Goal: Information Seeking & Learning: Learn about a topic

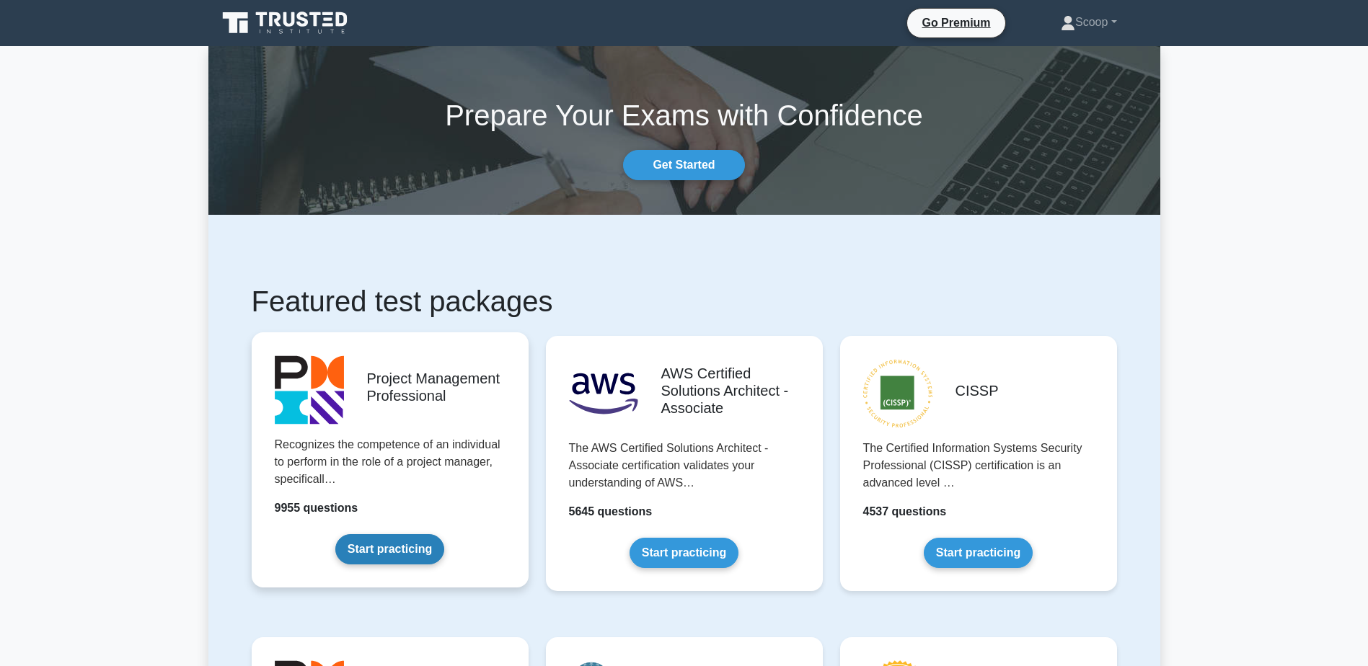
click at [397, 541] on link "Start practicing" at bounding box center [389, 549] width 109 height 30
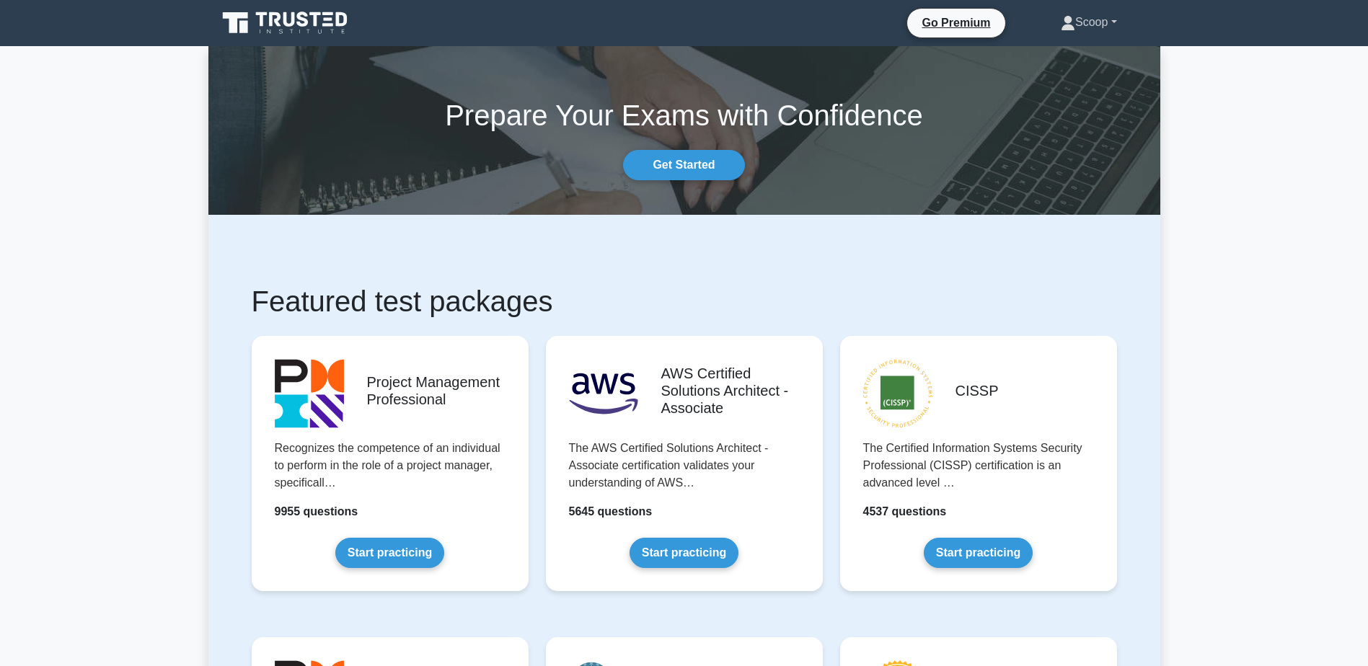
click at [1094, 16] on link "Scoop" at bounding box center [1088, 22] width 125 height 29
click at [1081, 58] on link "Profile" at bounding box center [1084, 56] width 114 height 23
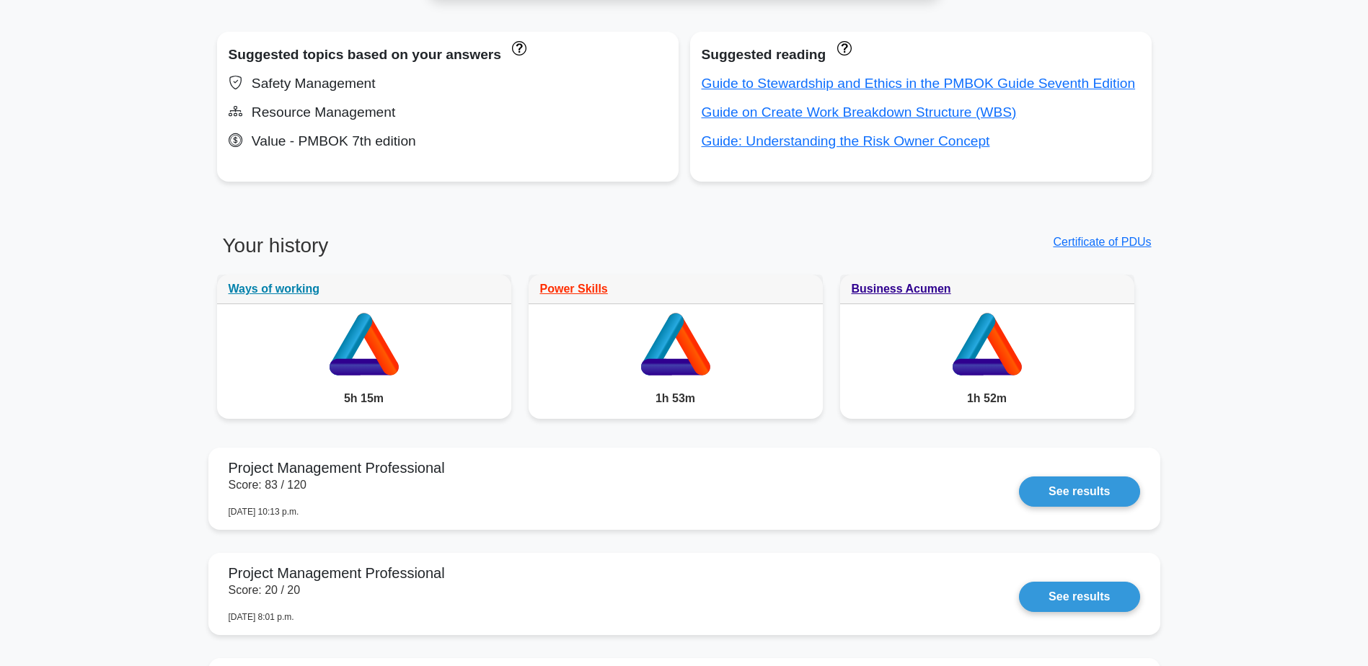
scroll to position [1081, 0]
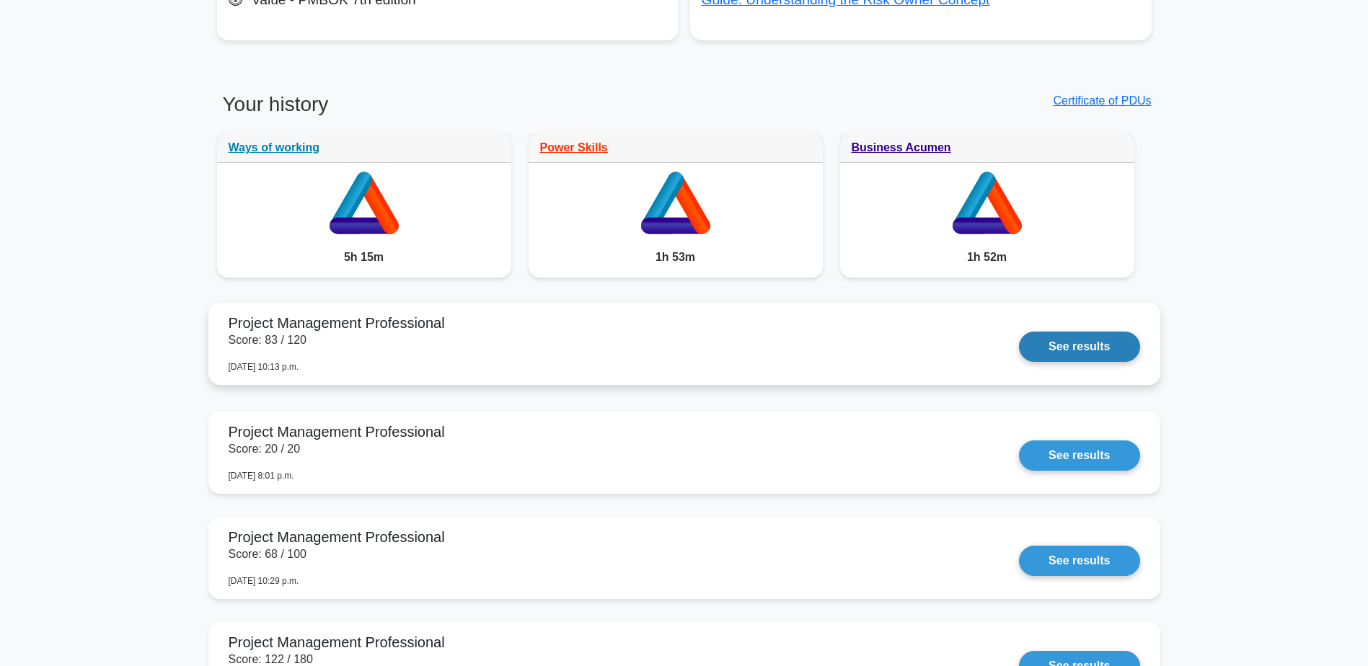
click at [1019, 357] on link "See results" at bounding box center [1079, 347] width 120 height 30
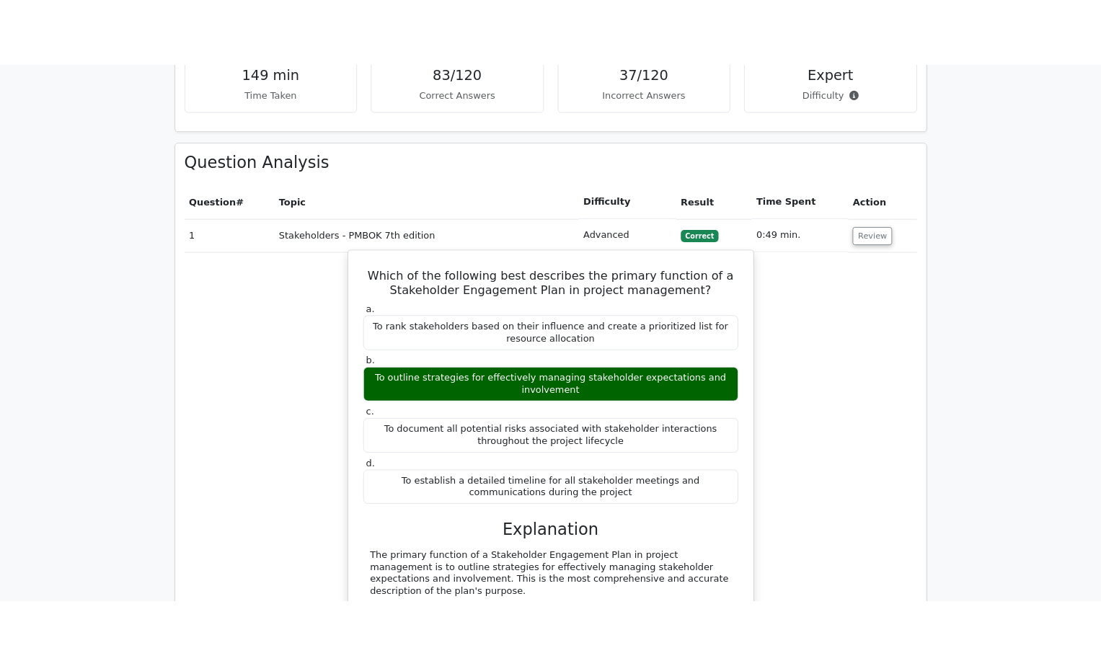
scroll to position [2163, 0]
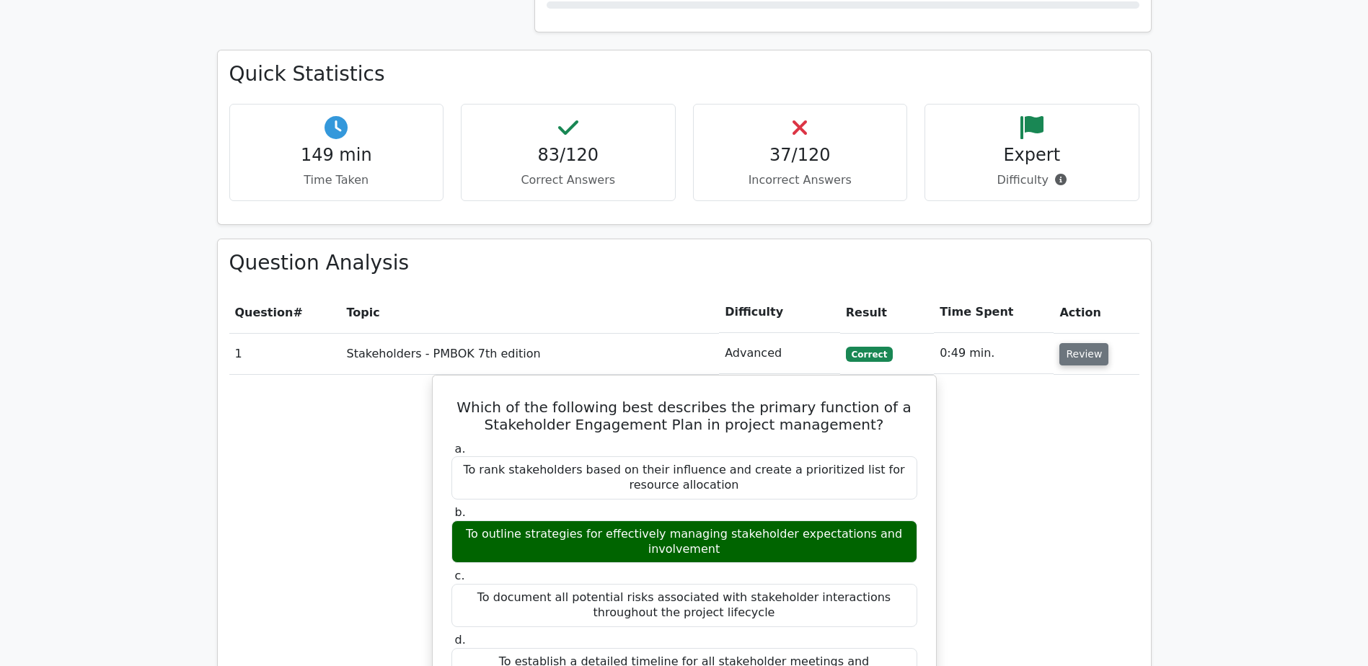
click at [1066, 343] on button "Review" at bounding box center [1083, 354] width 49 height 22
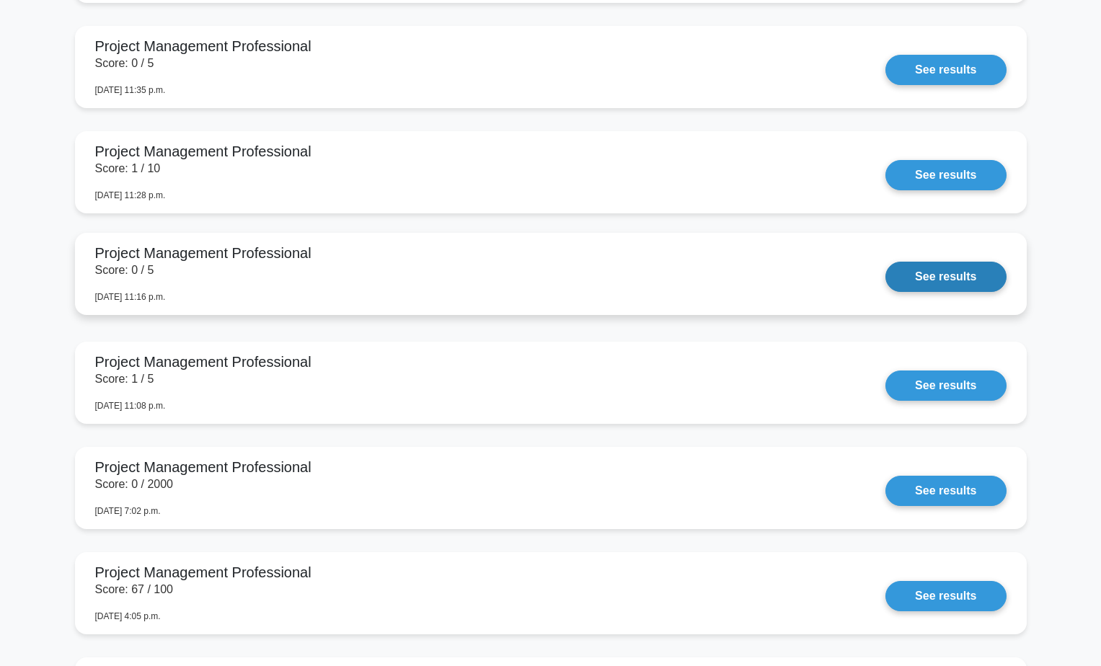
click at [885, 271] on link "See results" at bounding box center [945, 277] width 120 height 30
click at [885, 262] on link "See results" at bounding box center [945, 277] width 120 height 30
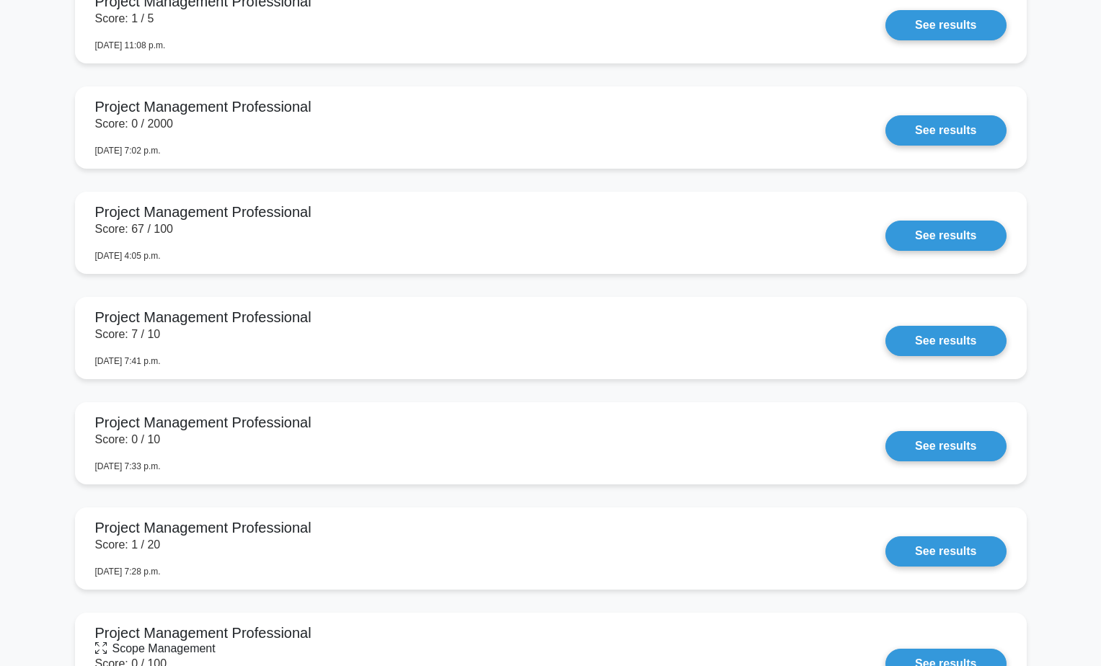
scroll to position [2504, 0]
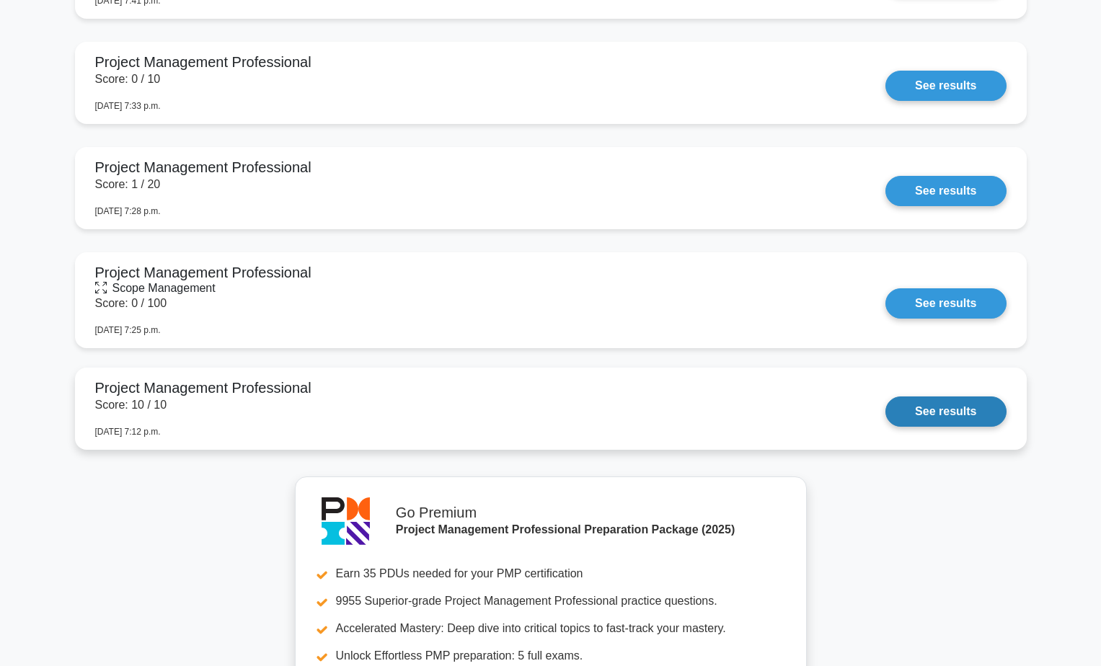
click at [885, 399] on link "See results" at bounding box center [945, 412] width 120 height 30
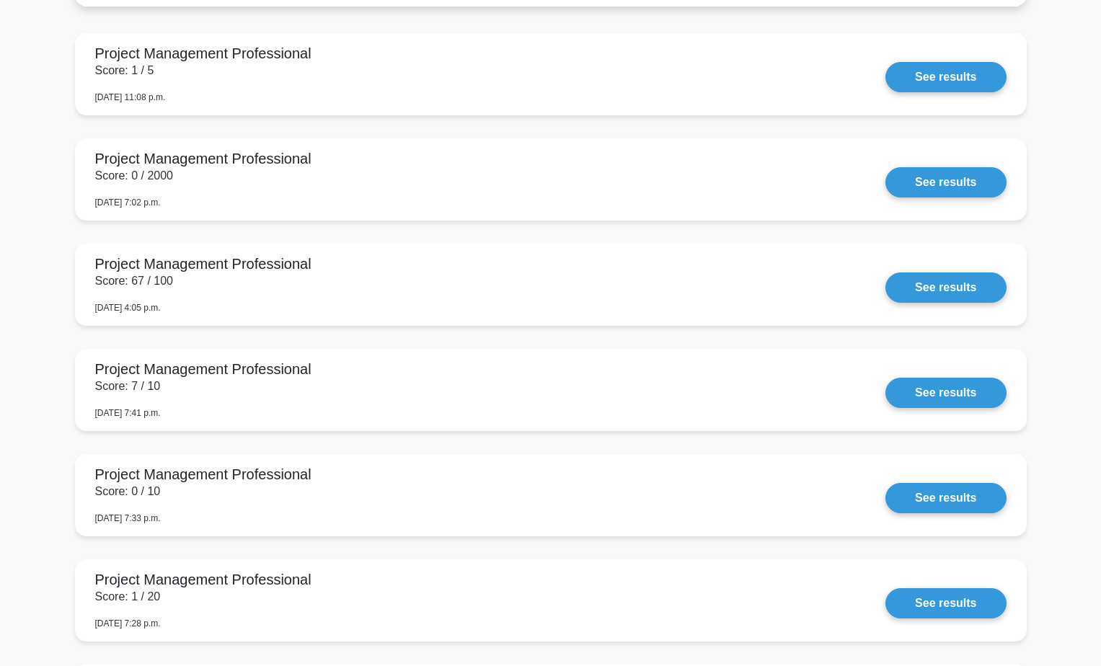
scroll to position [2125, 0]
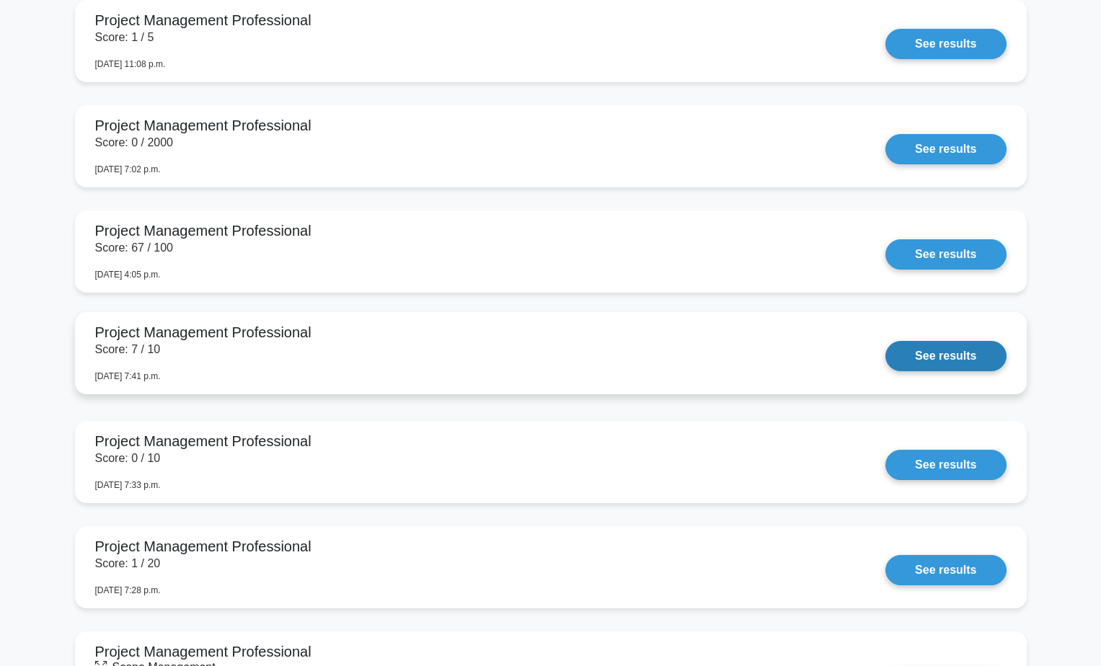
click at [885, 341] on link "See results" at bounding box center [945, 356] width 120 height 30
click at [955, 364] on link "See results" at bounding box center [945, 356] width 120 height 30
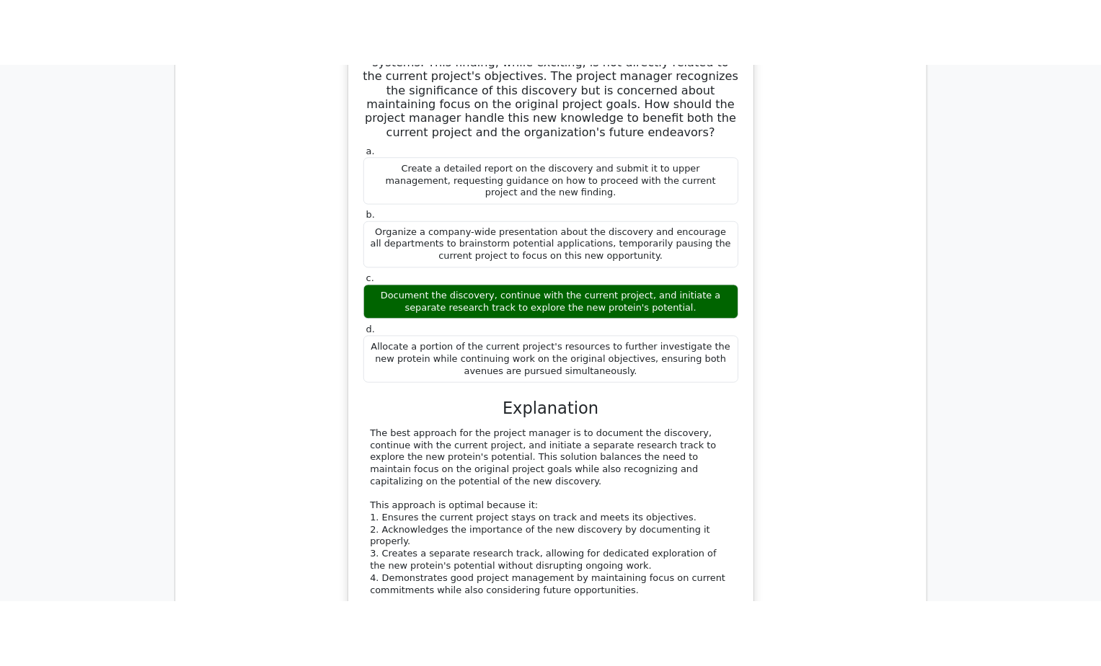
scroll to position [1202, 0]
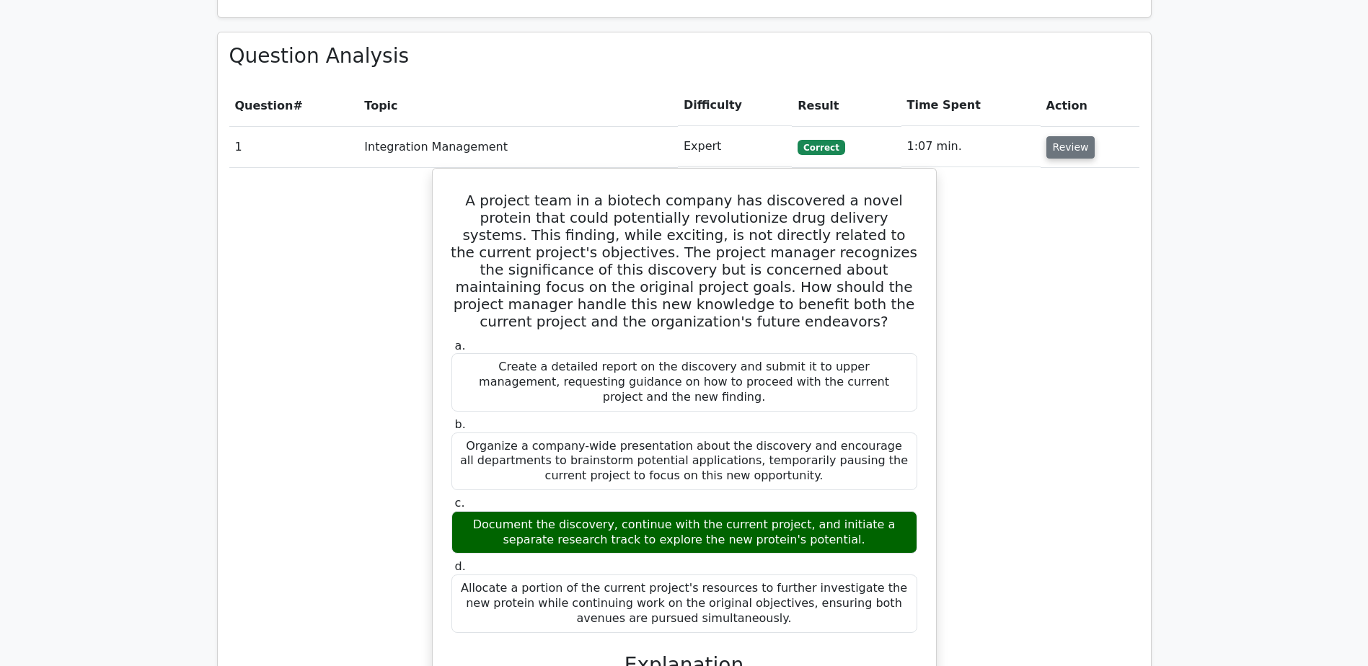
click at [1069, 136] on button "Review" at bounding box center [1070, 147] width 49 height 22
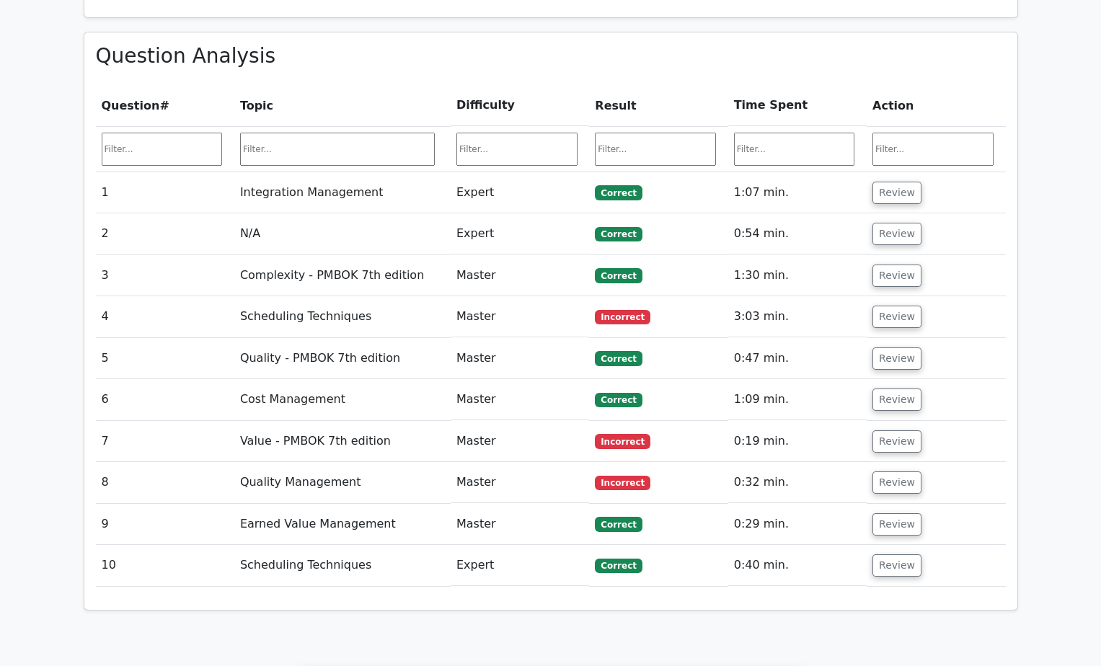
click at [642, 133] on input "text" at bounding box center [655, 149] width 121 height 33
click at [658, 133] on input "text" at bounding box center [655, 149] width 121 height 33
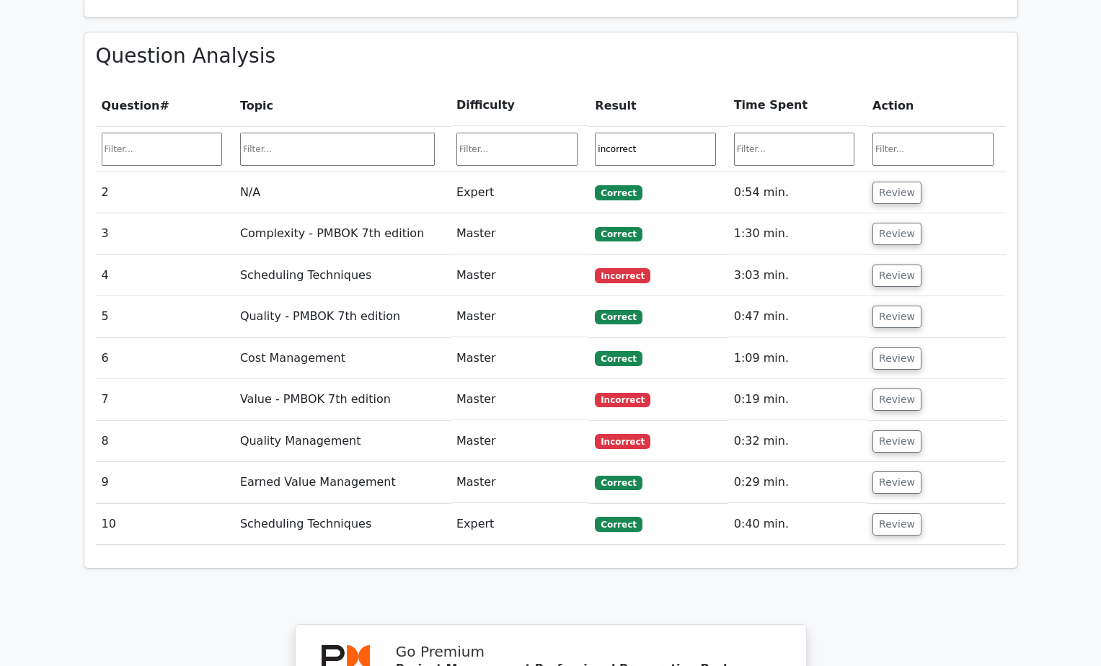
type input "incorrect"
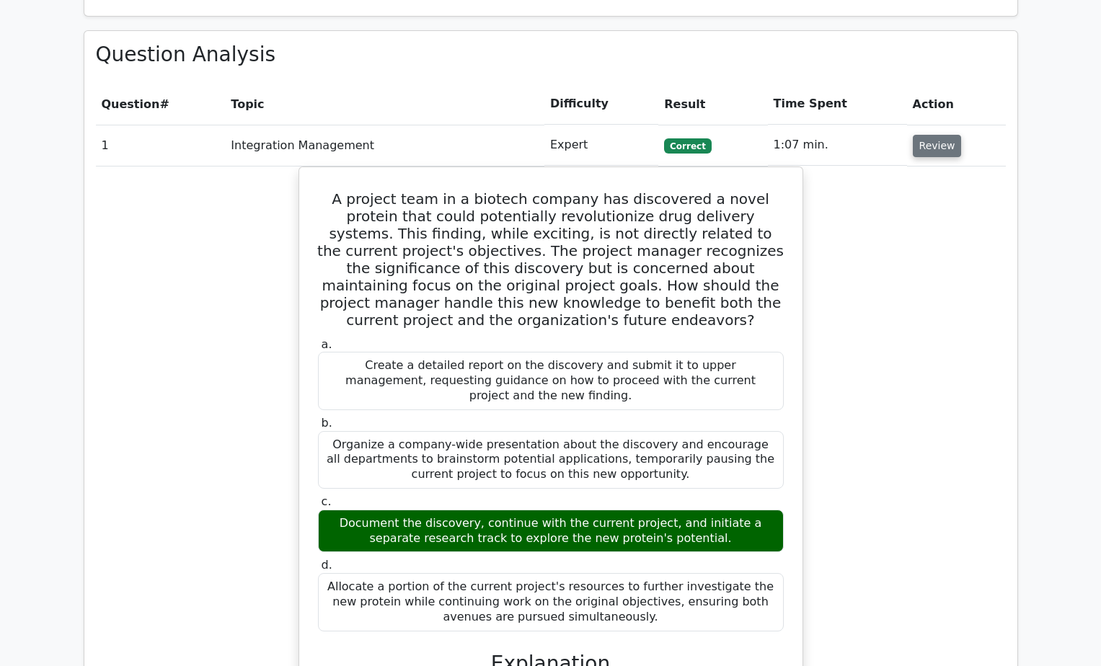
click at [938, 135] on button "Review" at bounding box center [937, 146] width 49 height 22
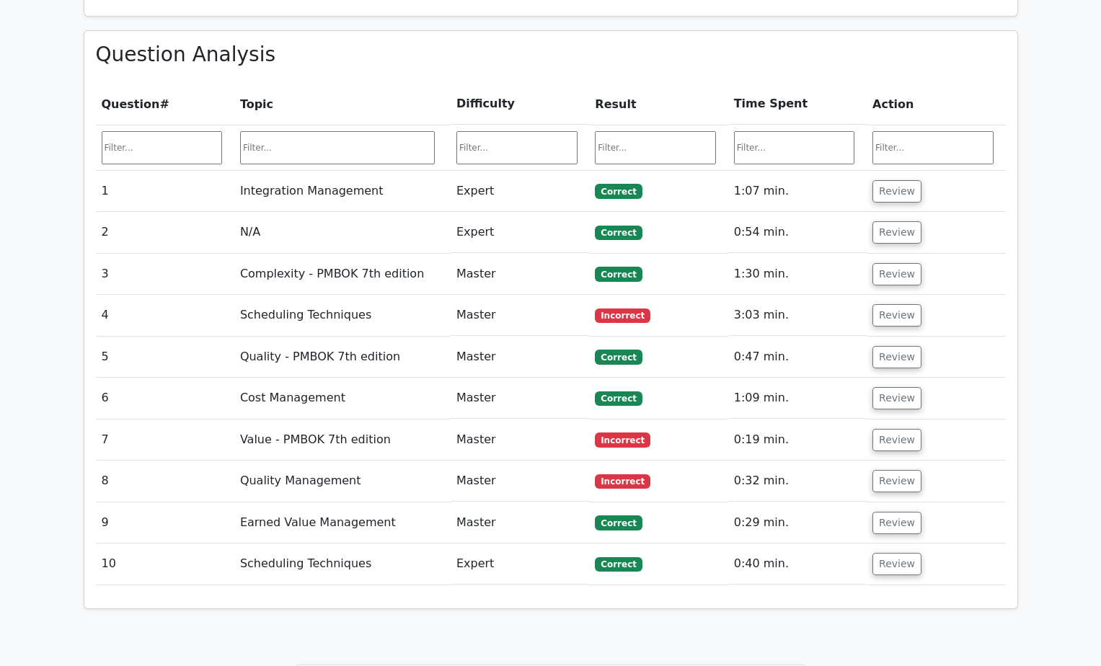
click at [645, 131] on input "text" at bounding box center [655, 147] width 121 height 33
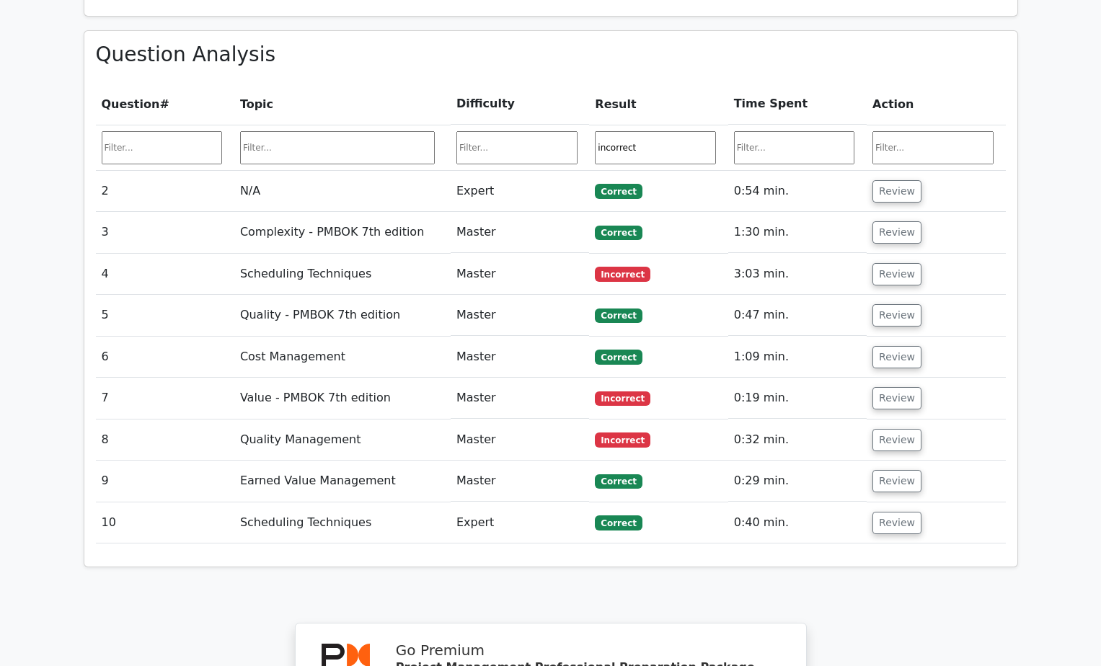
type input "incorrect"
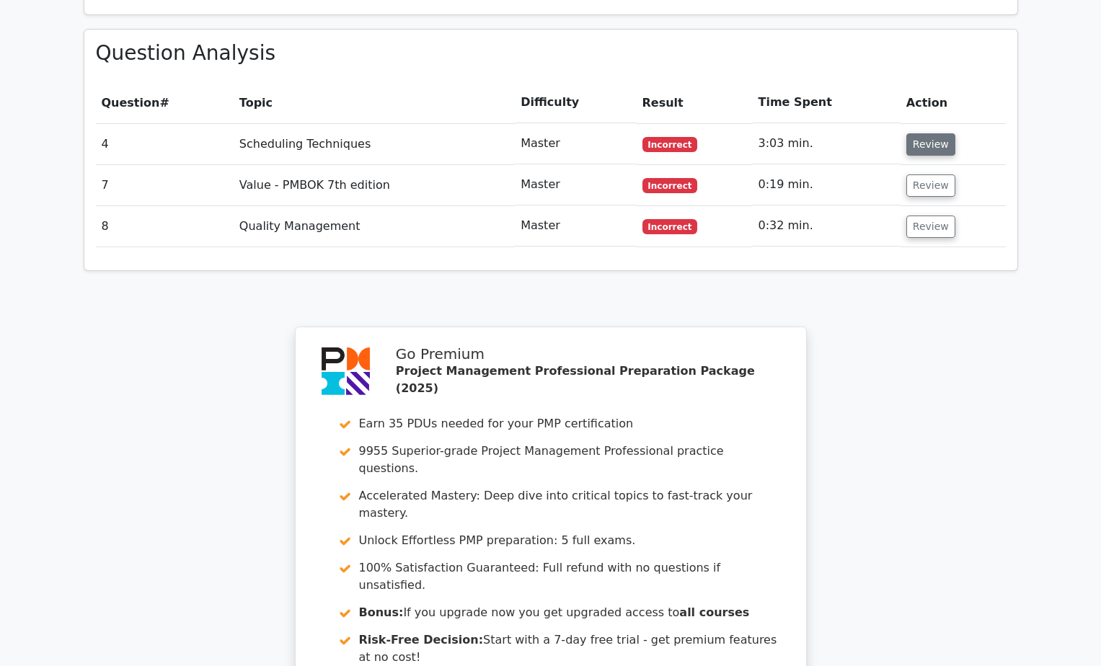
click at [922, 133] on button "Review" at bounding box center [930, 144] width 49 height 22
click at [933, 133] on button "Review" at bounding box center [930, 144] width 49 height 22
click at [931, 174] on button "Review" at bounding box center [930, 185] width 49 height 22
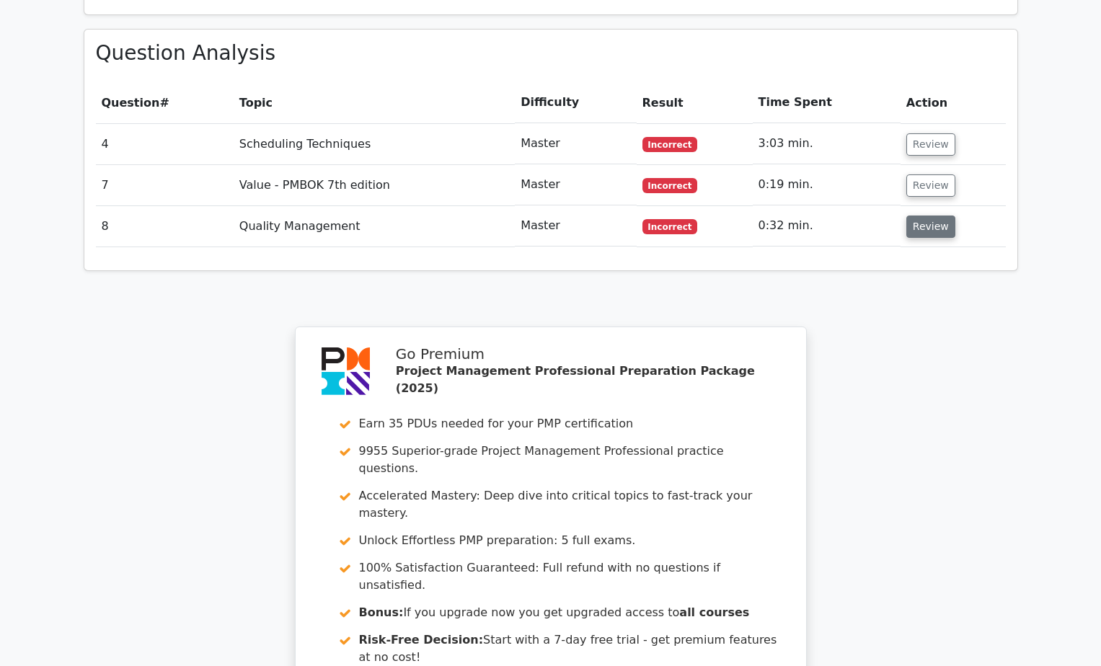
click at [933, 216] on button "Review" at bounding box center [930, 227] width 49 height 22
click at [678, 178] on span "Incorrect" at bounding box center [670, 185] width 56 height 14
click at [933, 133] on button "Review" at bounding box center [930, 144] width 49 height 22
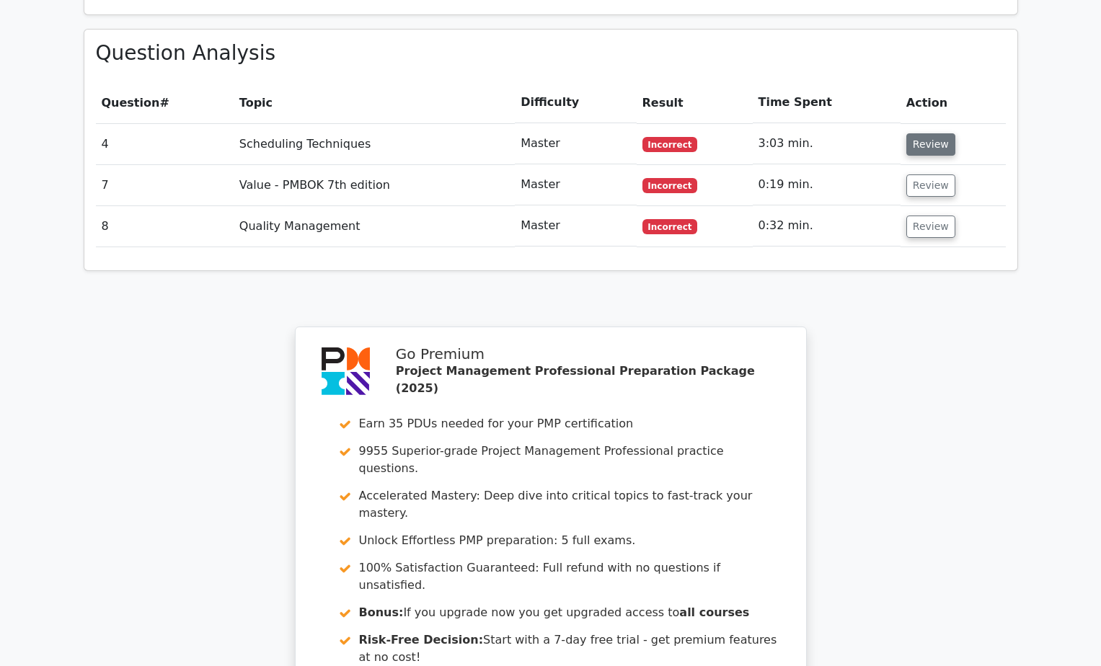
click at [933, 133] on button "Review" at bounding box center [930, 144] width 49 height 22
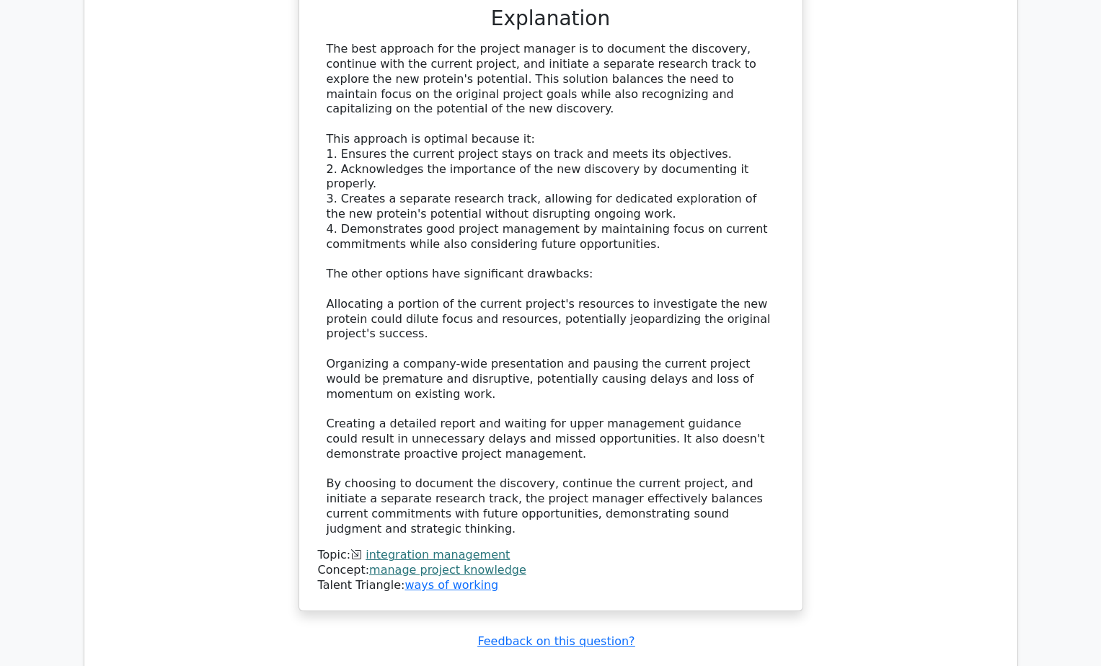
scroll to position [2167, 0]
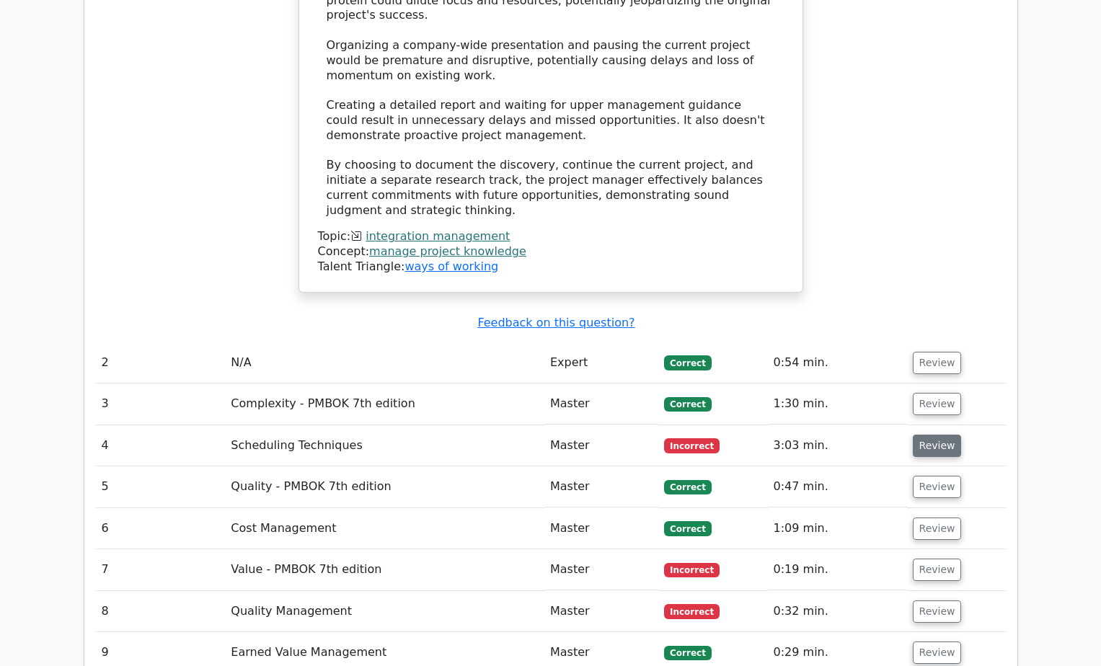
click at [937, 435] on button "Review" at bounding box center [937, 446] width 49 height 22
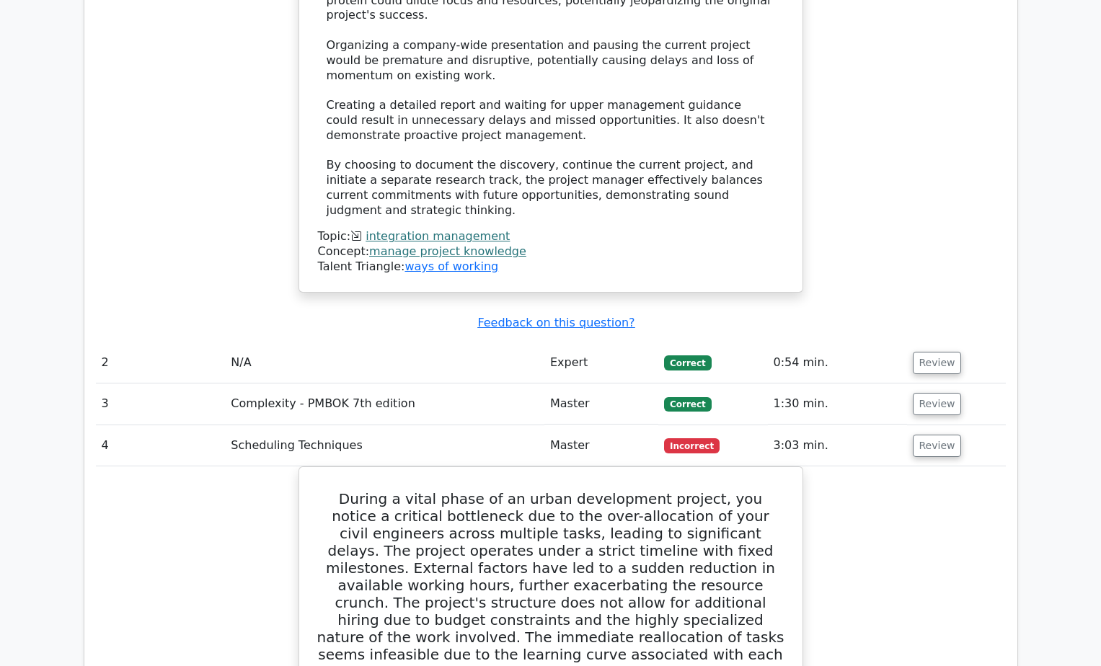
scroll to position [1446, 0]
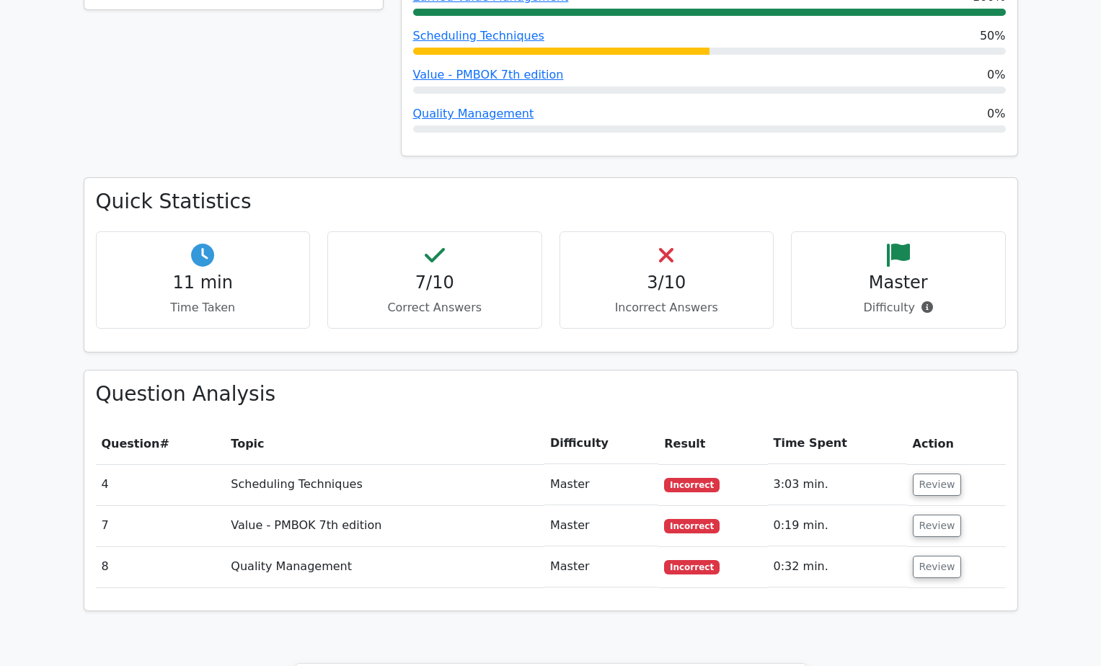
scroll to position [924, 0]
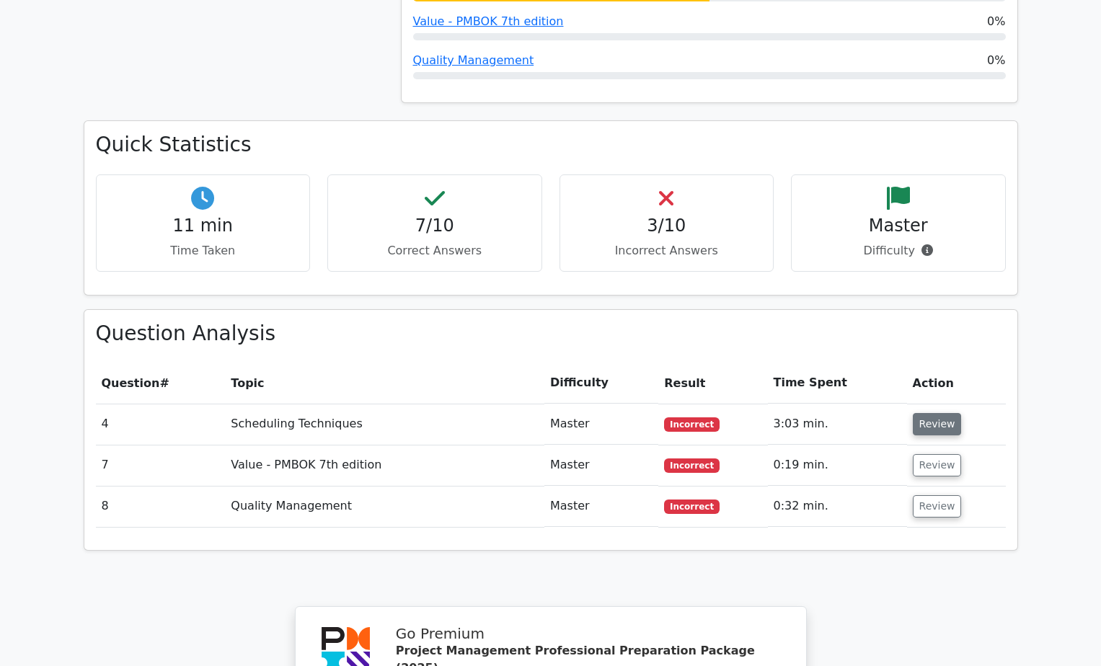
click at [935, 413] on button "Review" at bounding box center [937, 424] width 49 height 22
click at [763, 404] on td "Incorrect" at bounding box center [712, 424] width 109 height 41
drag, startPoint x: 721, startPoint y: 353, endPoint x: 869, endPoint y: 358, distance: 148.6
click at [724, 404] on td "Incorrect" at bounding box center [712, 424] width 109 height 41
click at [934, 413] on button "Review" at bounding box center [937, 424] width 49 height 22
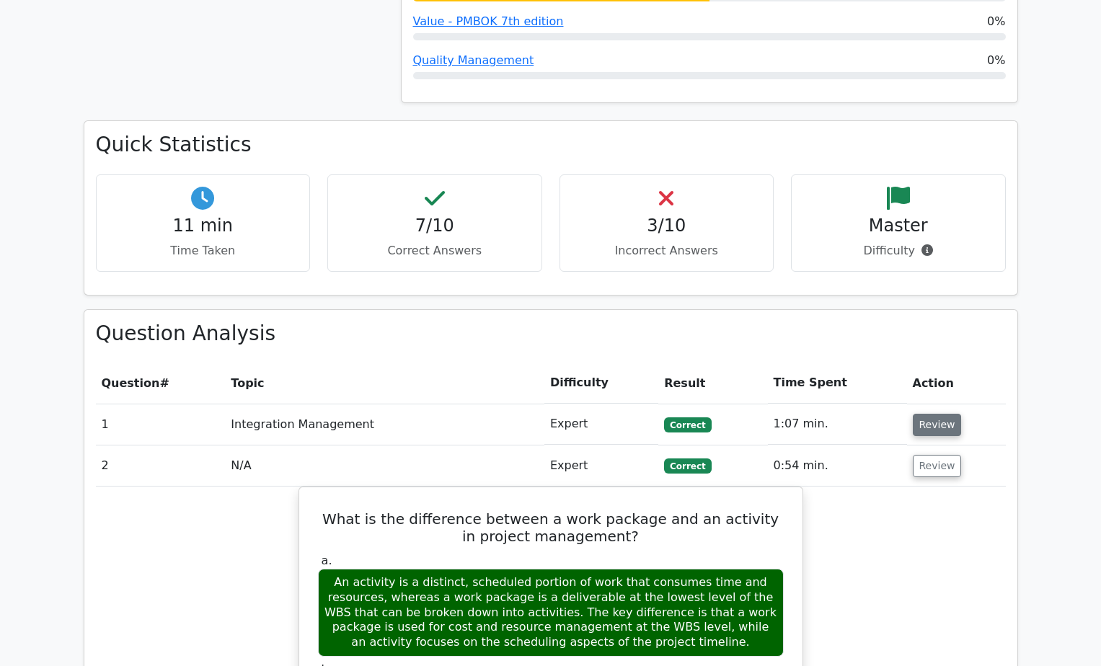
click at [916, 414] on button "Review" at bounding box center [937, 425] width 49 height 22
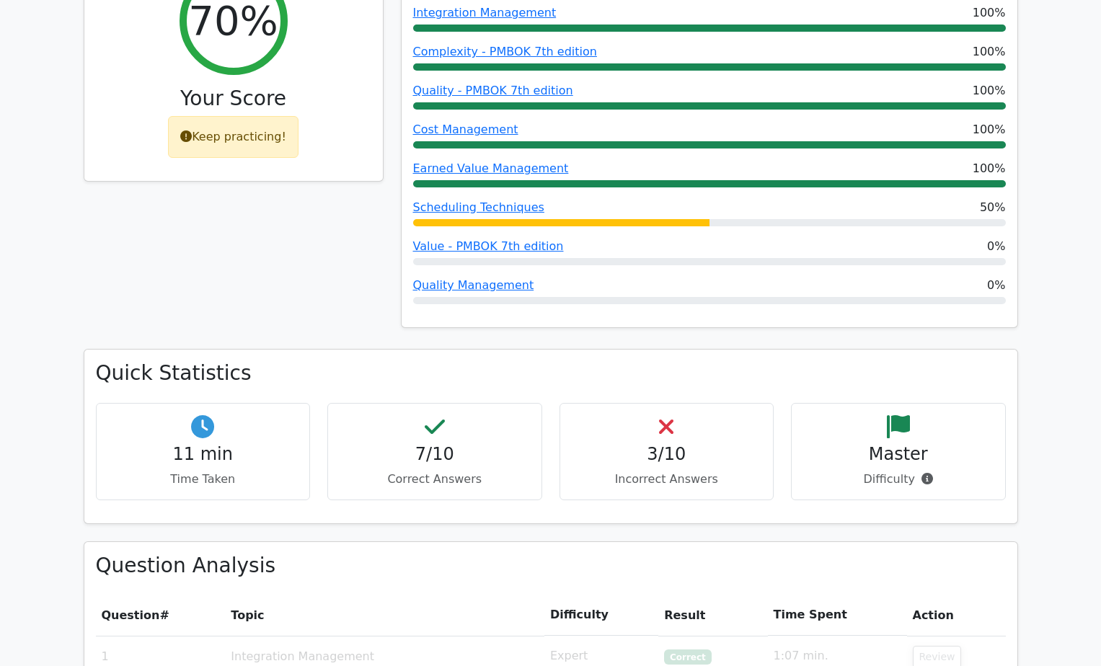
scroll to position [903, 0]
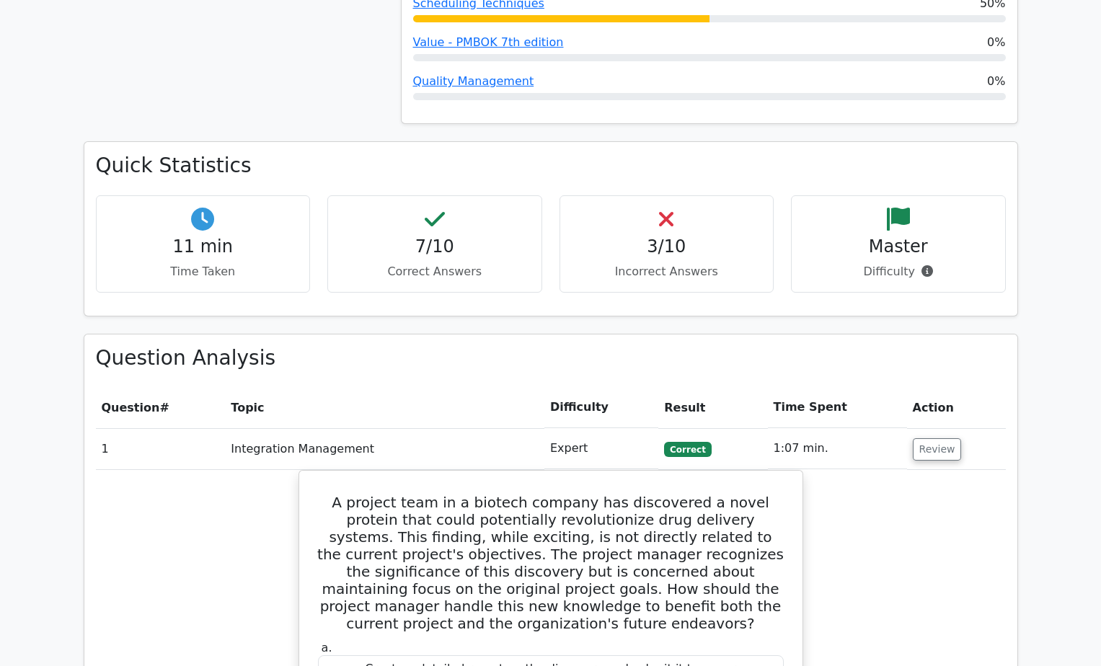
scroll to position [903, 0]
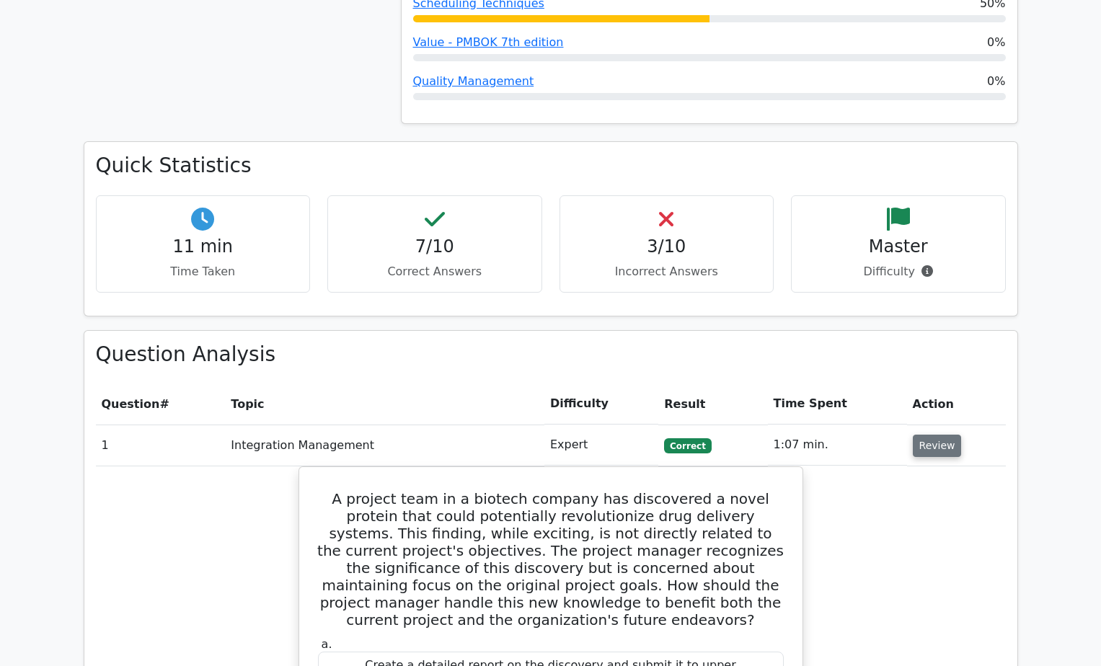
click at [925, 435] on button "Review" at bounding box center [937, 446] width 49 height 22
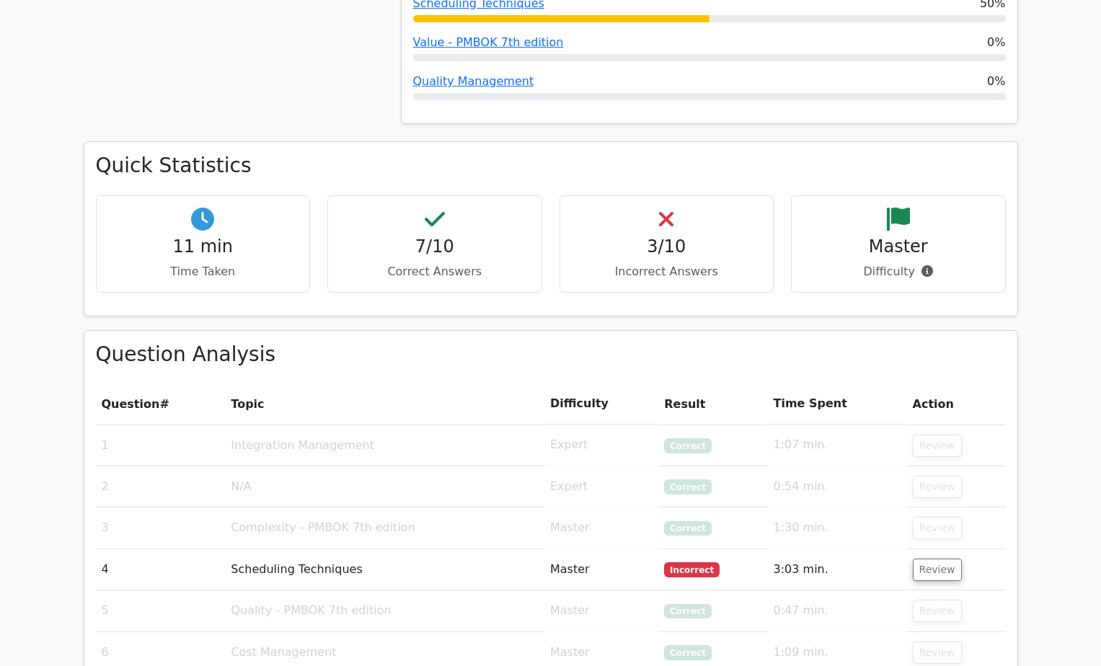
scroll to position [1264, 0]
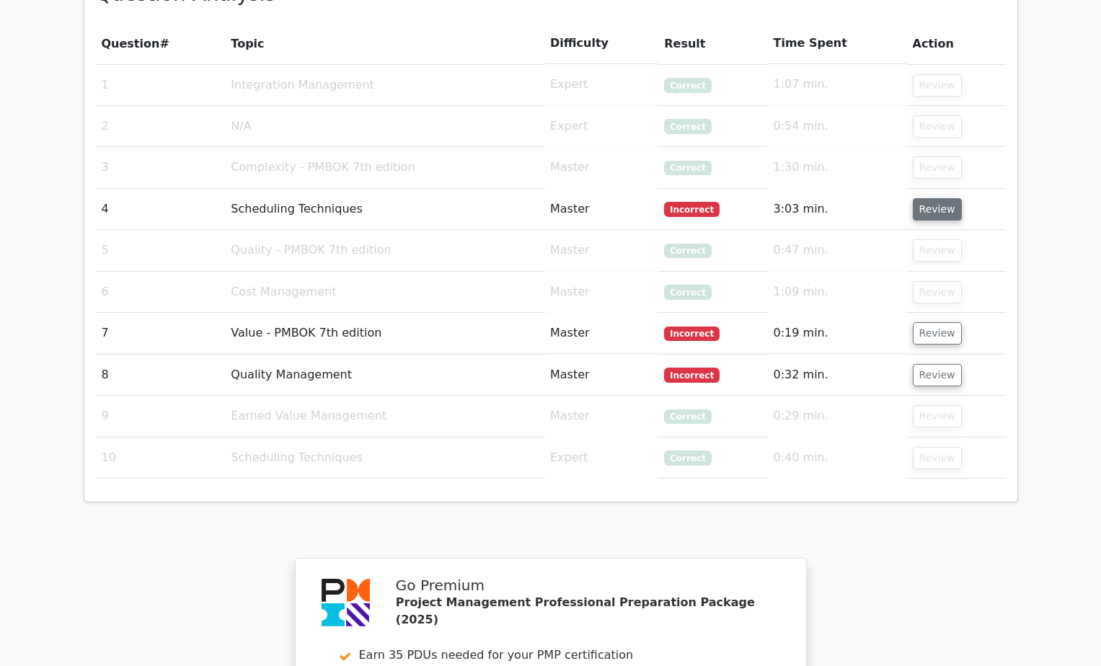
click at [923, 198] on button "Review" at bounding box center [937, 209] width 49 height 22
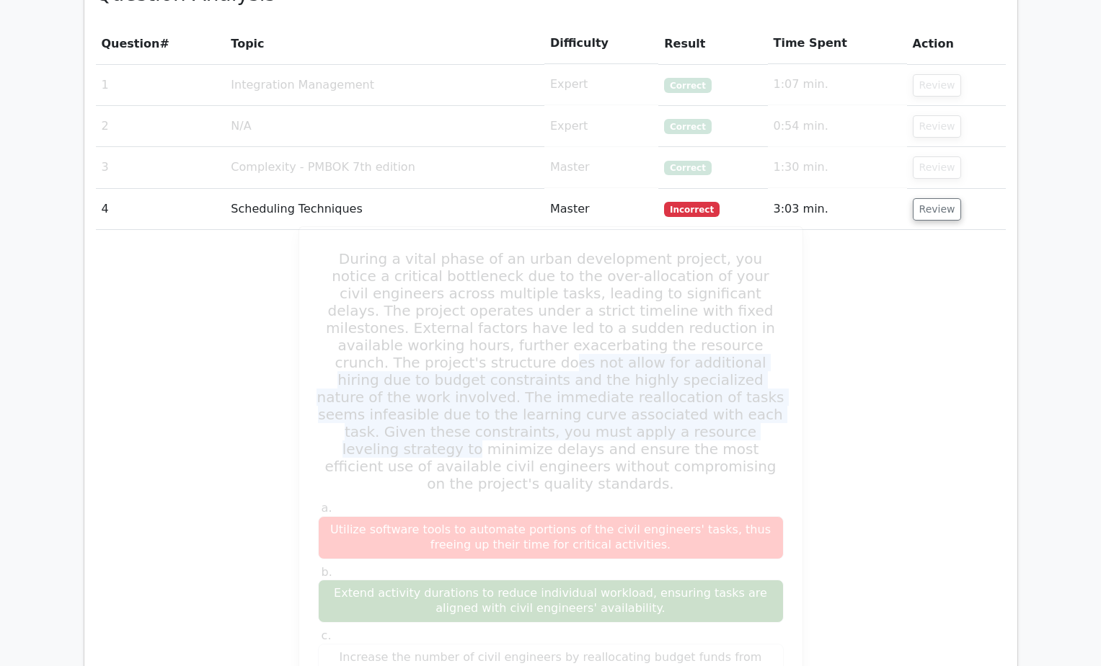
drag, startPoint x: 653, startPoint y: 282, endPoint x: 798, endPoint y: 347, distance: 159.1
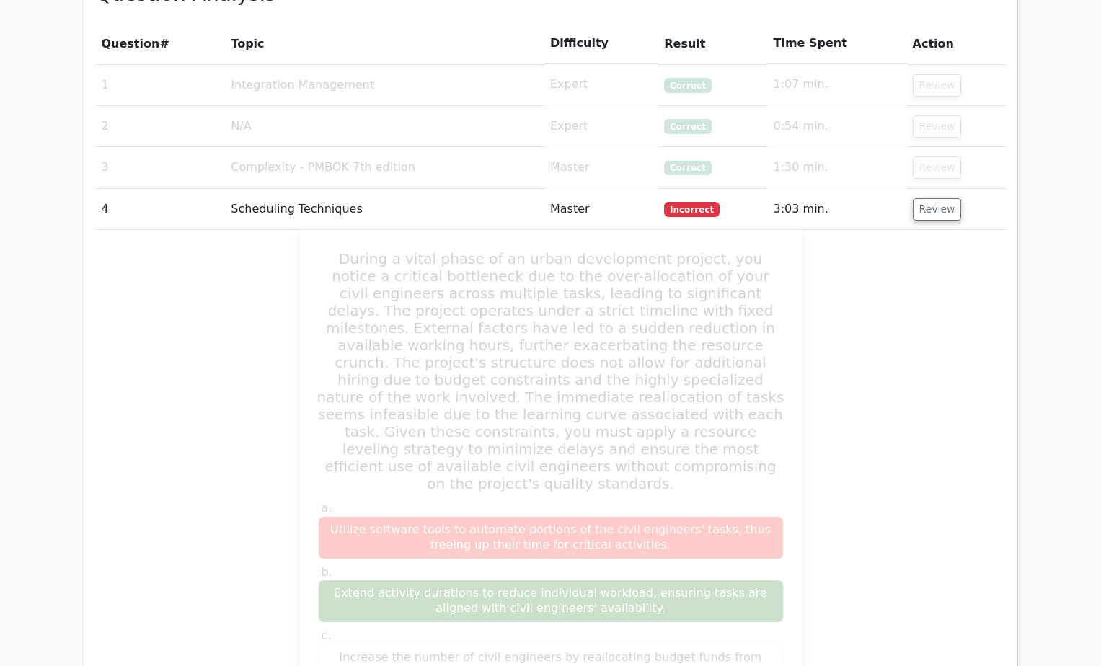
drag, startPoint x: 798, startPoint y: 347, endPoint x: 453, endPoint y: 182, distance: 382.8
click at [453, 250] on h5 "During a vital phase of an urban development project, you notice a critical bot…" at bounding box center [550, 371] width 469 height 242
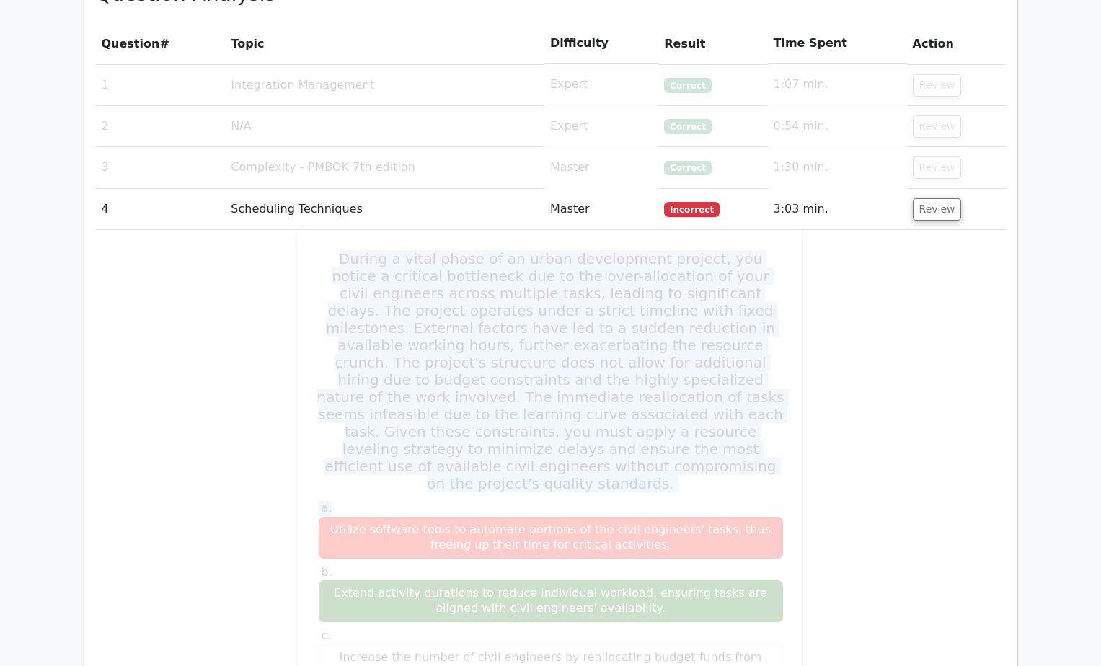
drag, startPoint x: 329, startPoint y: 183, endPoint x: 794, endPoint y: 401, distance: 514.1
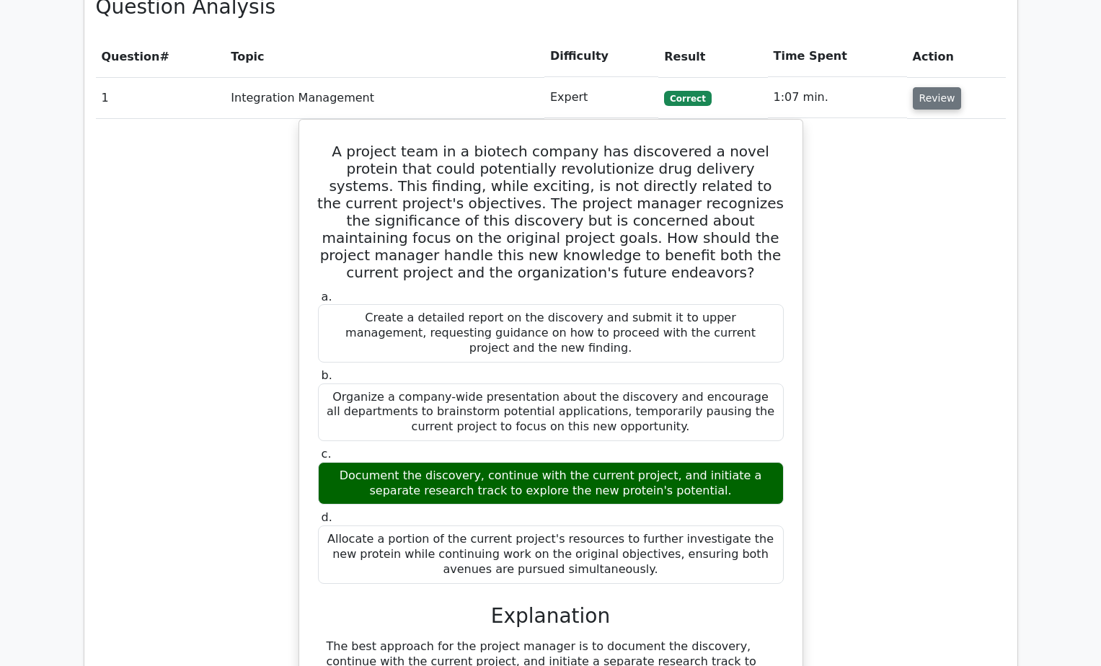
click at [934, 87] on button "Review" at bounding box center [937, 98] width 49 height 22
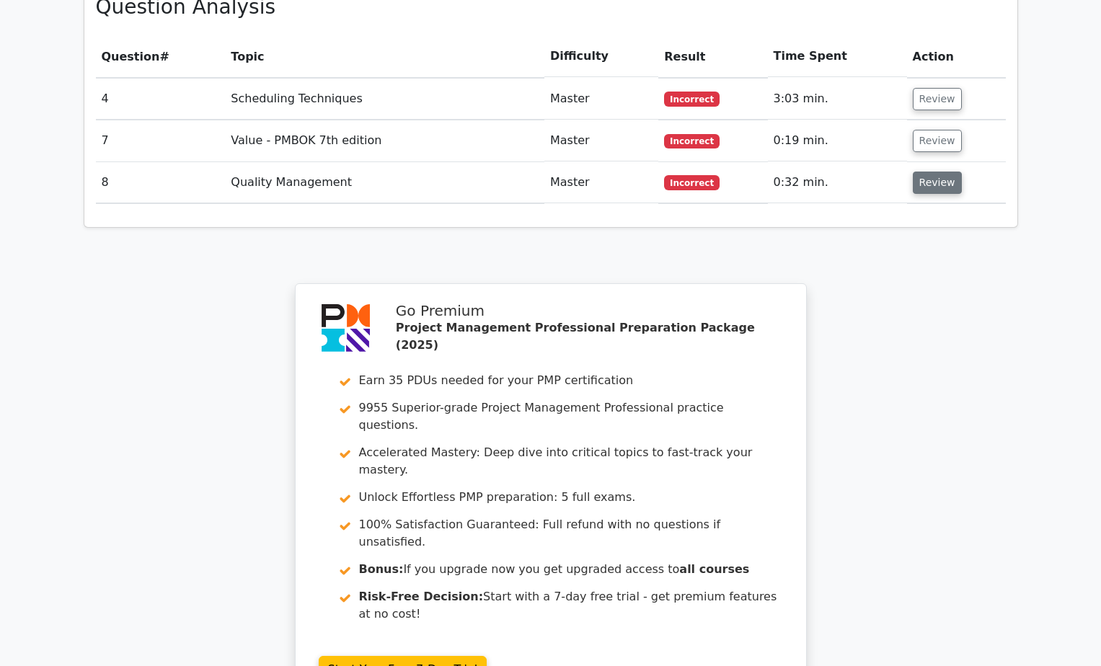
click at [924, 172] on button "Review" at bounding box center [937, 183] width 49 height 22
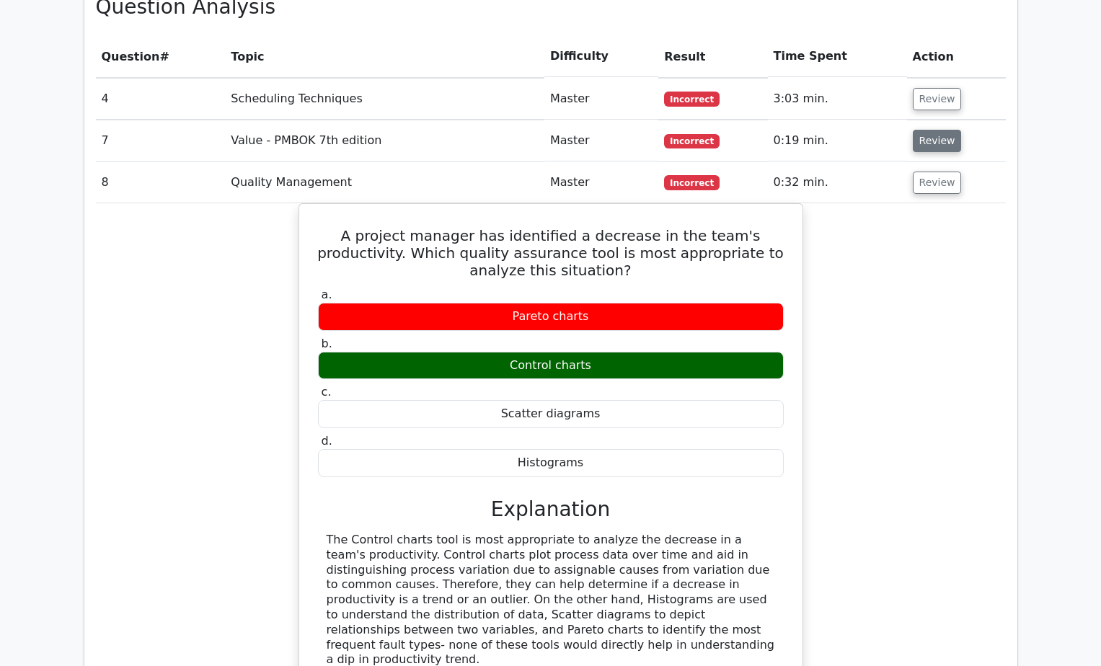
click at [927, 130] on button "Review" at bounding box center [937, 141] width 49 height 22
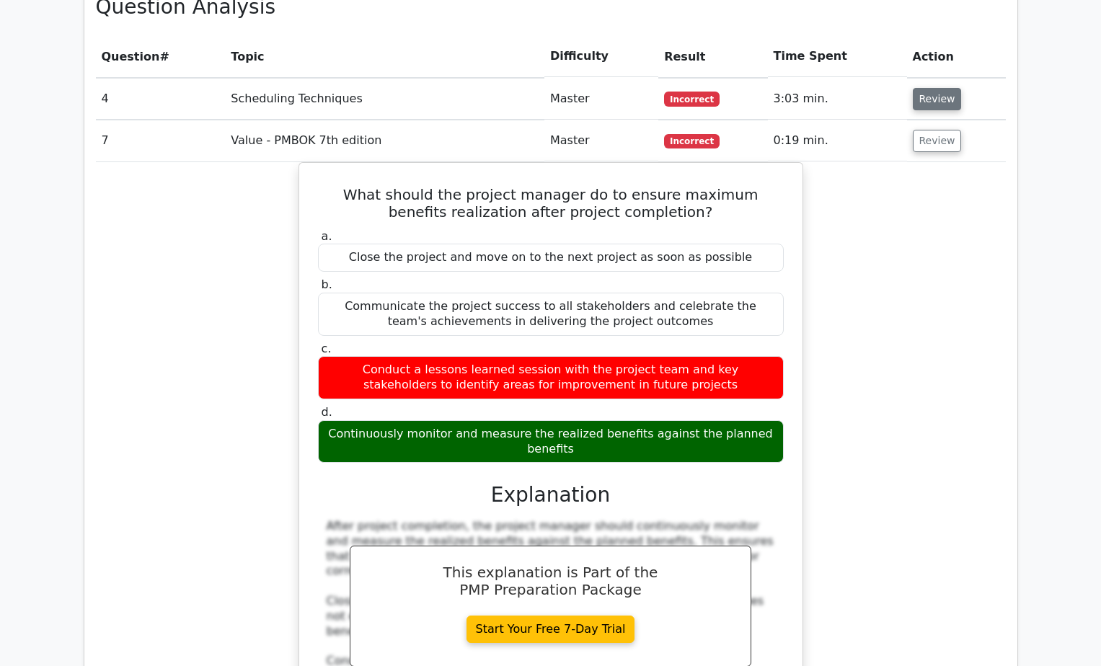
click at [929, 88] on button "Review" at bounding box center [937, 99] width 49 height 22
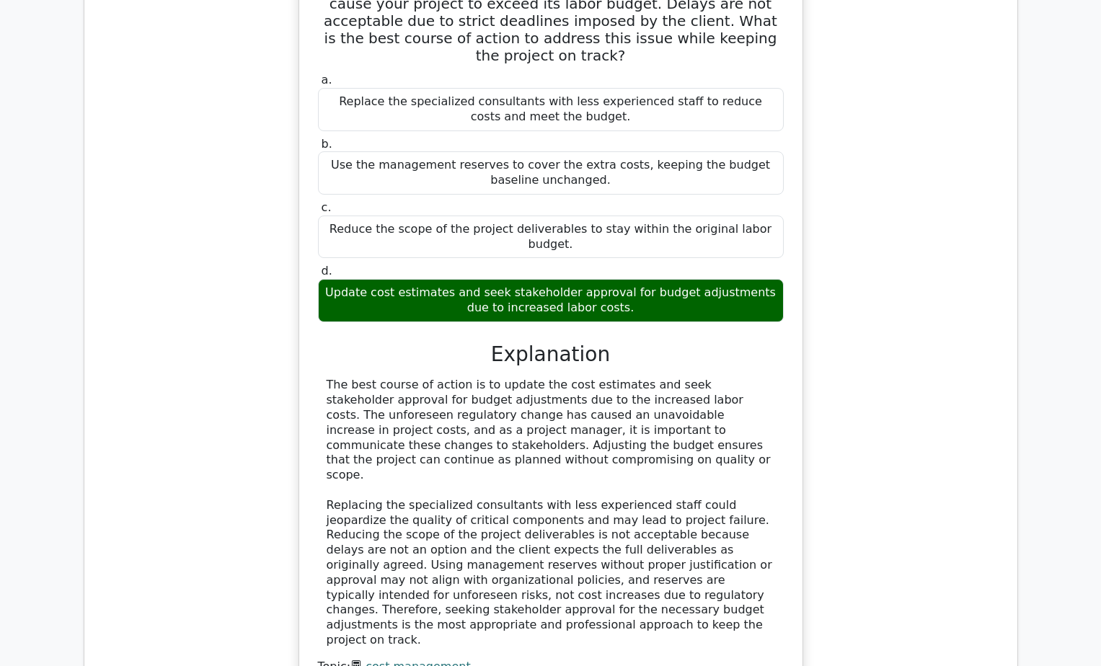
scroll to position [4980, 0]
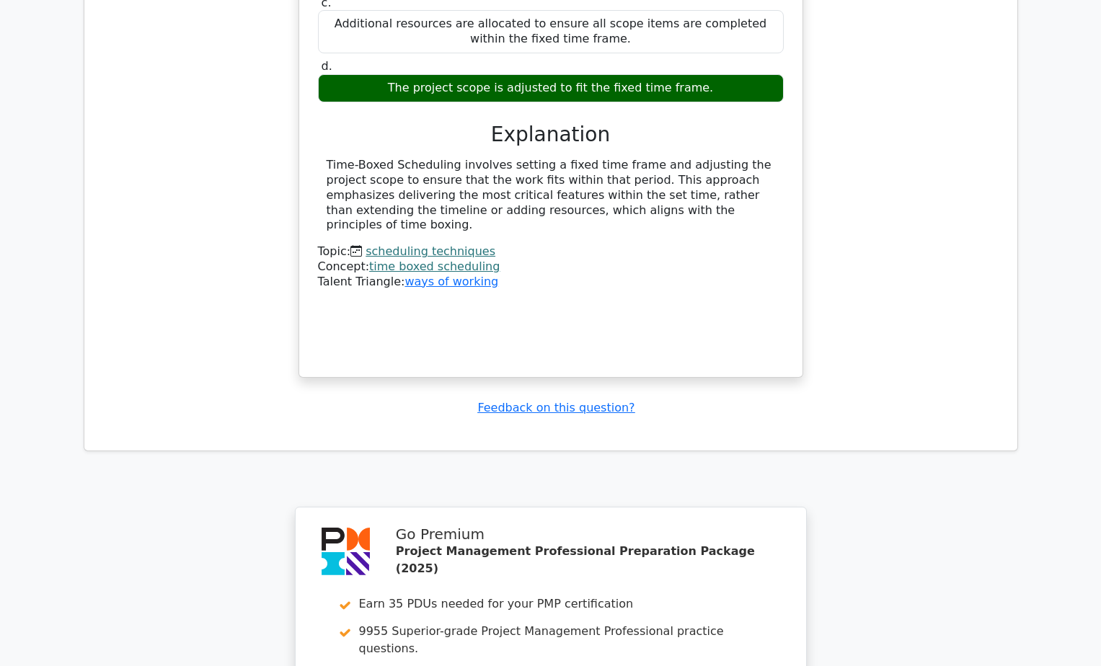
scroll to position [7725, 0]
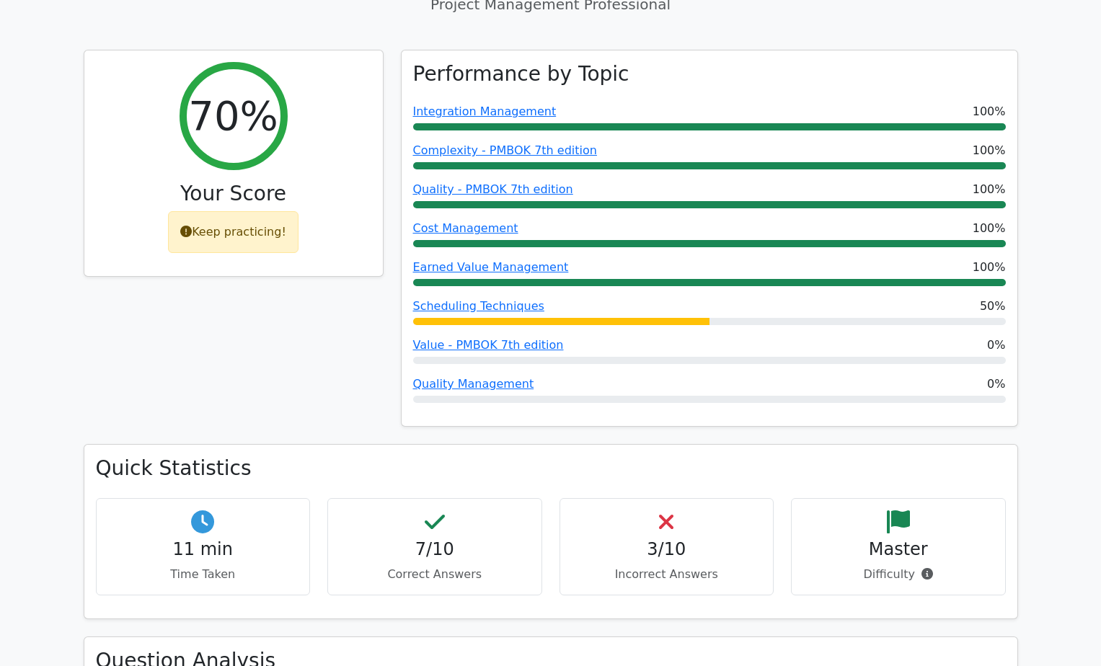
scroll to position [1202, 0]
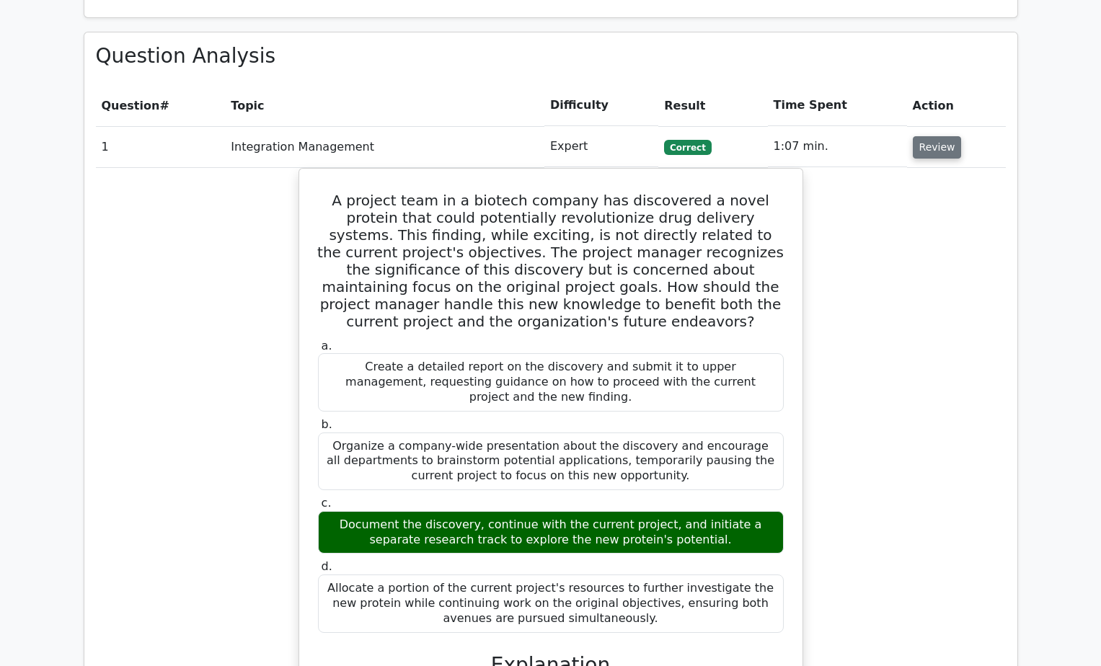
click at [929, 136] on button "Review" at bounding box center [937, 147] width 49 height 22
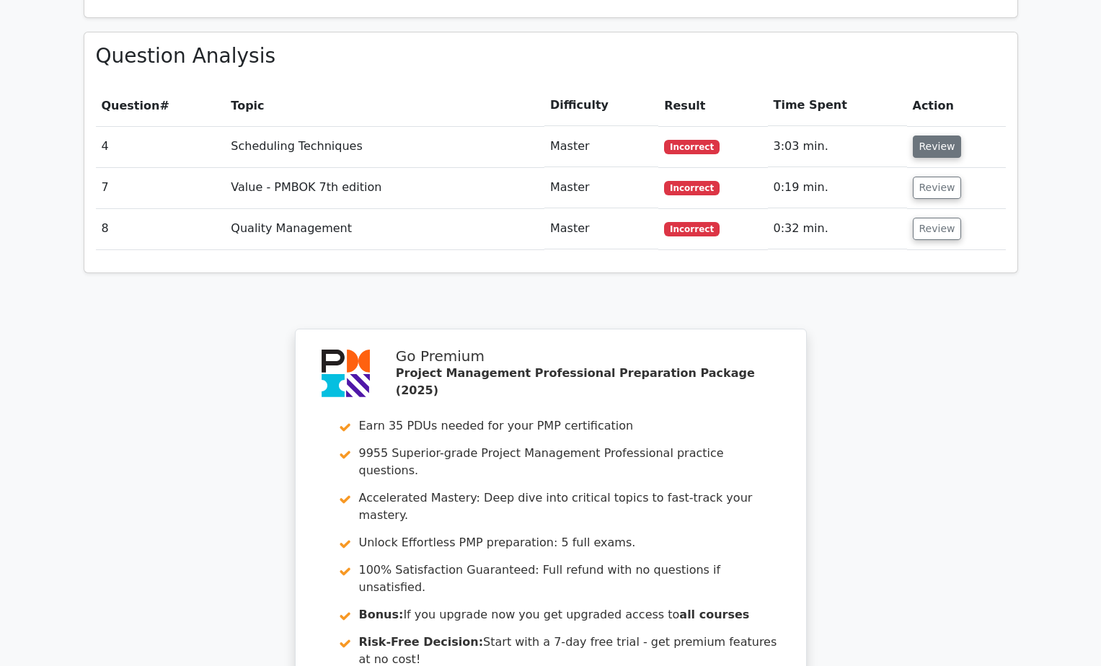
click at [935, 136] on button "Review" at bounding box center [937, 147] width 49 height 22
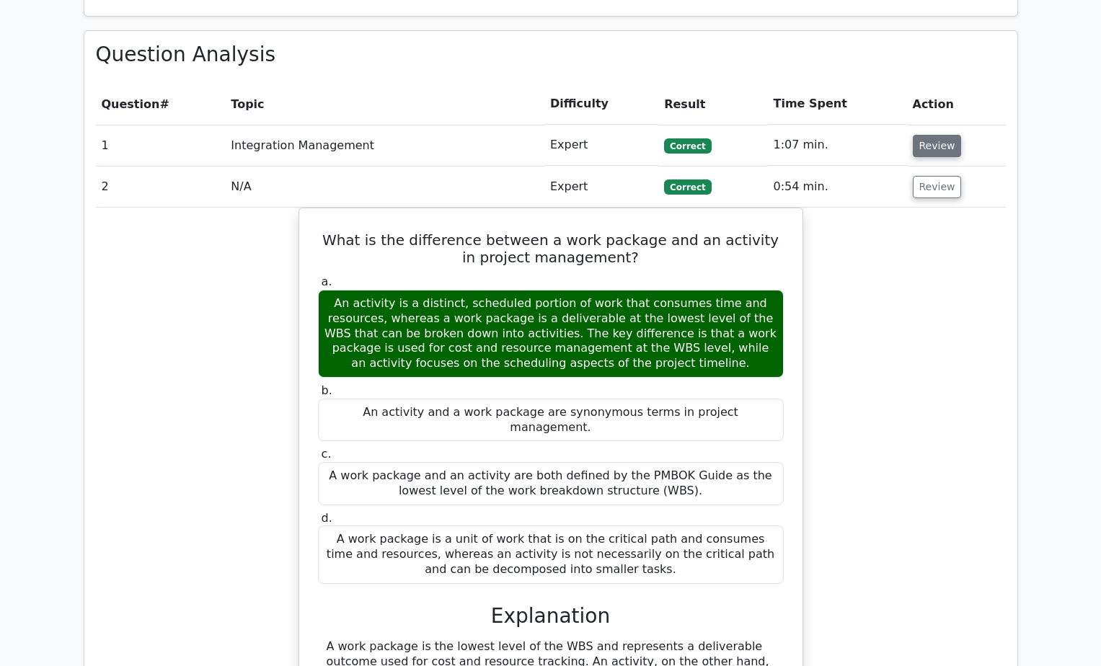
click at [929, 135] on button "Review" at bounding box center [937, 146] width 49 height 22
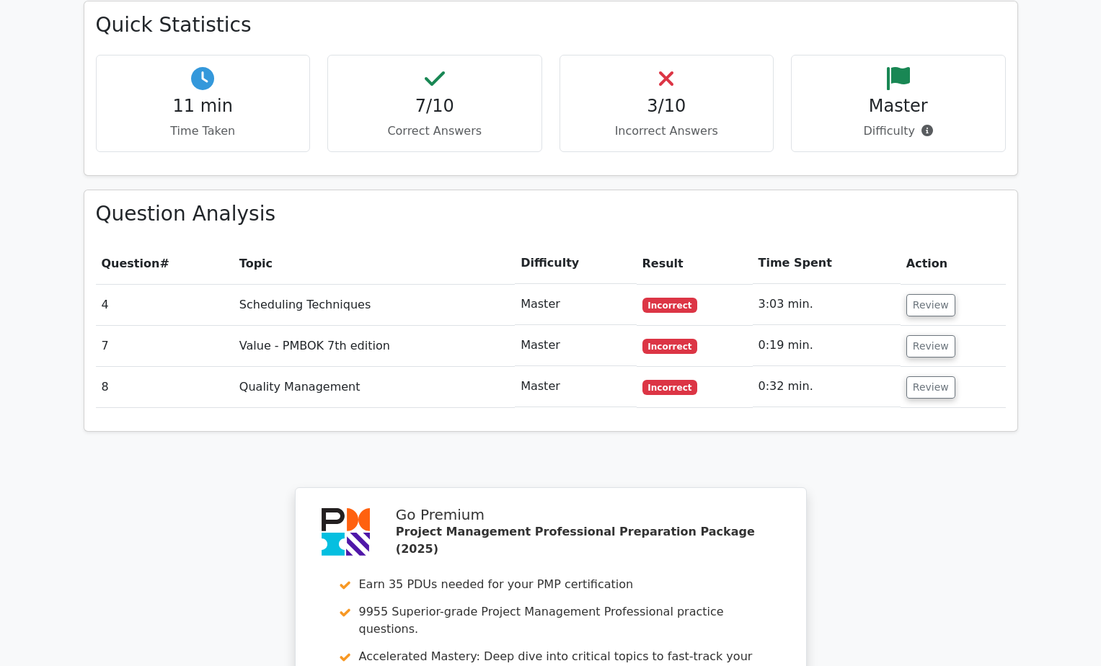
scroll to position [833, 0]
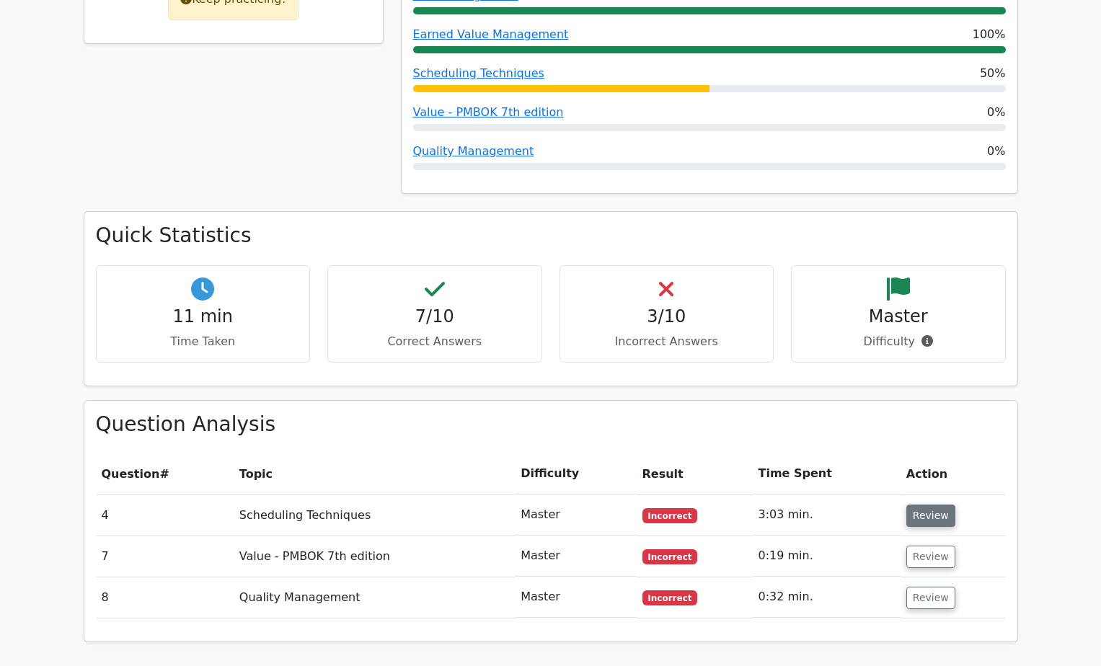
click at [918, 505] on button "Review" at bounding box center [930, 516] width 49 height 22
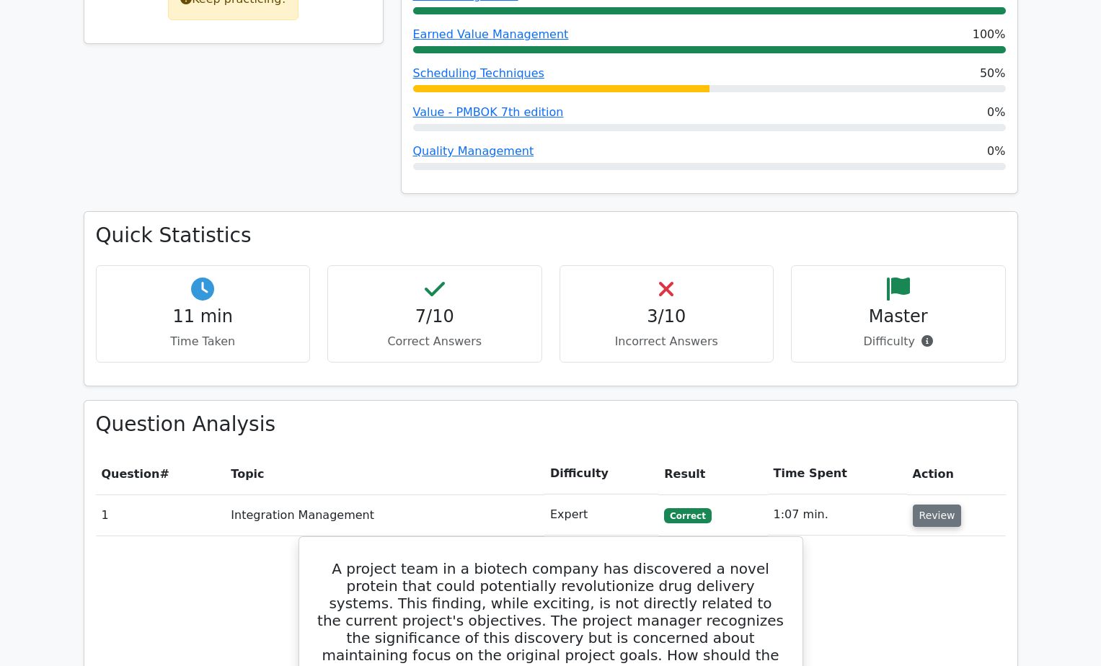
click at [932, 505] on button "Review" at bounding box center [937, 516] width 49 height 22
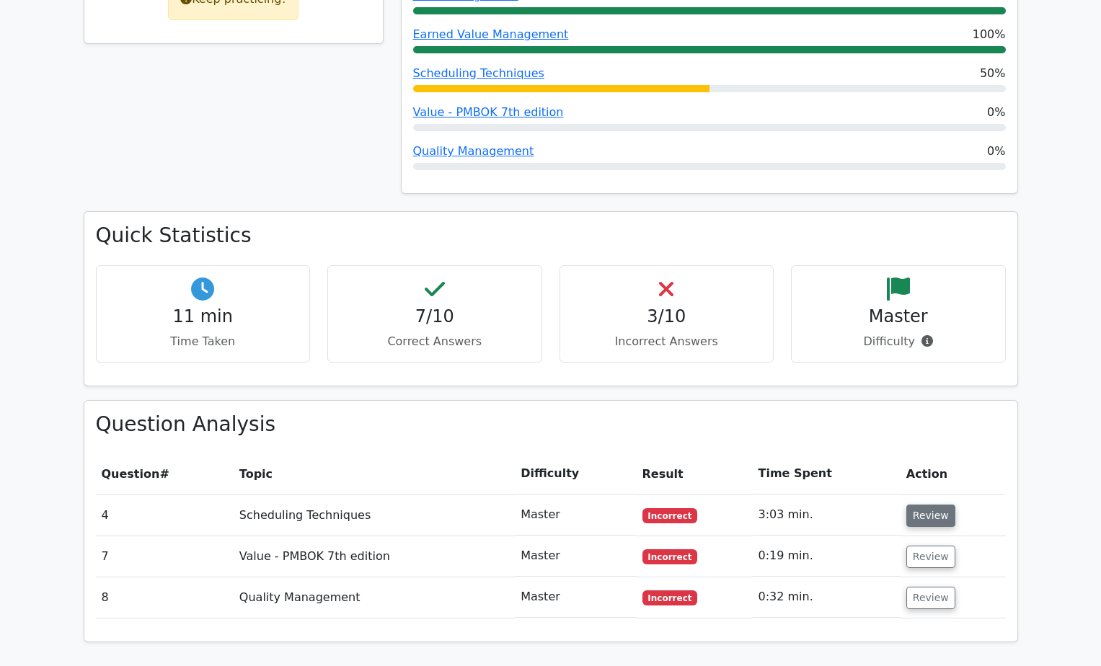
click at [911, 505] on button "Review" at bounding box center [930, 516] width 49 height 22
click at [951, 495] on td "Review" at bounding box center [952, 515] width 105 height 41
click at [924, 505] on button "Review" at bounding box center [930, 516] width 49 height 22
click at [930, 505] on button "Review" at bounding box center [930, 516] width 49 height 22
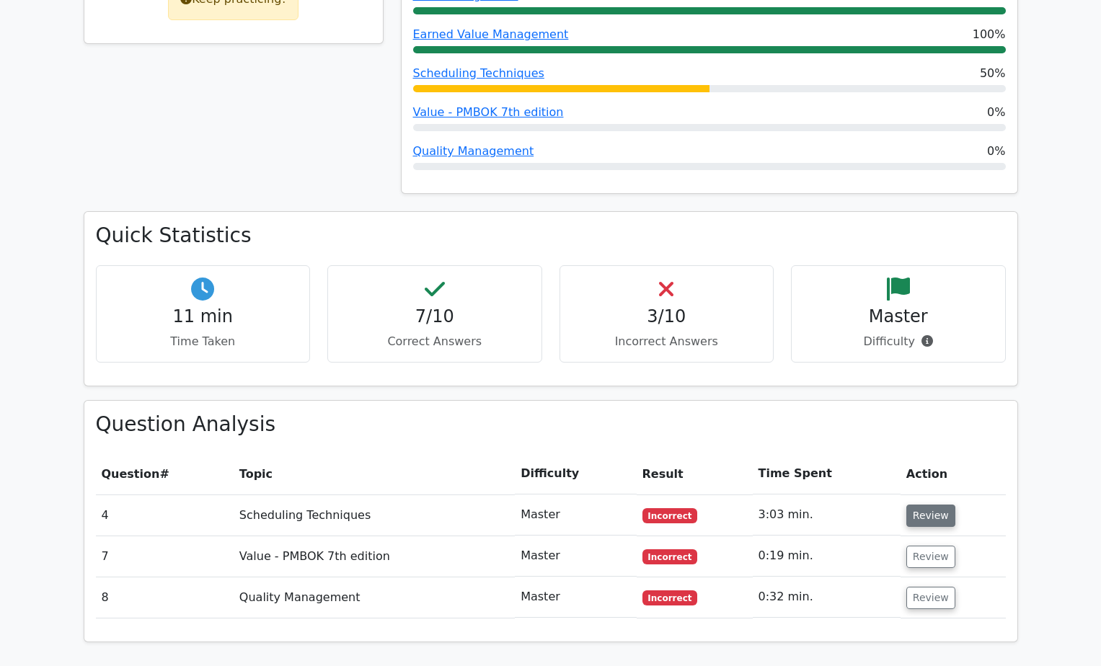
click at [930, 505] on button "Review" at bounding box center [930, 516] width 49 height 22
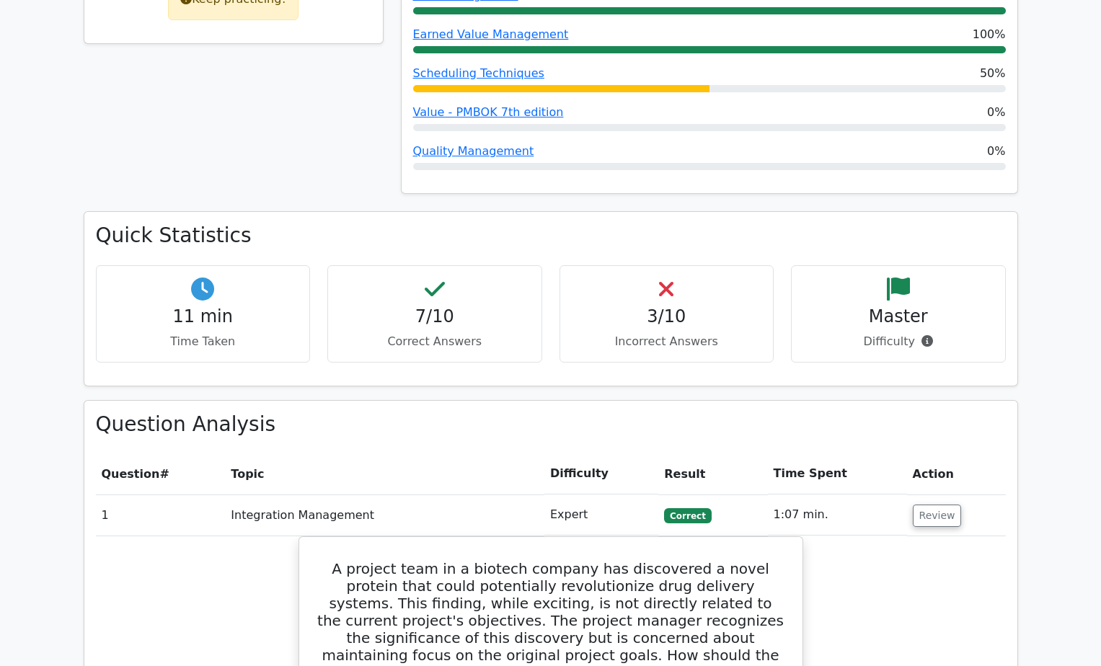
click at [908, 495] on td "Review" at bounding box center [956, 515] width 99 height 41
click at [913, 505] on button "Review" at bounding box center [937, 516] width 49 height 22
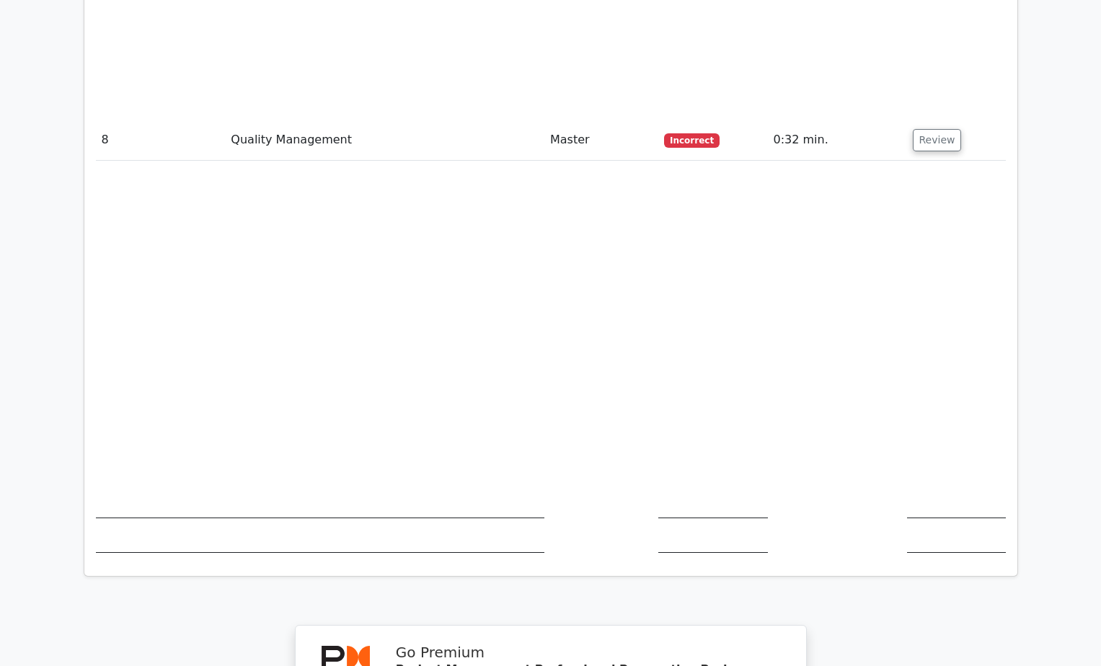
scroll to position [2432, 0]
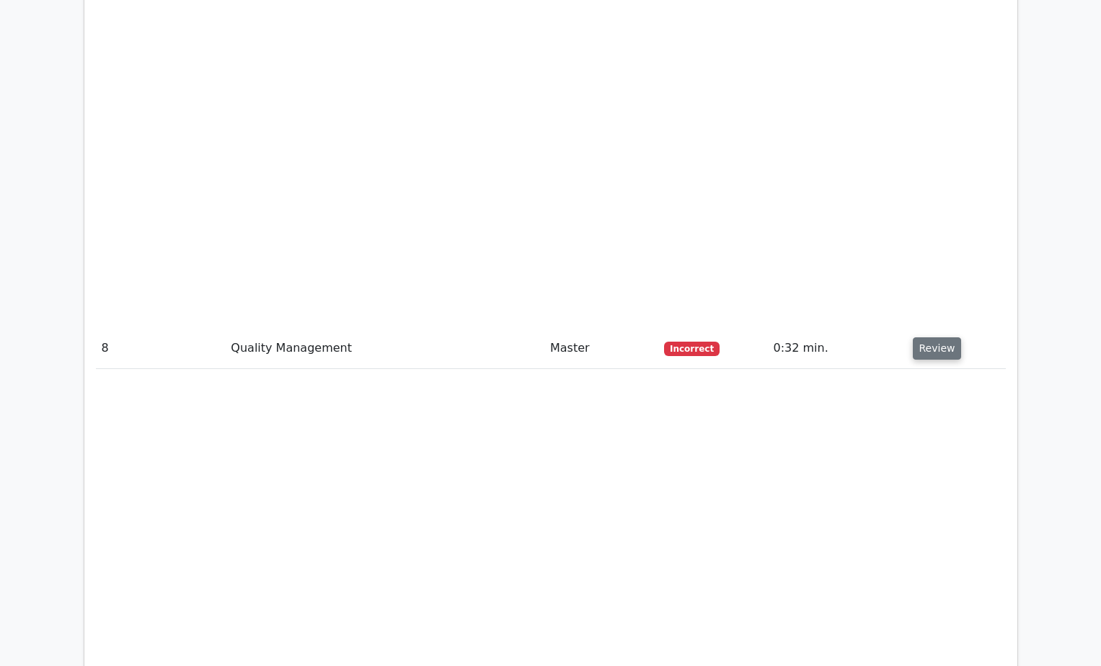
click at [938, 337] on button "Review" at bounding box center [937, 348] width 49 height 22
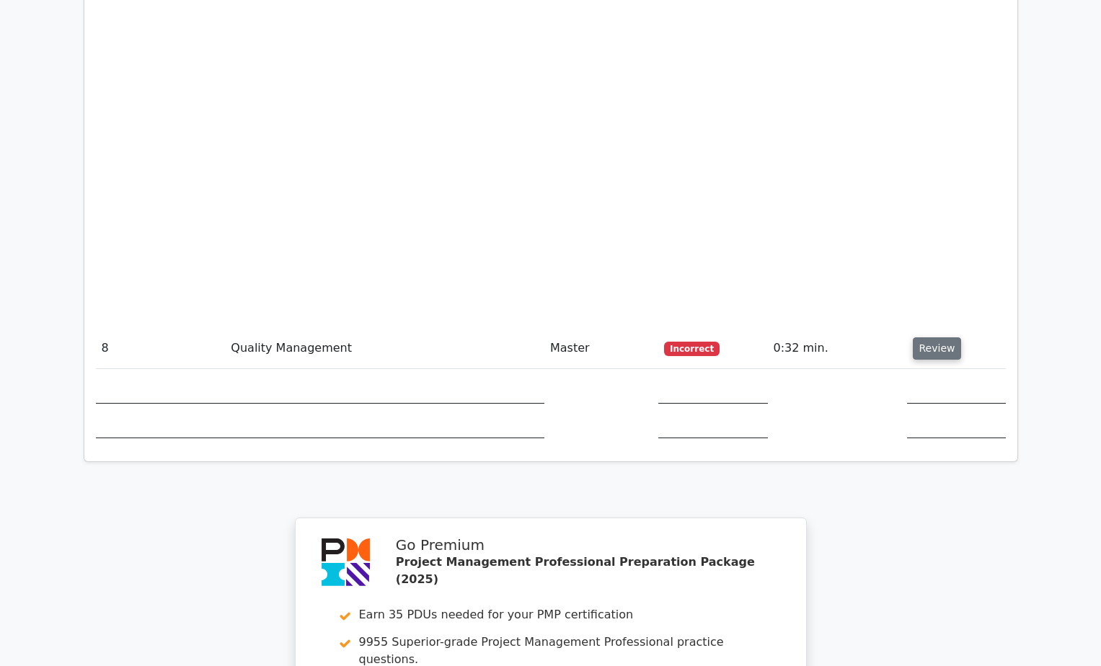
click at [938, 337] on button "Review" at bounding box center [937, 348] width 49 height 22
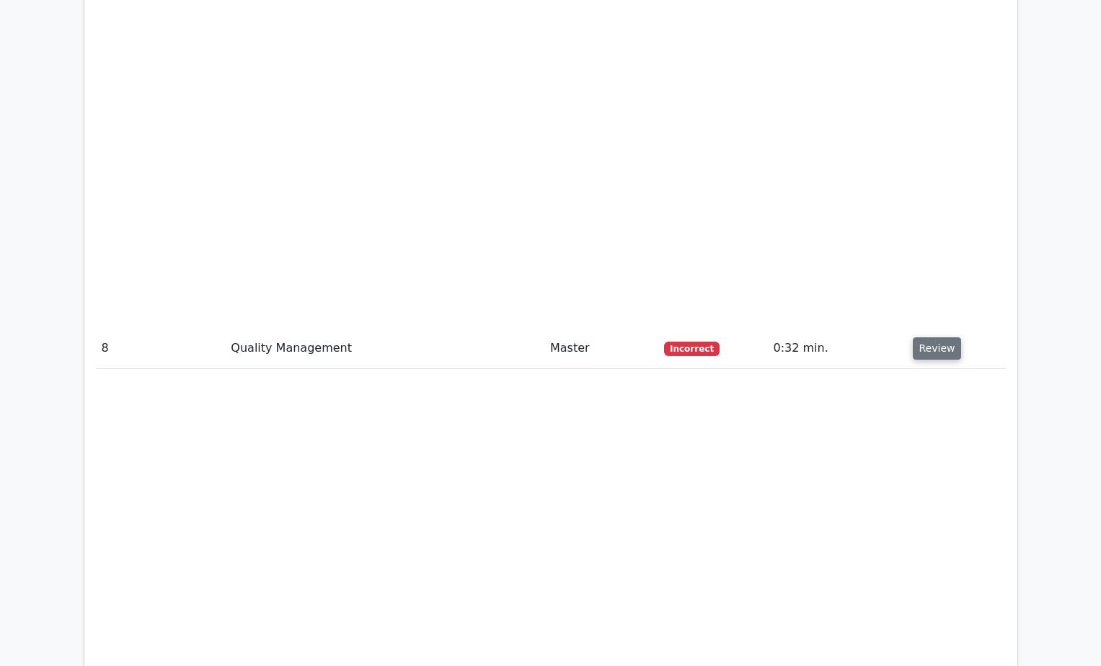
click at [938, 337] on button "Review" at bounding box center [937, 348] width 49 height 22
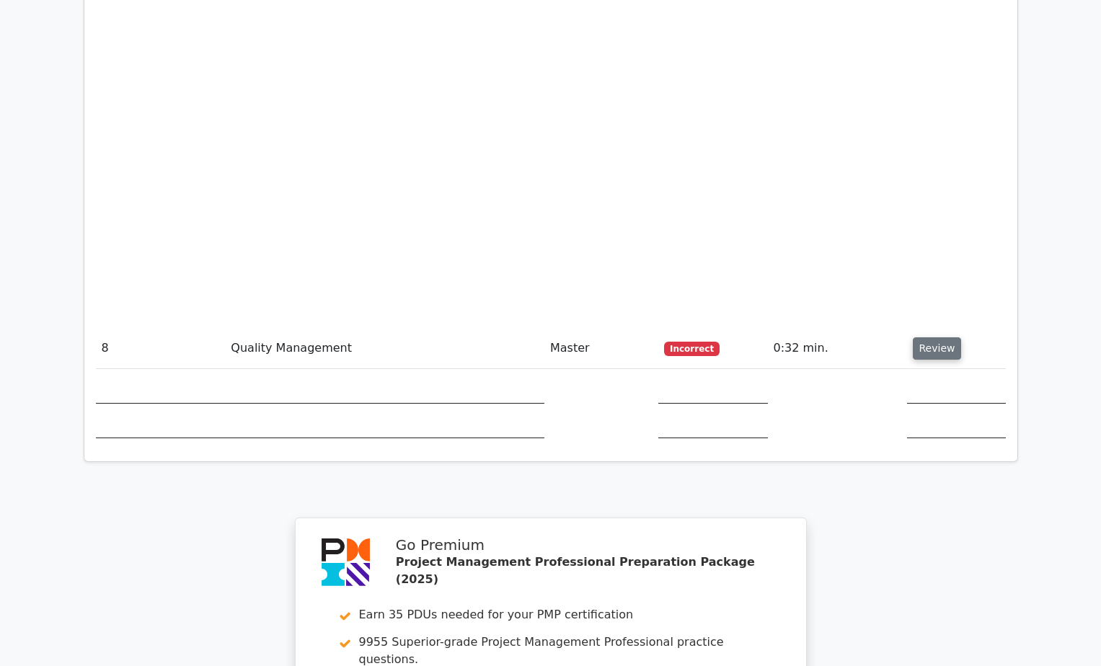
click at [938, 337] on button "Review" at bounding box center [937, 348] width 49 height 22
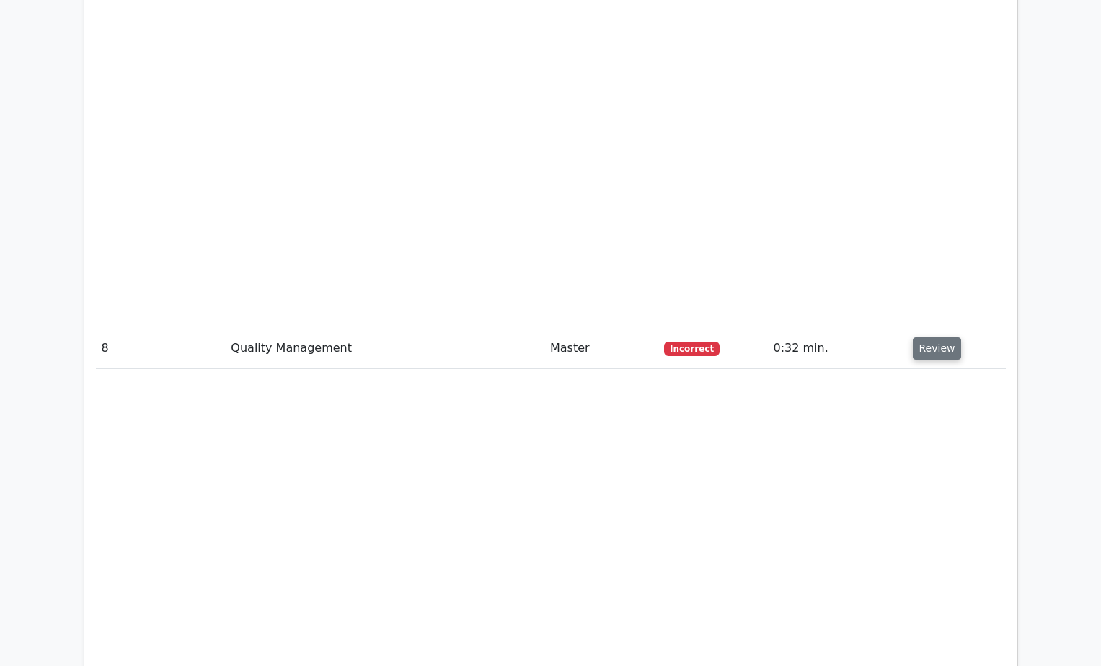
click at [938, 337] on button "Review" at bounding box center [937, 348] width 49 height 22
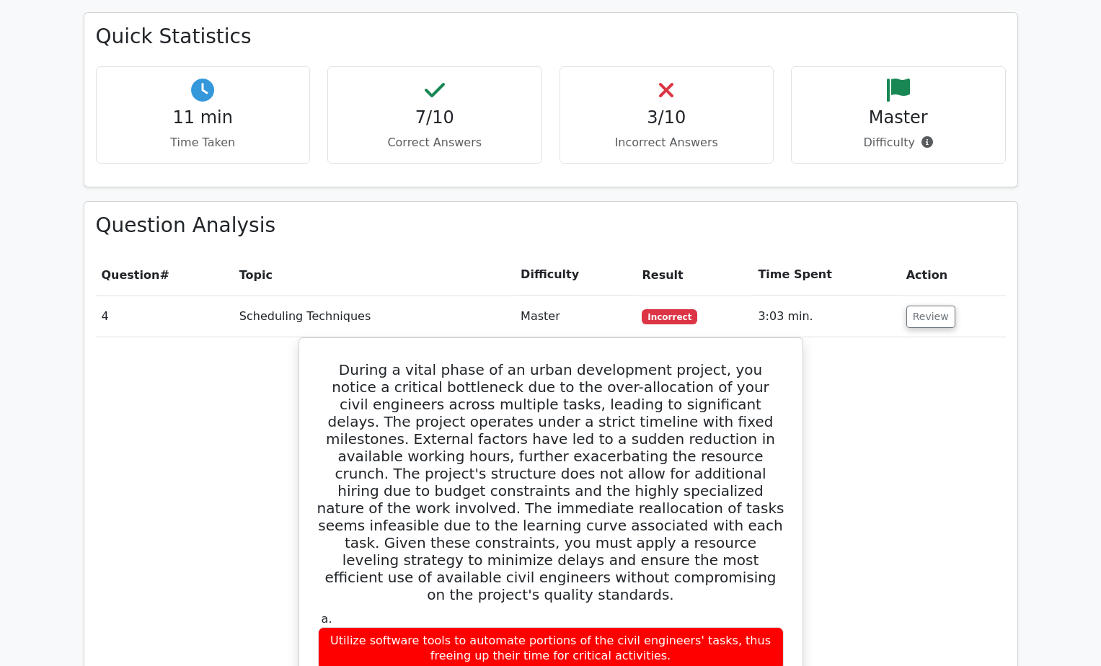
scroll to position [1273, 0]
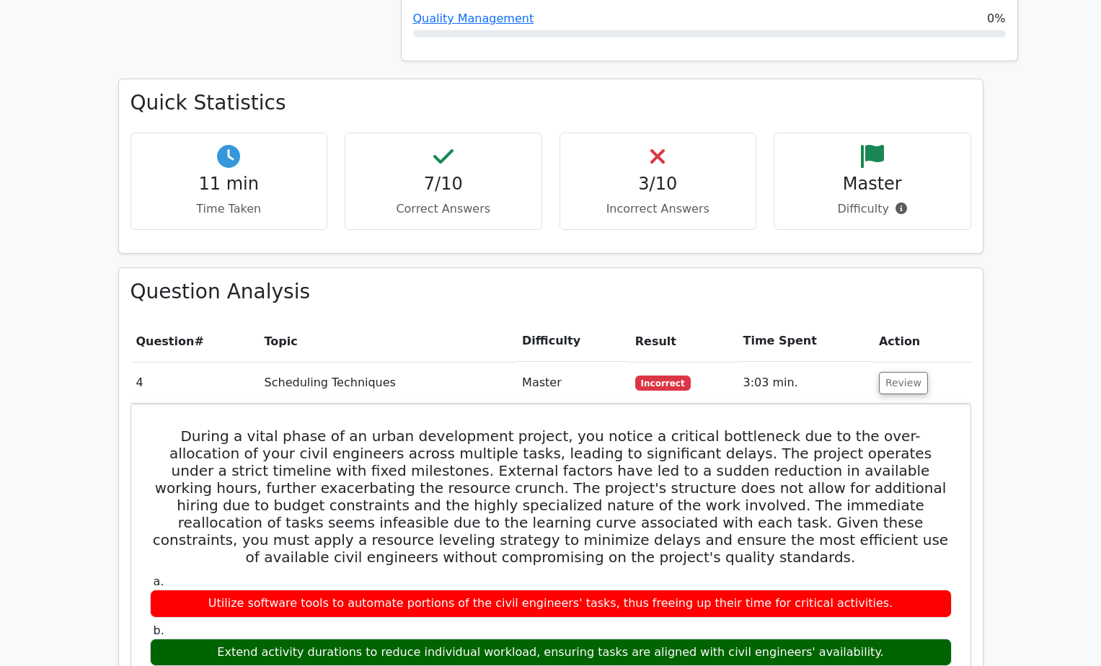
scroll to position [754, 0]
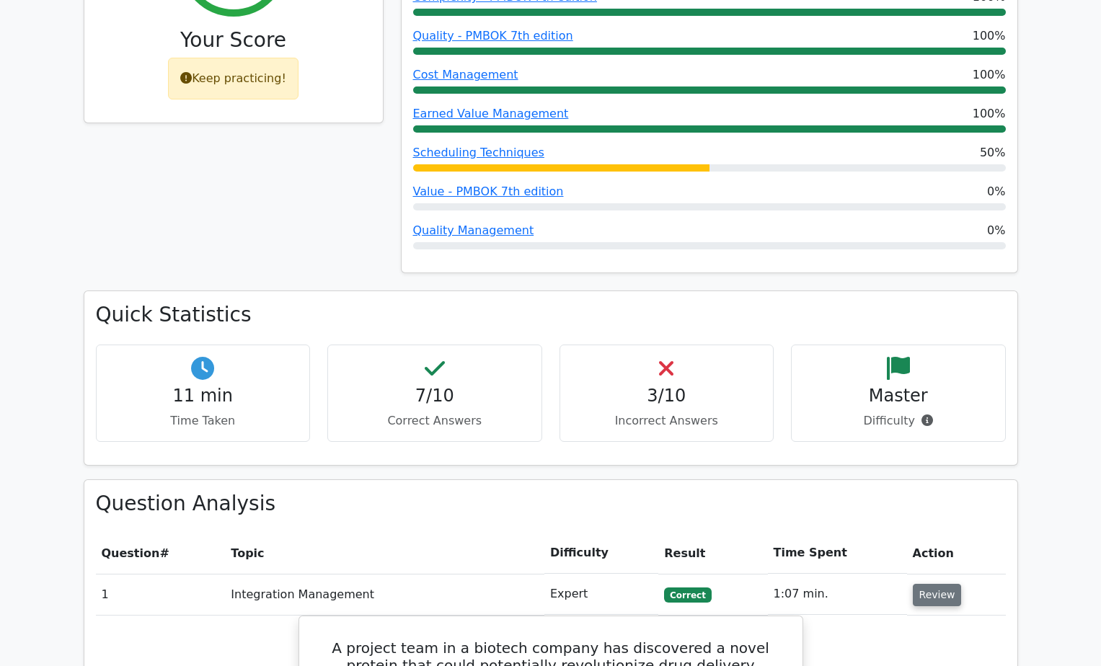
click at [929, 584] on button "Review" at bounding box center [937, 595] width 49 height 22
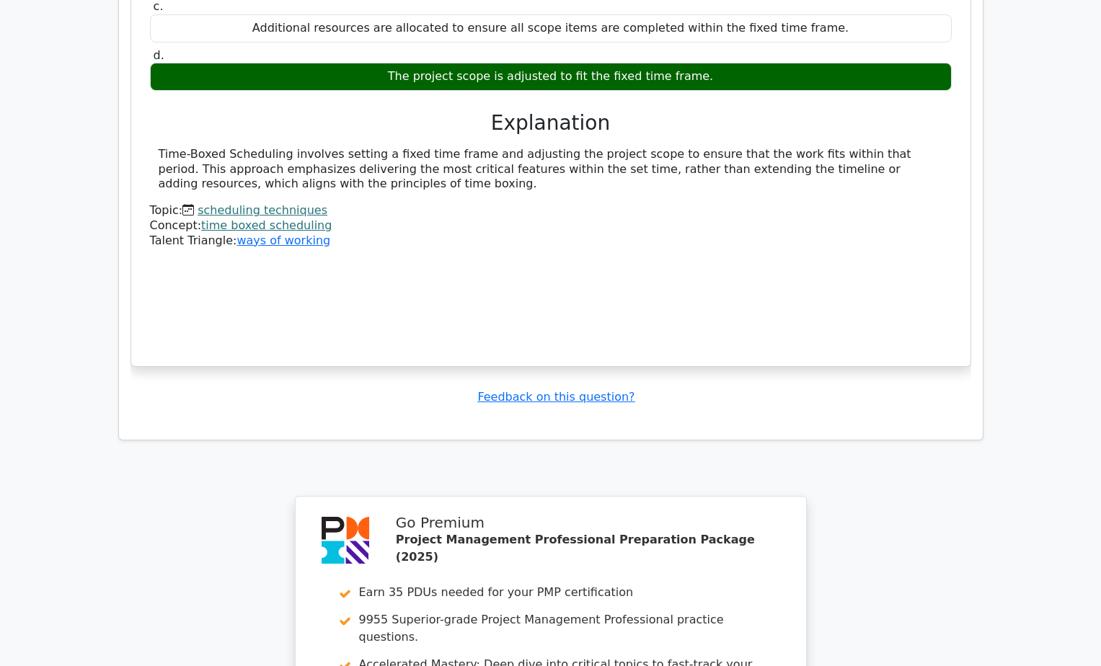
scroll to position [7363, 0]
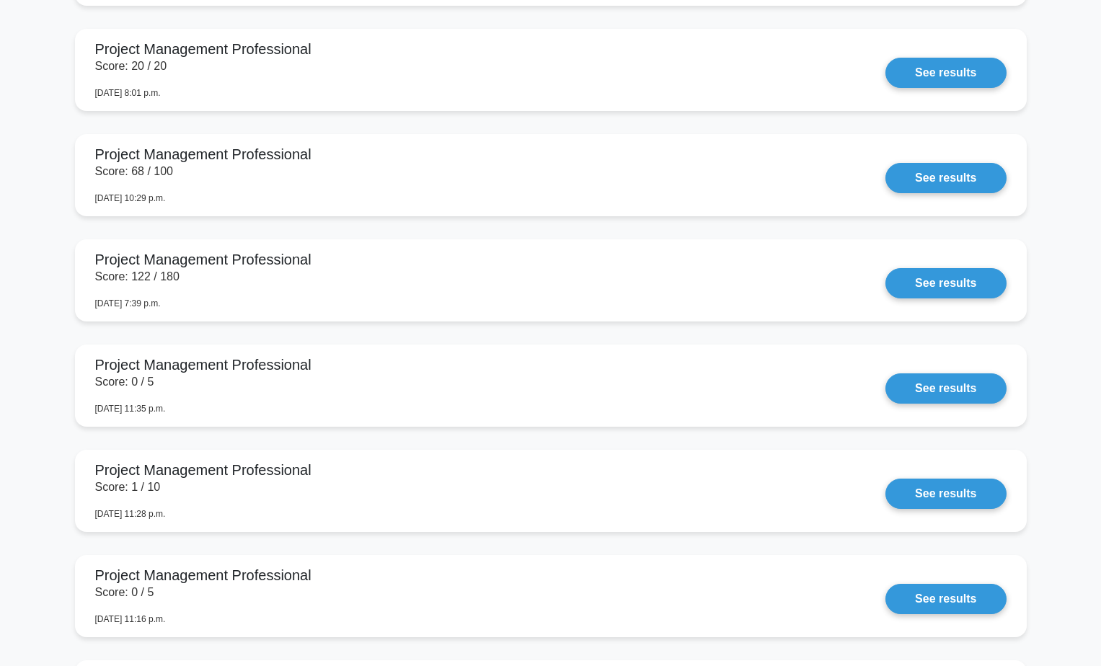
scroll to position [983, 0]
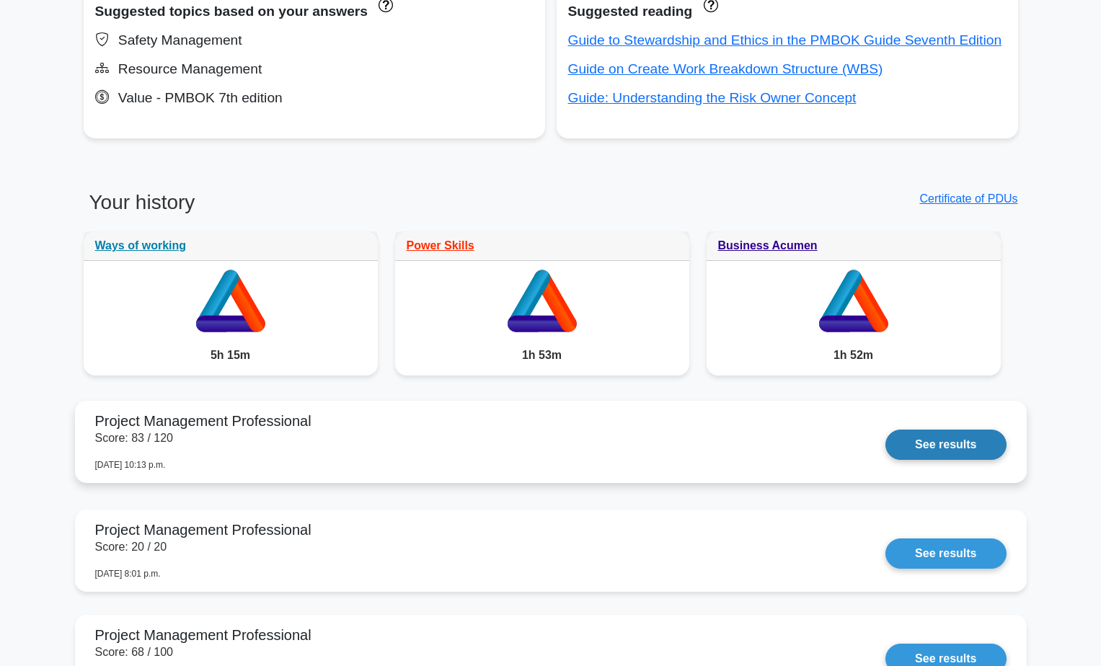
click at [930, 442] on link "See results" at bounding box center [945, 445] width 120 height 30
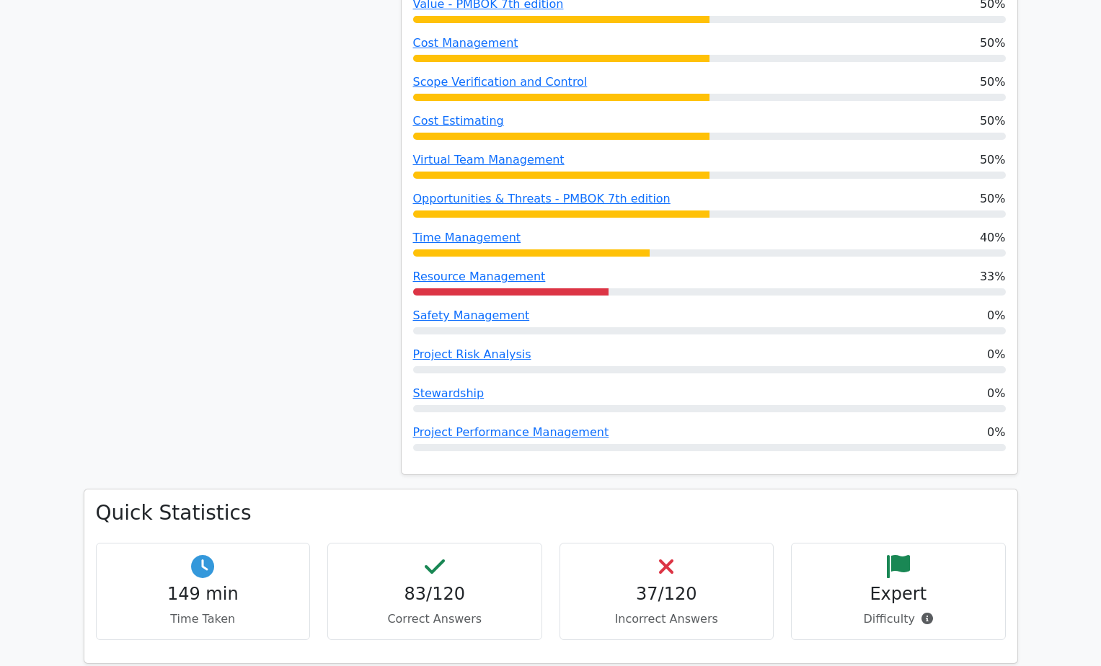
scroll to position [1923, 0]
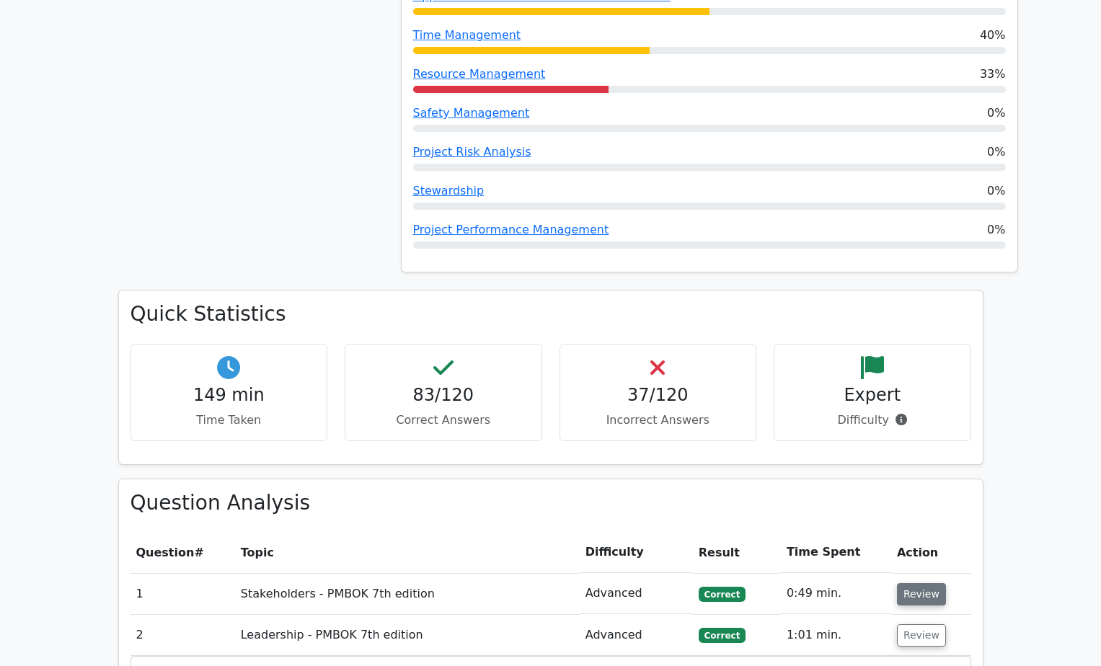
click at [906, 583] on button "Review" at bounding box center [921, 594] width 49 height 22
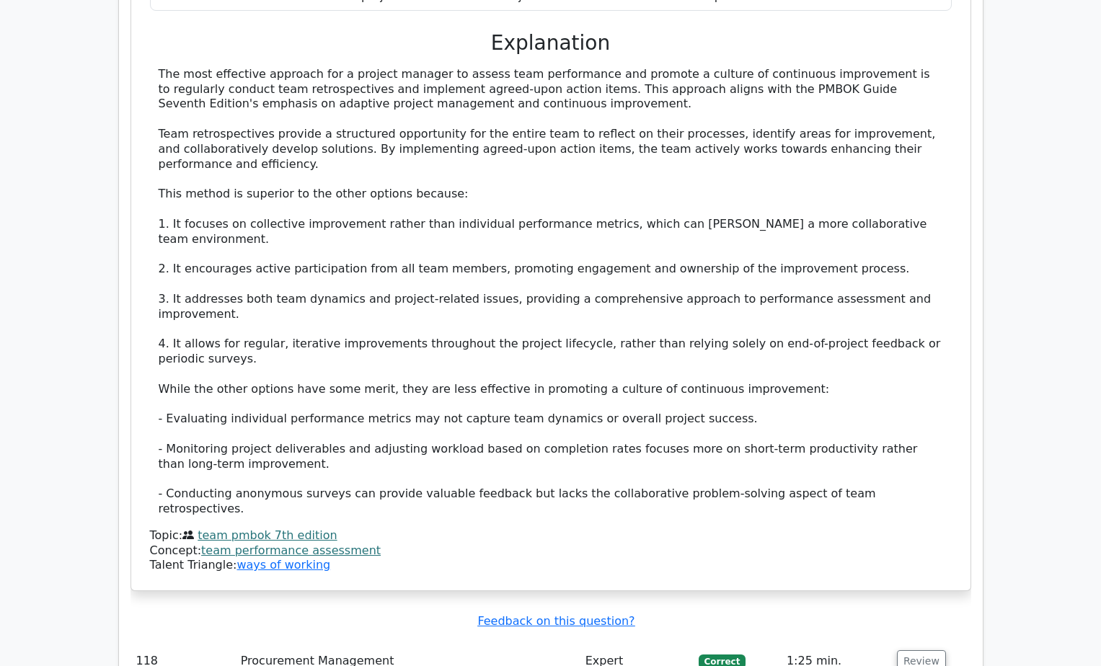
scroll to position [83749, 0]
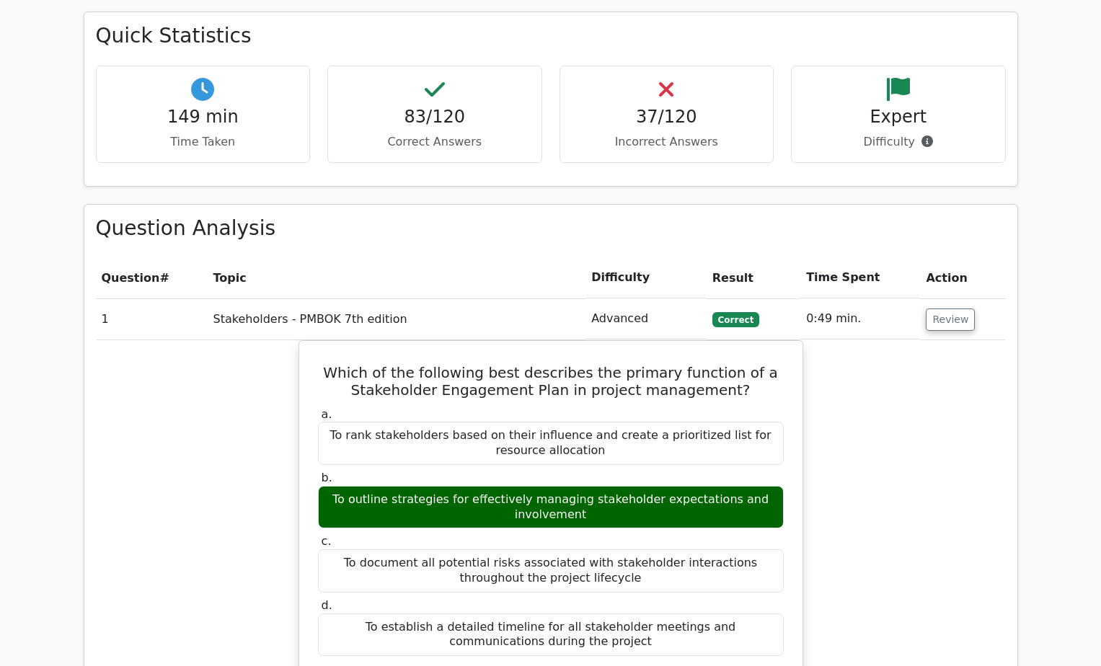
scroll to position [2042, 0]
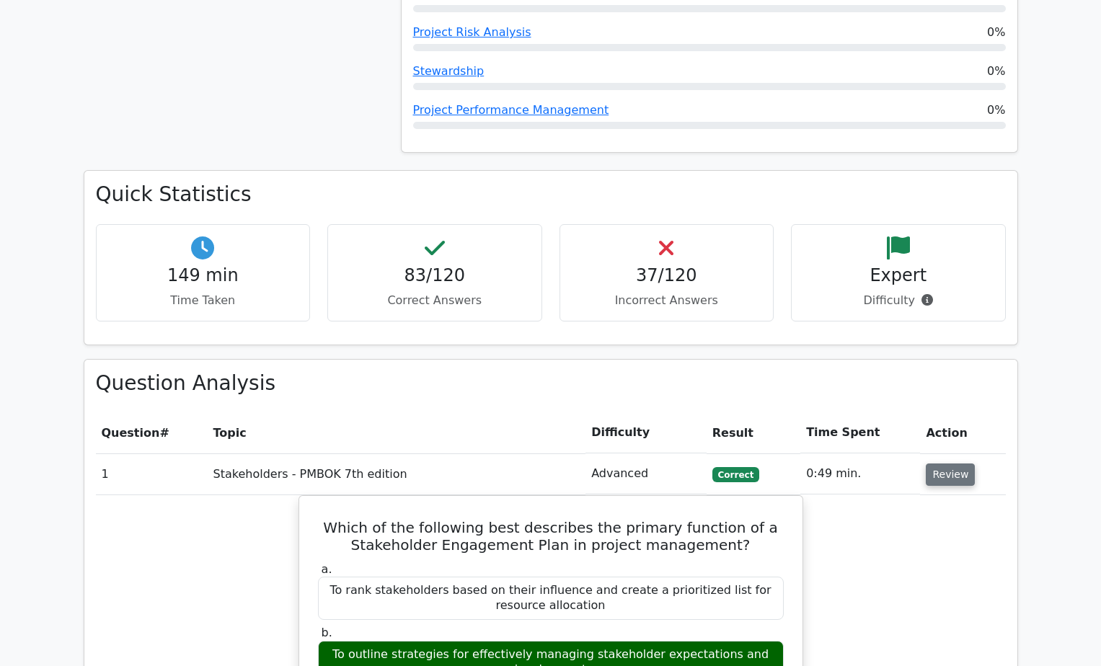
click at [957, 464] on button "Review" at bounding box center [950, 475] width 49 height 22
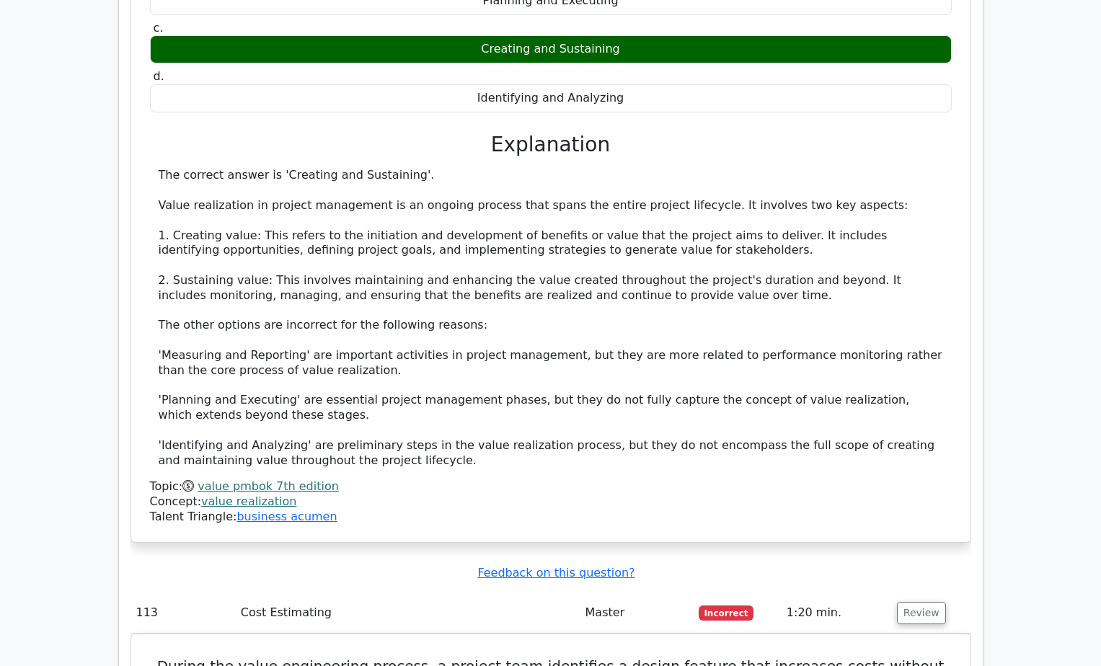
scroll to position [26416, 0]
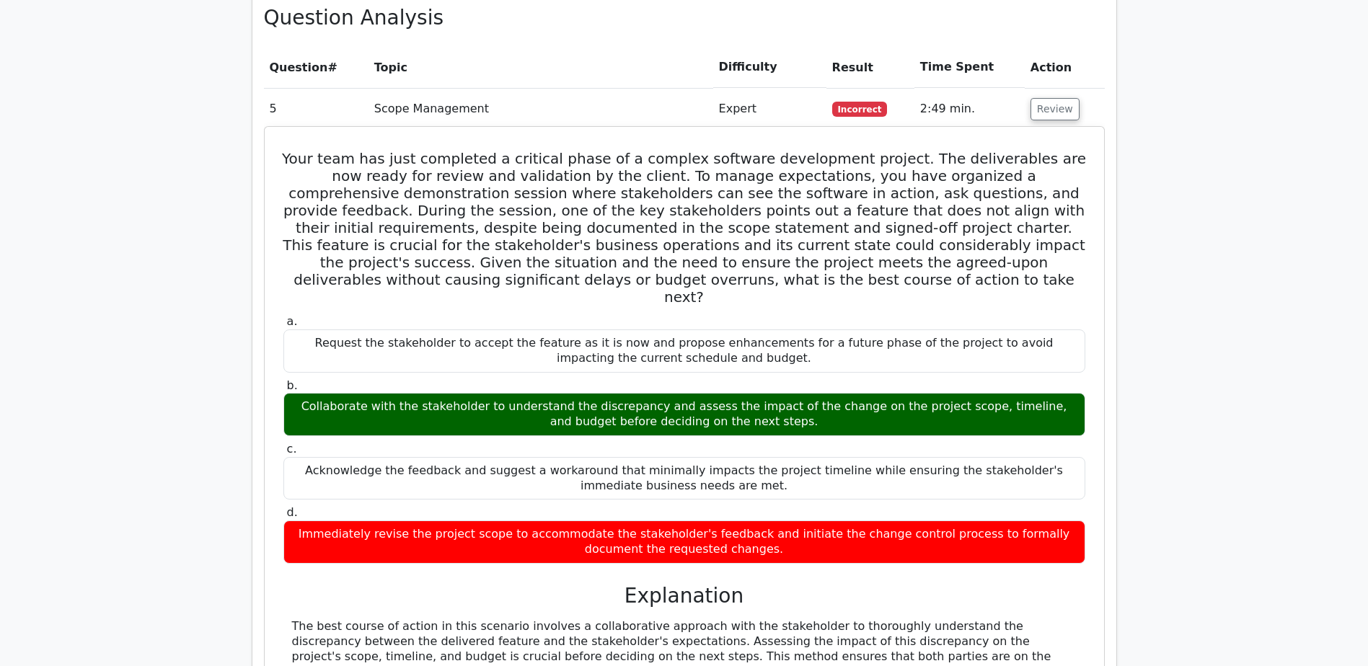
scroll to position [2523, 0]
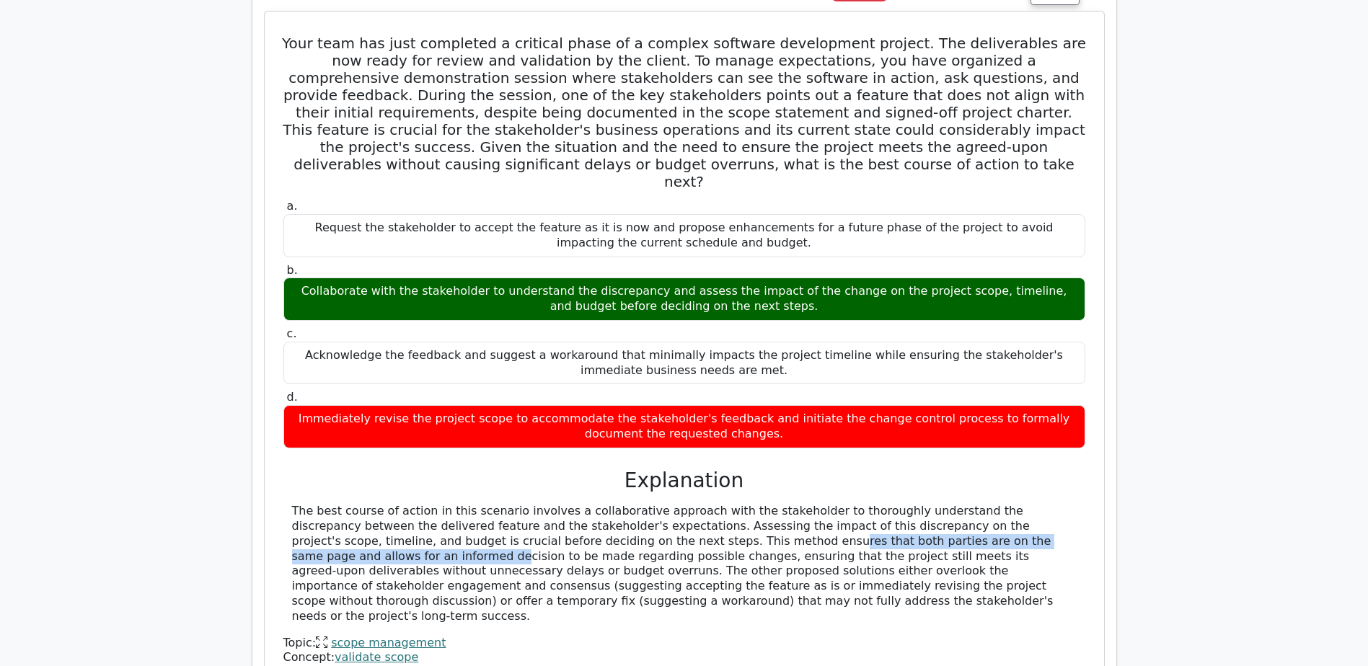
drag, startPoint x: 466, startPoint y: 453, endPoint x: 836, endPoint y: 451, distance: 369.8
click at [837, 504] on div "The best course of action in this scenario involves a collaborative approach wi…" at bounding box center [684, 564] width 784 height 120
click at [831, 504] on div "The best course of action in this scenario involves a collaborative approach wi…" at bounding box center [684, 564] width 784 height 120
drag, startPoint x: 831, startPoint y: 451, endPoint x: 848, endPoint y: 459, distance: 18.7
click at [848, 504] on div "The best course of action in this scenario involves a collaborative approach wi…" at bounding box center [684, 564] width 784 height 120
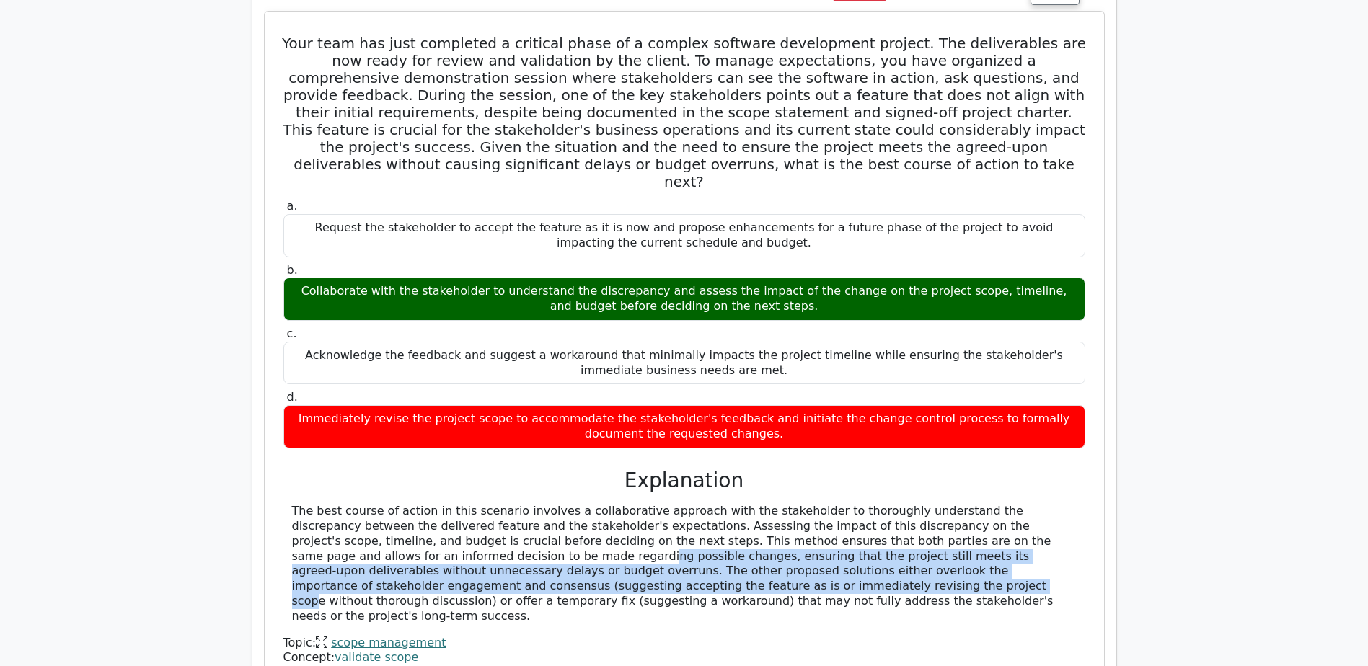
drag, startPoint x: 966, startPoint y: 458, endPoint x: 1040, endPoint y: 489, distance: 80.5
click at [1040, 504] on div "The best course of action in this scenario involves a collaborative approach wi…" at bounding box center [684, 564] width 784 height 120
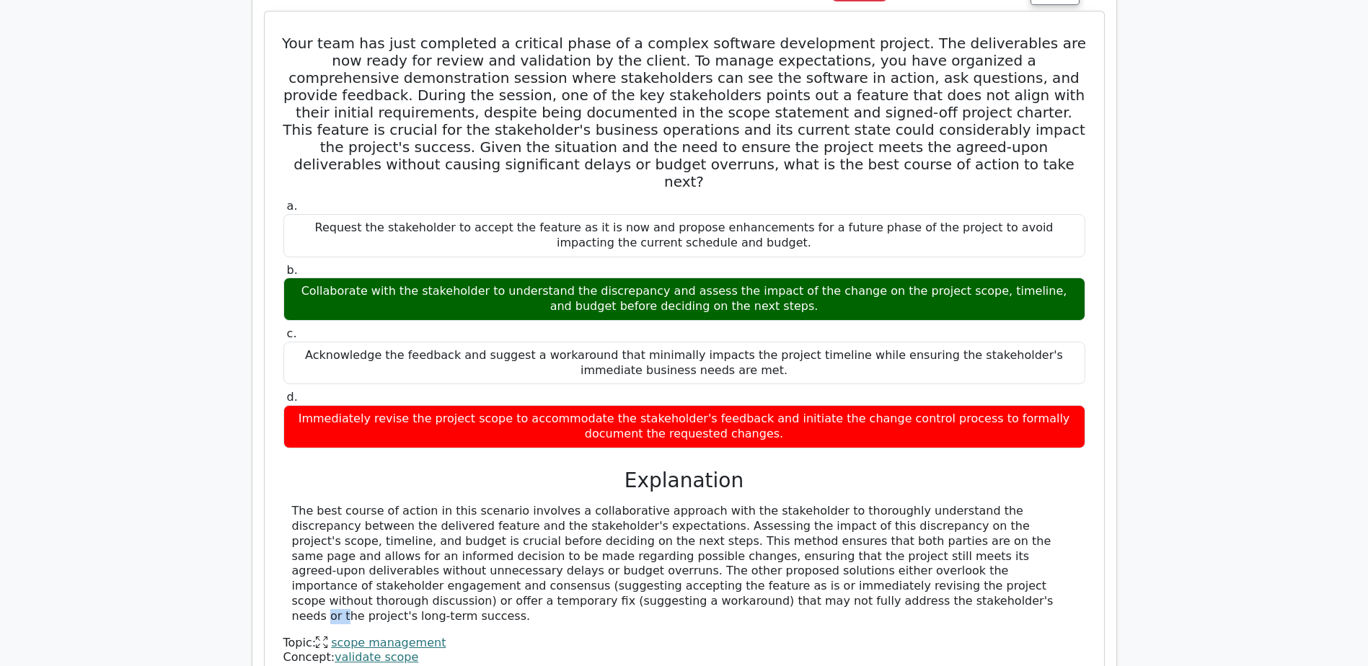
drag, startPoint x: 953, startPoint y: 497, endPoint x: 928, endPoint y: 500, distance: 25.3
click at [933, 504] on div "The best course of action in this scenario involves a collaborative approach wi…" at bounding box center [684, 564] width 784 height 120
click at [778, 512] on div "The best course of action in this scenario involves a collaborative approach wi…" at bounding box center [684, 564] width 784 height 120
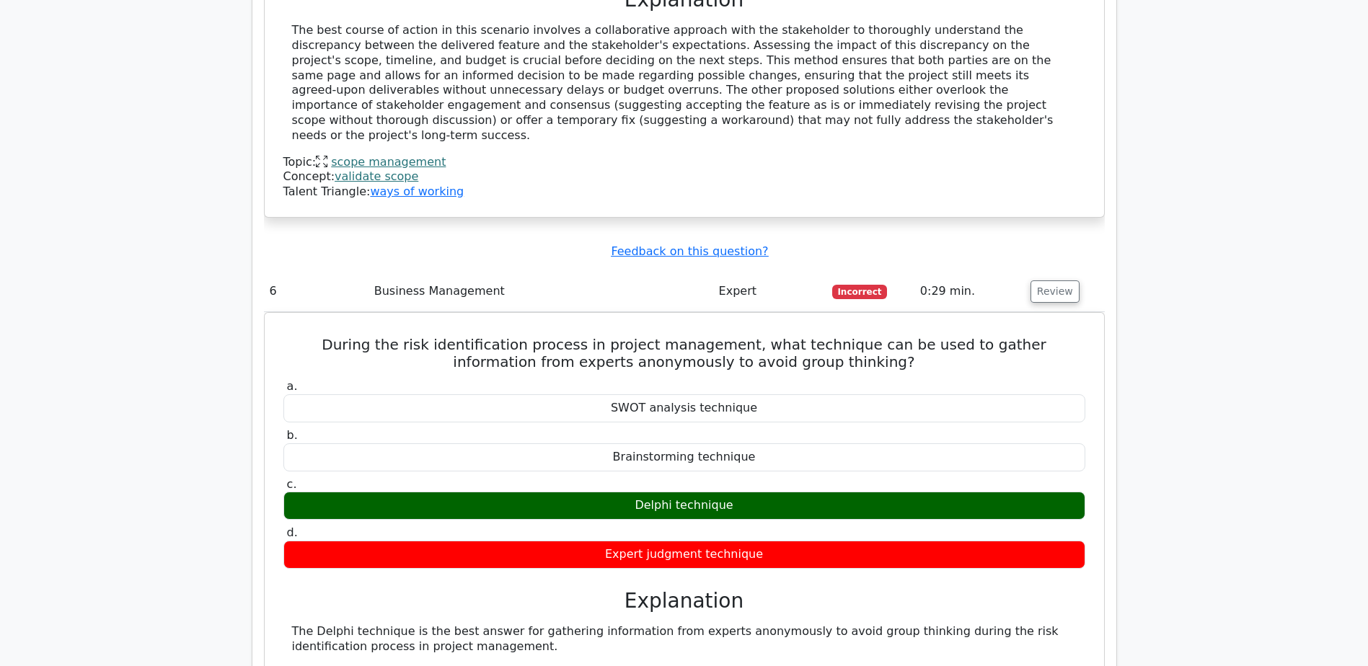
scroll to position [3124, 0]
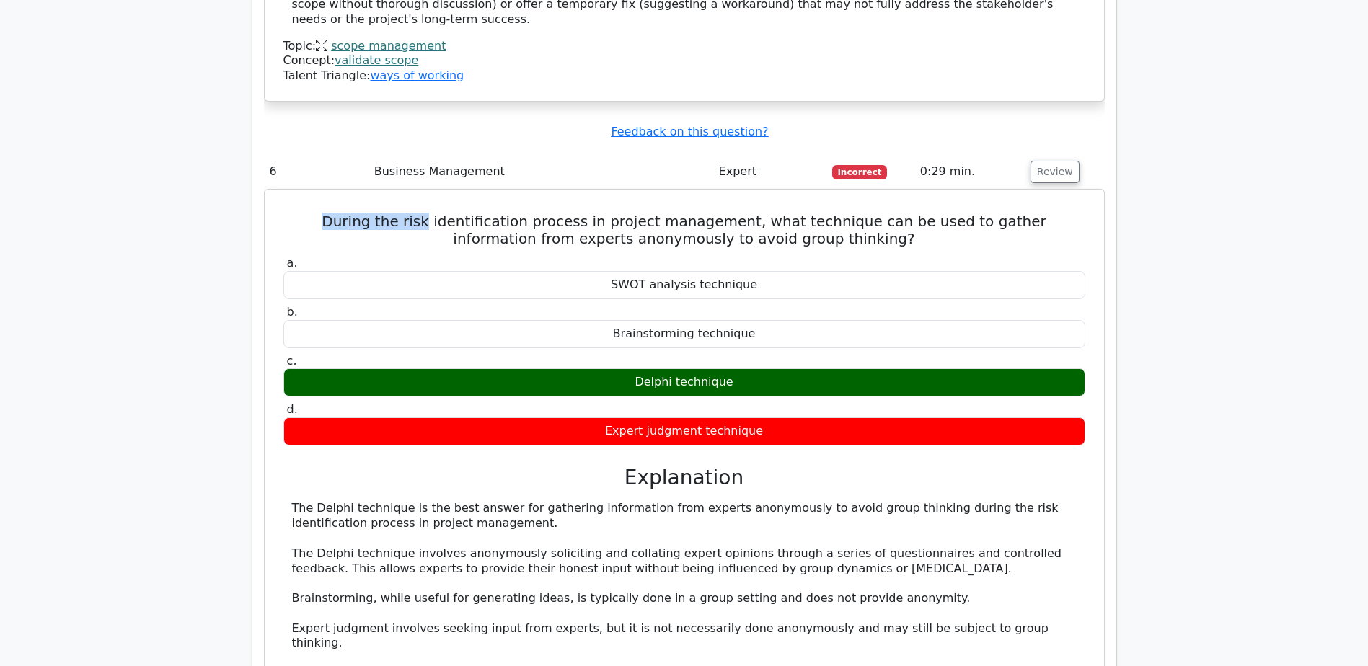
drag, startPoint x: 303, startPoint y: 121, endPoint x: 397, endPoint y: 115, distance: 93.9
click at [397, 213] on h5 "During the risk identification process in project management, what technique ca…" at bounding box center [684, 230] width 805 height 35
click at [538, 213] on h5 "During the risk identification process in project management, what technique ca…" at bounding box center [684, 230] width 805 height 35
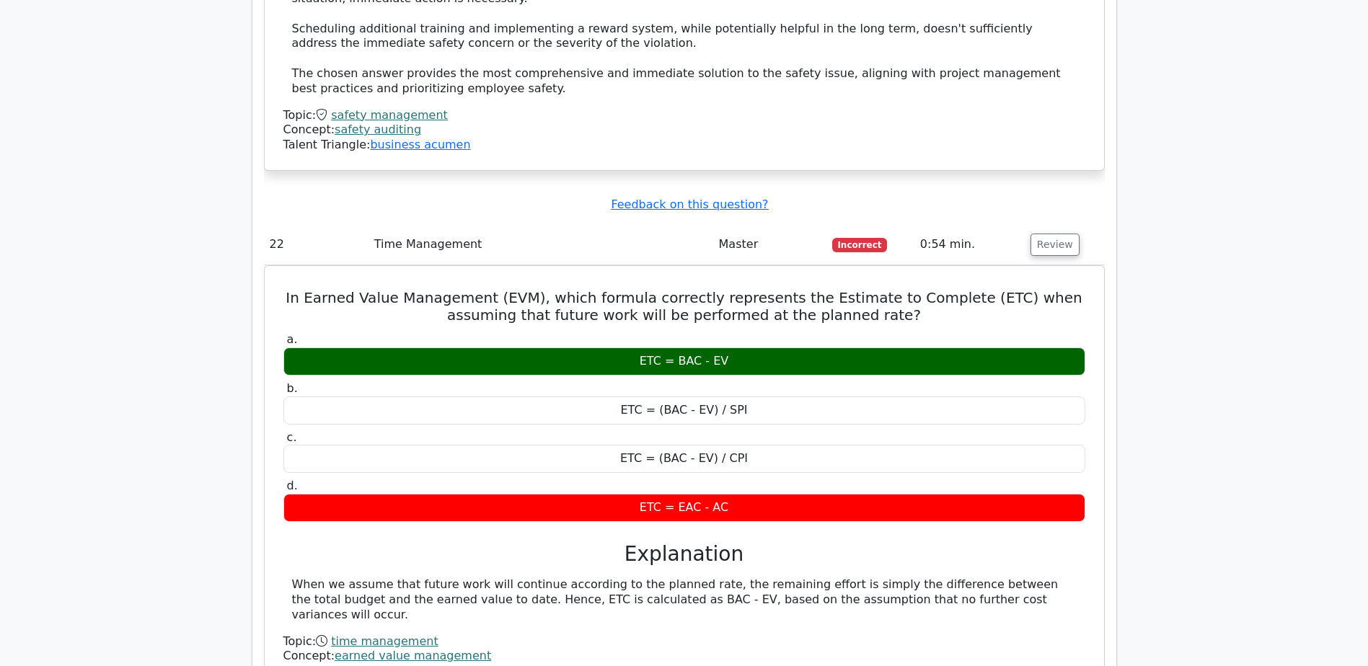
scroll to position [6272, 0]
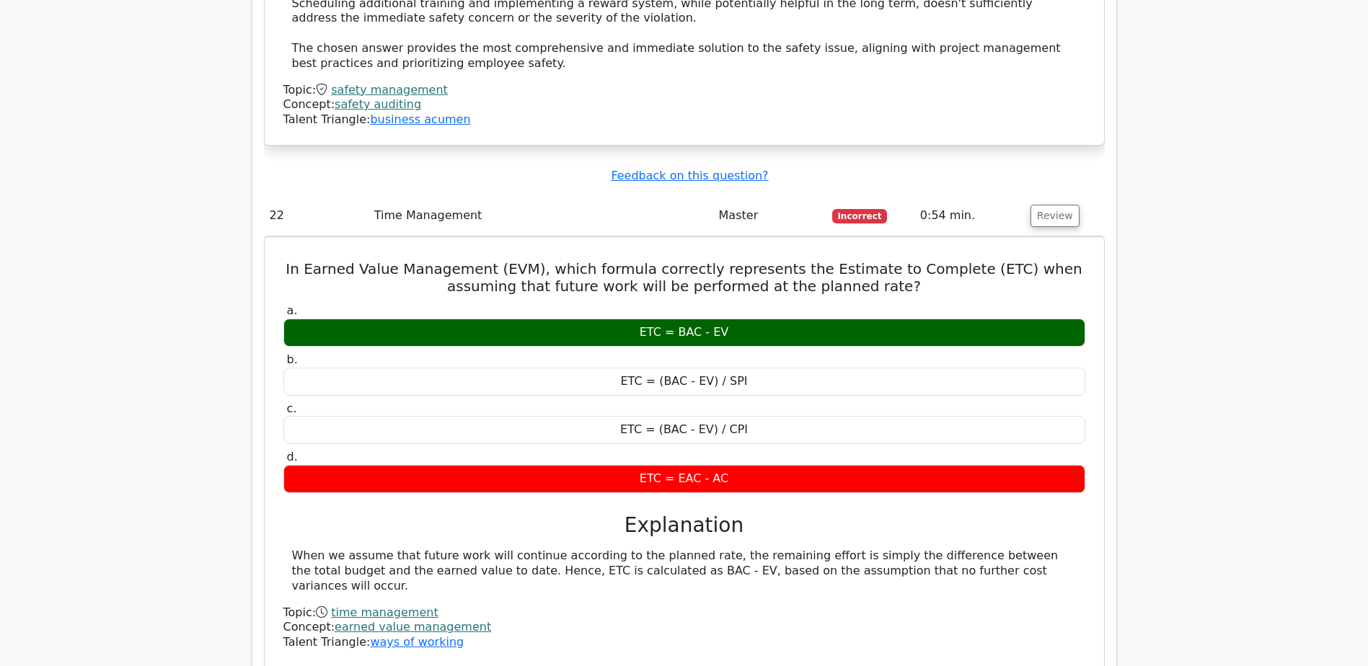
drag, startPoint x: 953, startPoint y: 420, endPoint x: 261, endPoint y: 110, distance: 758.7
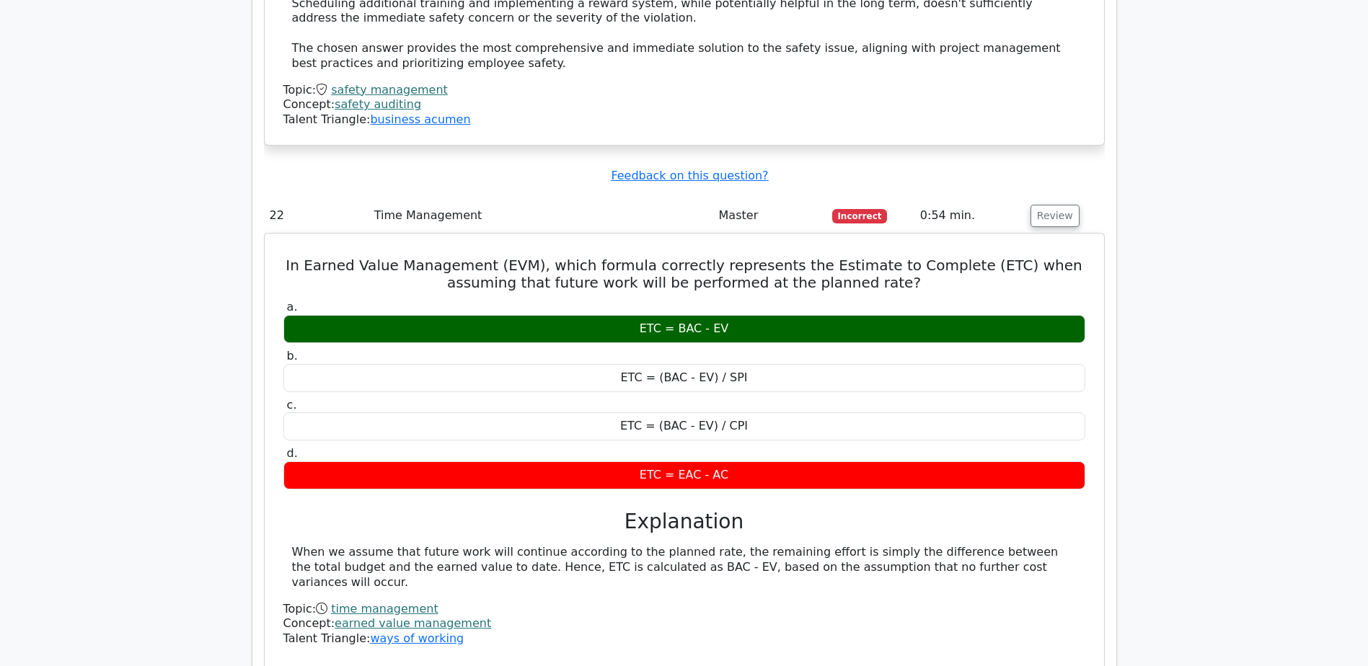
drag, startPoint x: 261, startPoint y: 110, endPoint x: 632, endPoint y: 141, distance: 372.6
click at [632, 257] on h5 "In Earned Value Management (EVM), which formula correctly represents the Estima…" at bounding box center [684, 274] width 805 height 35
drag, startPoint x: 293, startPoint y: 119, endPoint x: 953, endPoint y: 423, distance: 726.4
click at [953, 423] on div "In Earned Value Management (EVM), which formula correctly represents the Estima…" at bounding box center [684, 498] width 828 height 519
copy div "In Earned Value Management (EVM), which formula correctly represents the Estima…"
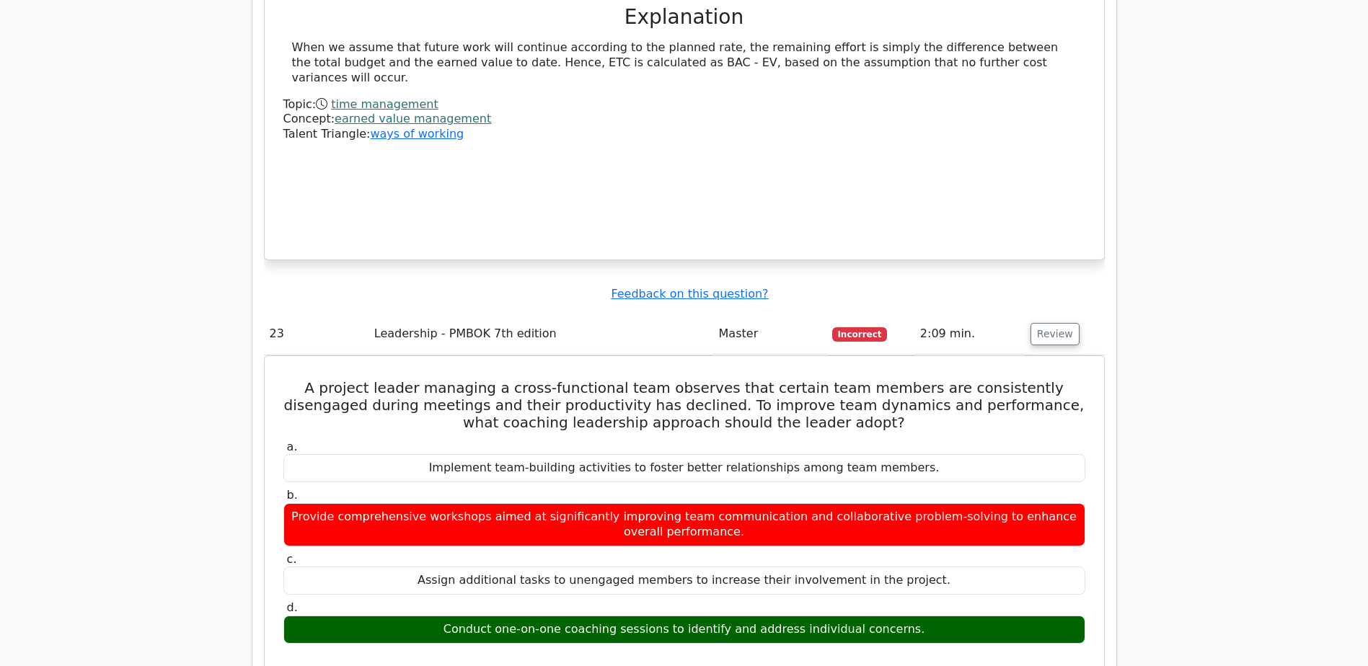
scroll to position [6873, 0]
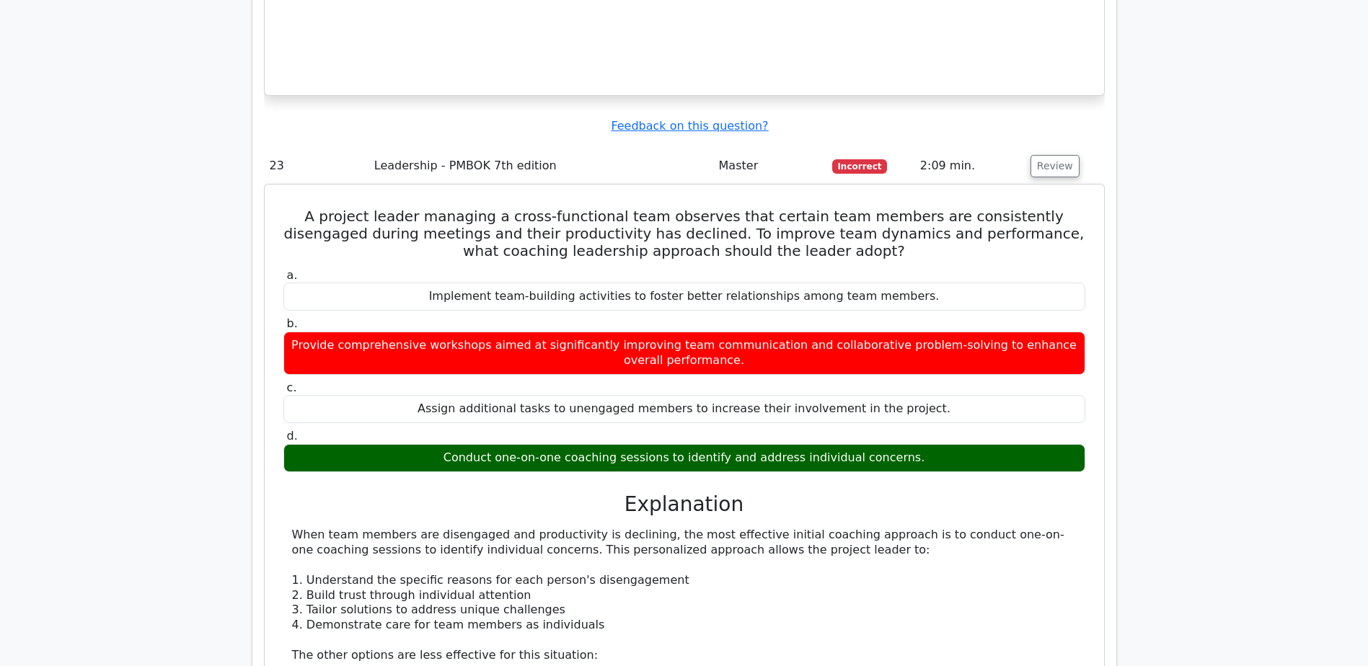
scroll to position [7114, 0]
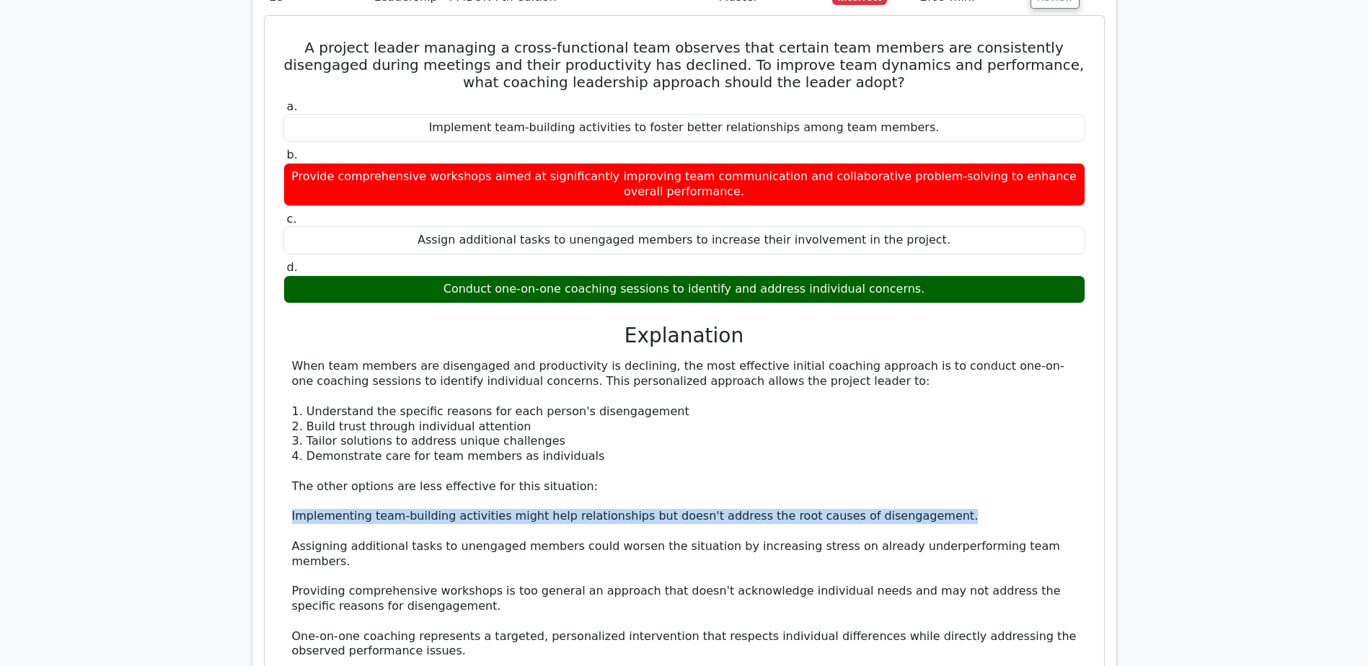
drag, startPoint x: 288, startPoint y: 368, endPoint x: 911, endPoint y: 366, distance: 622.9
click at [911, 366] on div "When team members are disengaged and productivity is declining, the most effect…" at bounding box center [684, 509] width 802 height 300
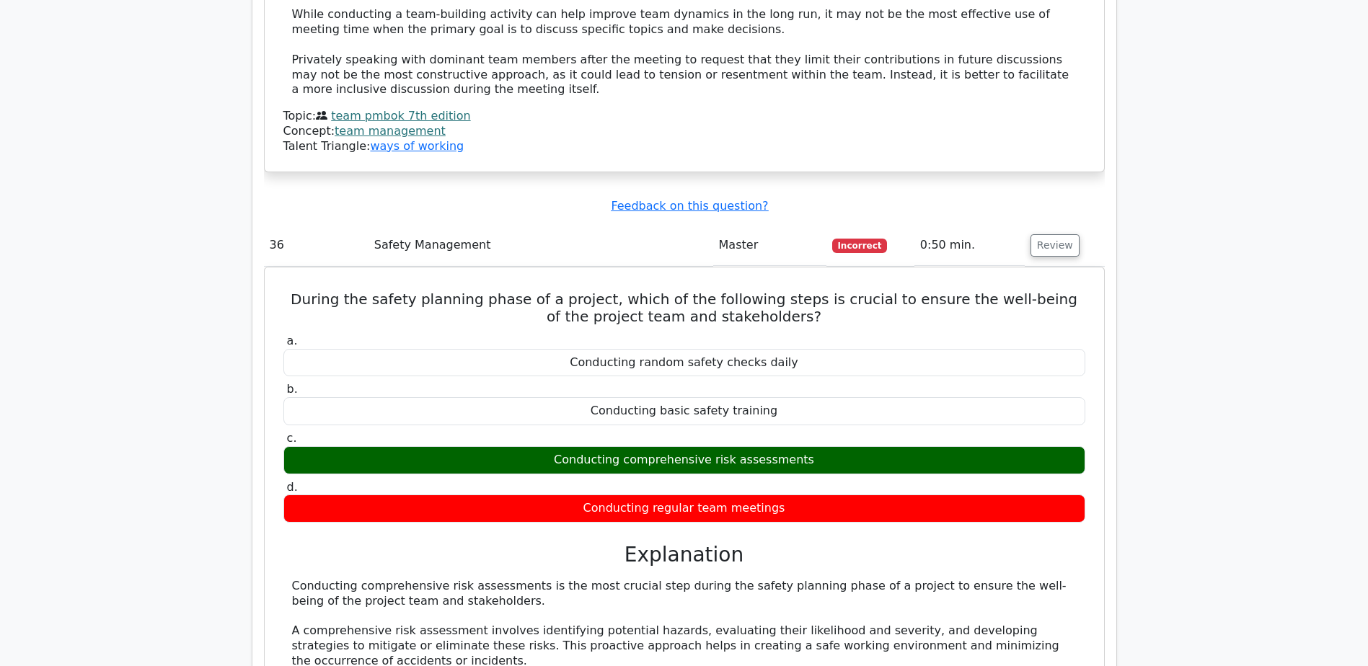
scroll to position [9036, 0]
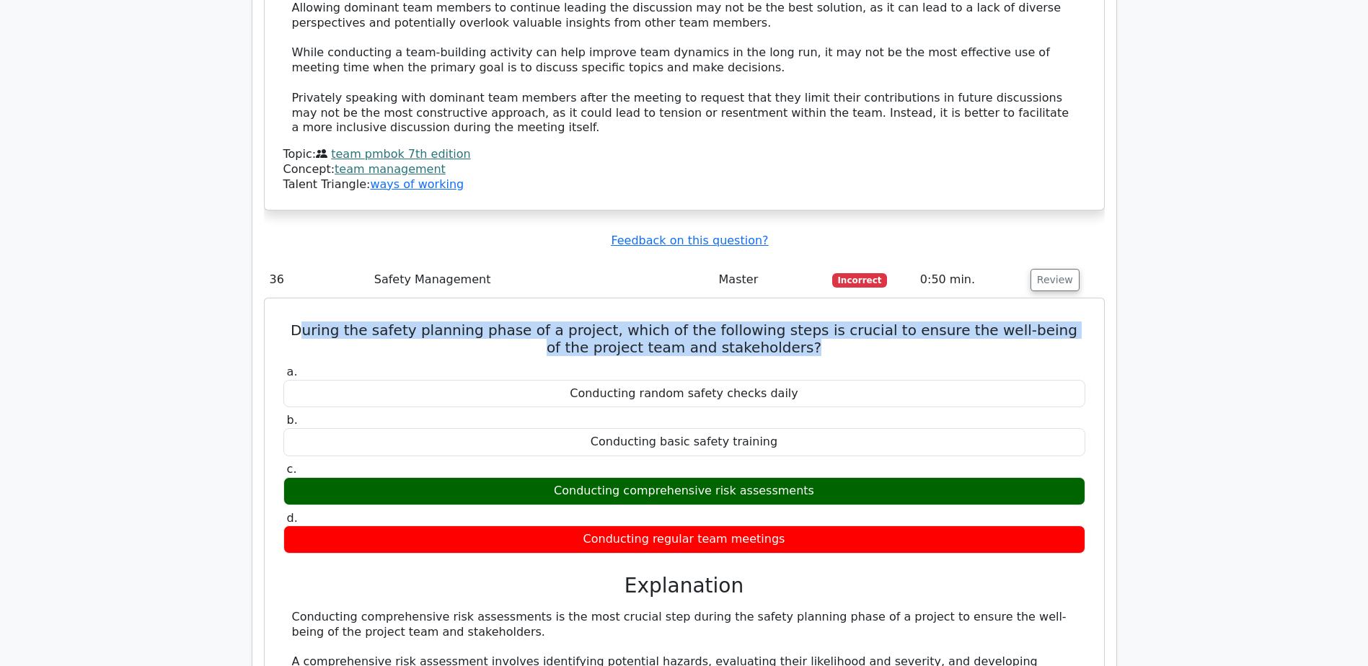
drag, startPoint x: 293, startPoint y: 123, endPoint x: 812, endPoint y: 133, distance: 519.9
click at [812, 322] on h5 "During the safety planning phase of a project, which of the following steps is …" at bounding box center [684, 339] width 805 height 35
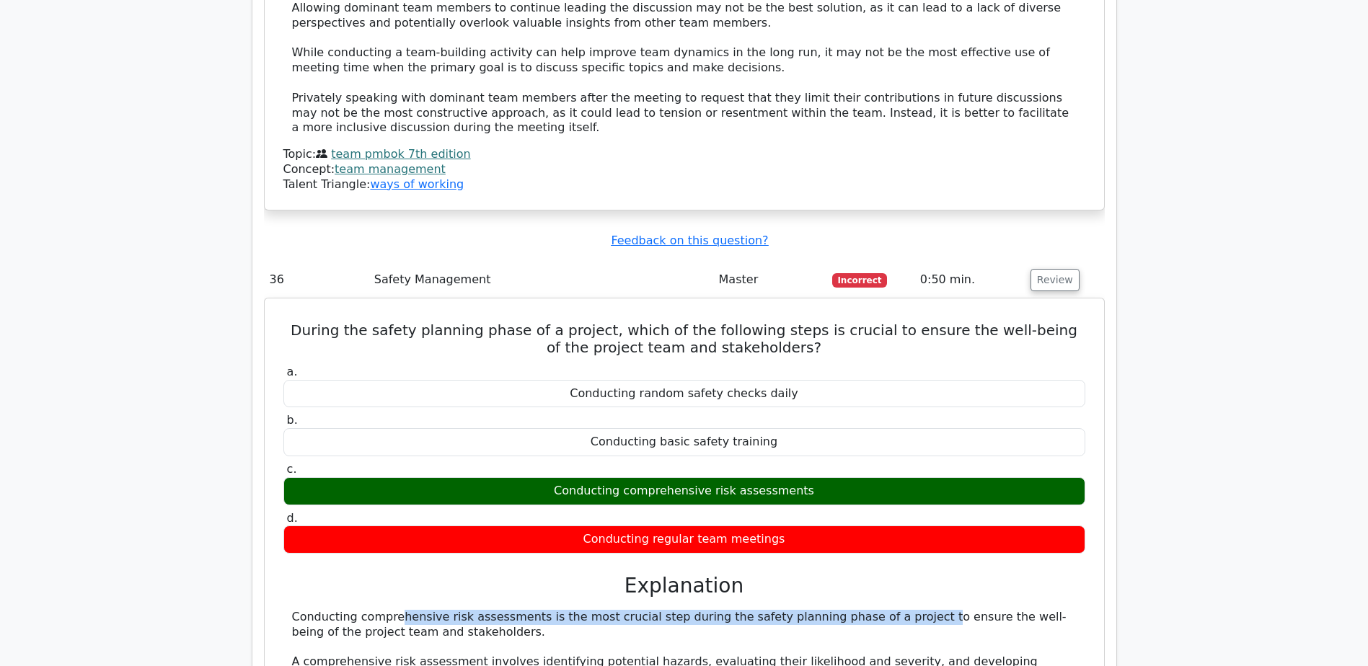
drag, startPoint x: 288, startPoint y: 412, endPoint x: 797, endPoint y: 405, distance: 508.3
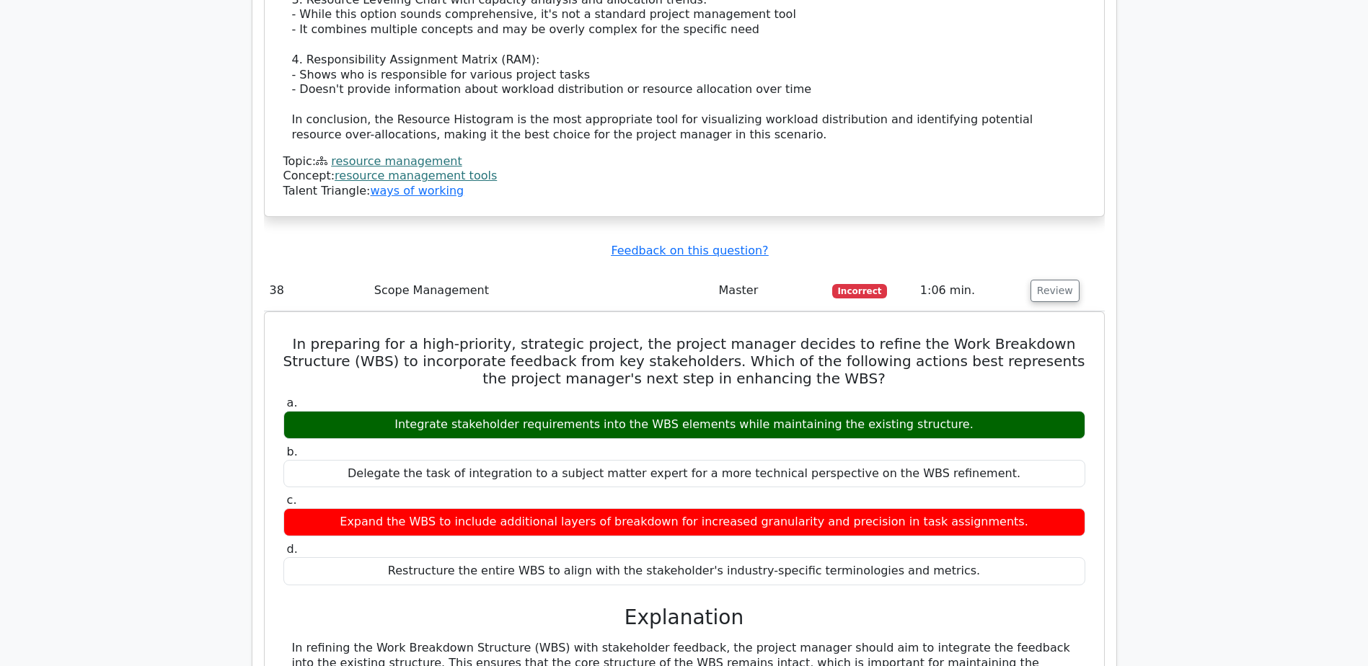
scroll to position [10598, 0]
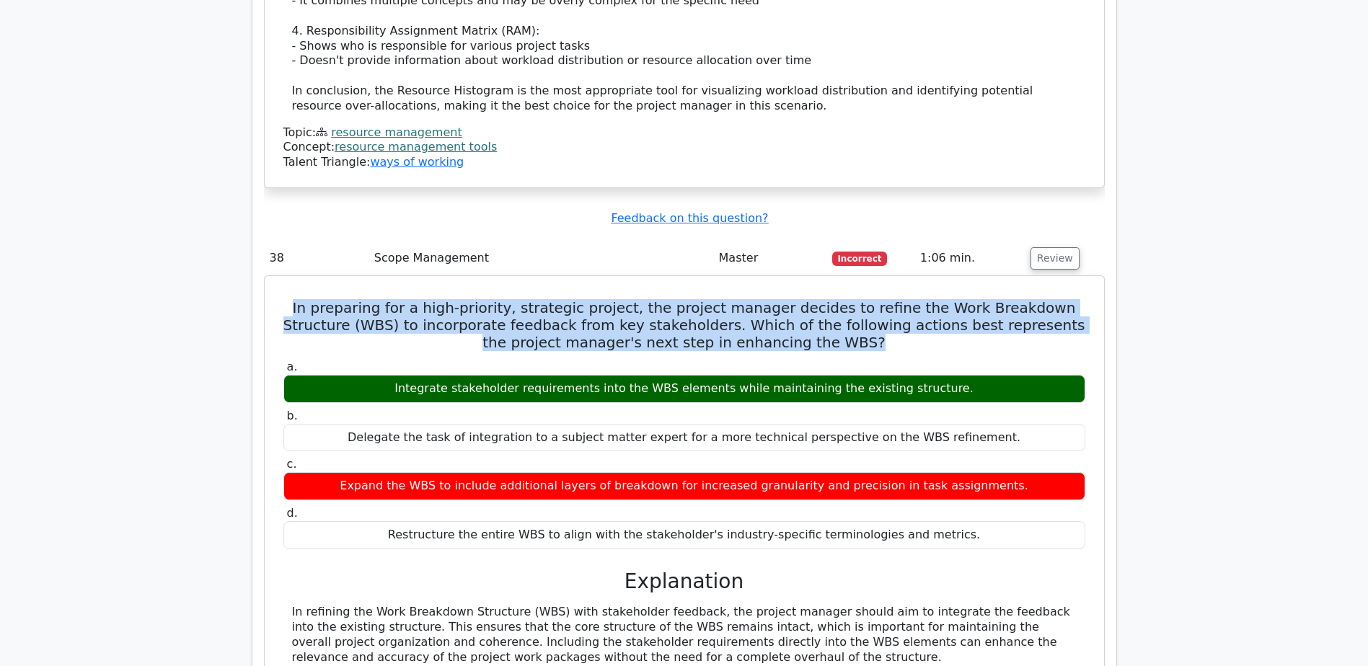
drag, startPoint x: 294, startPoint y: 87, endPoint x: 850, endPoint y: 127, distance: 557.3
click at [850, 299] on h5 "In preparing for a high-priority, strategic project, the project manager decide…" at bounding box center [684, 325] width 805 height 52
drag, startPoint x: 975, startPoint y: 171, endPoint x: 415, endPoint y: 169, distance: 559.5
click at [415, 375] on div "Integrate stakeholder requirements into the WBS elements while maintaining the …" at bounding box center [684, 389] width 802 height 28
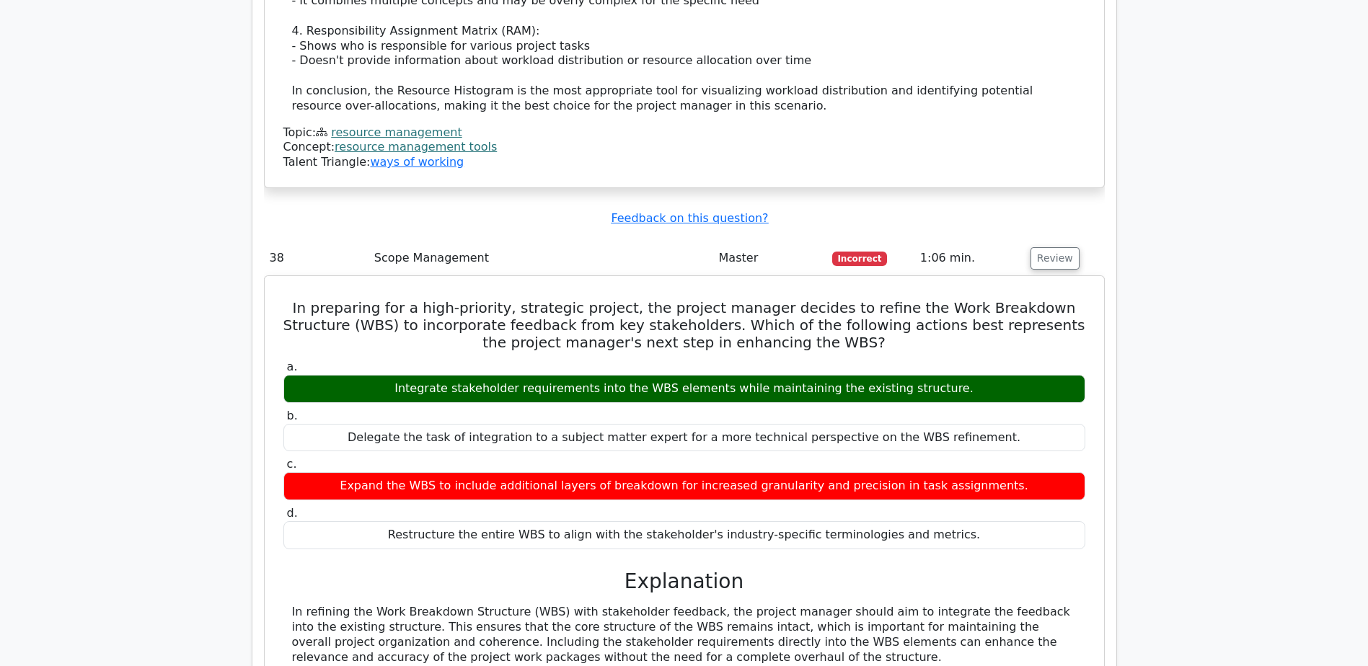
drag, startPoint x: 672, startPoint y: 387, endPoint x: 505, endPoint y: 384, distance: 167.3
drag, startPoint x: 347, startPoint y: 425, endPoint x: 481, endPoint y: 415, distance: 133.8
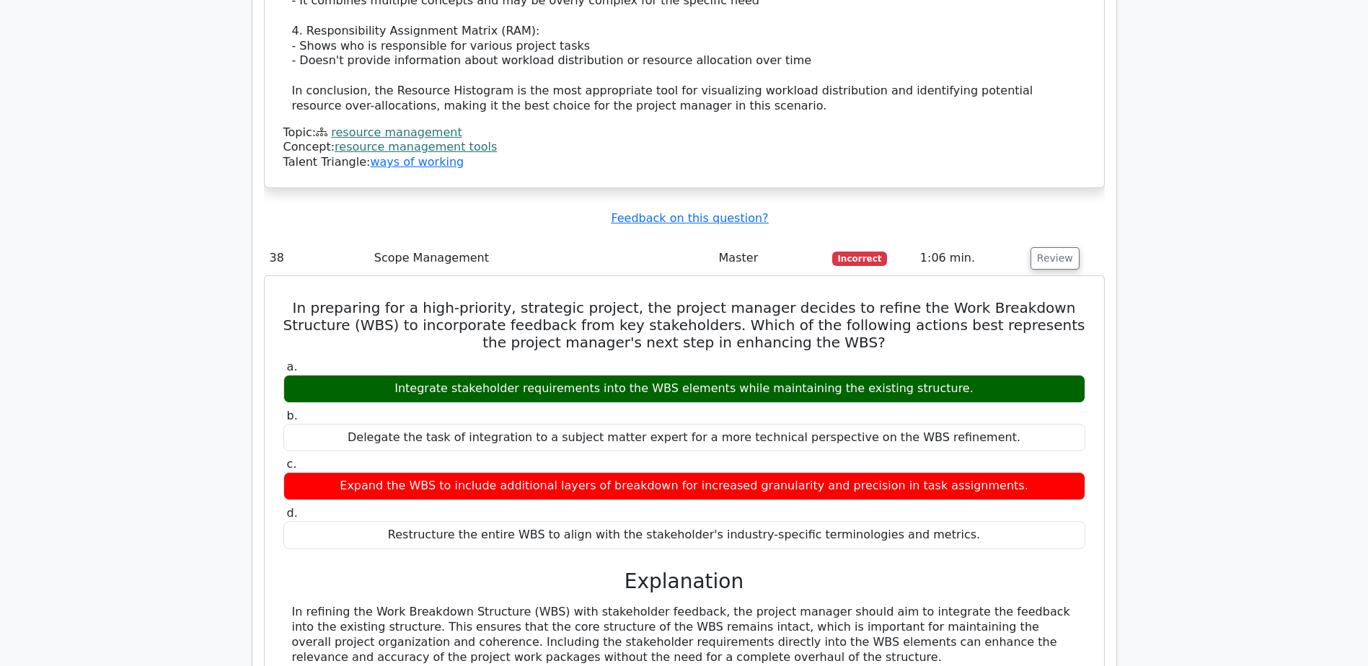
drag, startPoint x: 481, startPoint y: 415, endPoint x: 364, endPoint y: 418, distance: 116.8
drag, startPoint x: 349, startPoint y: 418, endPoint x: 589, endPoint y: 430, distance: 240.4
drag, startPoint x: 589, startPoint y: 430, endPoint x: 601, endPoint y: 441, distance: 15.8
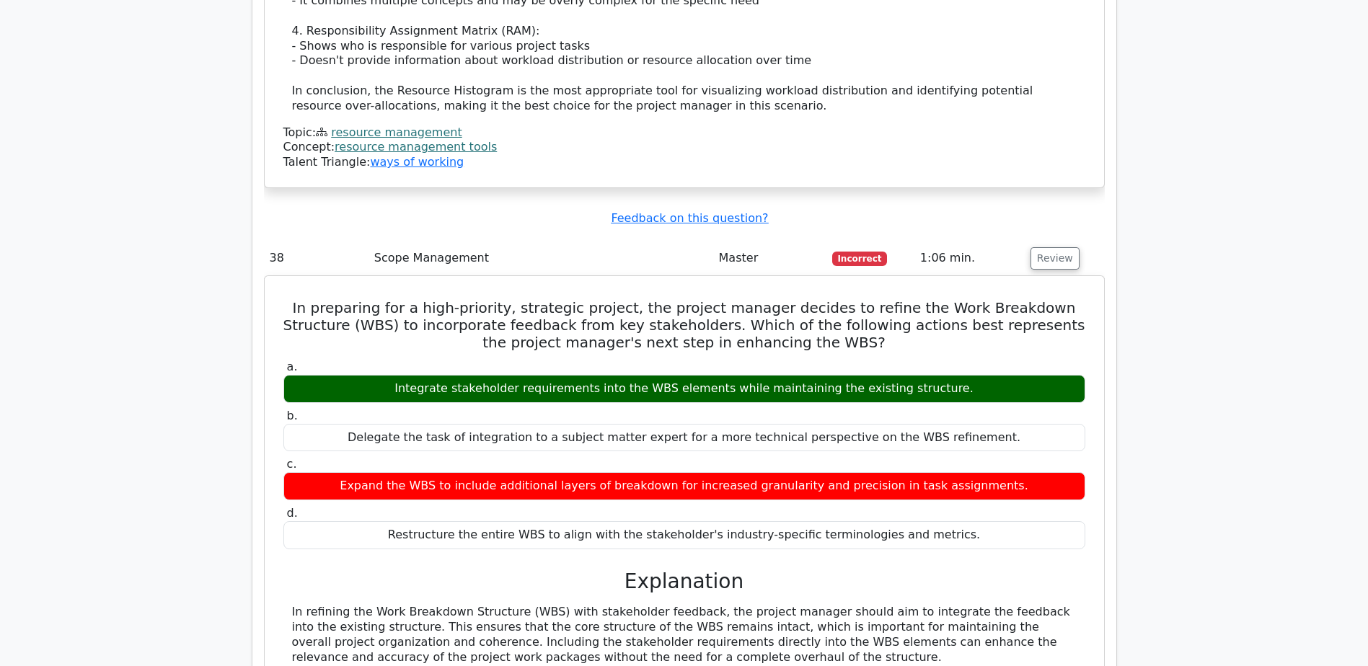
drag, startPoint x: 349, startPoint y: 424, endPoint x: 585, endPoint y: 430, distance: 236.5
drag, startPoint x: 291, startPoint y: 580, endPoint x: 533, endPoint y: 611, distance: 244.2
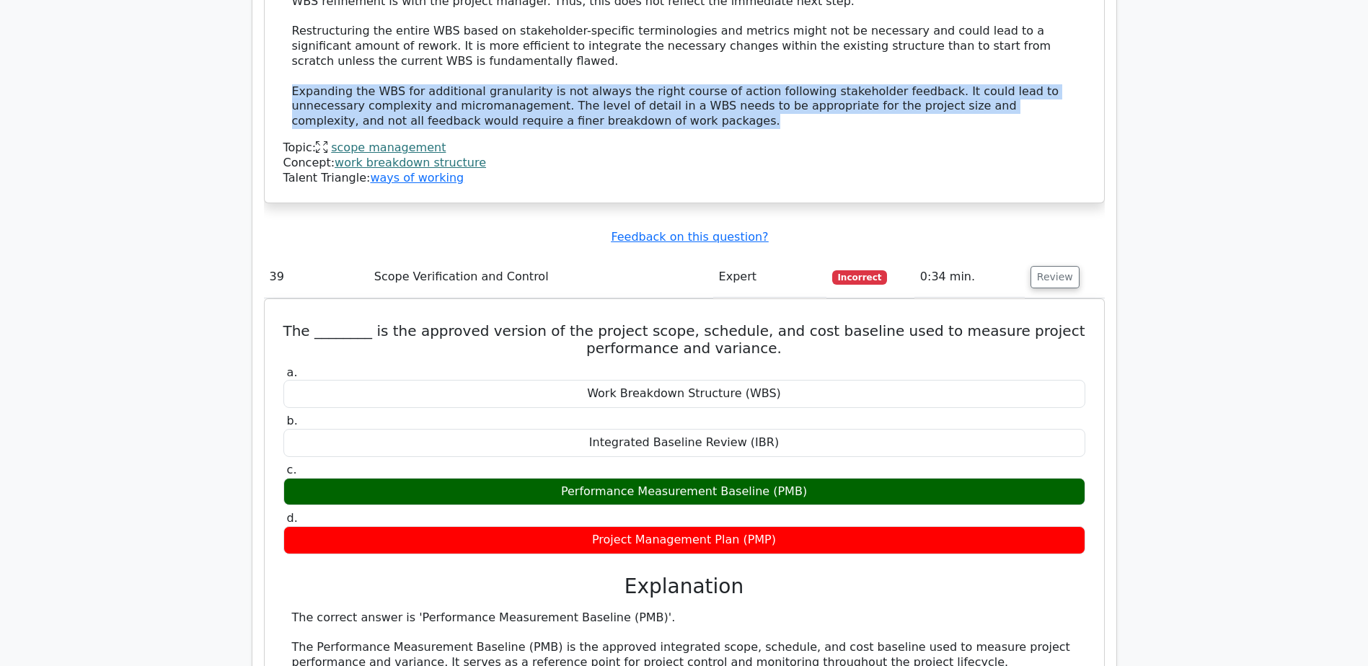
scroll to position [11319, 0]
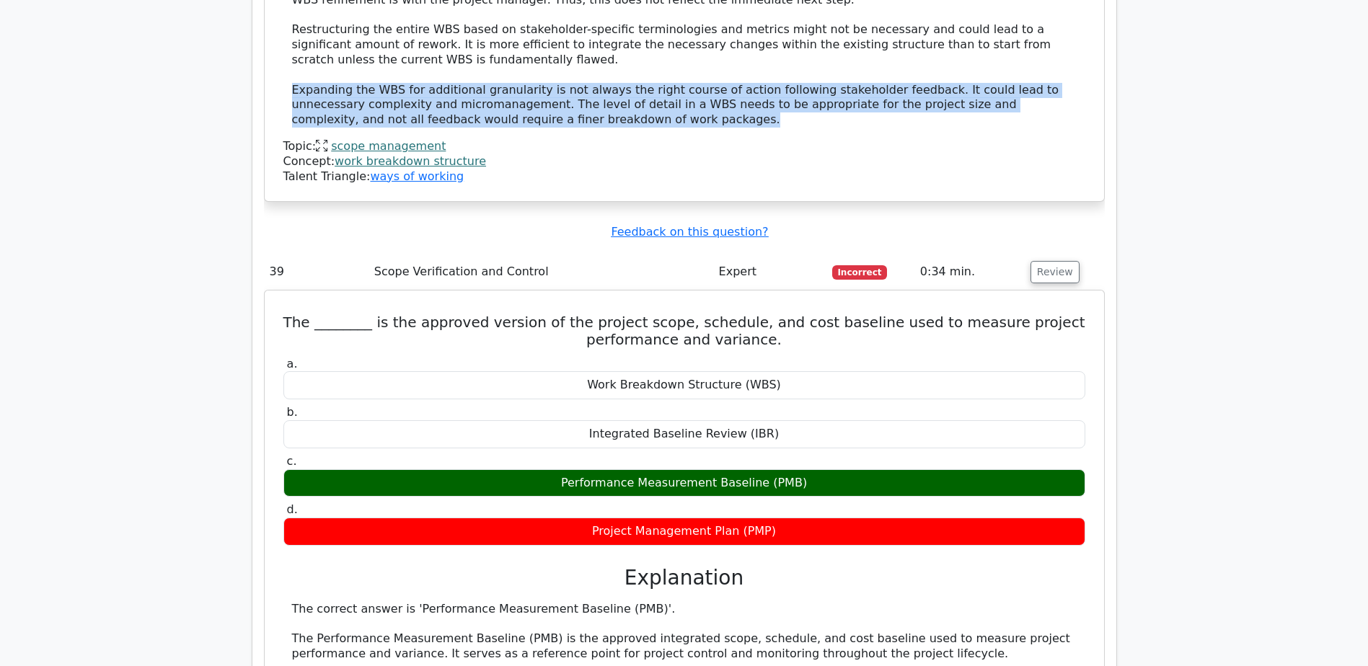
drag, startPoint x: 533, startPoint y: 274, endPoint x: 851, endPoint y: 264, distance: 318.1
click at [851, 469] on div "Performance Measurement Baseline (PMB)" at bounding box center [684, 483] width 802 height 28
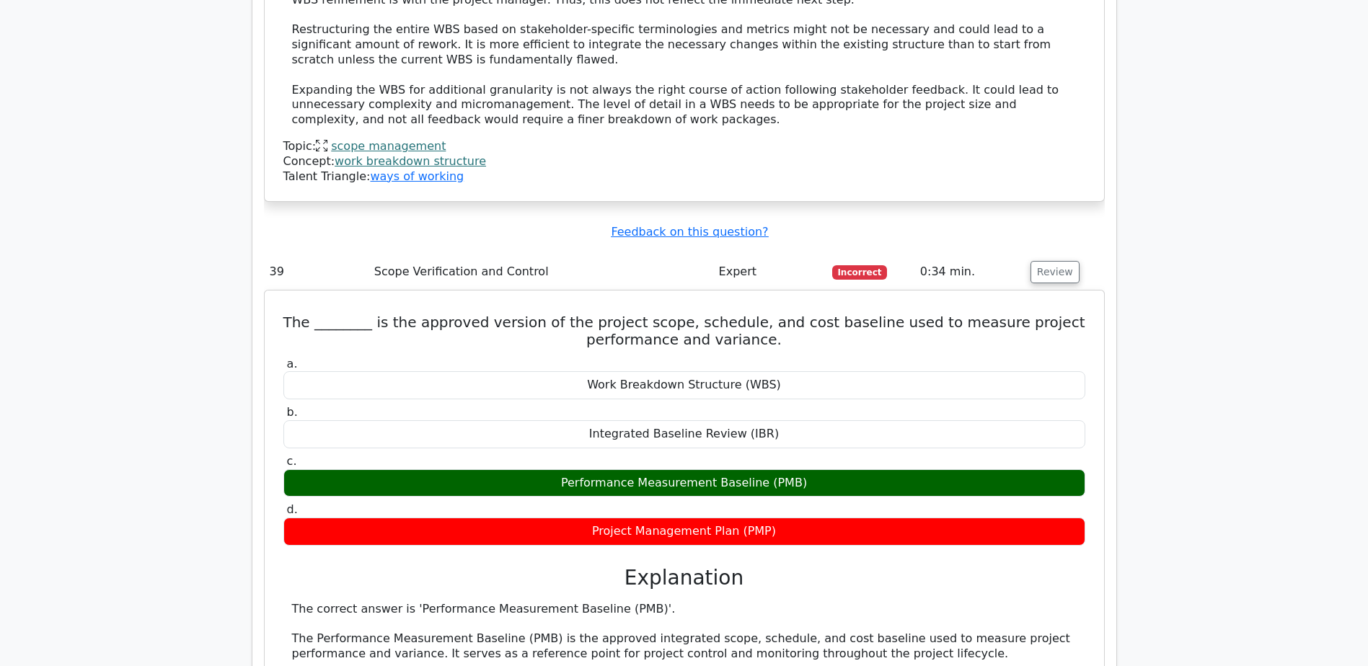
drag, startPoint x: 851, startPoint y: 264, endPoint x: 799, endPoint y: 103, distance: 169.2
click at [800, 314] on h5 "The ________ is the approved version of the project scope, schedule, and cost b…" at bounding box center [684, 331] width 805 height 35
click at [799, 314] on h5 "The ________ is the approved version of the project scope, schedule, and cost b…" at bounding box center [684, 331] width 805 height 35
drag, startPoint x: 293, startPoint y: 417, endPoint x: 497, endPoint y: 410, distance: 204.1
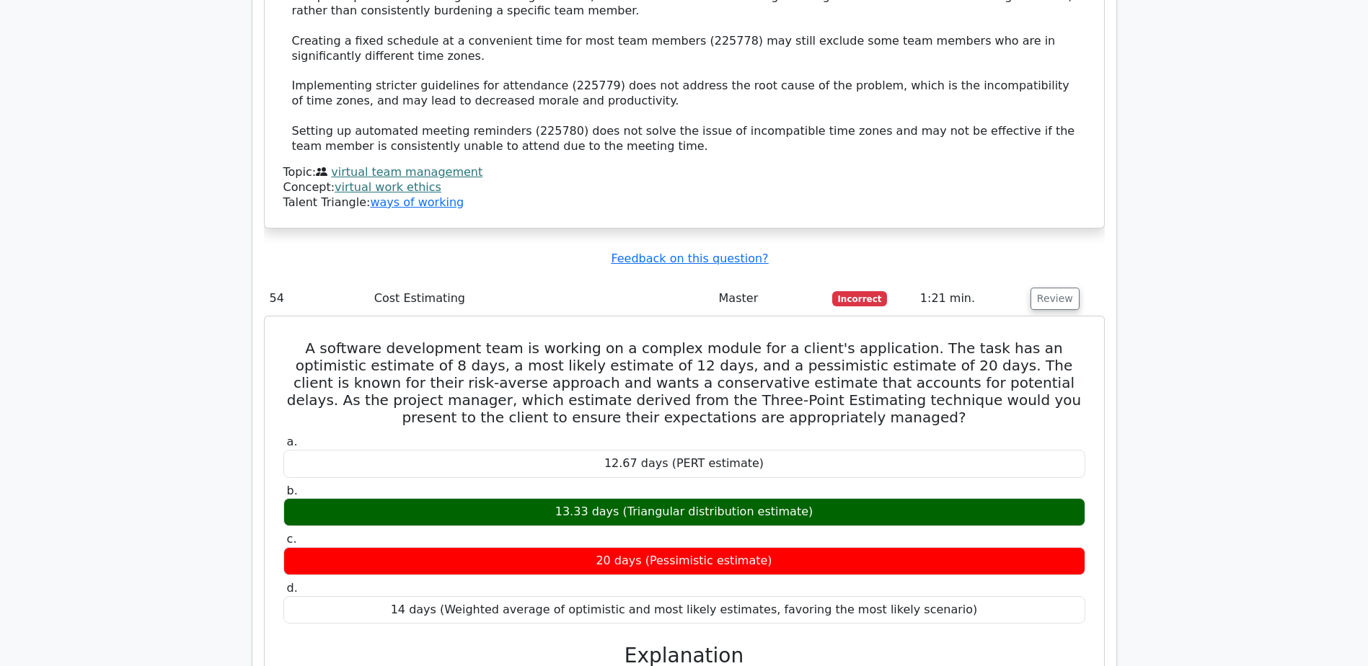
scroll to position [13482, 0]
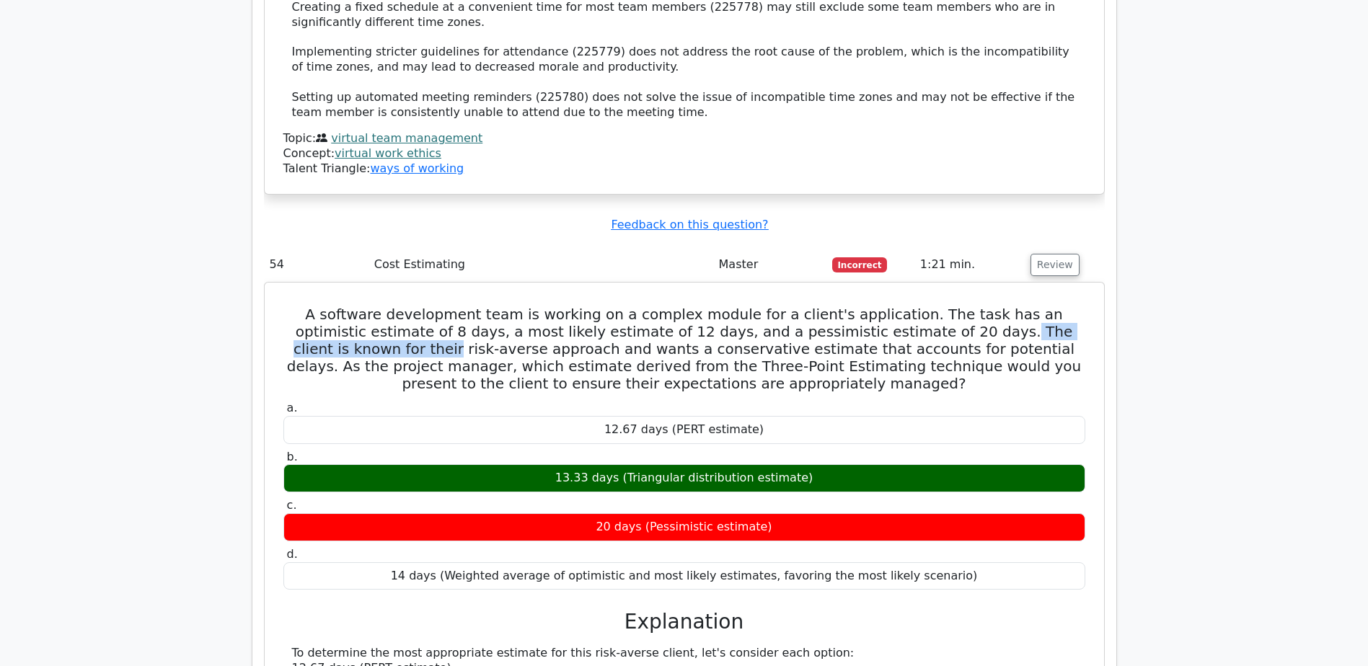
drag, startPoint x: 886, startPoint y: 63, endPoint x: 1072, endPoint y: 62, distance: 186.0
click at [1072, 306] on h5 "A software development team is working on a complex module for a client's appli…" at bounding box center [684, 349] width 805 height 87
drag, startPoint x: 353, startPoint y: 81, endPoint x: 329, endPoint y: 77, distance: 24.1
click at [329, 306] on h5 "A software development team is working on a complex module for a client's appli…" at bounding box center [684, 349] width 805 height 87
drag, startPoint x: 330, startPoint y: 77, endPoint x: 378, endPoint y: 102, distance: 53.9
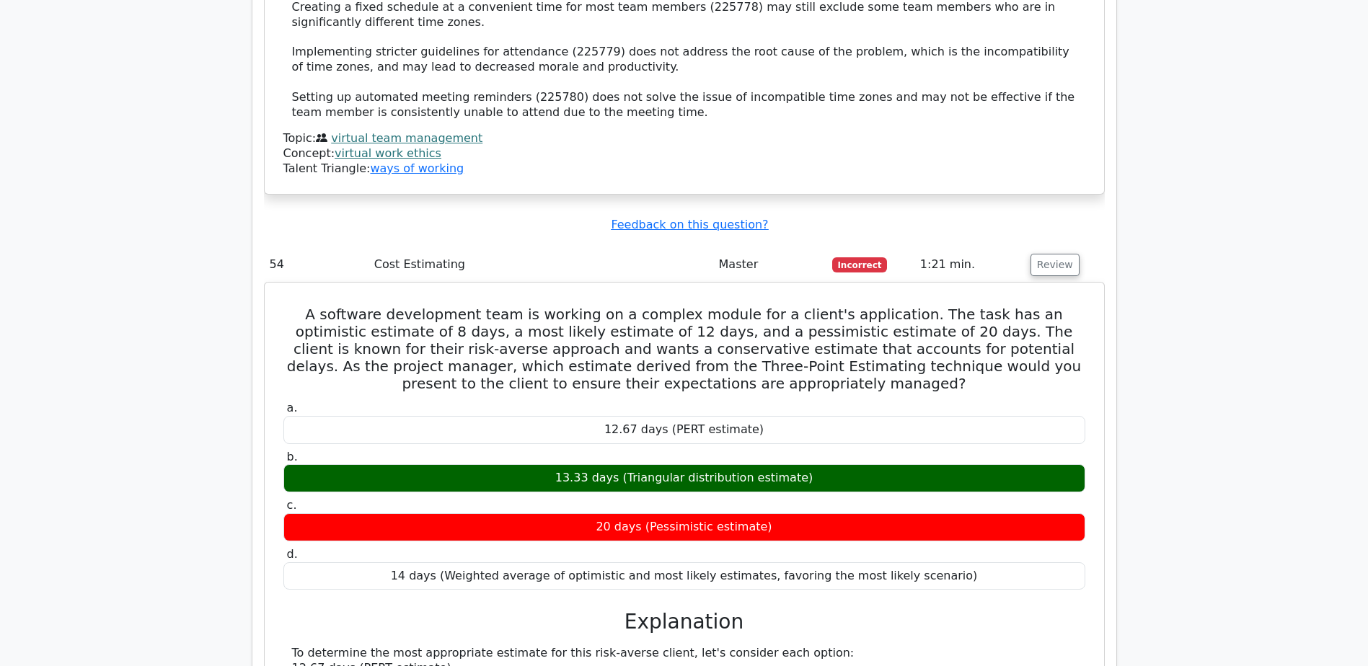
click at [433, 306] on h5 "A software development team is working on a complex module for a client's appli…" at bounding box center [684, 349] width 805 height 87
drag, startPoint x: 360, startPoint y: 78, endPoint x: 280, endPoint y: 75, distance: 80.1
copy h5 "risk-averse"
drag, startPoint x: 293, startPoint y: 383, endPoint x: 490, endPoint y: 386, distance: 197.6
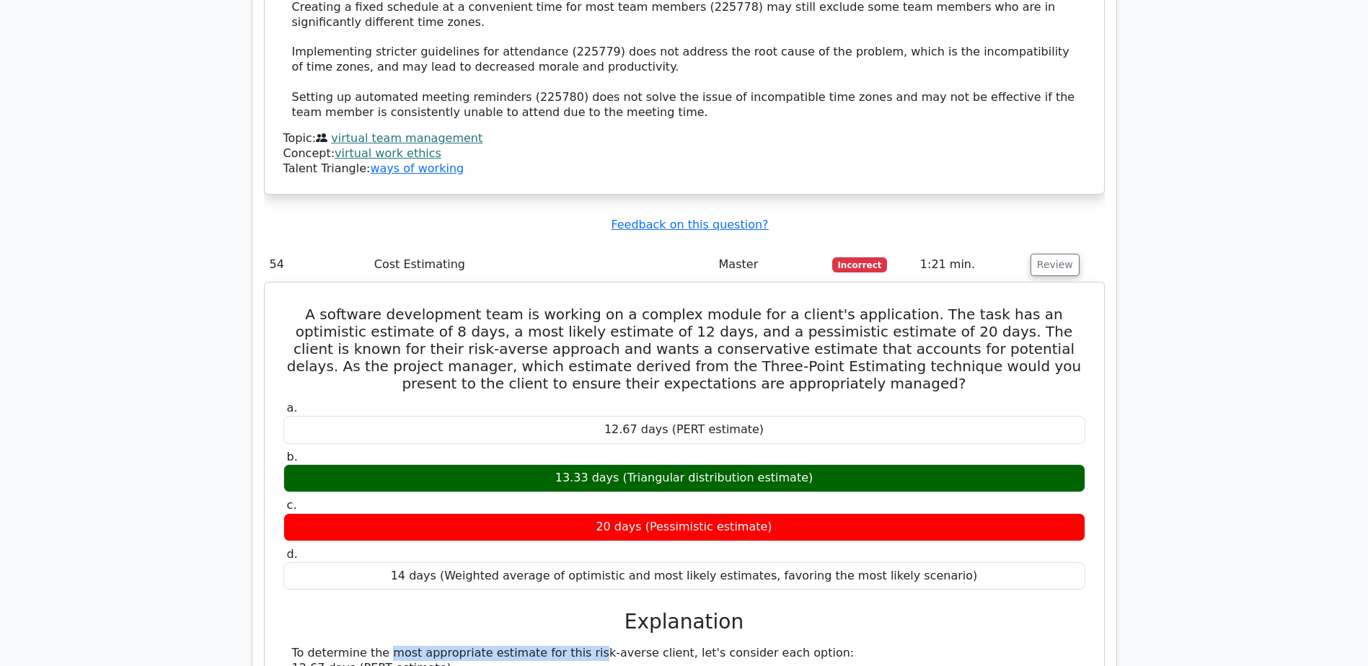
drag, startPoint x: 290, startPoint y: 417, endPoint x: 1035, endPoint y: 476, distance: 747.8
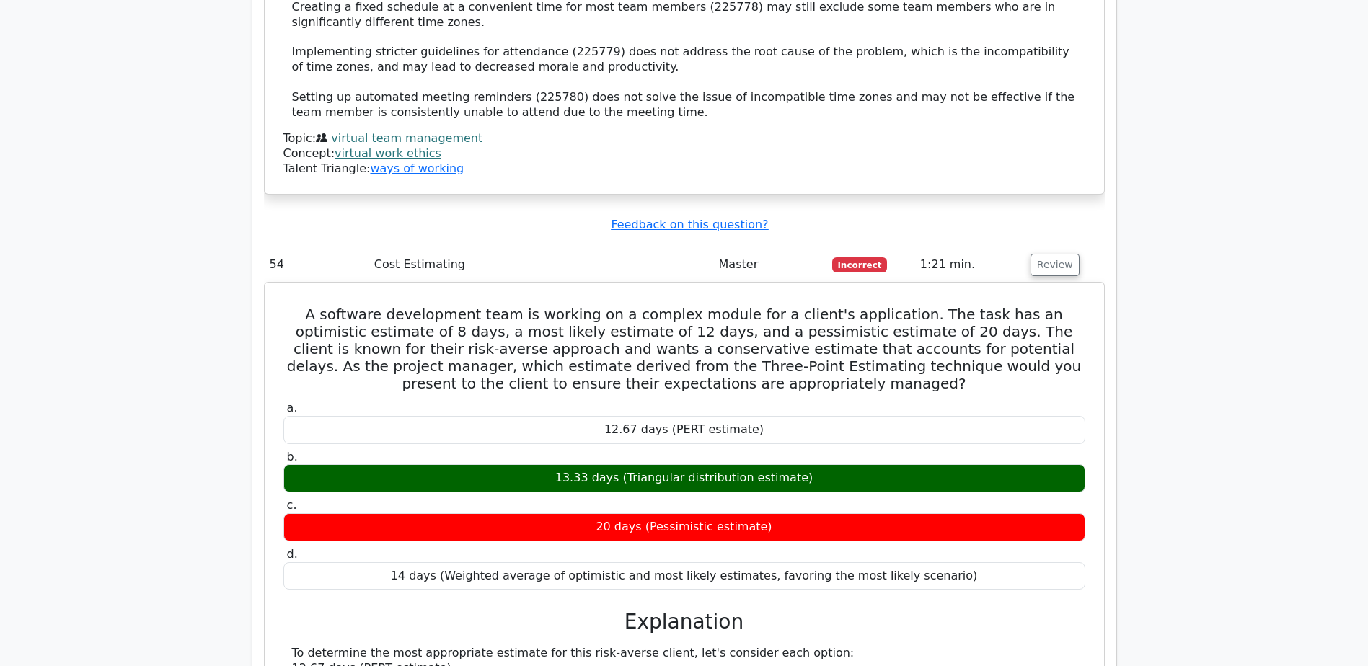
drag, startPoint x: 294, startPoint y: 509, endPoint x: 878, endPoint y: 515, distance: 584.0
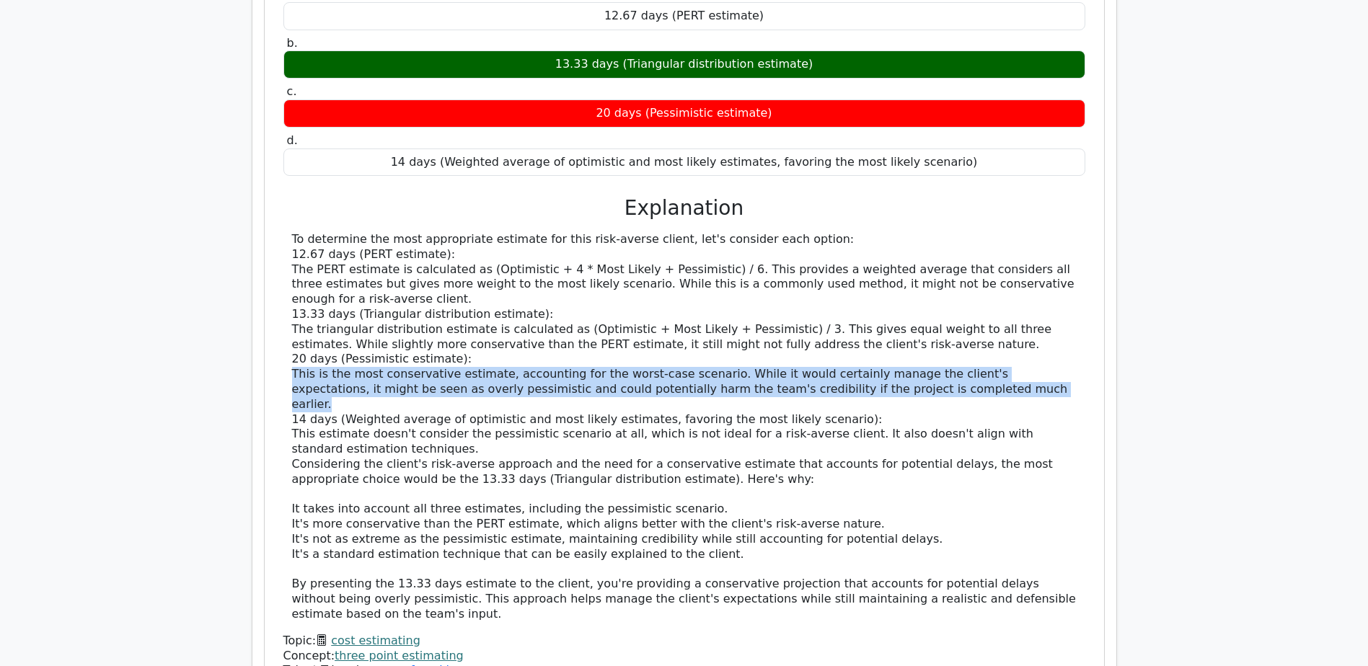
scroll to position [13602, 0]
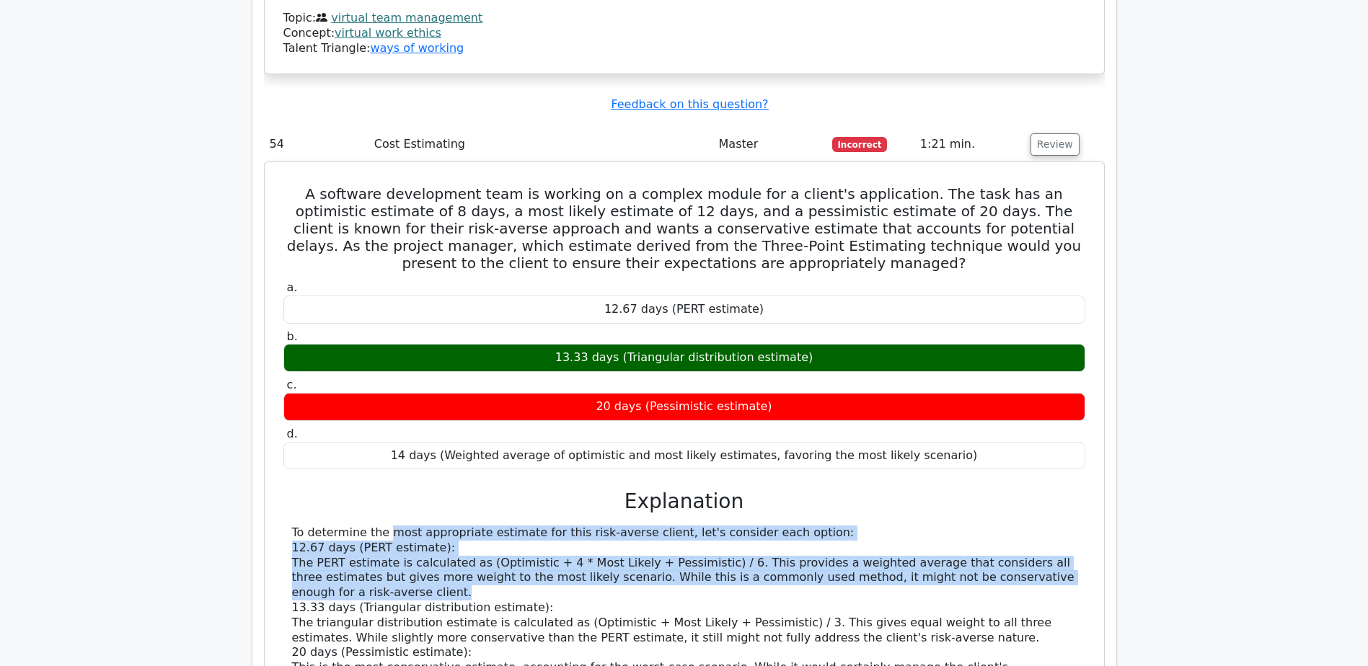
drag, startPoint x: 376, startPoint y: 259, endPoint x: 1053, endPoint y: 316, distance: 678.6
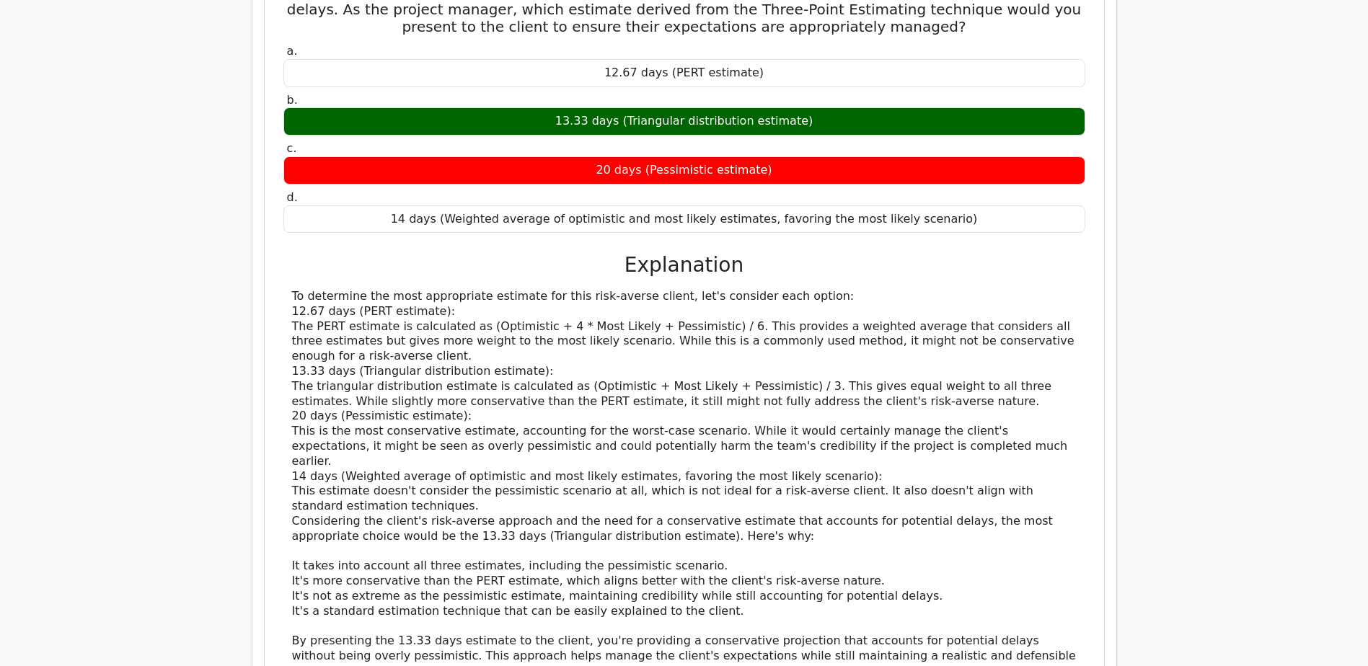
type textarea "the explanation and the selection of the choice needs to be tied to the questio…"
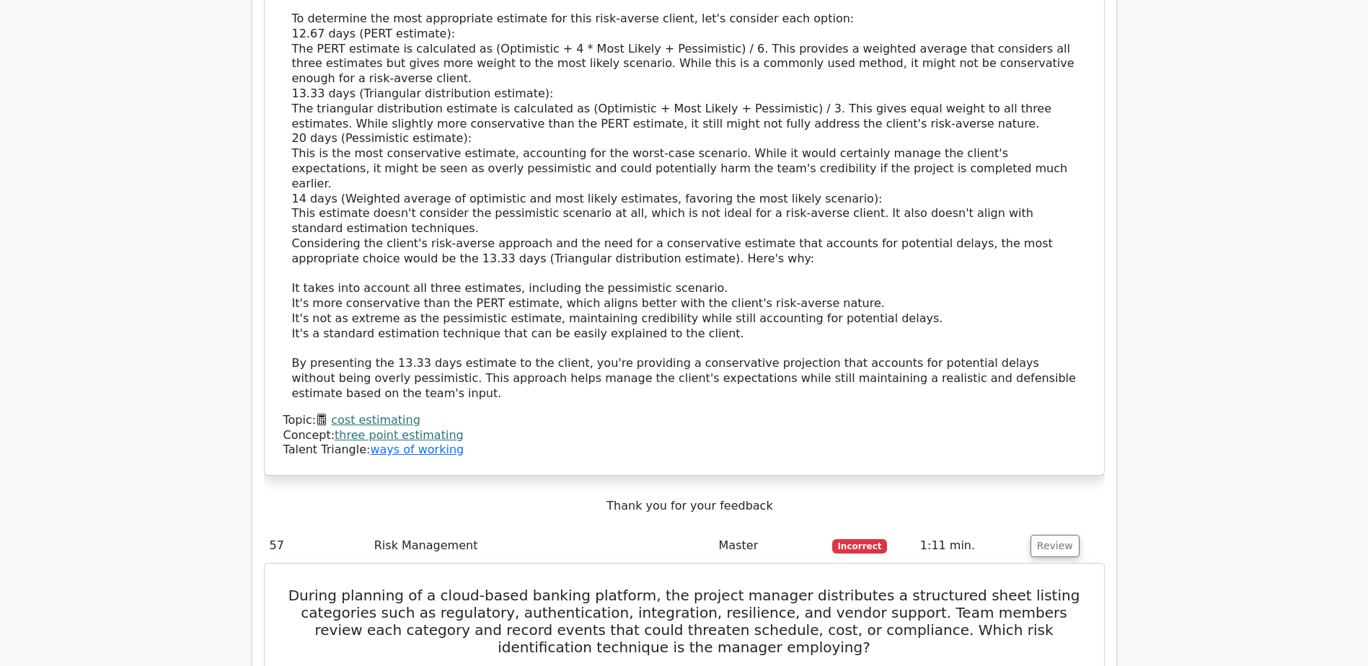
scroll to position [14203, 0]
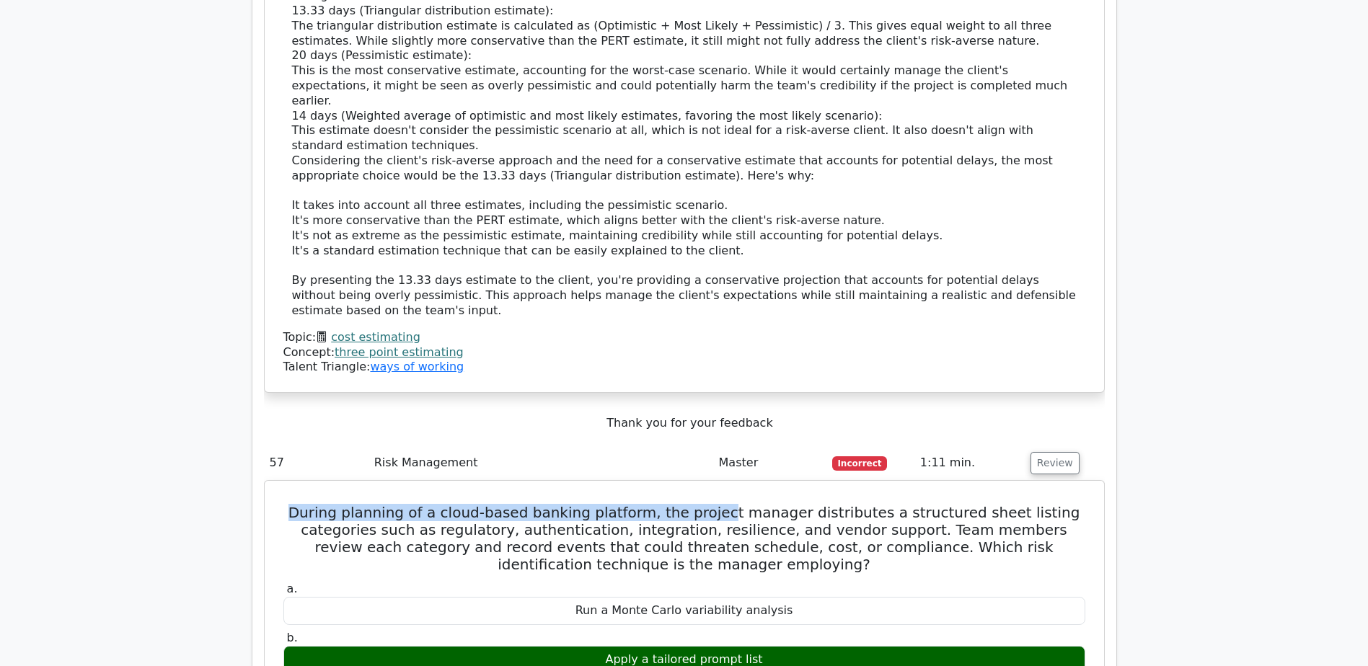
drag, startPoint x: 273, startPoint y: 204, endPoint x: 703, endPoint y: 204, distance: 430.4
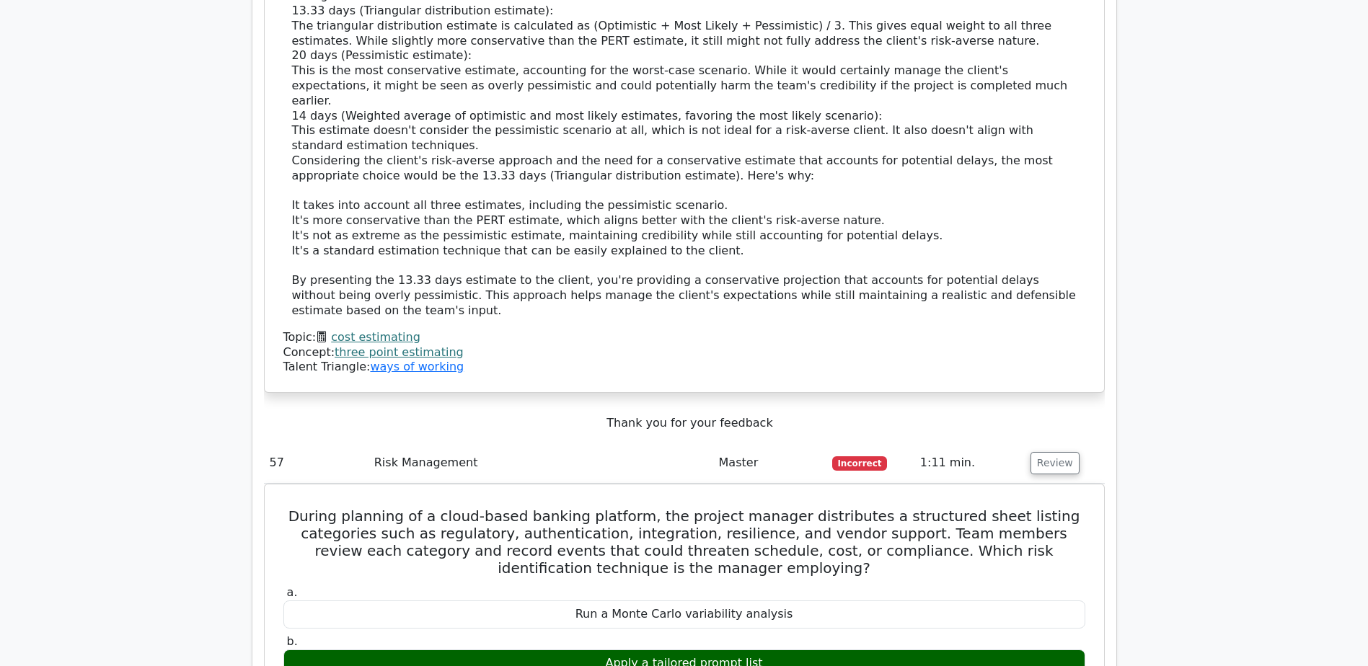
drag, startPoint x: 703, startPoint y: 204, endPoint x: 850, endPoint y: 151, distance: 156.4
click at [850, 456] on span "Incorrect" at bounding box center [860, 463] width 56 height 14
copy span "Incorrect"
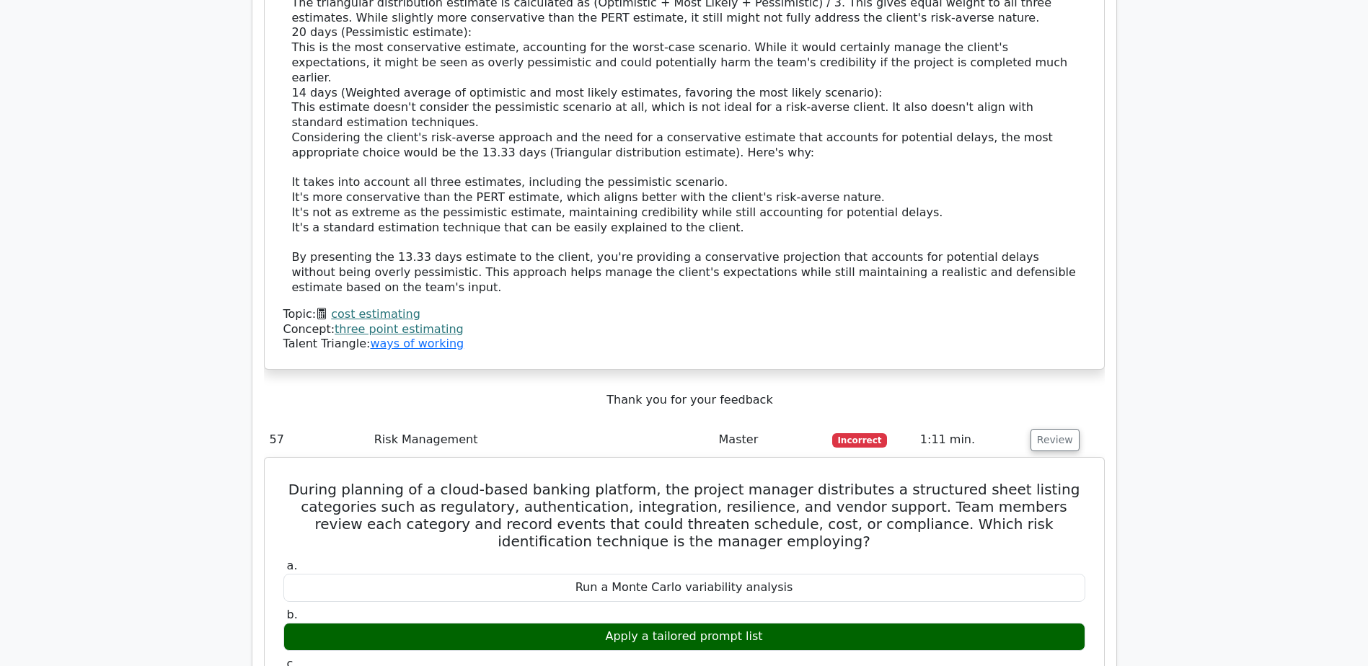
scroll to position [14196, 0]
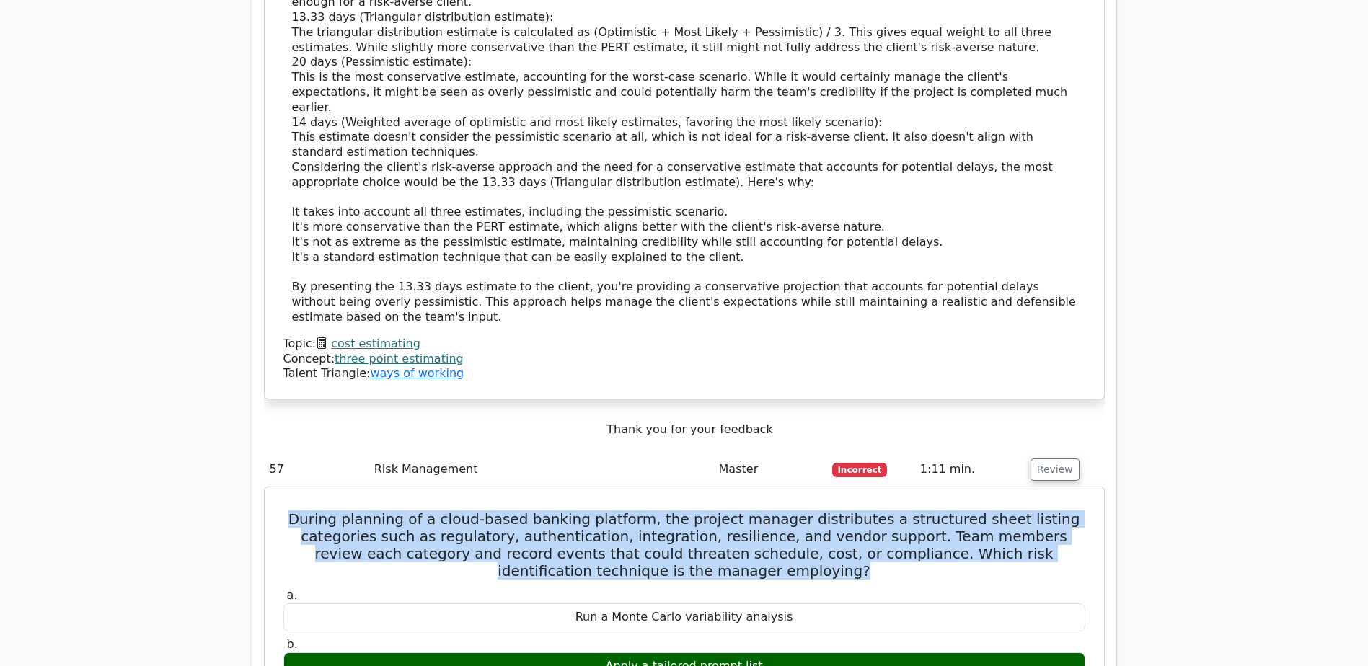
drag, startPoint x: 286, startPoint y: 212, endPoint x: 746, endPoint y: 252, distance: 461.7
click at [746, 510] on h5 "During planning of a cloud-based banking platform, the project manager distribu…" at bounding box center [684, 544] width 805 height 69
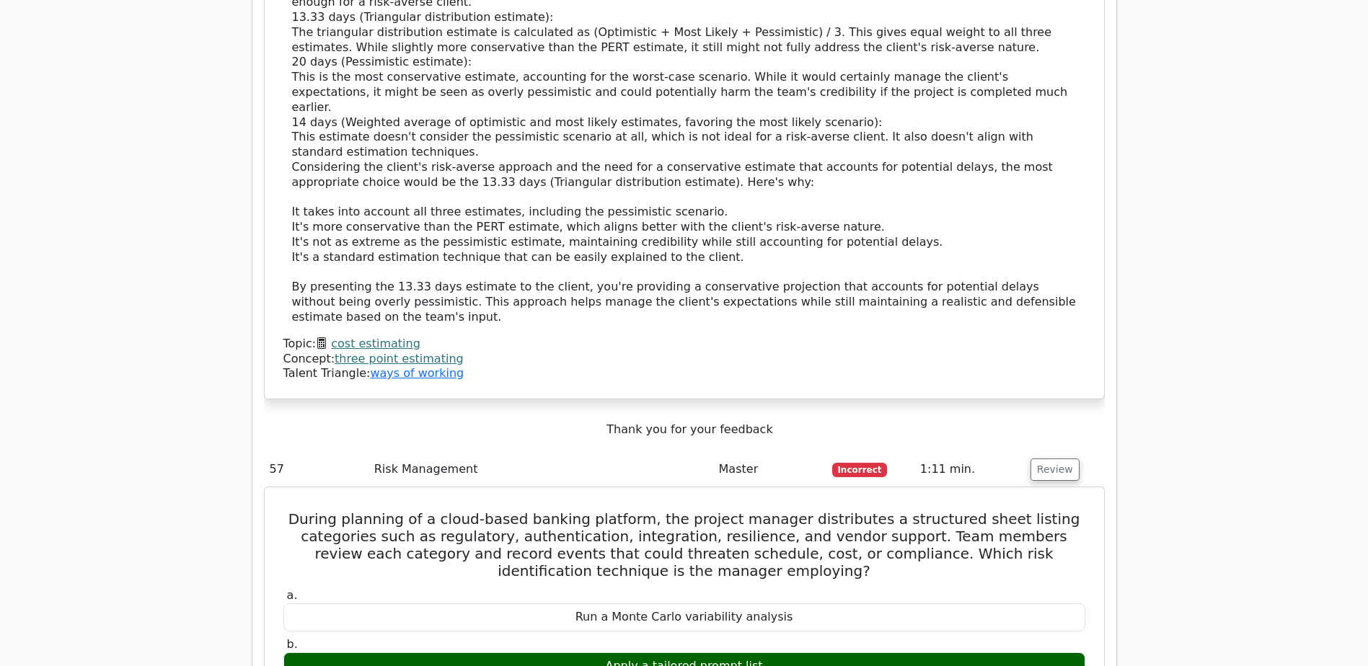
click at [728, 652] on div "Apply a tailored prompt list" at bounding box center [684, 666] width 802 height 28
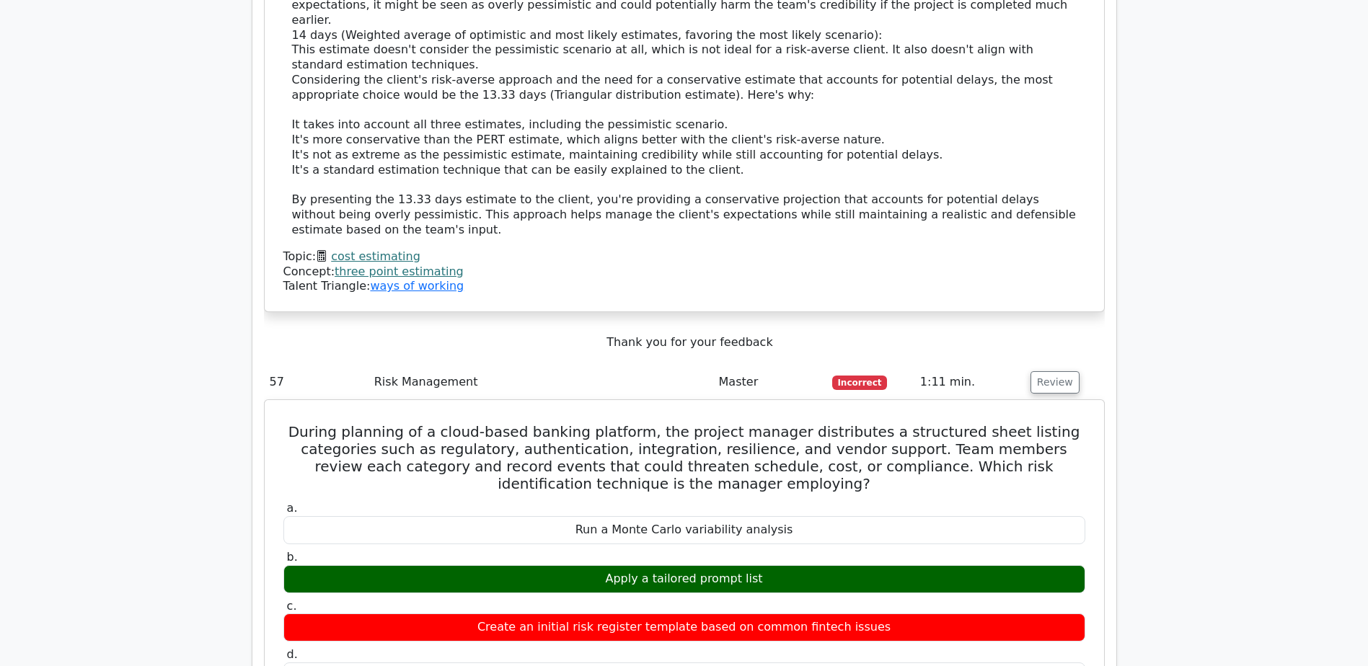
scroll to position [14316, 0]
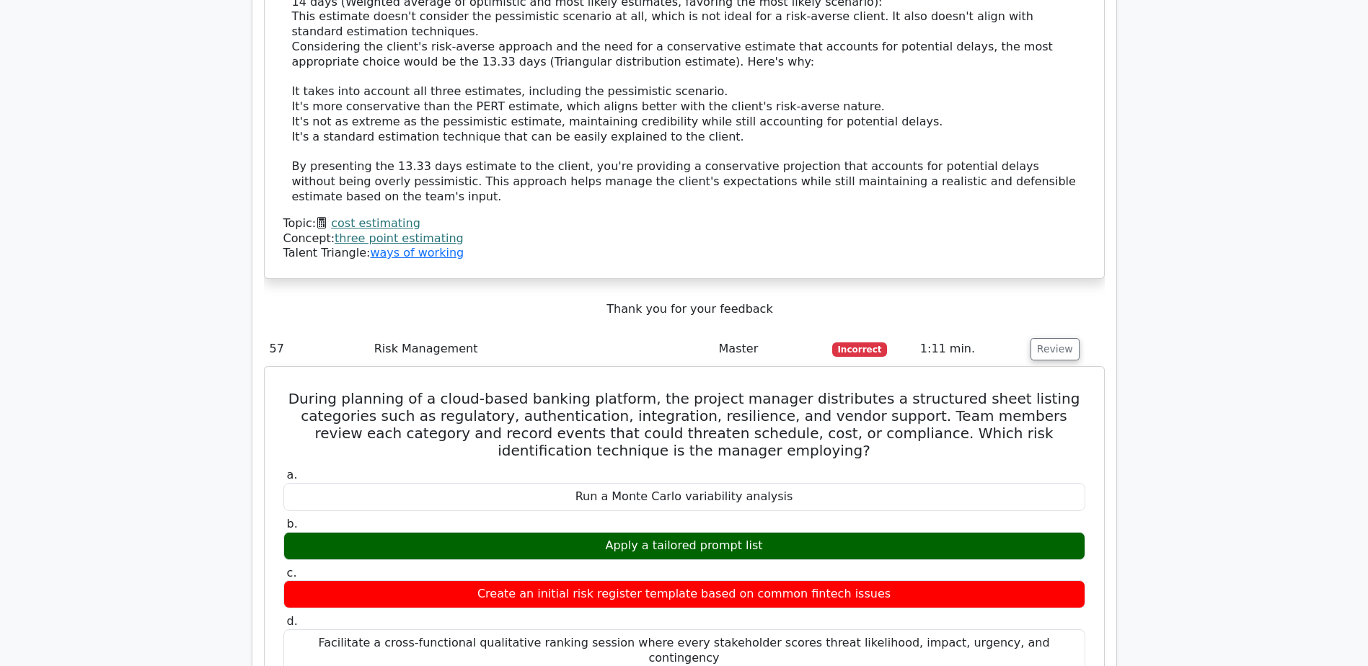
drag, startPoint x: 286, startPoint y: 407, endPoint x: 1035, endPoint y: 422, distance: 749.2
drag, startPoint x: 296, startPoint y: 451, endPoint x: 818, endPoint y: 448, distance: 521.2
drag, startPoint x: 282, startPoint y: 485, endPoint x: 952, endPoint y: 479, distance: 669.8
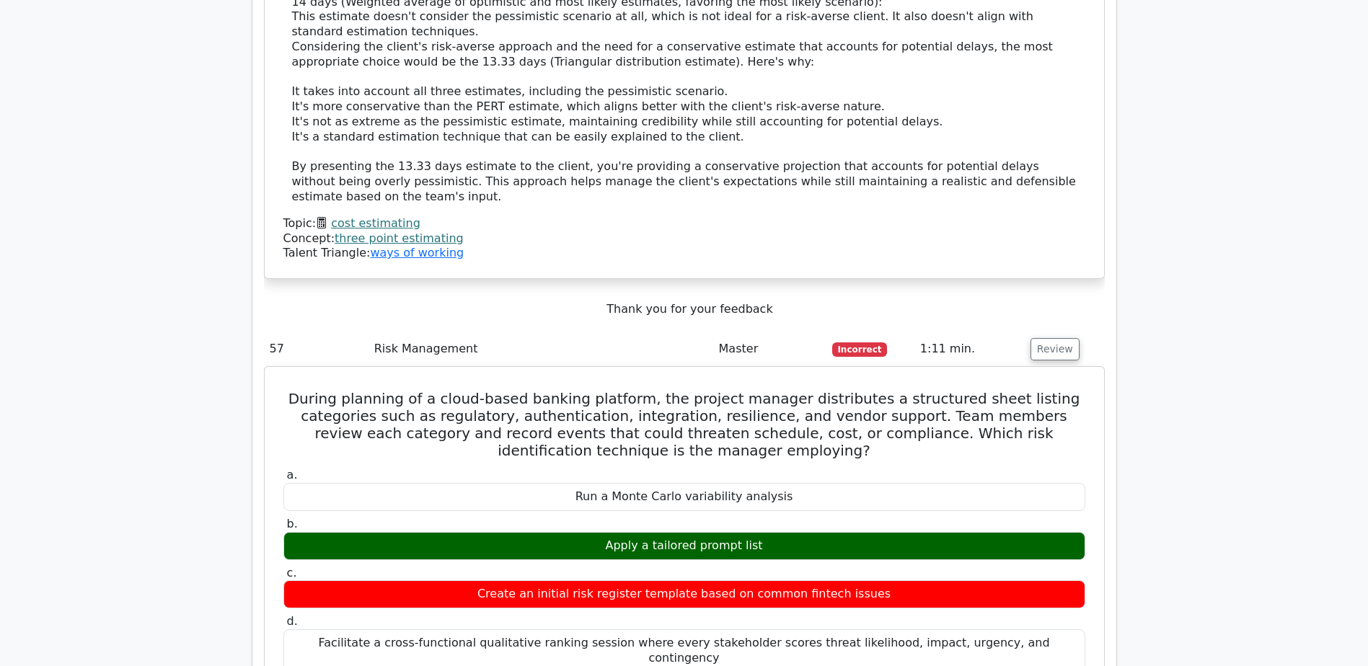
drag, startPoint x: 295, startPoint y: 514, endPoint x: 1048, endPoint y: 531, distance: 752.8
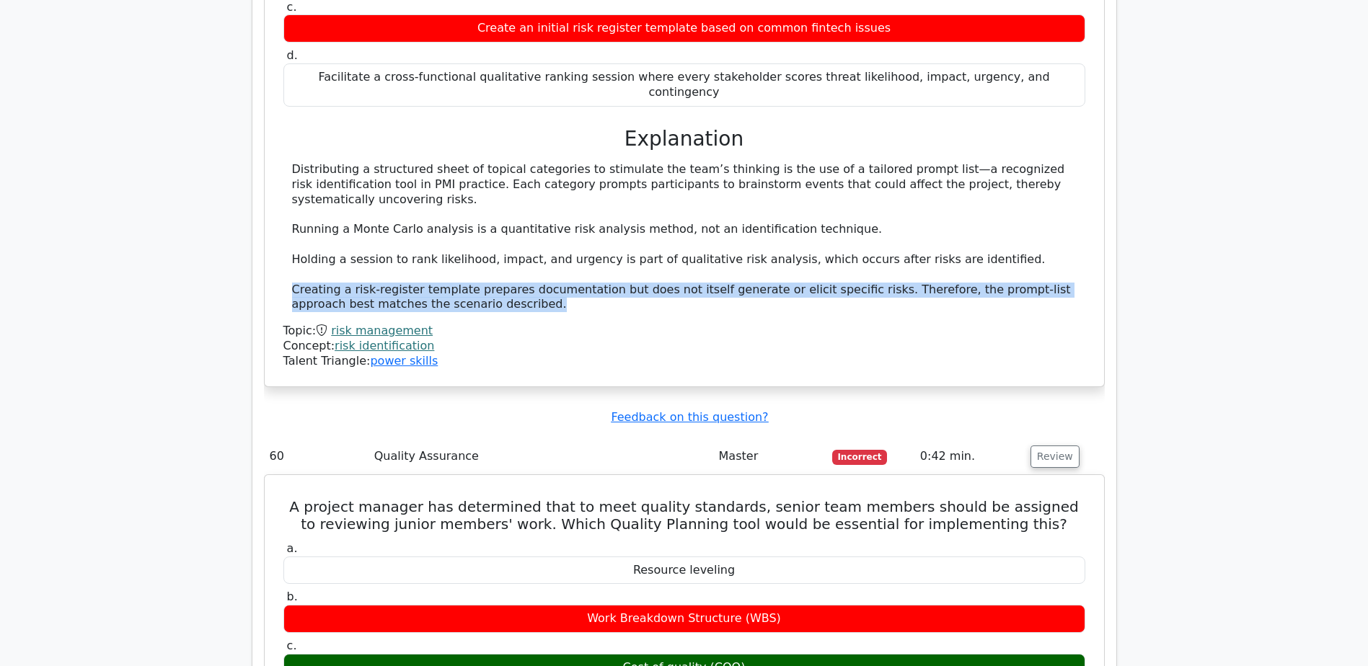
scroll to position [14917, 0]
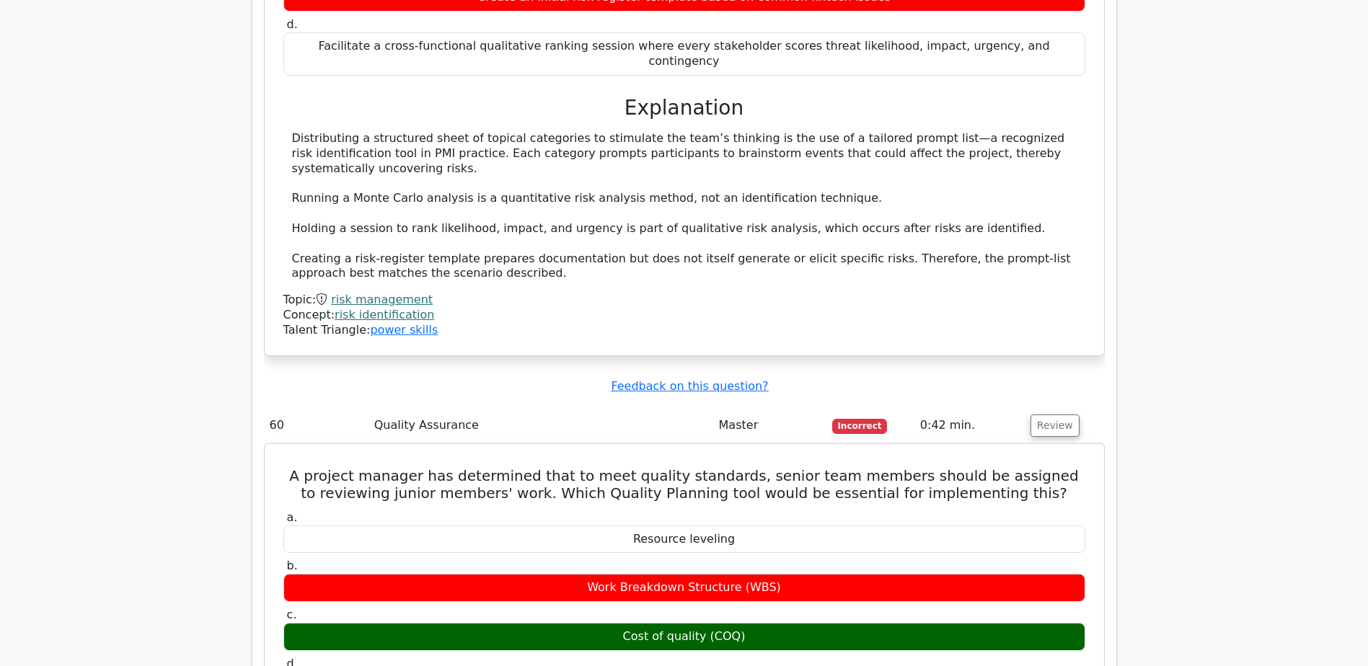
drag, startPoint x: 288, startPoint y: 427, endPoint x: 353, endPoint y: 440, distance: 66.3
drag, startPoint x: 358, startPoint y: 438, endPoint x: 470, endPoint y: 444, distance: 111.9
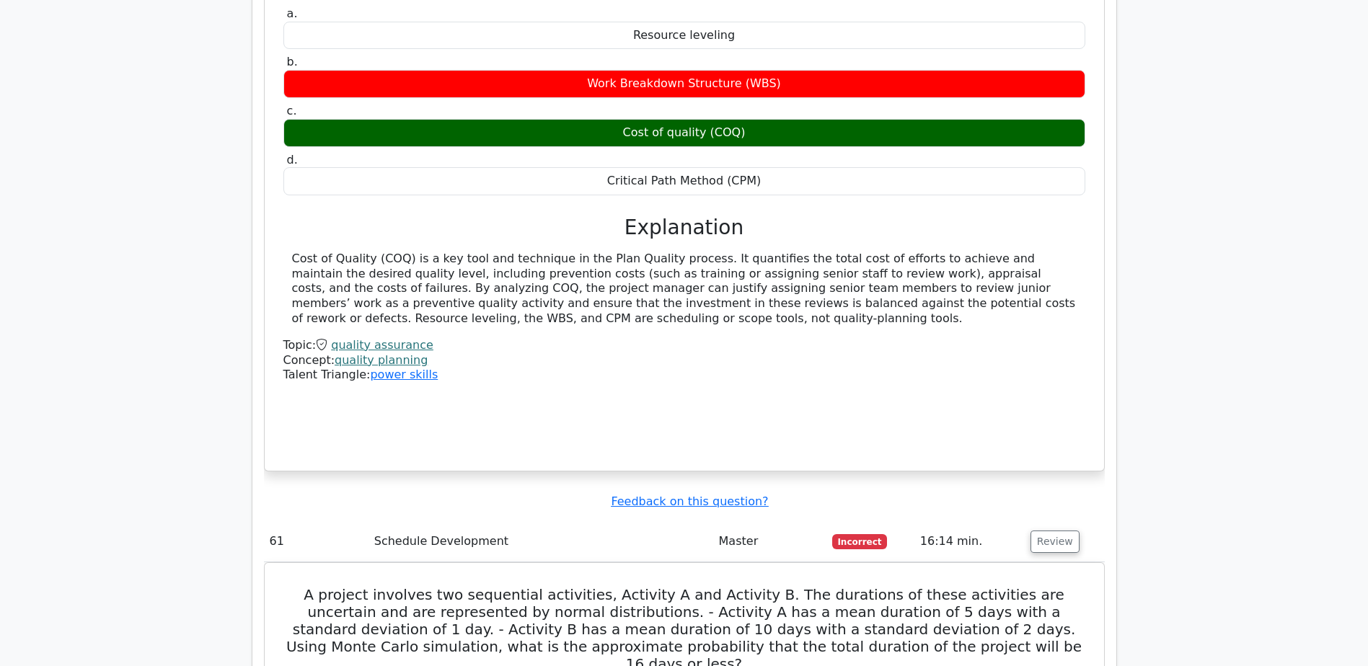
scroll to position [15545, 0]
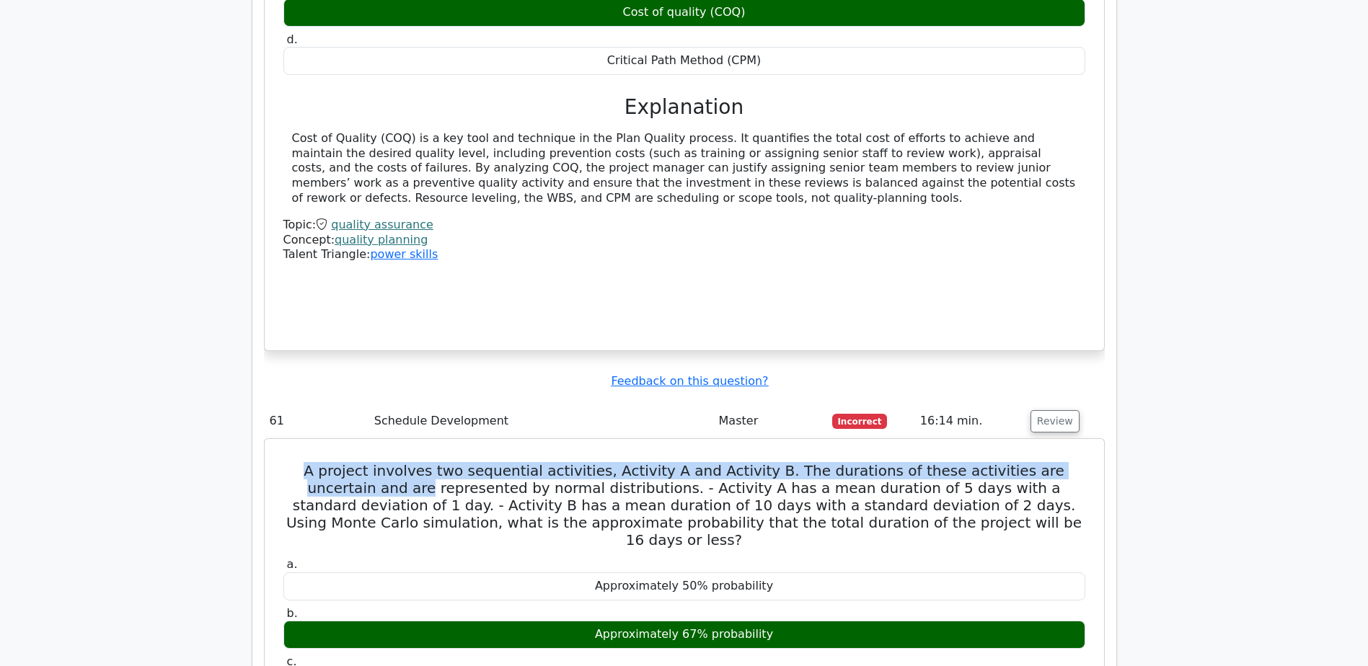
drag, startPoint x: 285, startPoint y: 135, endPoint x: 1082, endPoint y: 136, distance: 797.4
click at [1082, 462] on h5 "A project involves two sequential activities, Activity A and Activity B. The du…" at bounding box center [684, 505] width 805 height 87
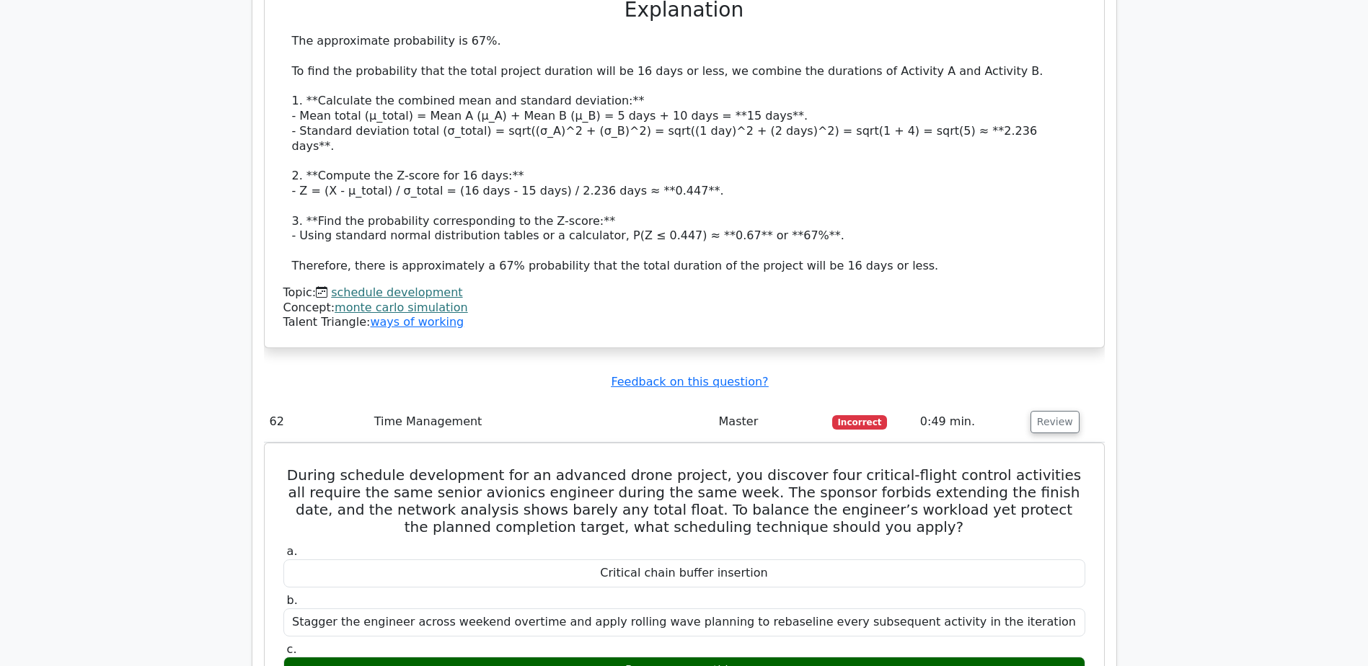
scroll to position [16266, 0]
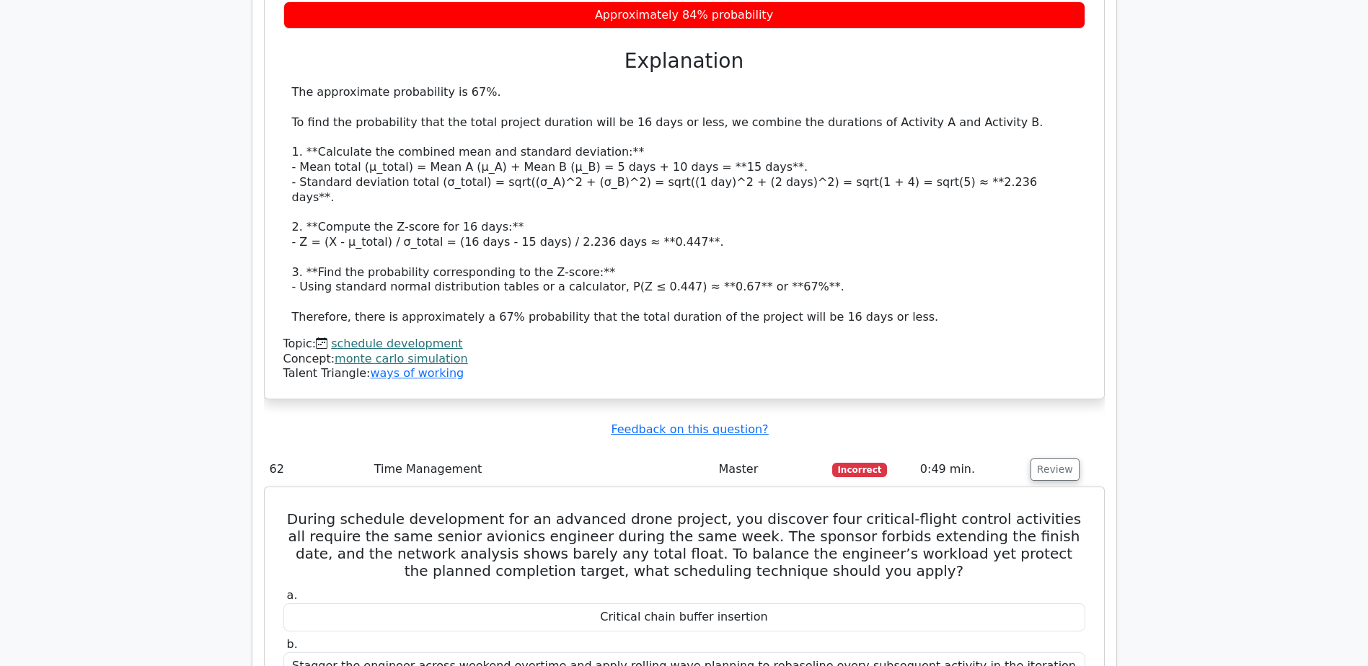
drag, startPoint x: 843, startPoint y: 397, endPoint x: 276, endPoint y: 130, distance: 626.0
copy div "During schedule development for an advanced drone project, you discover four cr…"
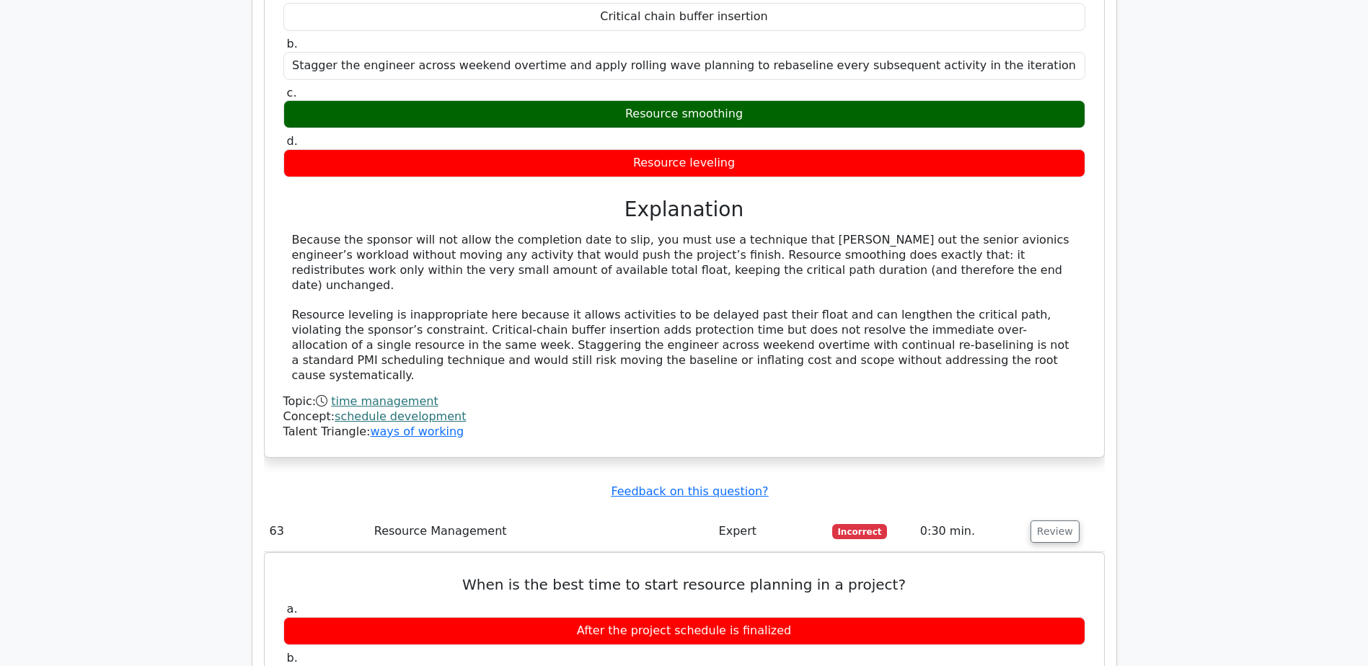
scroll to position [16987, 0]
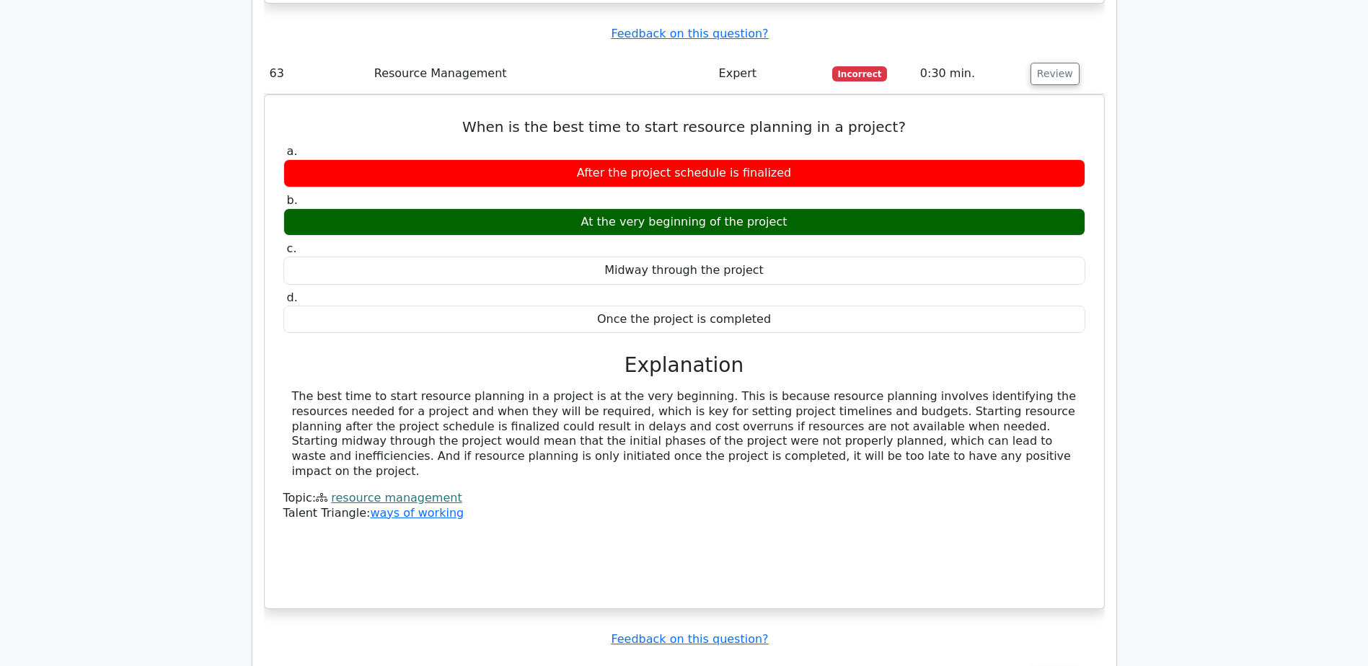
scroll to position [17209, 0]
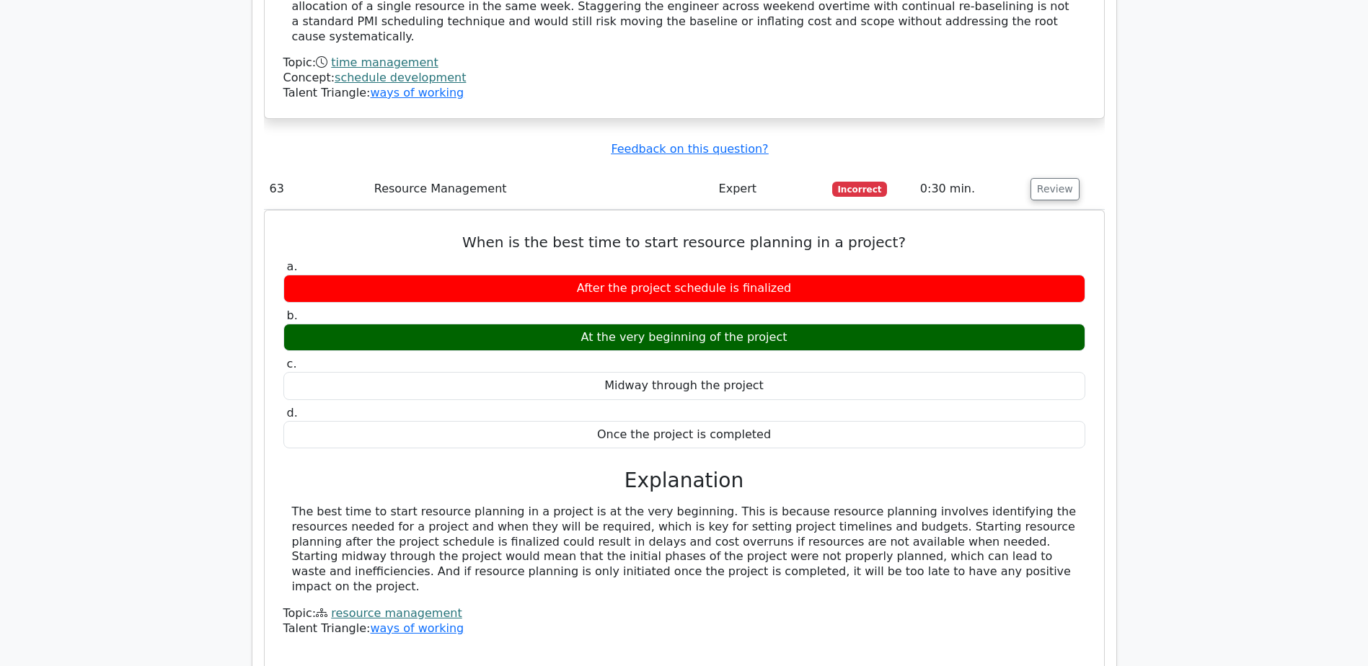
copy span "Incorrect"
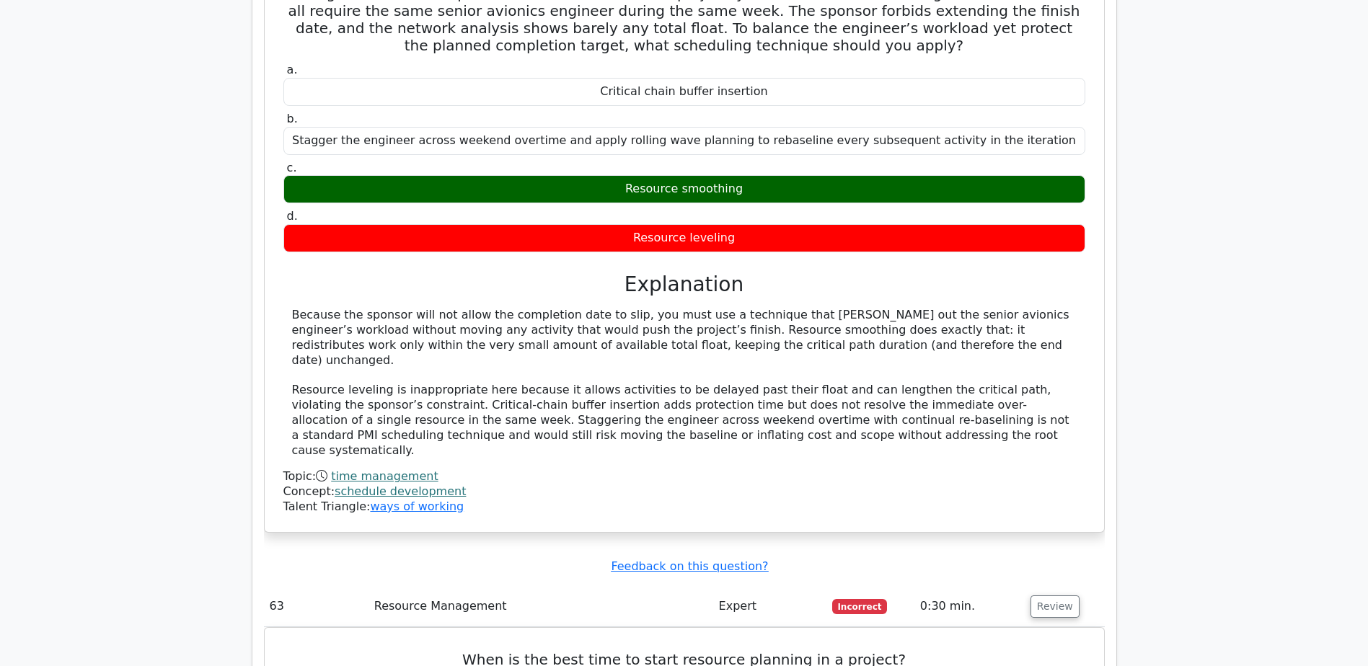
scroll to position [16914, 0]
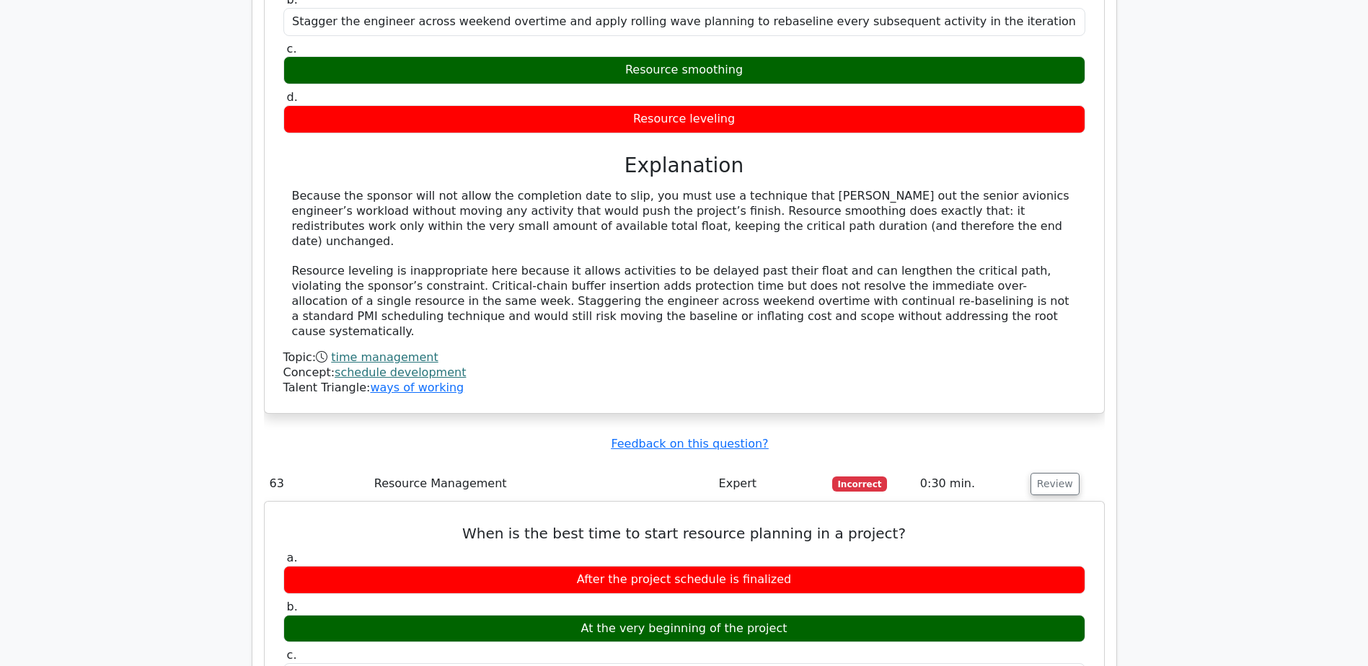
drag, startPoint x: 287, startPoint y: 415, endPoint x: 877, endPoint y: 444, distance: 590.4
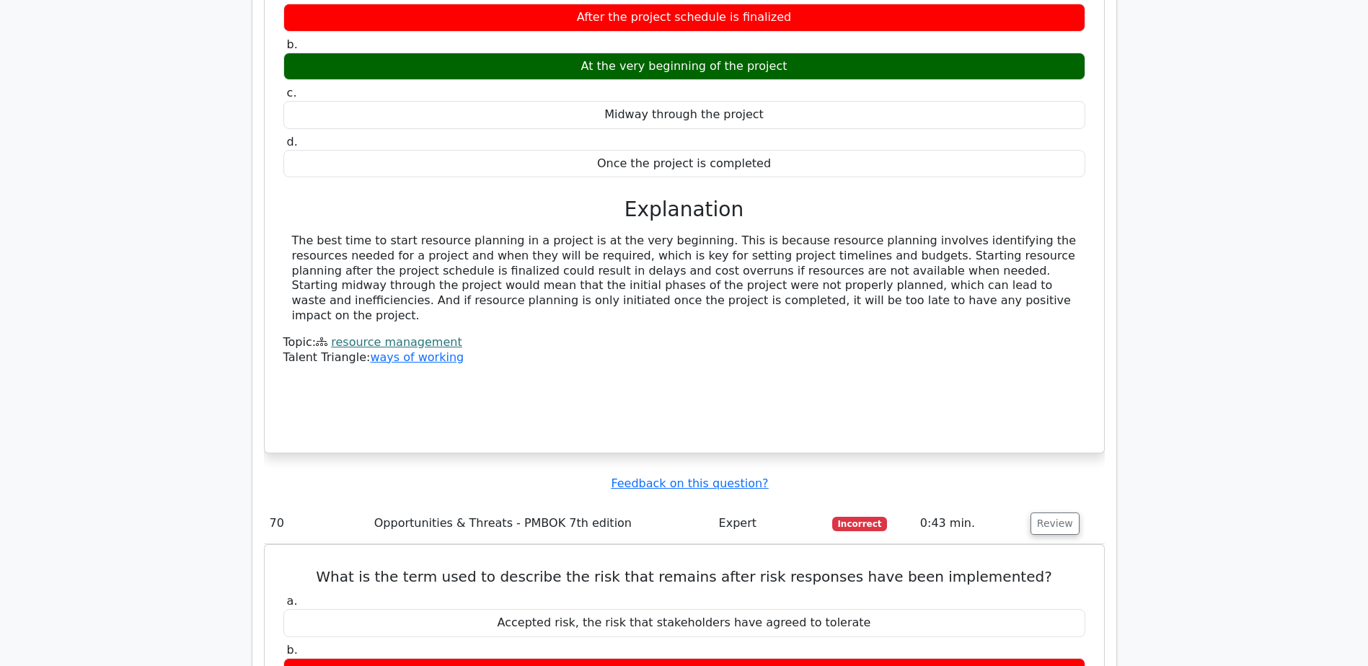
scroll to position [17515, 0]
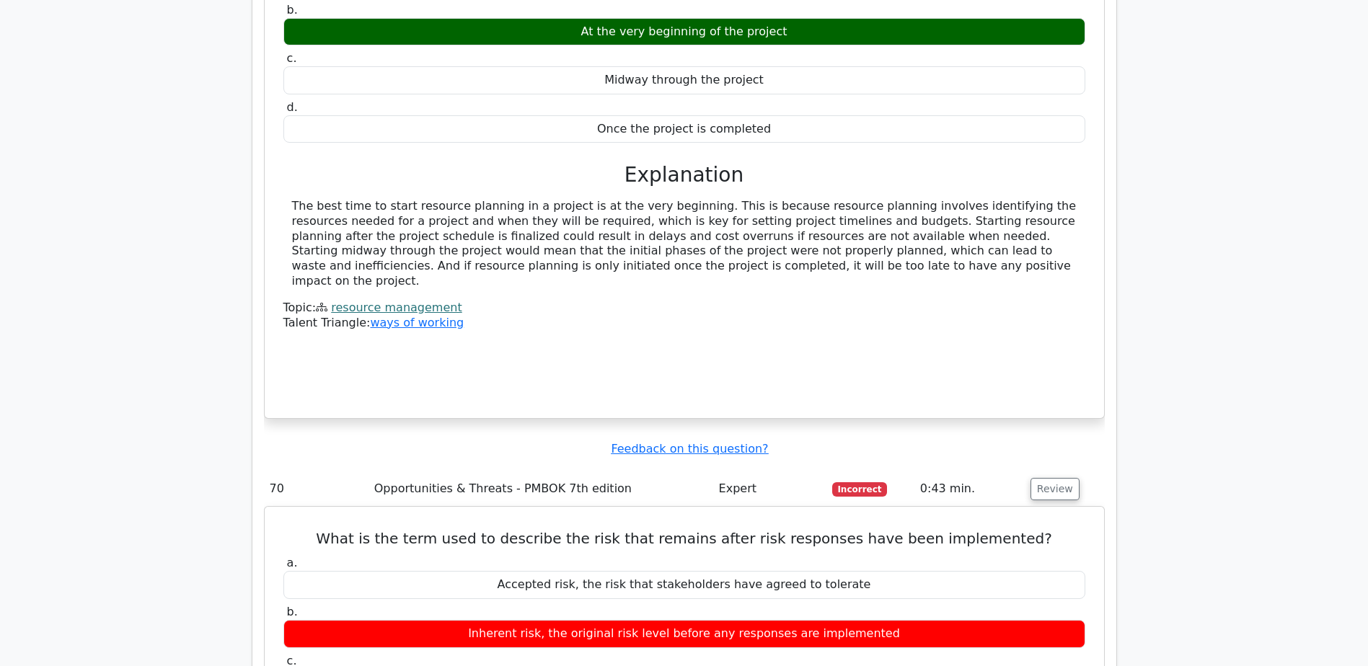
drag, startPoint x: 286, startPoint y: 480, endPoint x: 960, endPoint y: 469, distance: 673.4
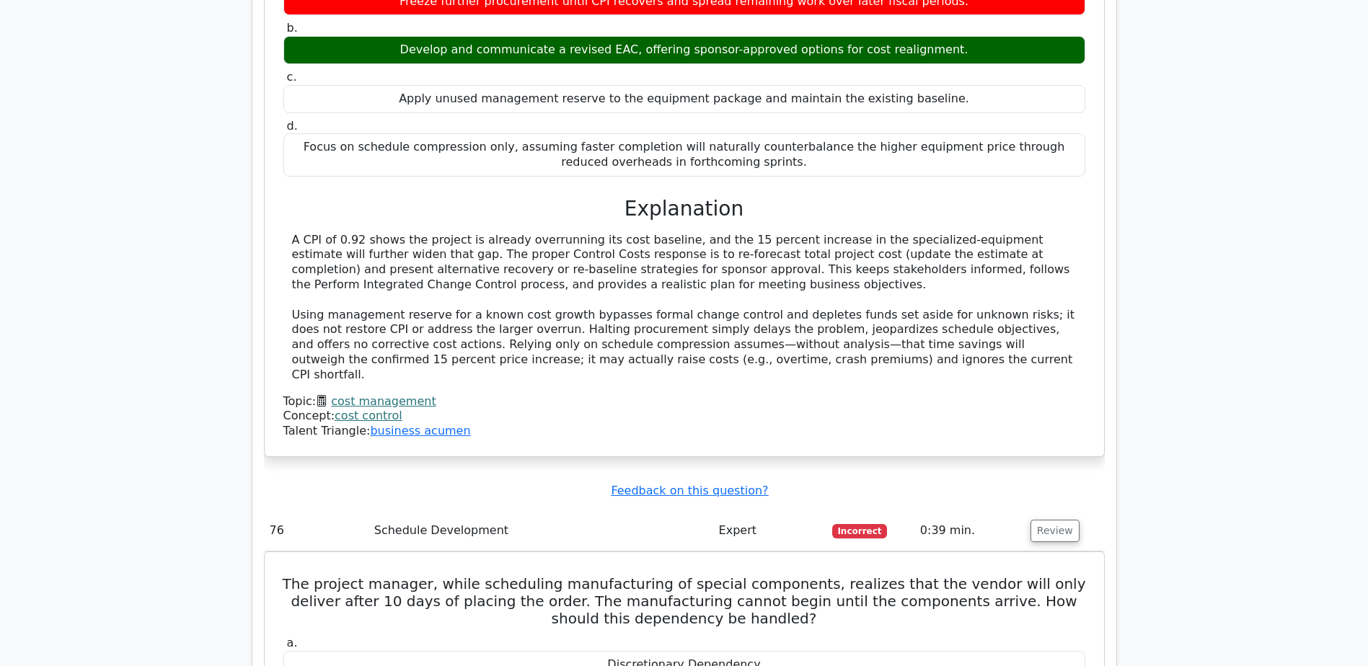
scroll to position [19557, 0]
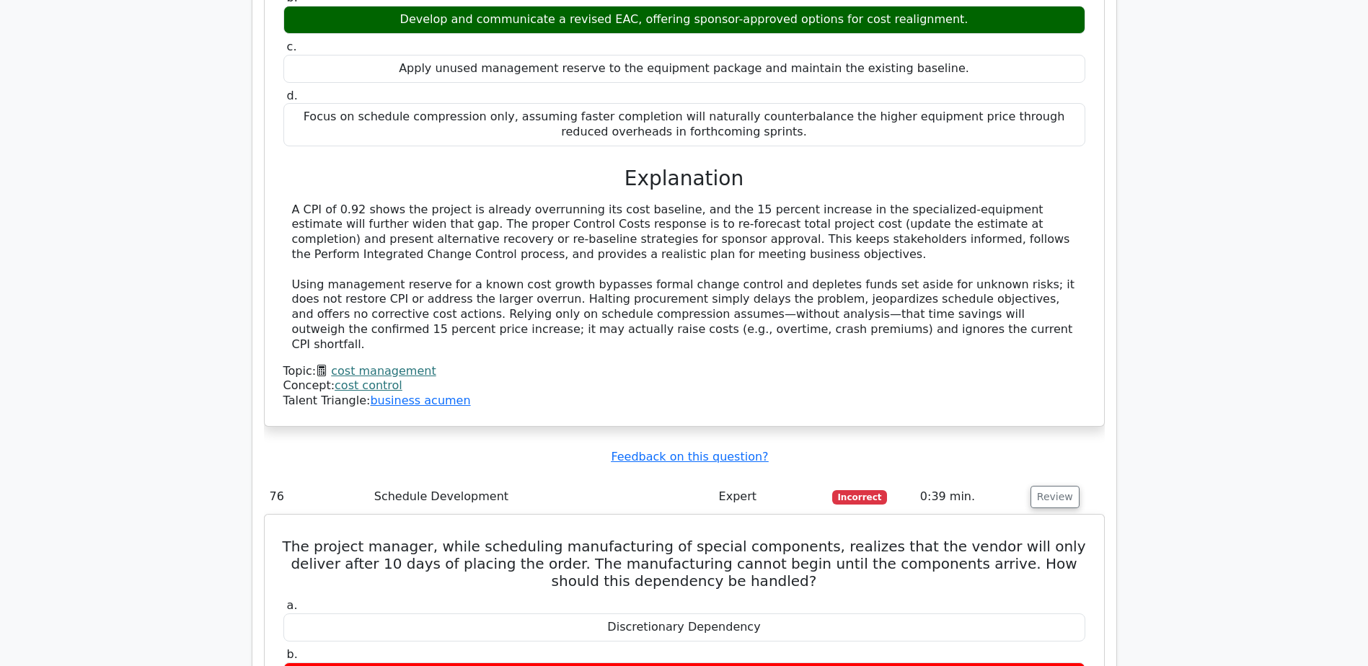
drag, startPoint x: 289, startPoint y: 368, endPoint x: 593, endPoint y: 402, distance: 305.3
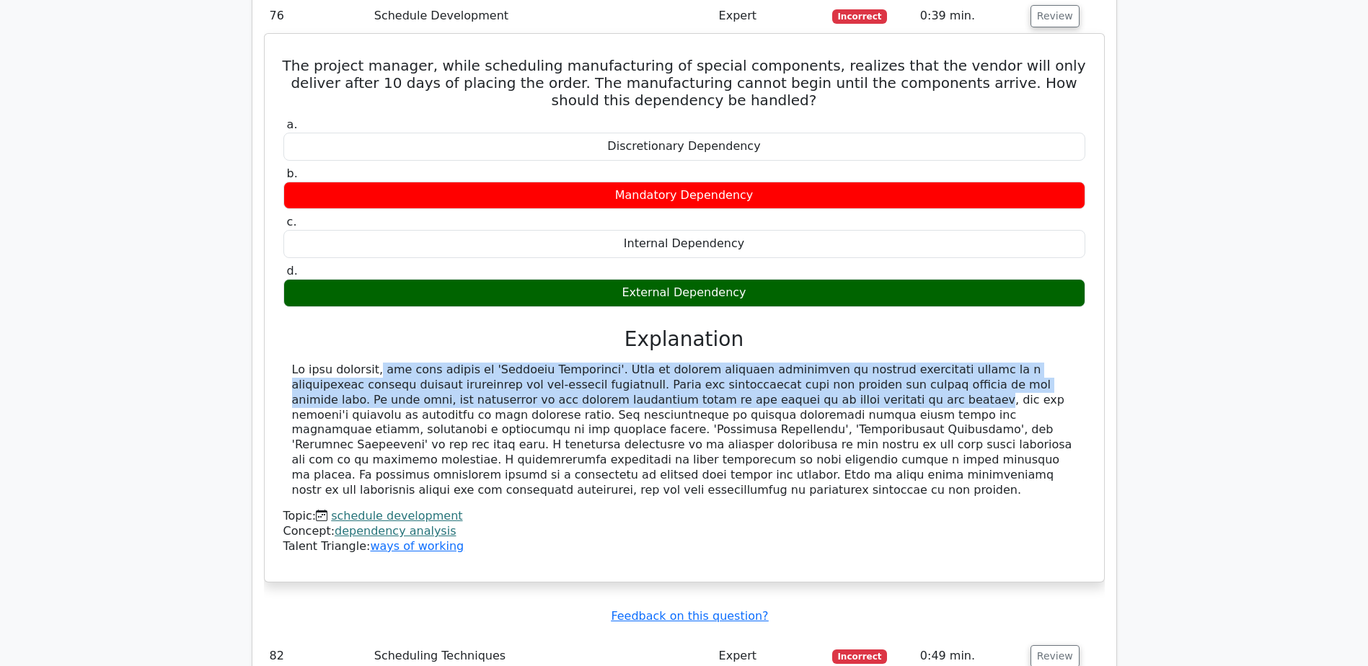
scroll to position [20158, 0]
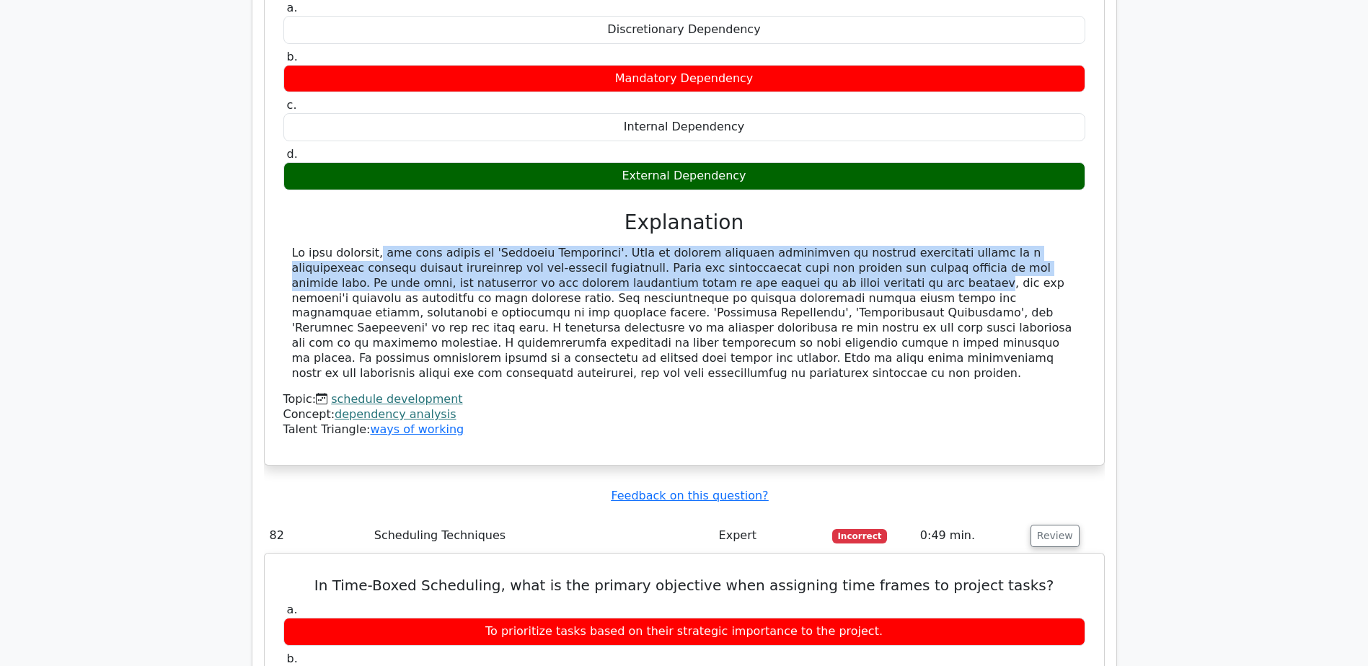
drag, startPoint x: 296, startPoint y: 373, endPoint x: 944, endPoint y: 411, distance: 650.0
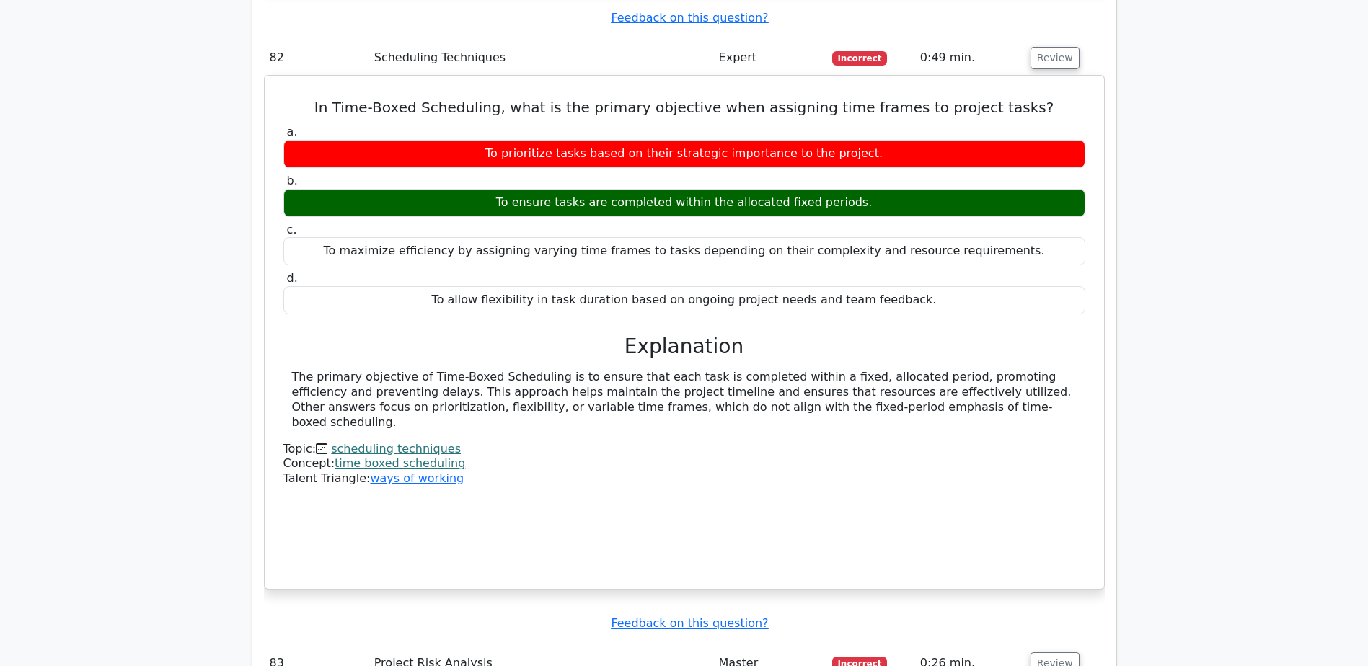
scroll to position [20759, 0]
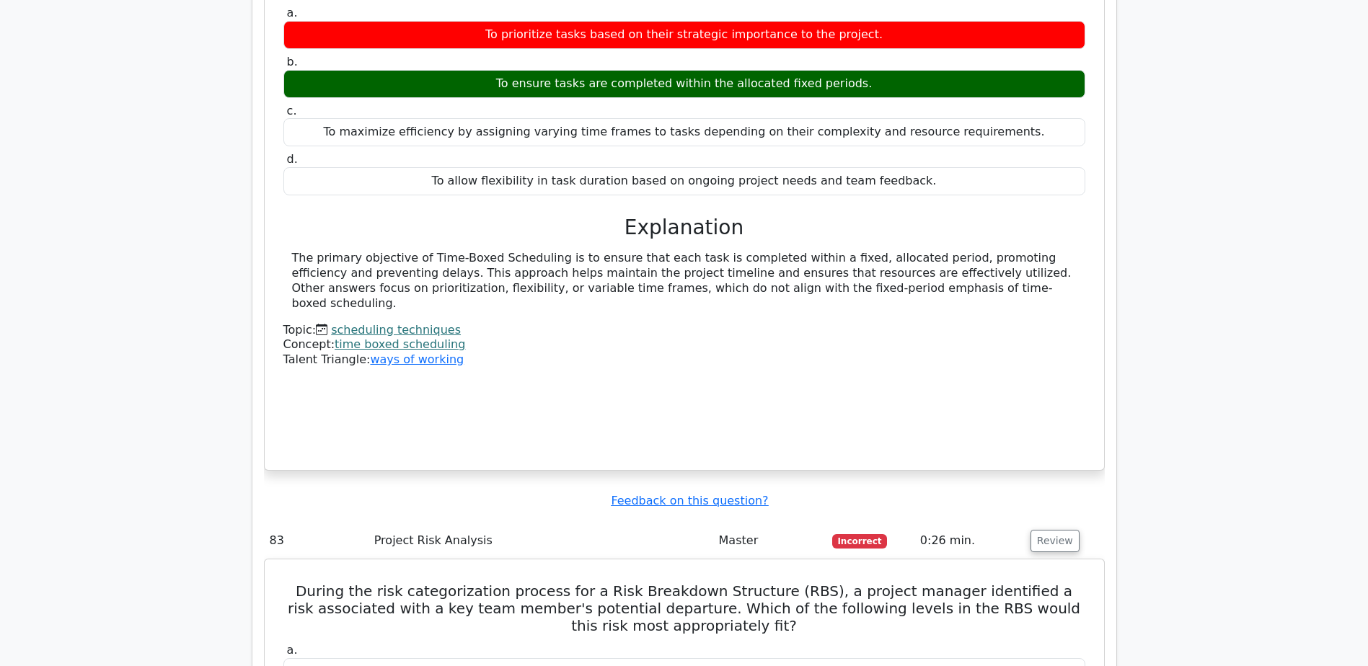
drag, startPoint x: 291, startPoint y: 417, endPoint x: 412, endPoint y: 479, distance: 136.1
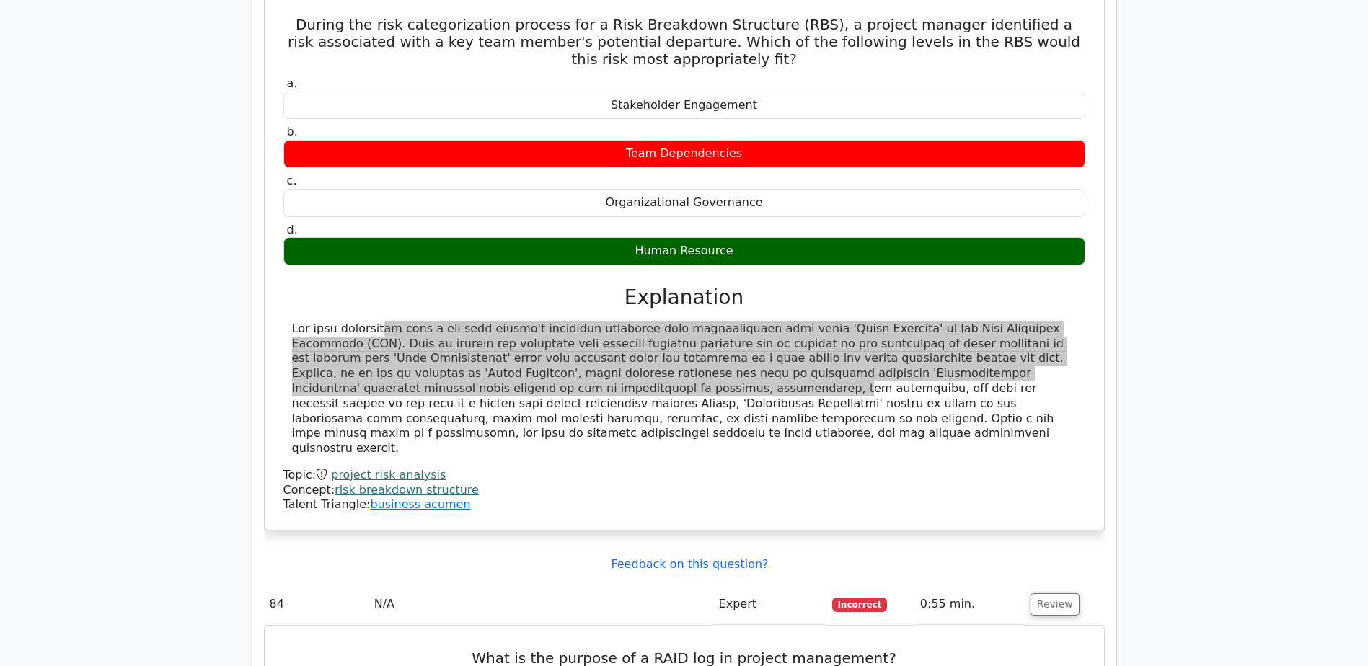
scroll to position [21359, 0]
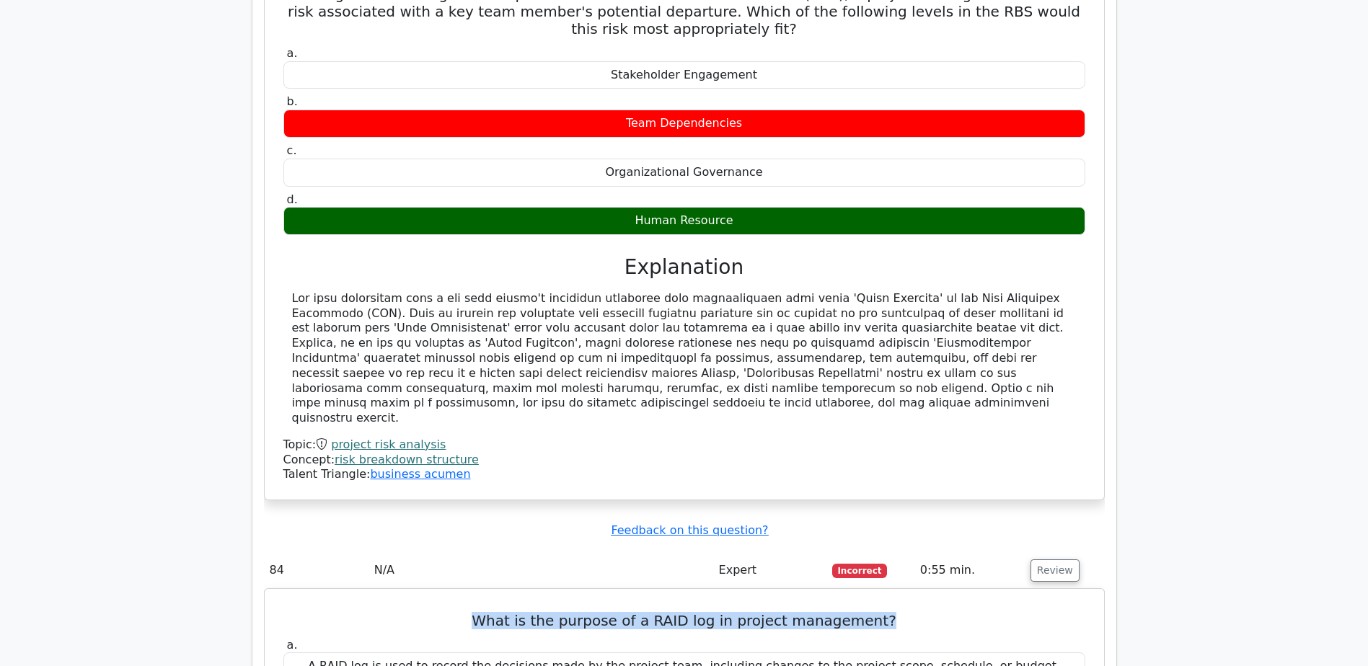
drag, startPoint x: 483, startPoint y: 133, endPoint x: 878, endPoint y: 122, distance: 395.2
click at [878, 612] on h5 "What is the purpose of a RAID log in project management?" at bounding box center [684, 620] width 805 height 17
copy h5 "What is the purpose of a RAID log in project management?"
drag, startPoint x: 284, startPoint y: 399, endPoint x: 817, endPoint y: 486, distance: 539.9
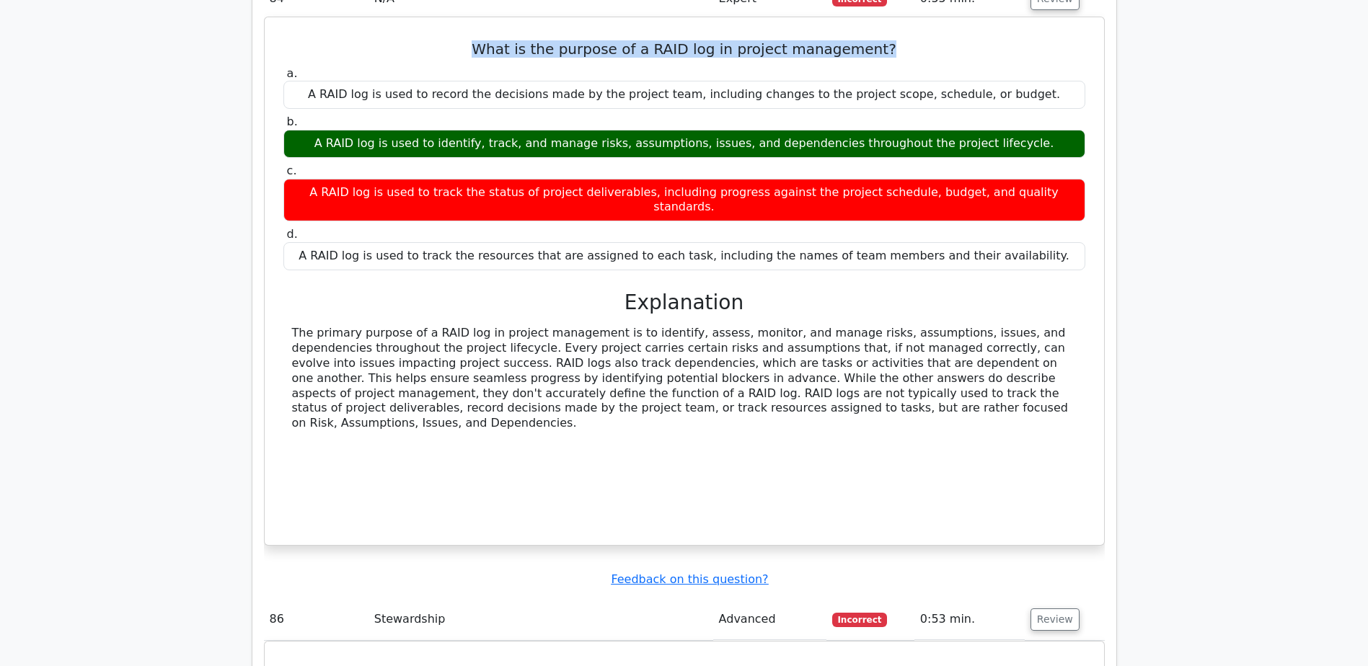
scroll to position [21961, 0]
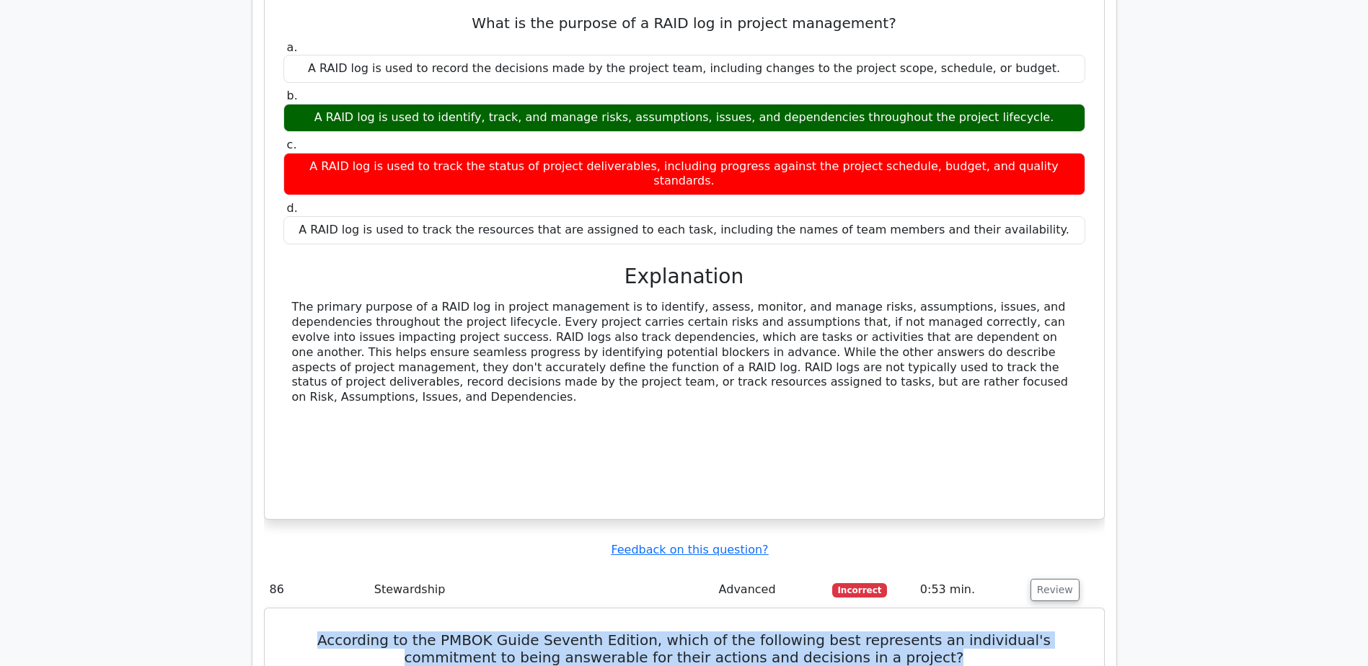
drag, startPoint x: 300, startPoint y: 134, endPoint x: 927, endPoint y: 148, distance: 627.4
click at [927, 632] on h5 "According to the PMBOK Guide Seventh Edition, which of the following best repre…" at bounding box center [684, 649] width 805 height 35
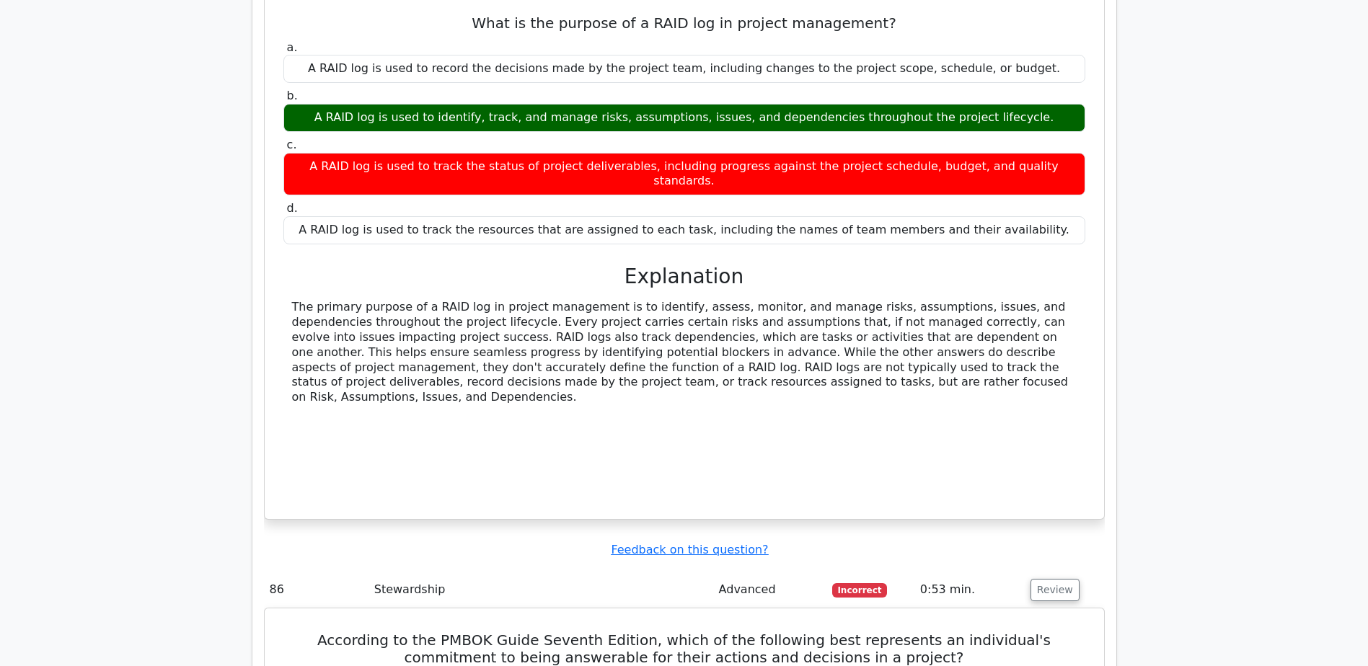
drag, startPoint x: 288, startPoint y: 415, endPoint x: 835, endPoint y: 433, distance: 547.5
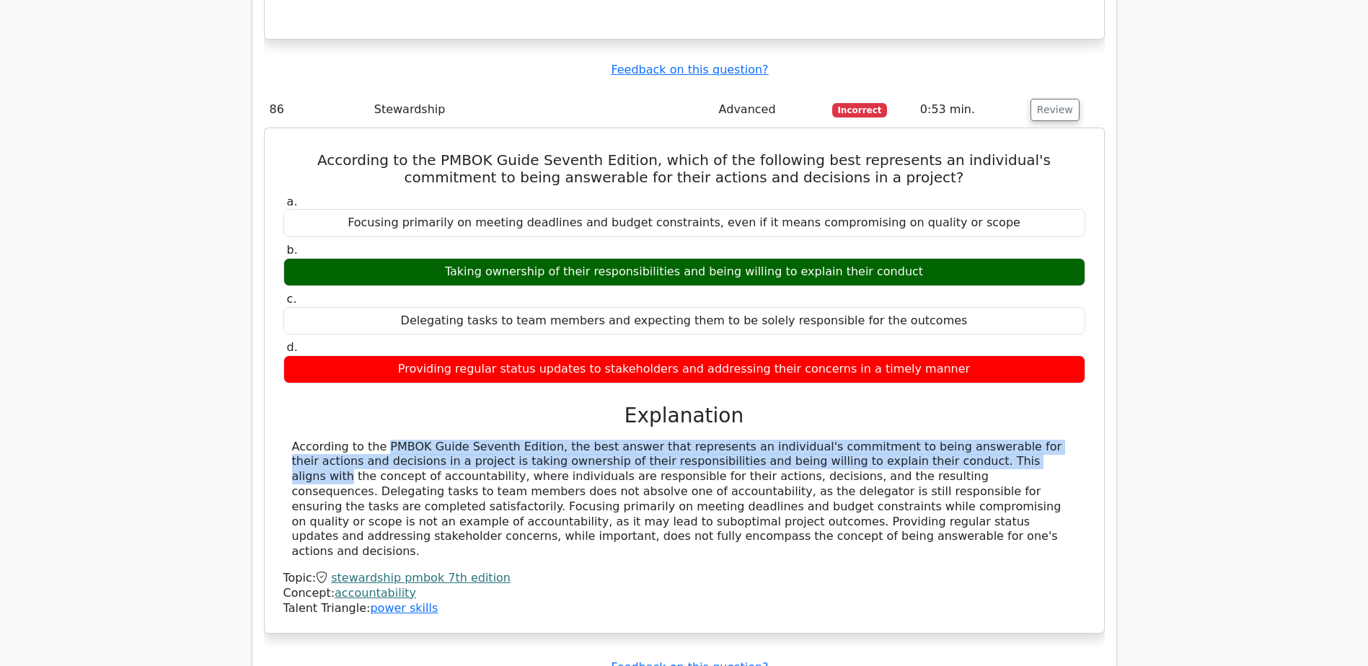
scroll to position [22561, 0]
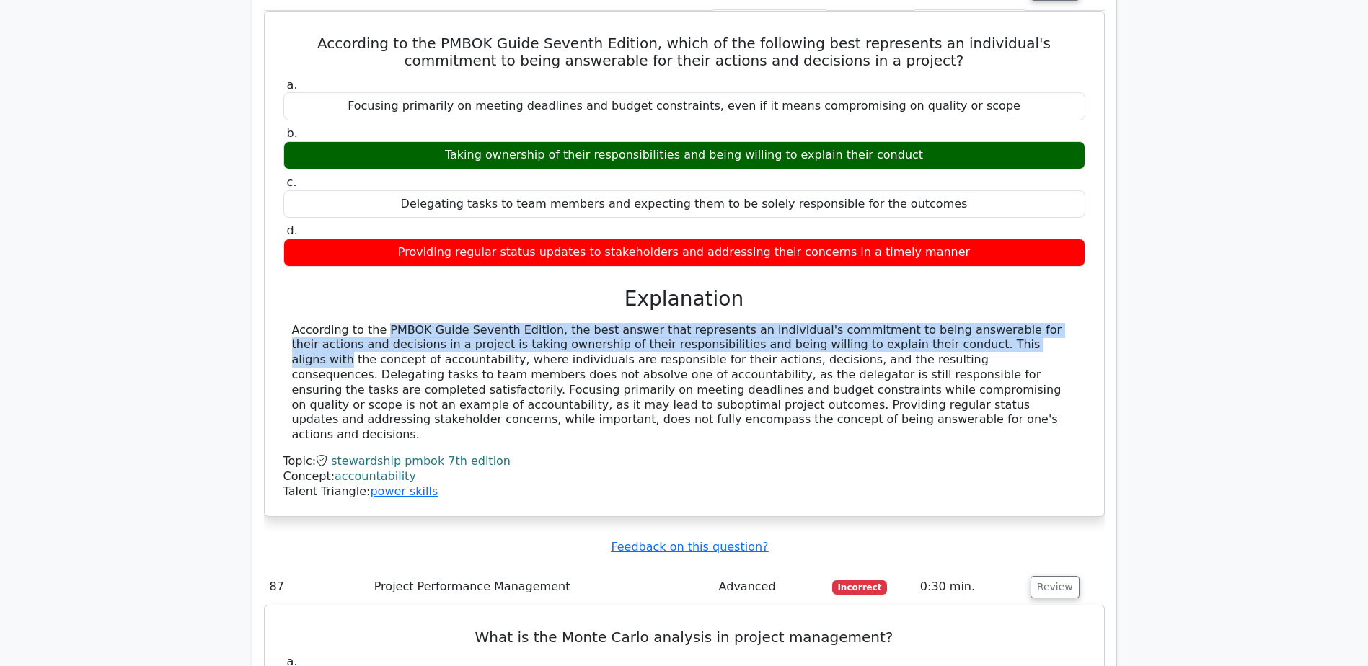
drag, startPoint x: 361, startPoint y: 397, endPoint x: 700, endPoint y: 479, distance: 348.7
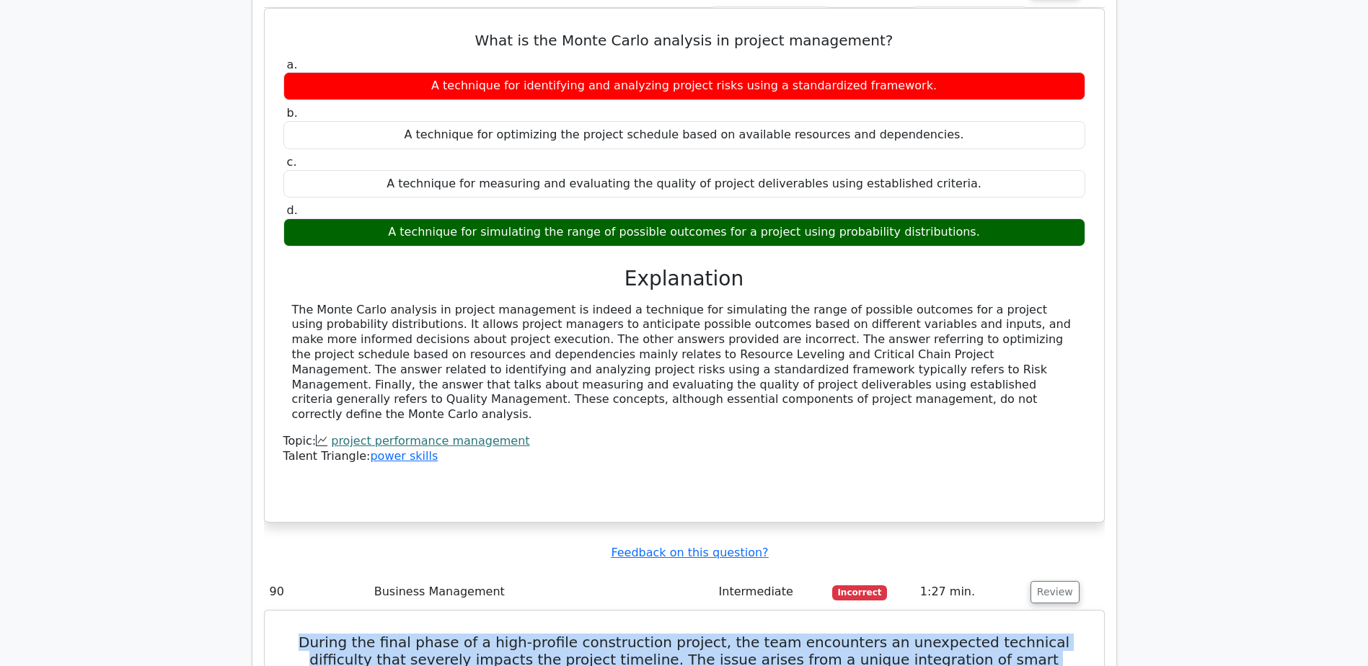
scroll to position [0, 9]
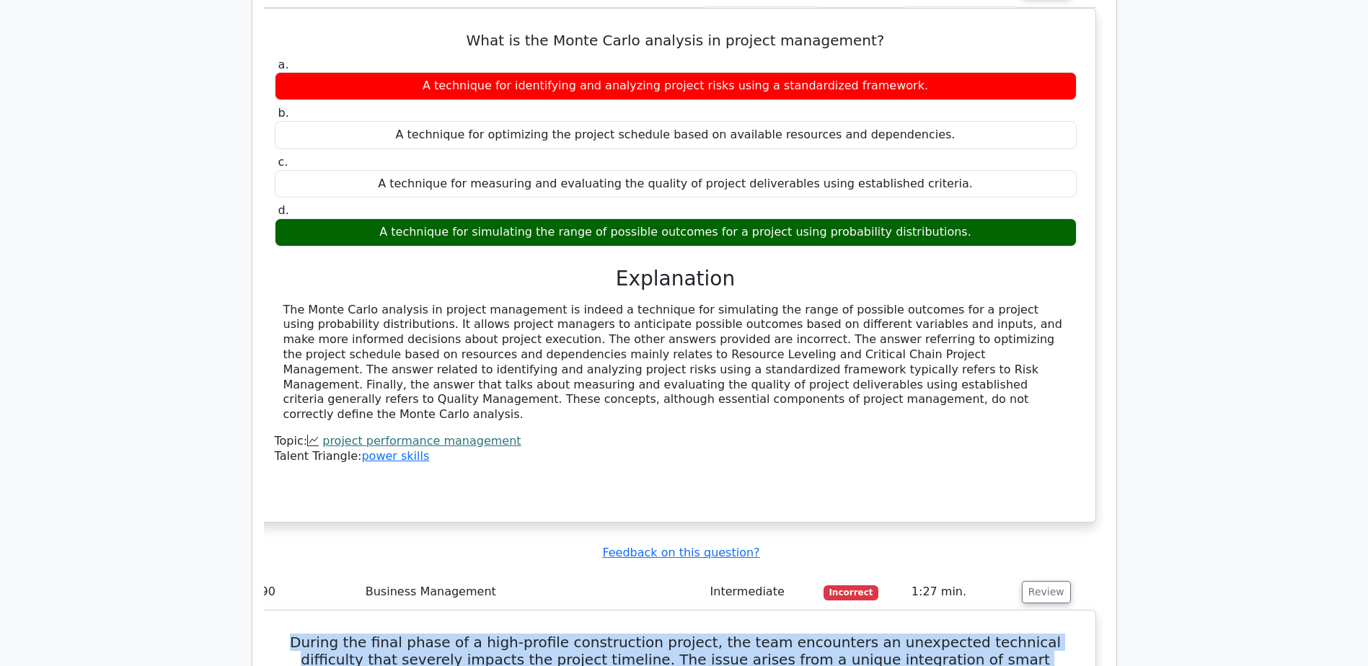
drag, startPoint x: 285, startPoint y: 121, endPoint x: 738, endPoint y: 160, distance: 454.4
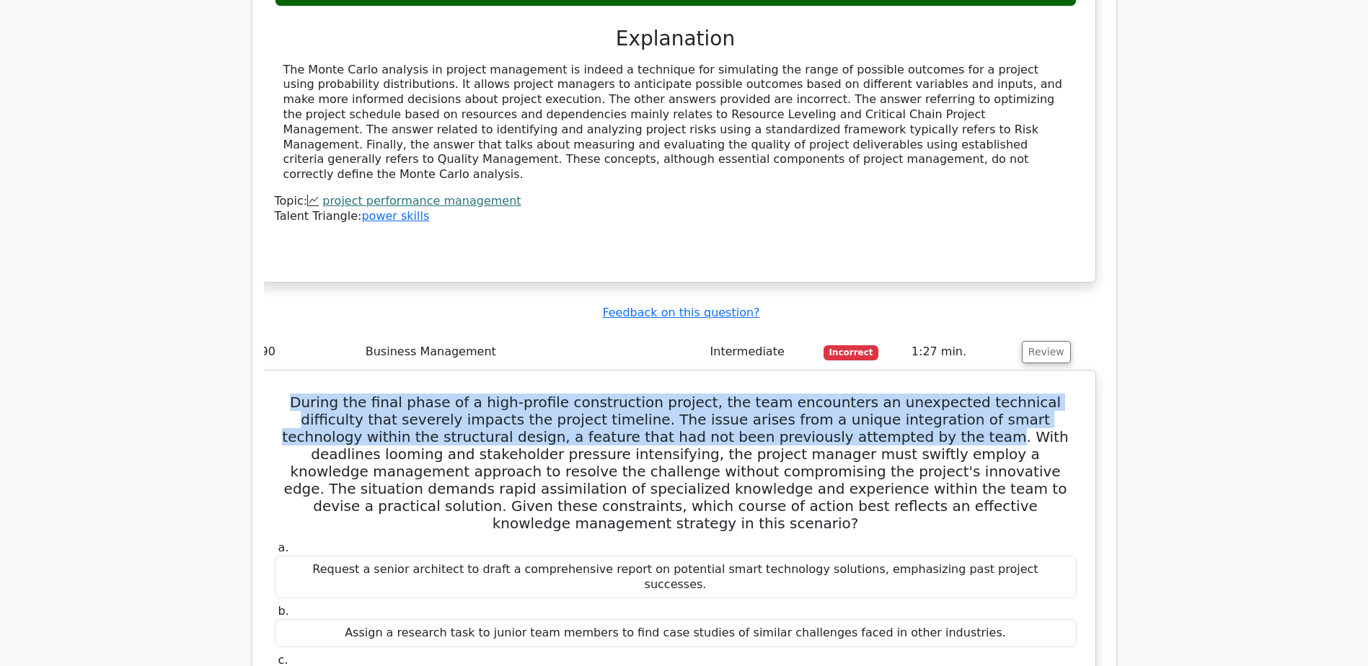
scroll to position [23402, 0]
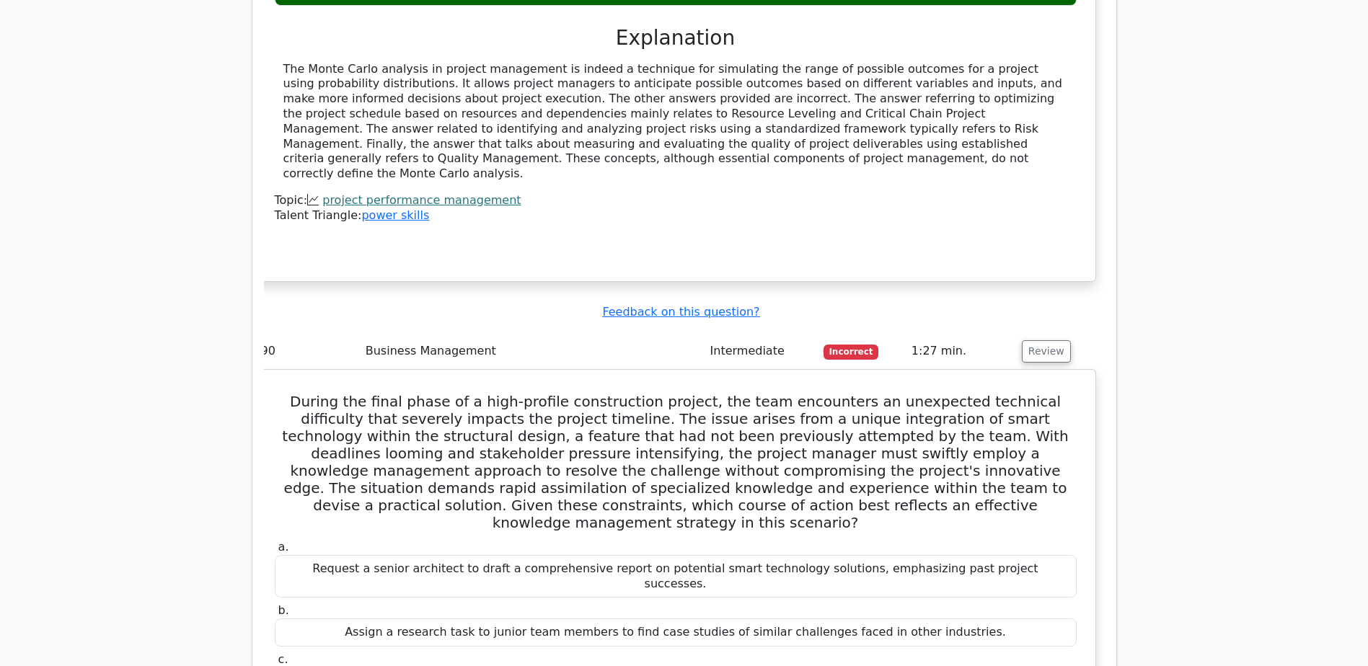
drag, startPoint x: 283, startPoint y: 252, endPoint x: 497, endPoint y: 319, distance: 223.7
drag, startPoint x: 497, startPoint y: 319, endPoint x: 591, endPoint y: 319, distance: 94.4
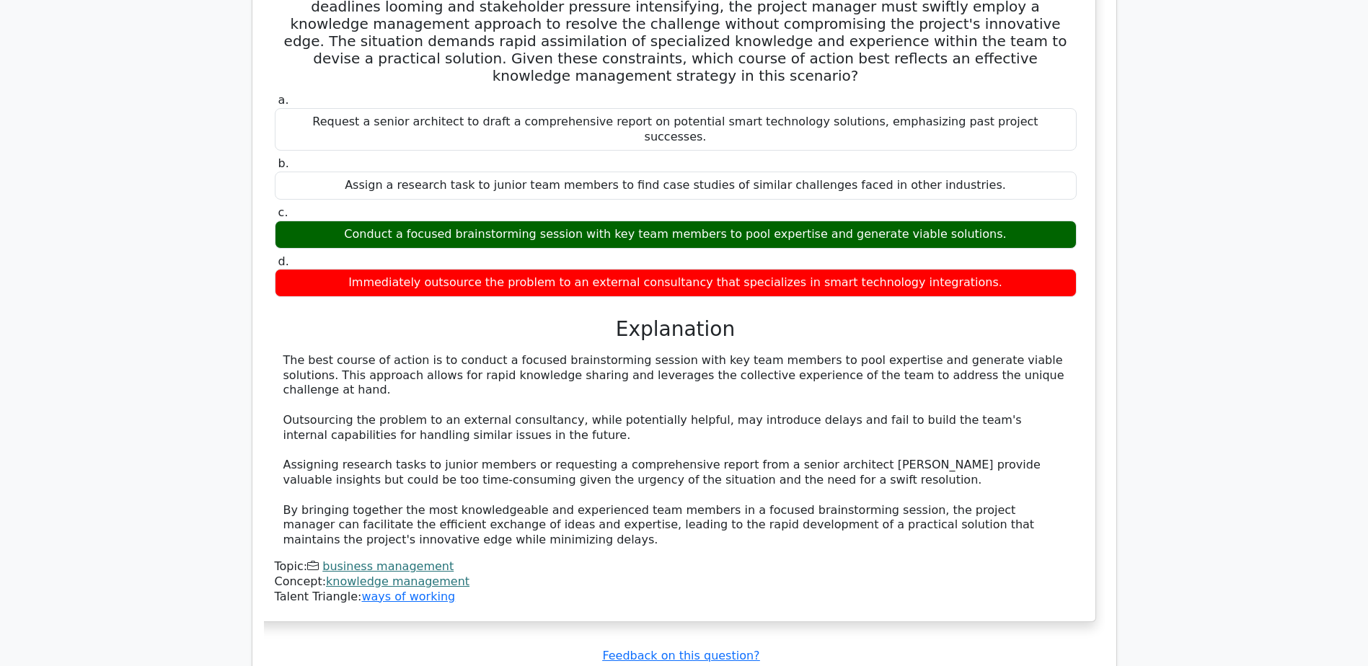
scroll to position [23883, 0]
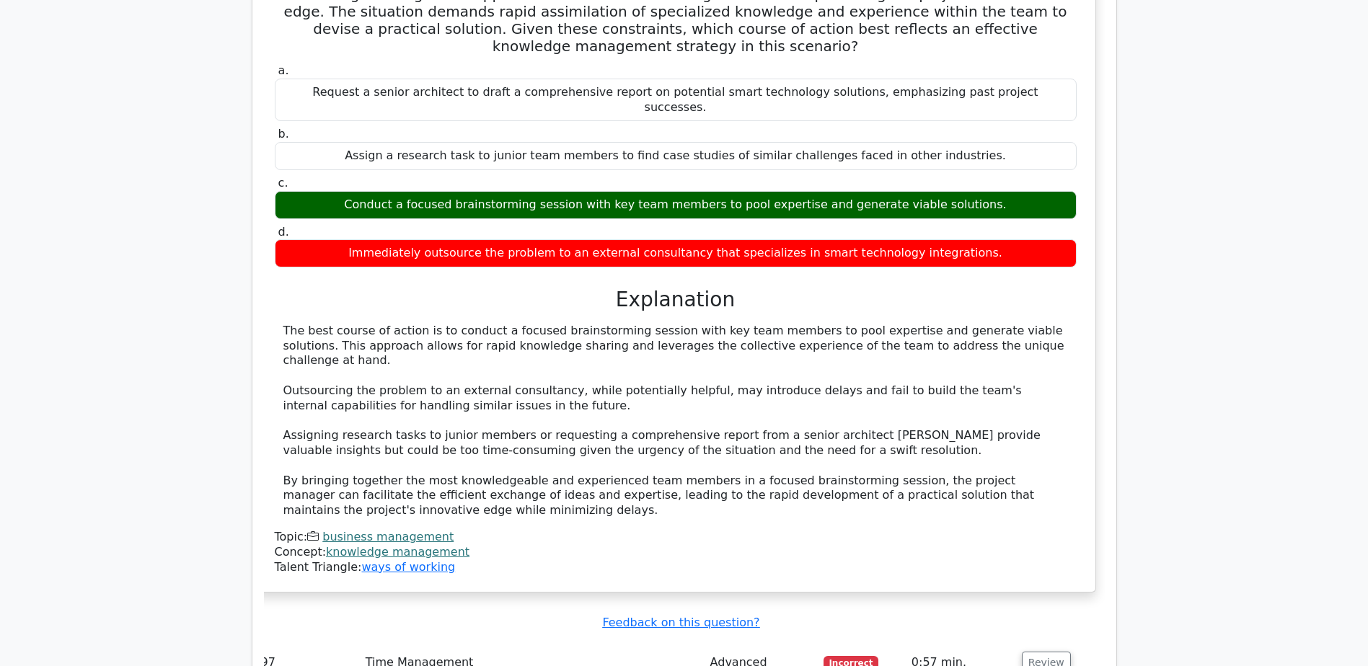
drag, startPoint x: 278, startPoint y: 414, endPoint x: 656, endPoint y: 432, distance: 378.2
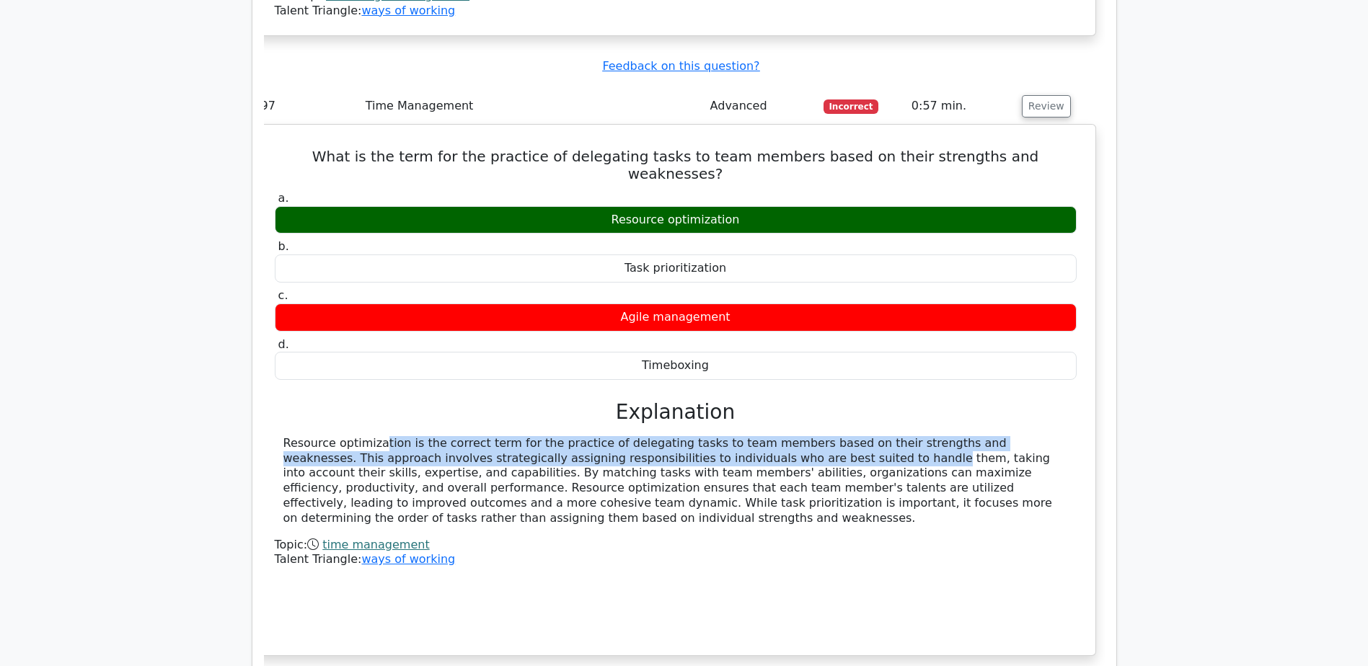
scroll to position [24484, 0]
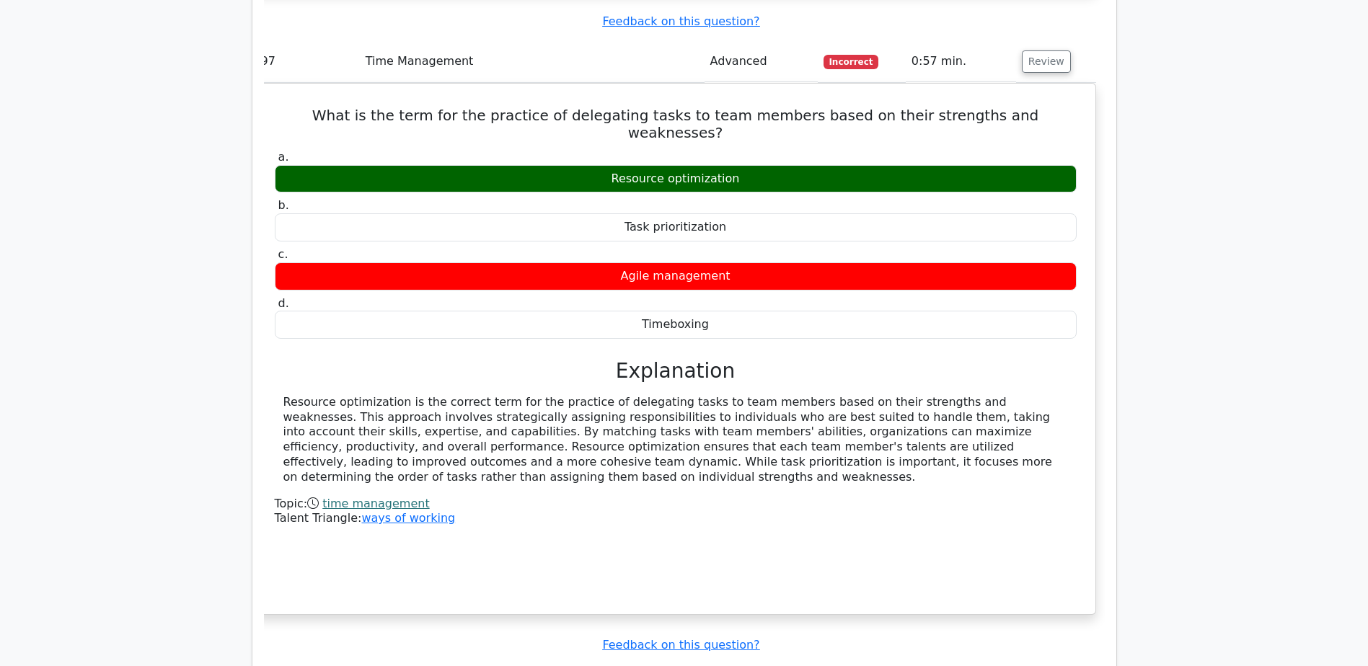
drag, startPoint x: 272, startPoint y: 448, endPoint x: 703, endPoint y: 495, distance: 433.6
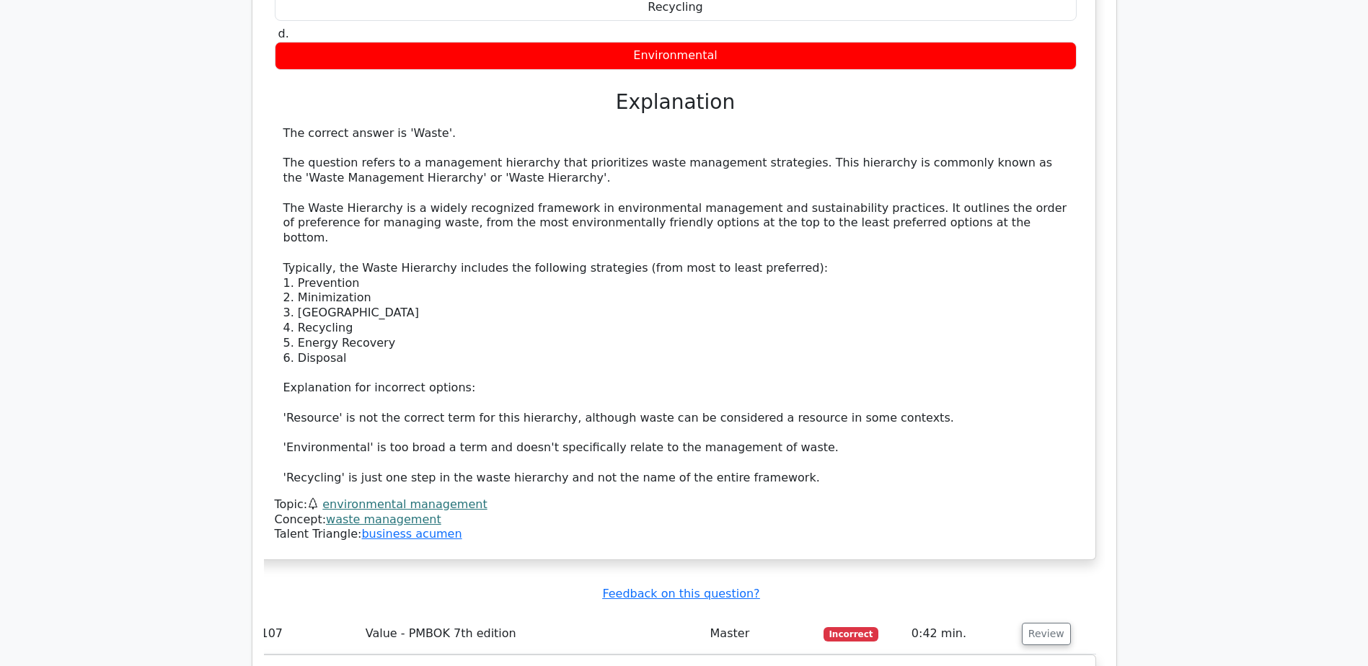
scroll to position [26045, 0]
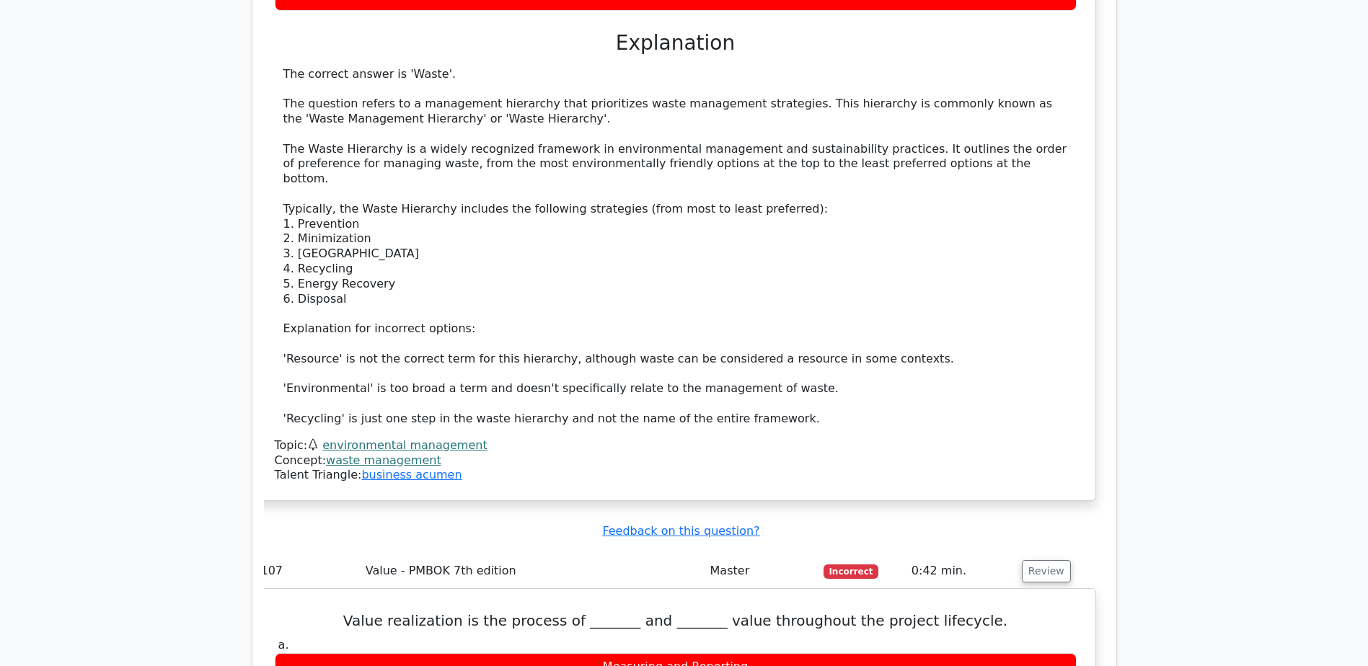
drag, startPoint x: 386, startPoint y: 375, endPoint x: 771, endPoint y: 394, distance: 385.5
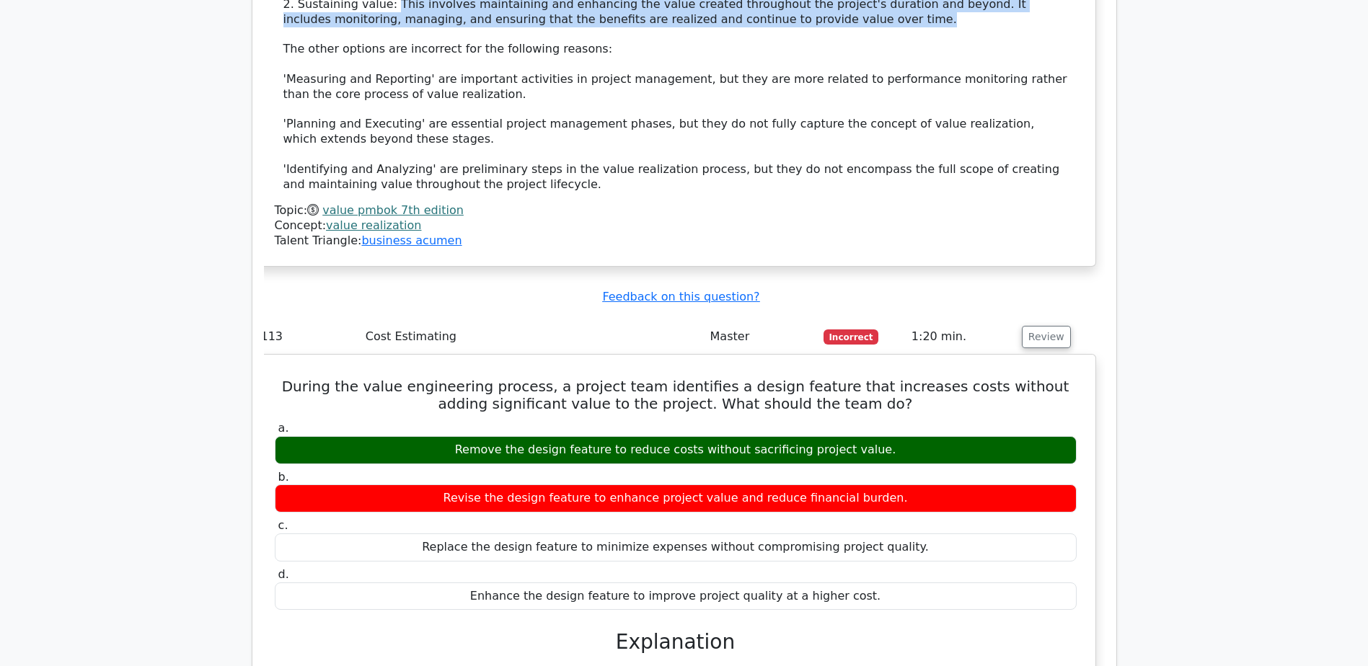
scroll to position [26887, 0]
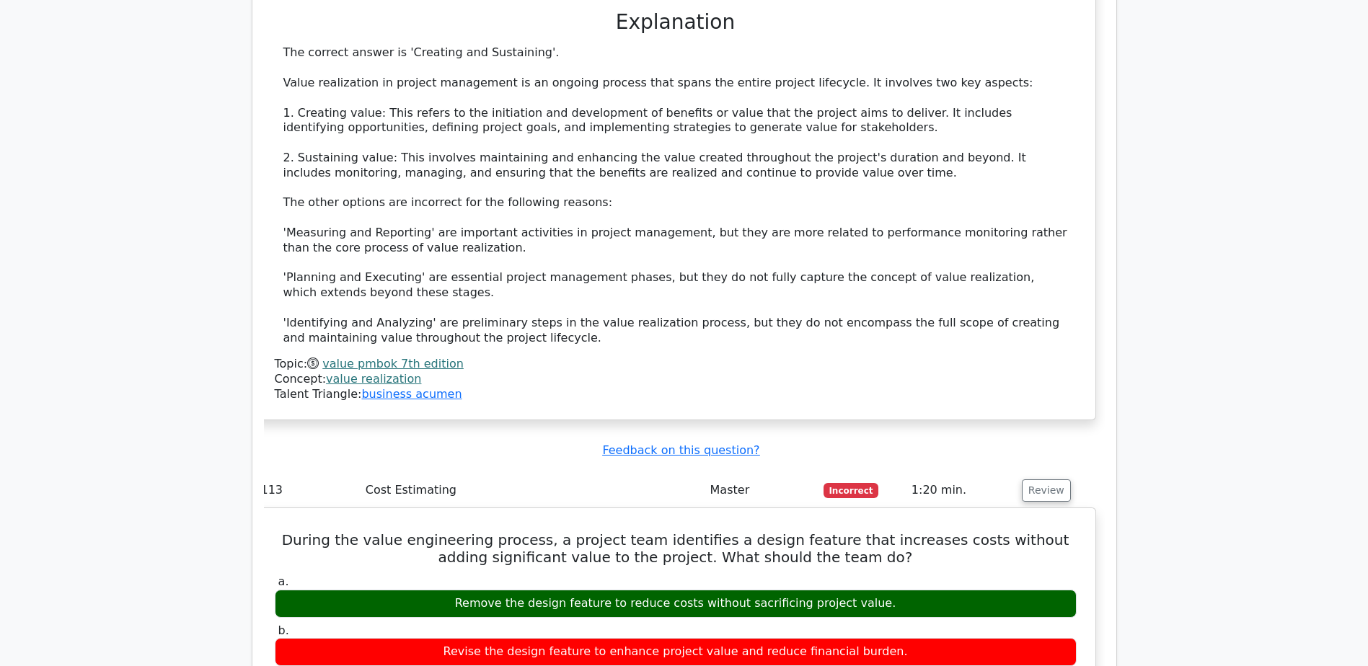
drag, startPoint x: 340, startPoint y: 224, endPoint x: 740, endPoint y: 259, distance: 402.3
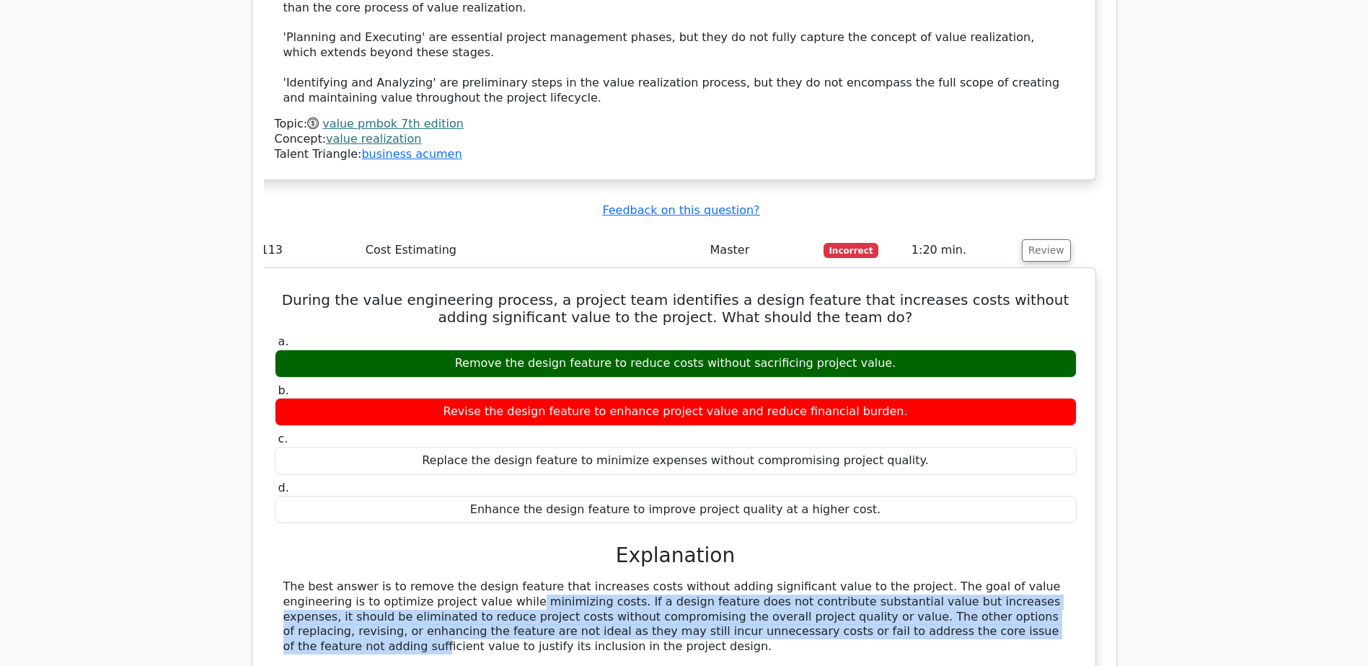
scroll to position [27247, 0]
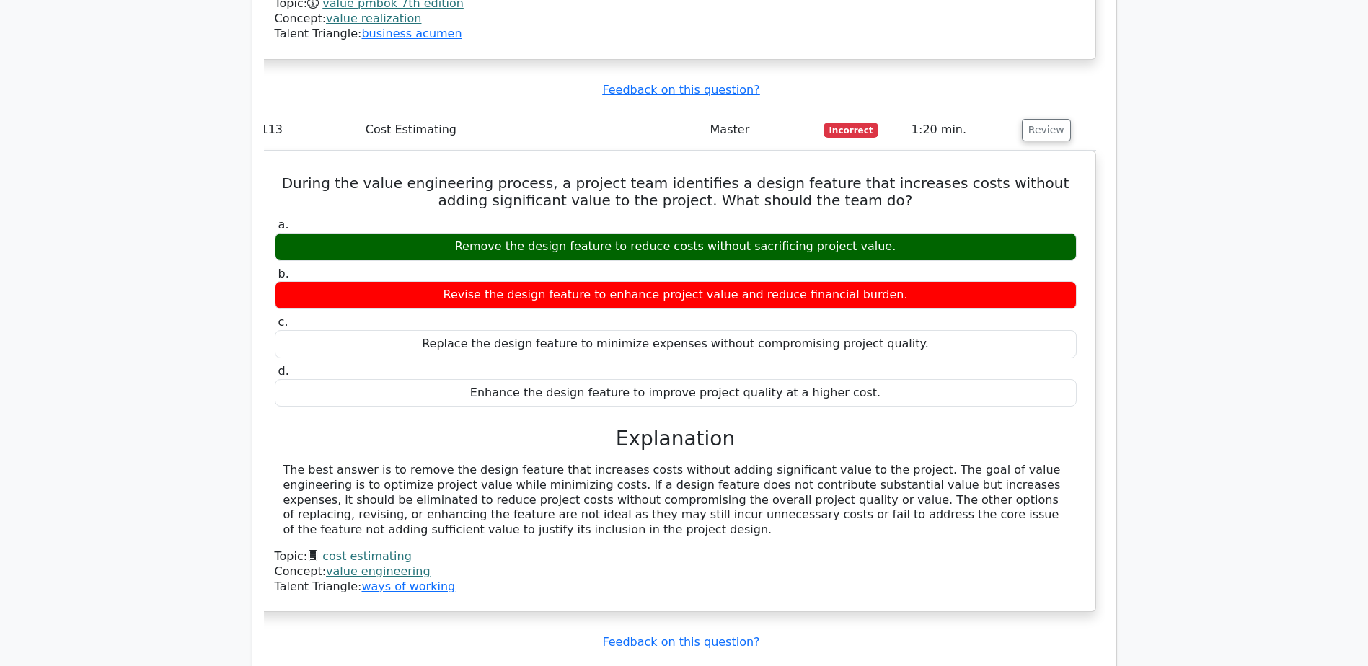
drag, startPoint x: 283, startPoint y: 404, endPoint x: 522, endPoint y: 404, distance: 239.4
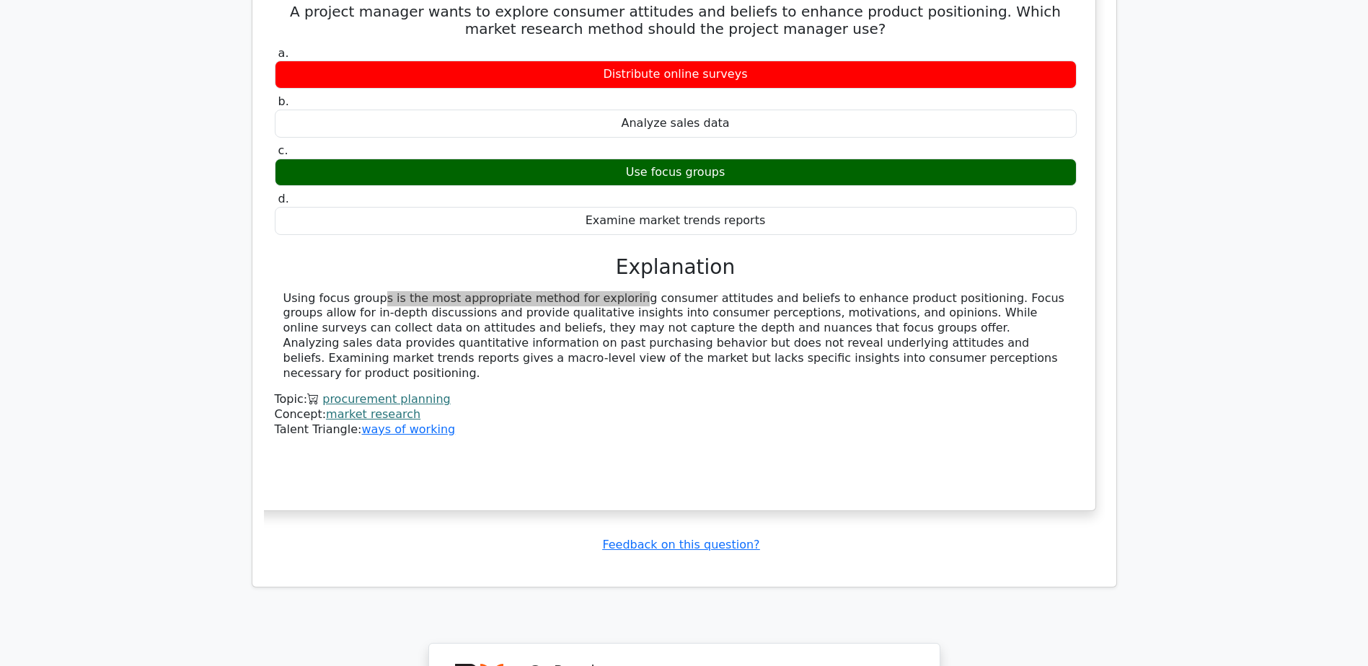
scroll to position [27978, 0]
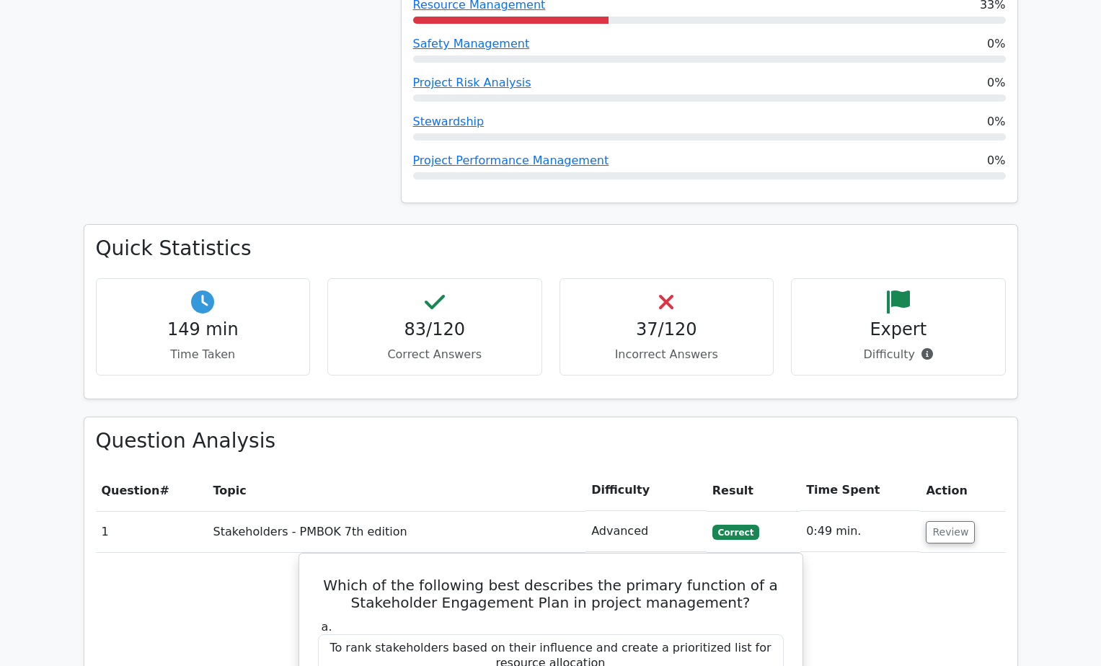
scroll to position [2086, 0]
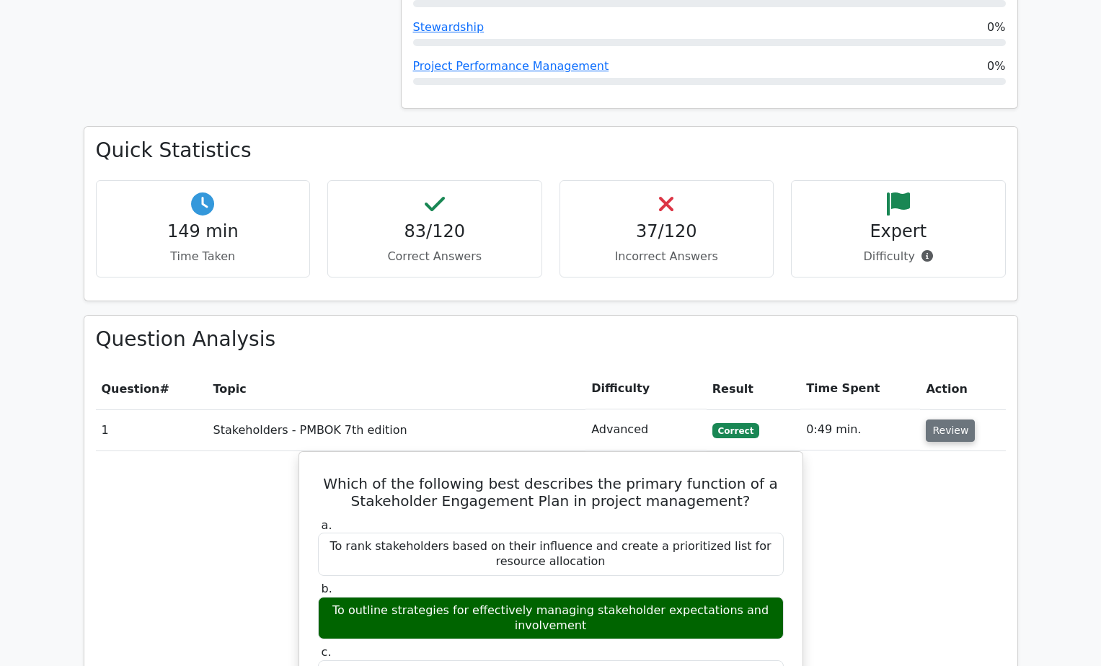
click at [947, 420] on button "Review" at bounding box center [950, 431] width 49 height 22
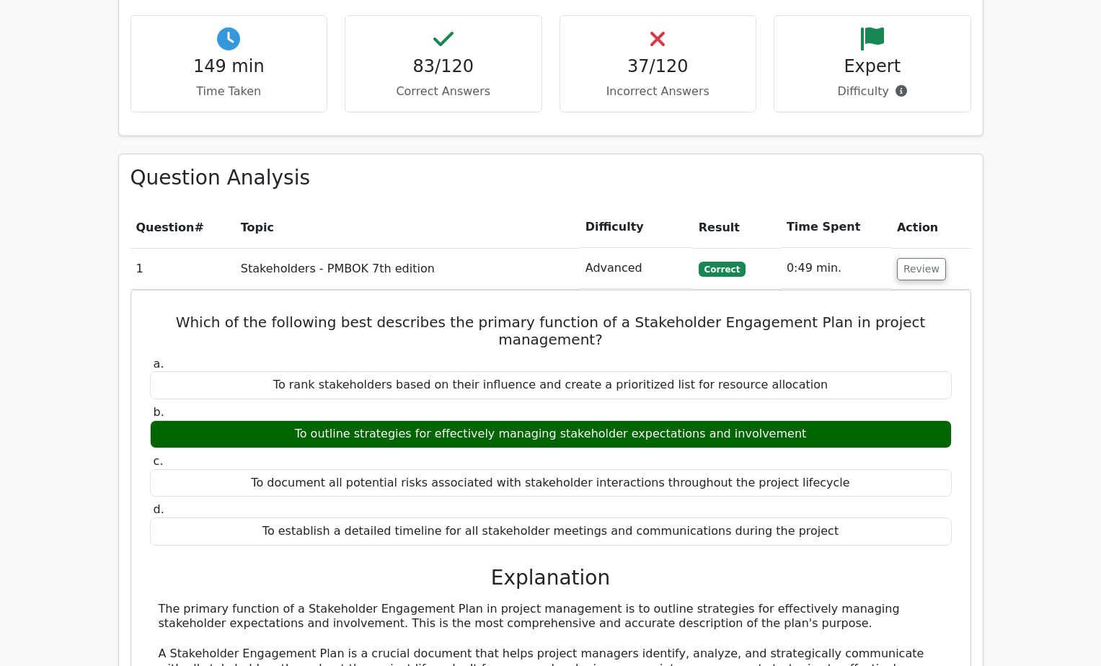
scroll to position [2327, 0]
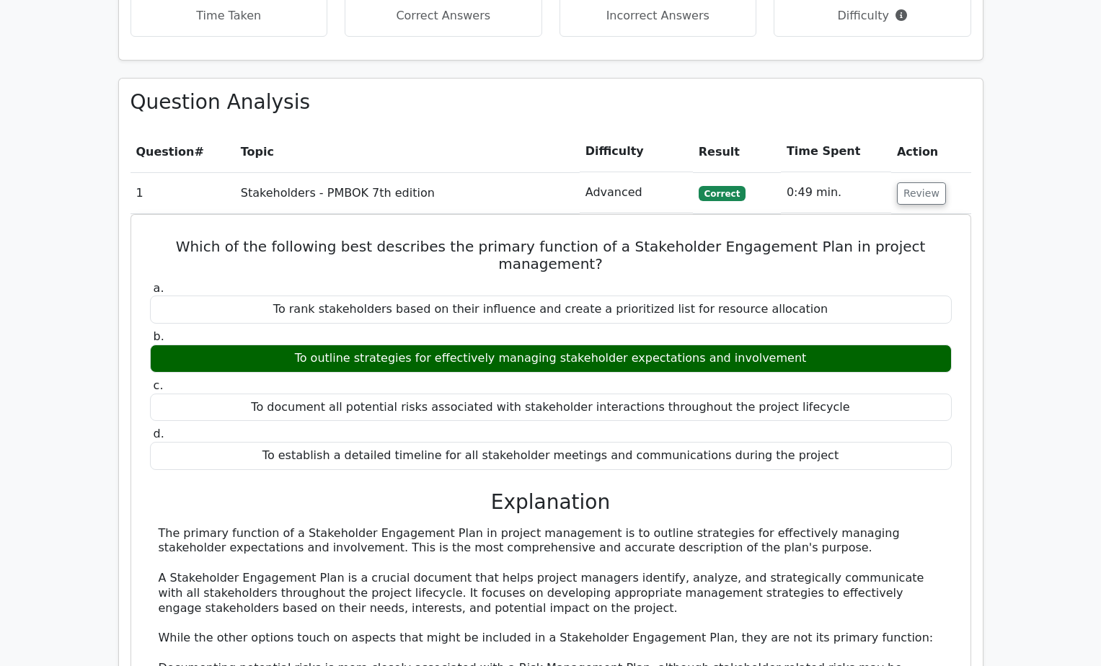
drag, startPoint x: 1055, startPoint y: 169, endPoint x: 1027, endPoint y: 231, distance: 68.1
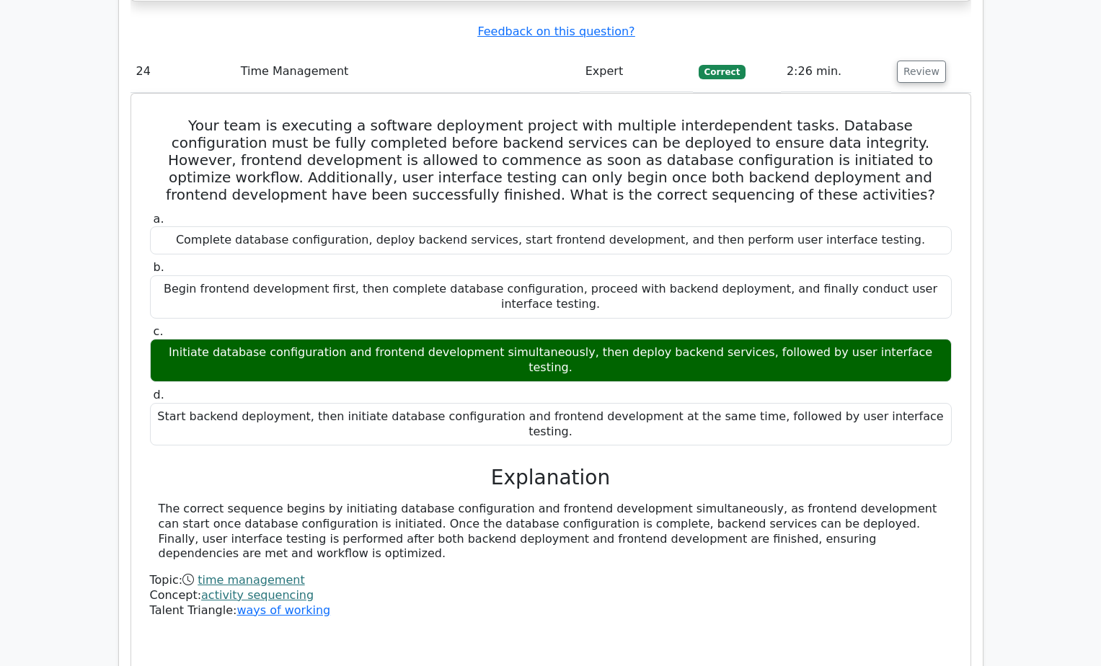
scroll to position [19384, 0]
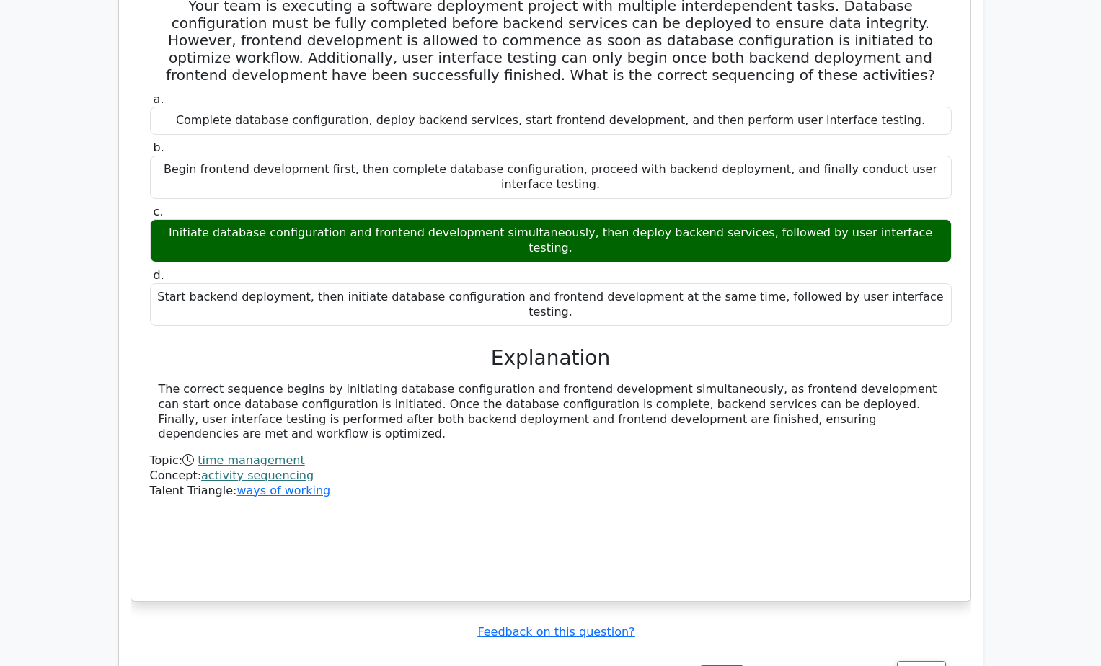
copy div "What is the primary purpose of a run chart in Quality Management?"
drag, startPoint x: 151, startPoint y: 478, endPoint x: 660, endPoint y: 493, distance: 509.2
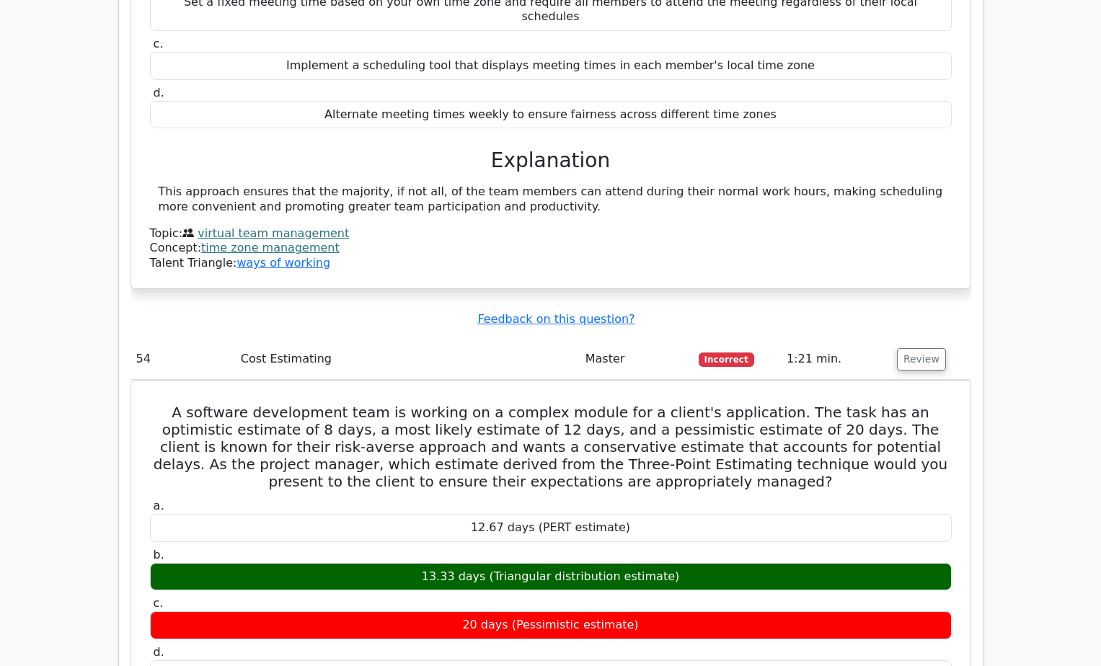
scroll to position [40178, 0]
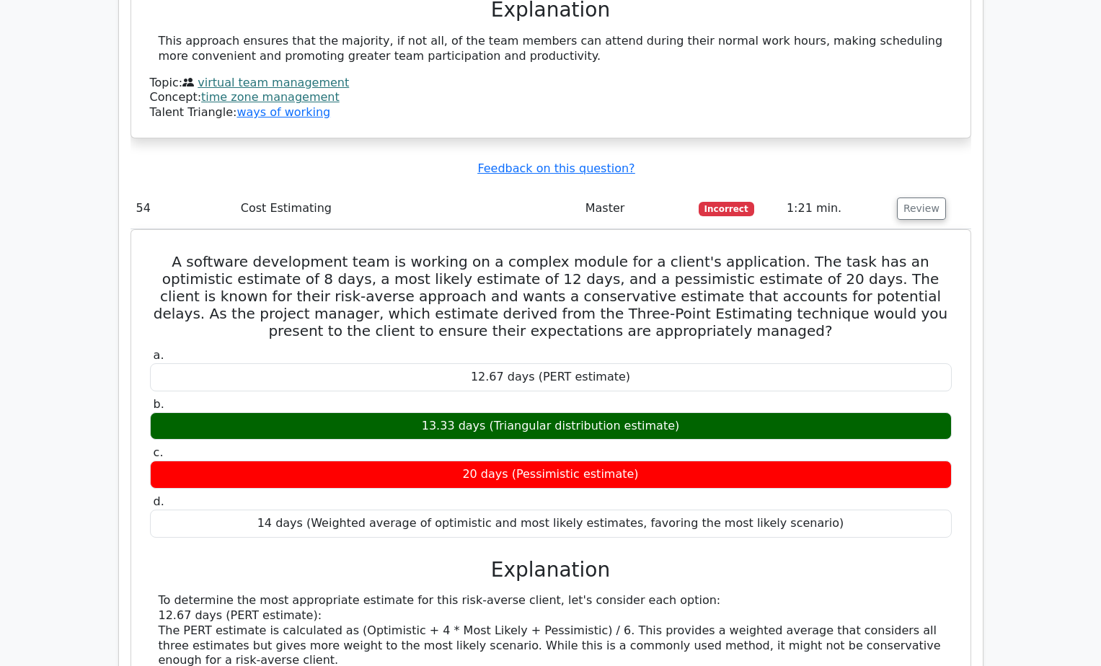
drag, startPoint x: 605, startPoint y: 291, endPoint x: 143, endPoint y: 78, distance: 508.1
copy div "The Green Construction Project involves sequential phases, with each phase's ou…"
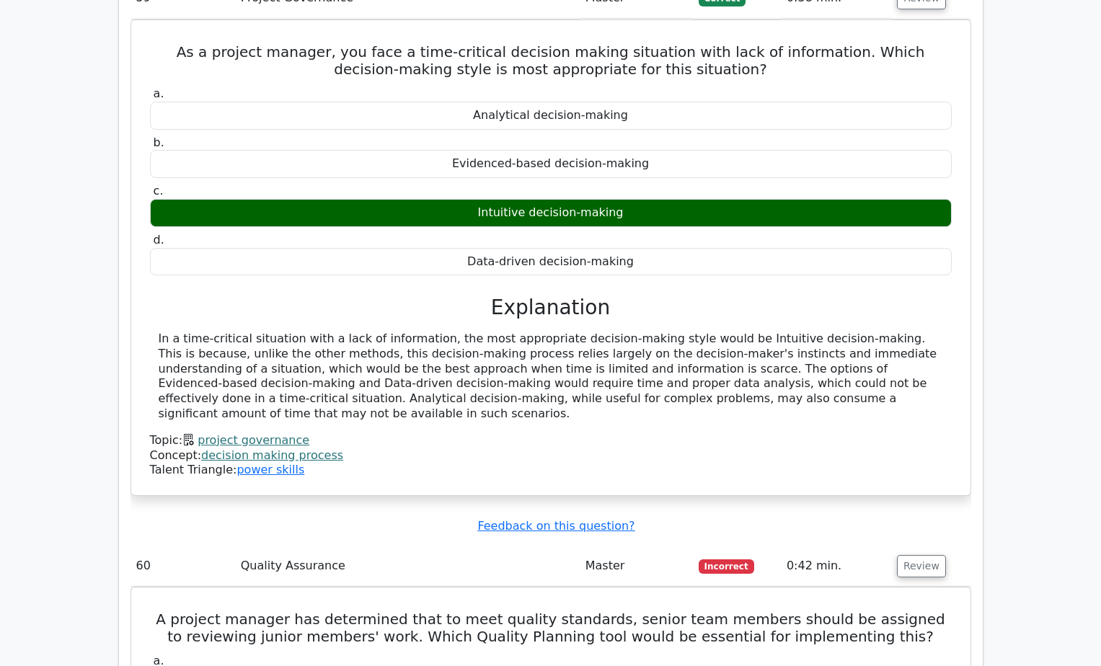
scroll to position [44287, 0]
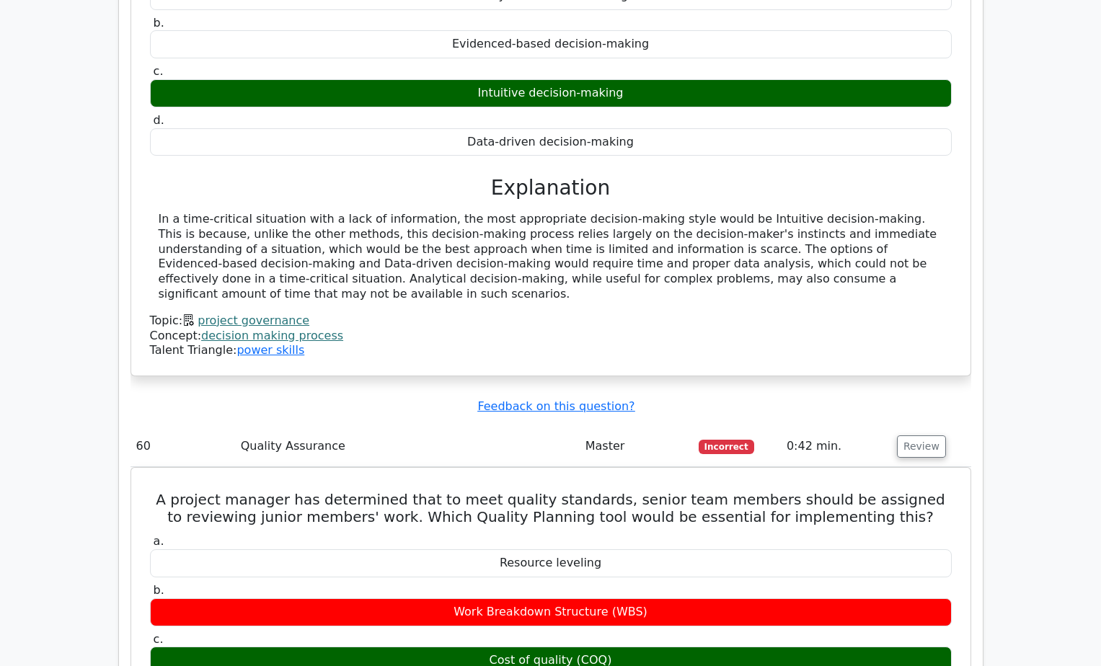
drag, startPoint x: 156, startPoint y: 265, endPoint x: 779, endPoint y: 446, distance: 649.1
drag, startPoint x: 779, startPoint y: 446, endPoint x: 740, endPoint y: 459, distance: 41.7
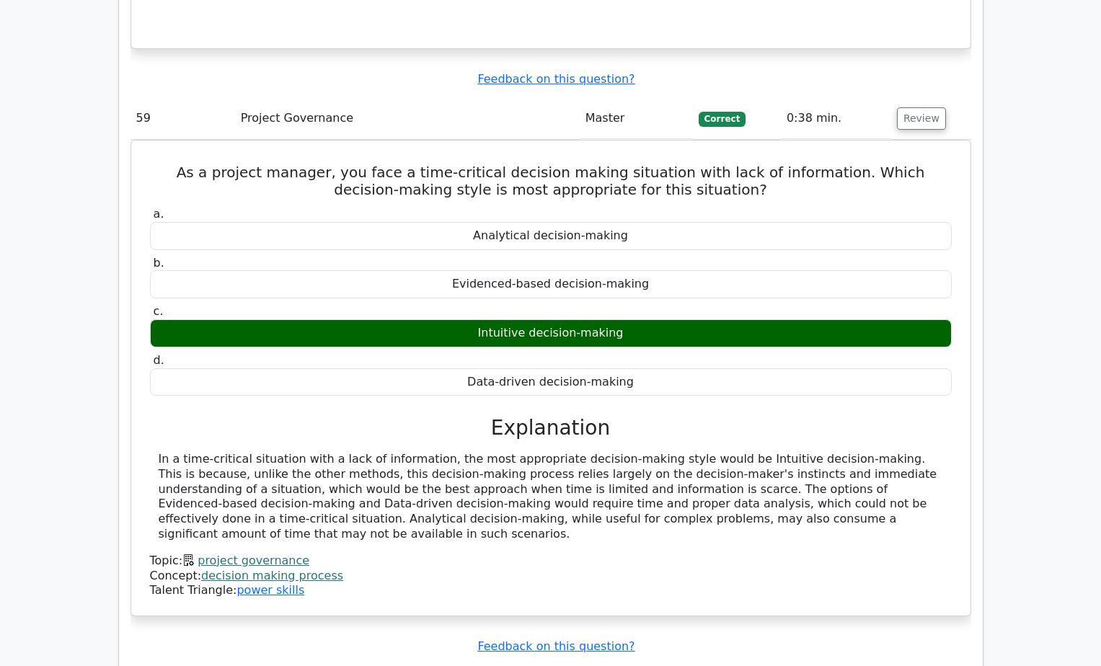
scroll to position [44168, 0]
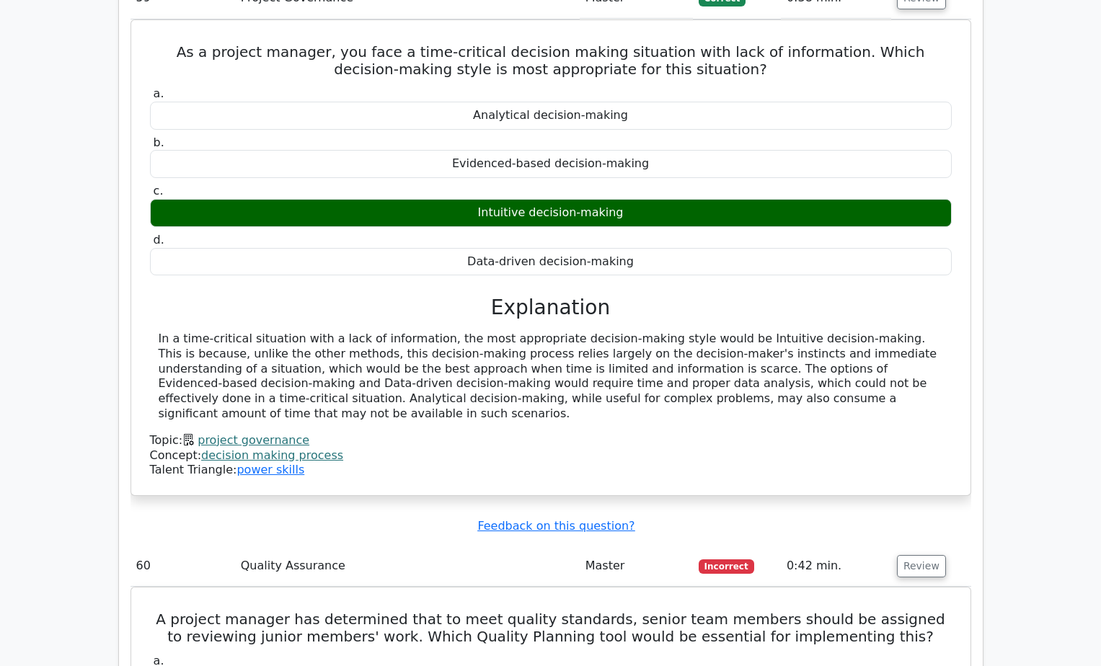
drag, startPoint x: 149, startPoint y: 404, endPoint x: 738, endPoint y: 567, distance: 610.2
drag, startPoint x: 738, startPoint y: 567, endPoint x: 847, endPoint y: 578, distance: 110.2
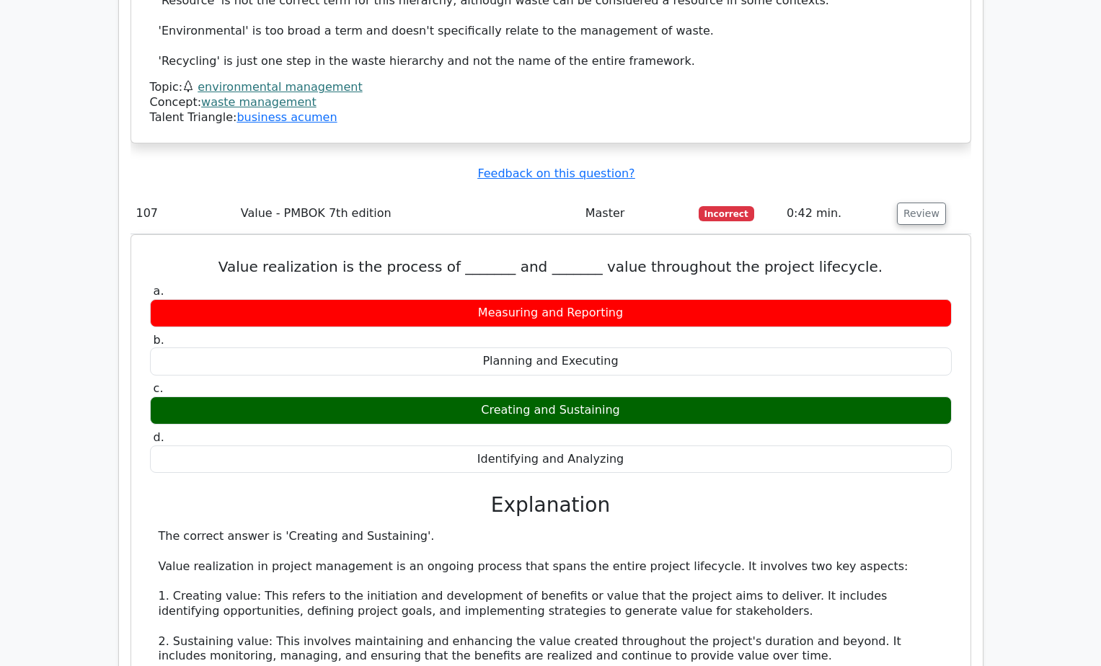
scroll to position [75903, 0]
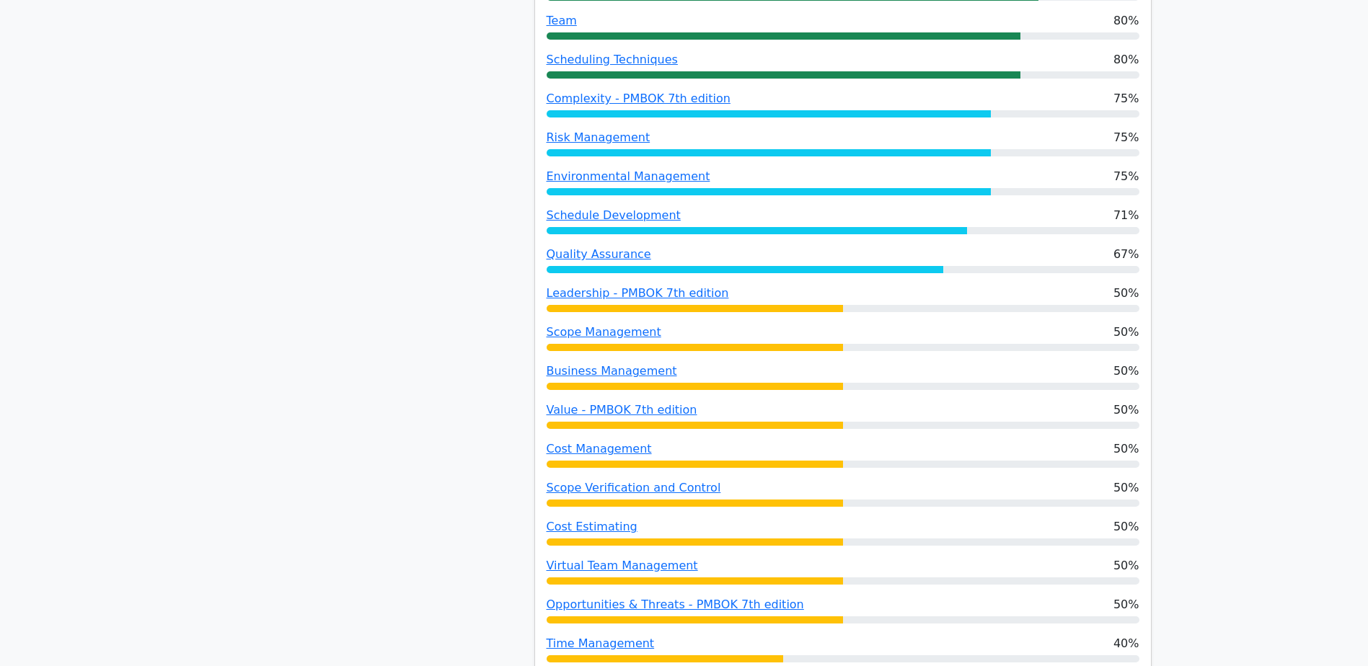
drag, startPoint x: 195, startPoint y: 156, endPoint x: 200, endPoint y: 118, distance: 39.3
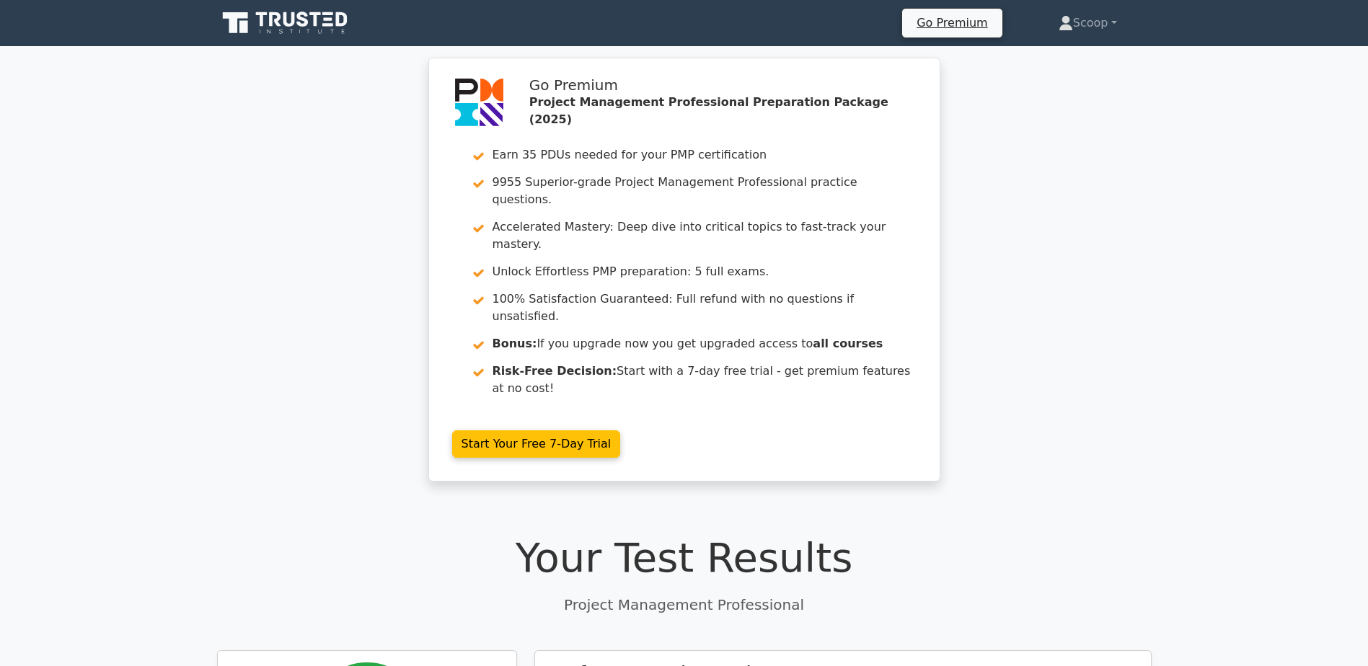
scroll to position [10, 0]
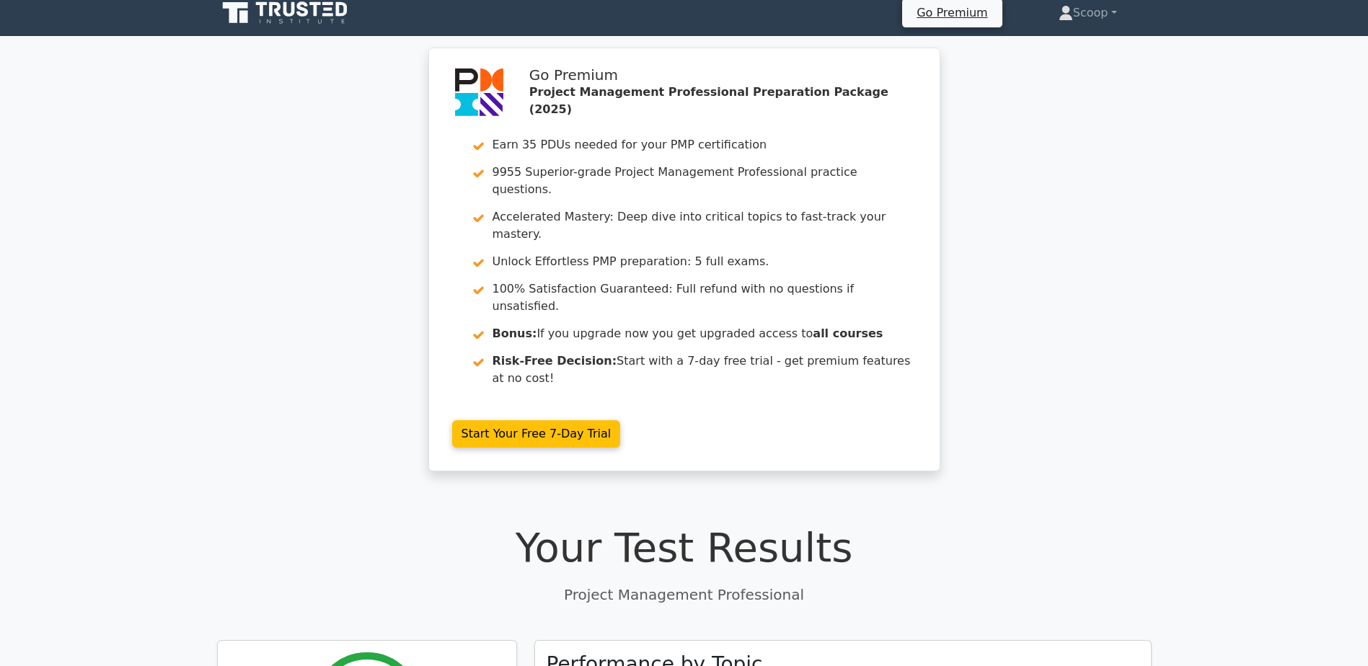
click at [288, 12] on icon at bounding box center [286, 12] width 138 height 27
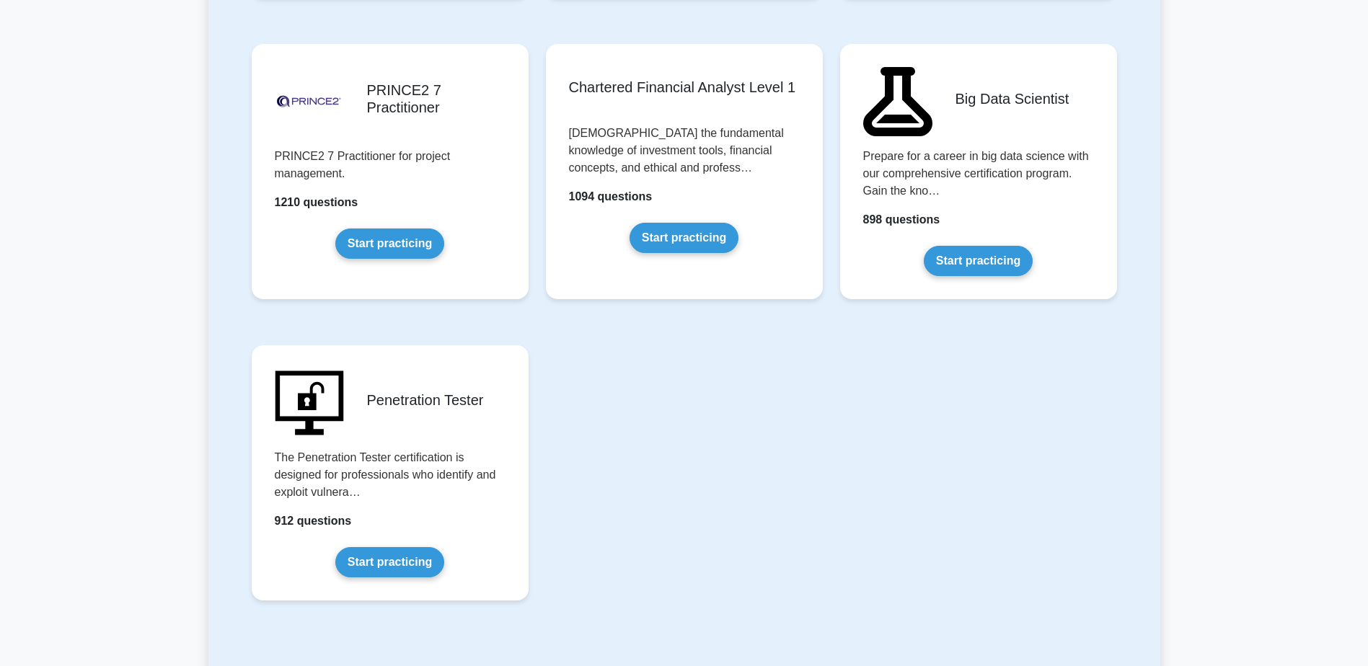
scroll to position [3365, 0]
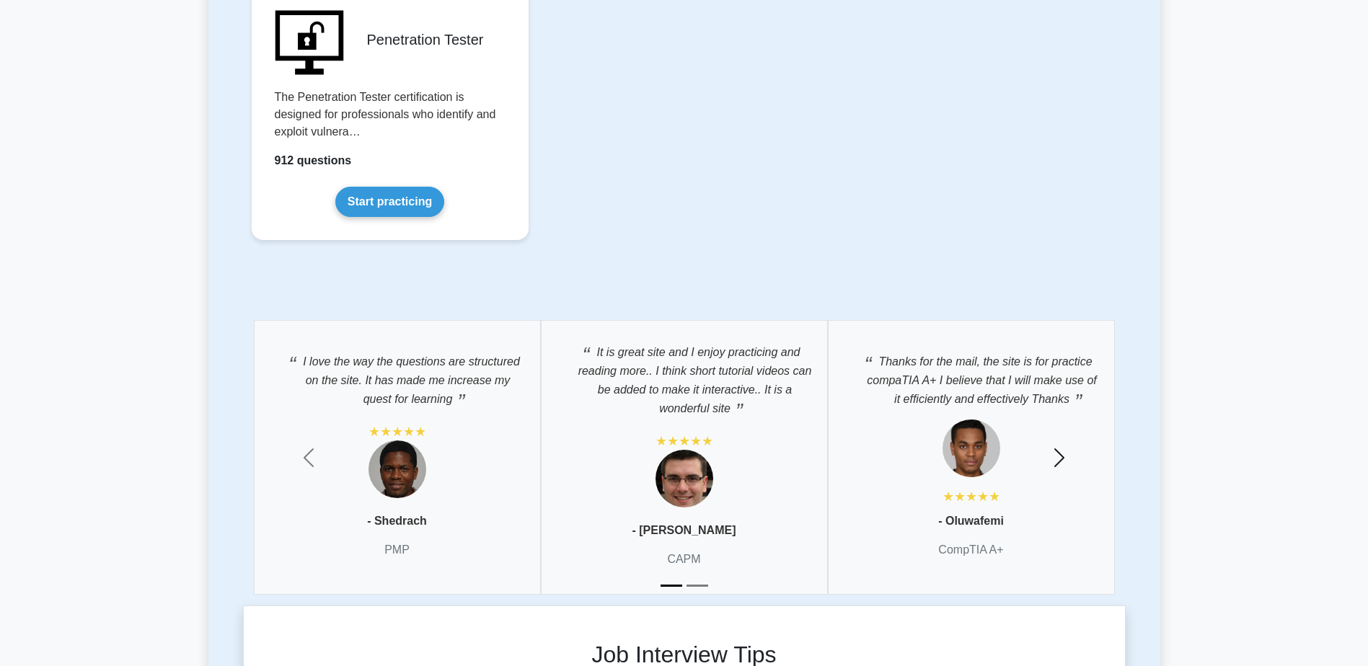
click at [1058, 453] on span "button" at bounding box center [1059, 457] width 23 height 23
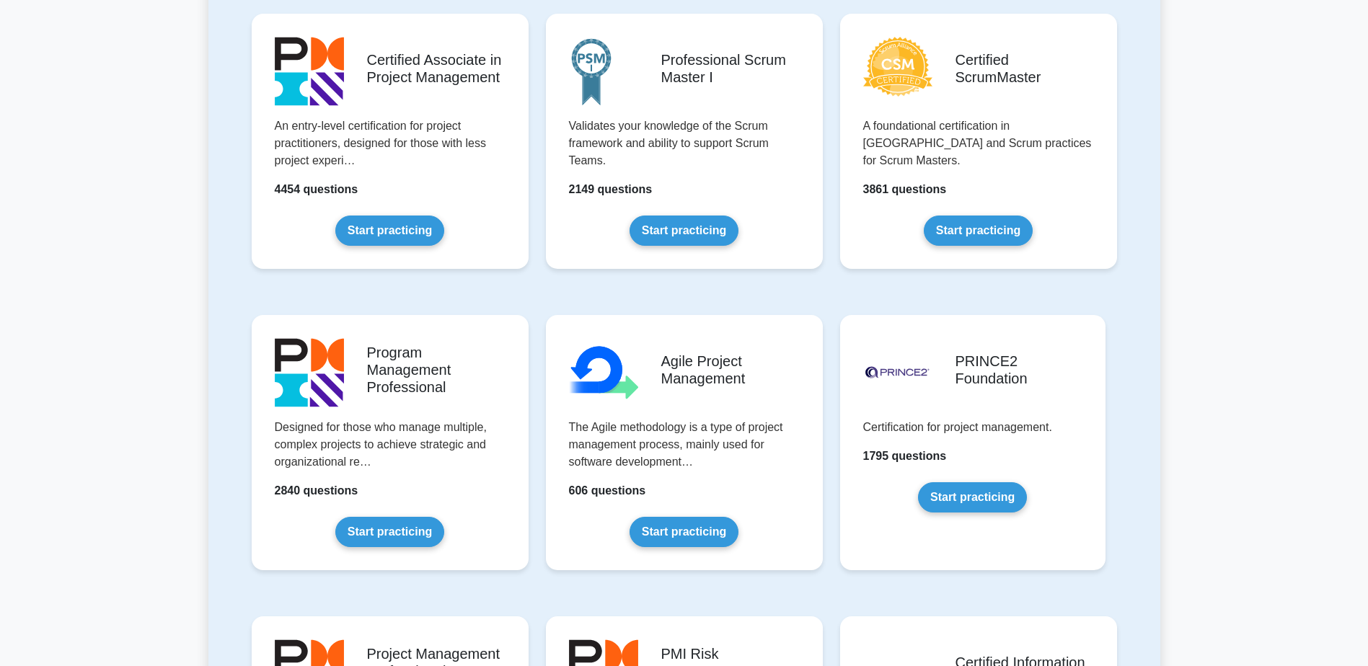
scroll to position [0, 0]
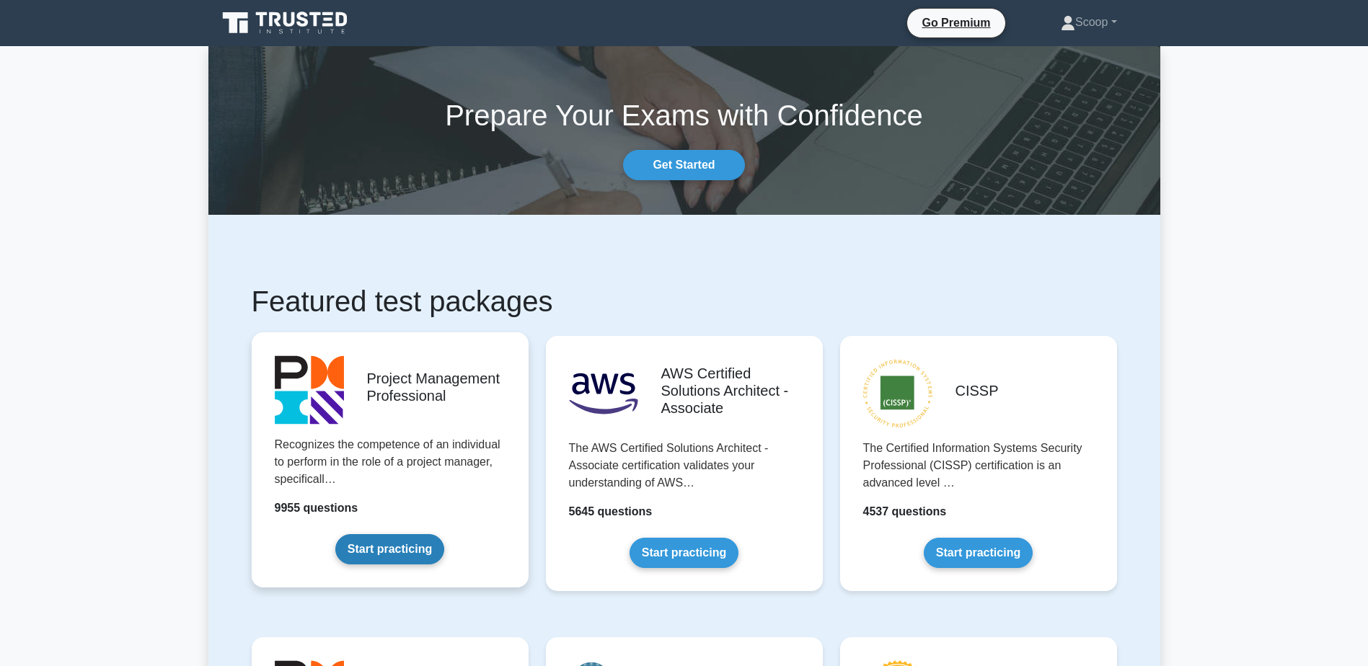
click at [416, 534] on link "Start practicing" at bounding box center [389, 549] width 109 height 30
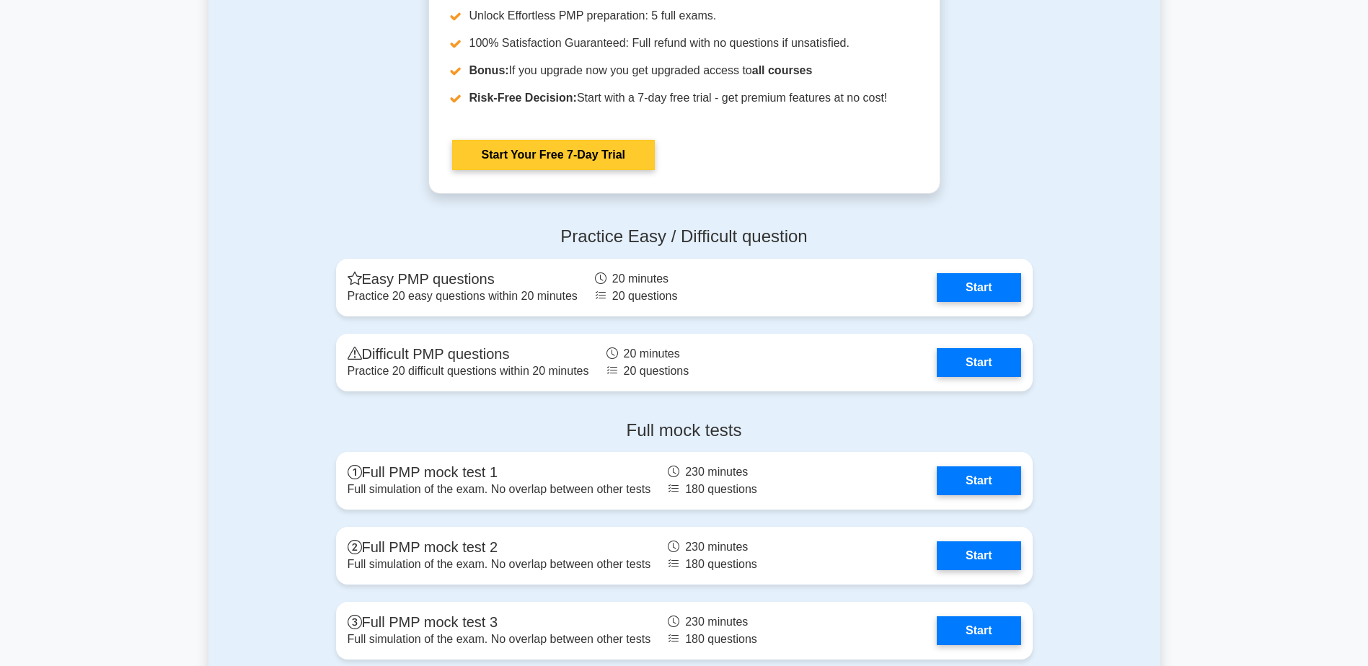
scroll to position [5527, 0]
